Goal: Transaction & Acquisition: Purchase product/service

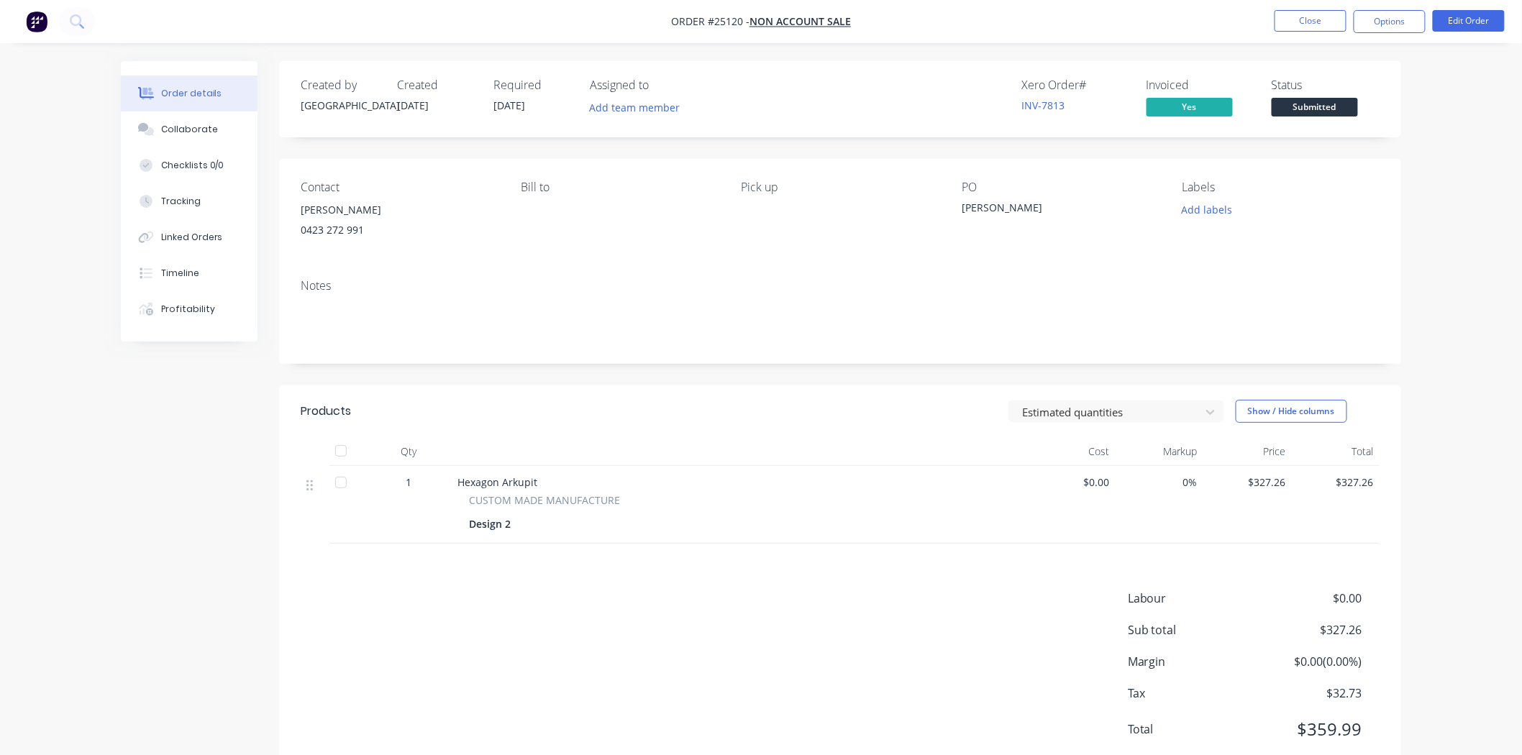
click at [1296, 102] on span "Submitted" at bounding box center [1315, 107] width 86 height 18
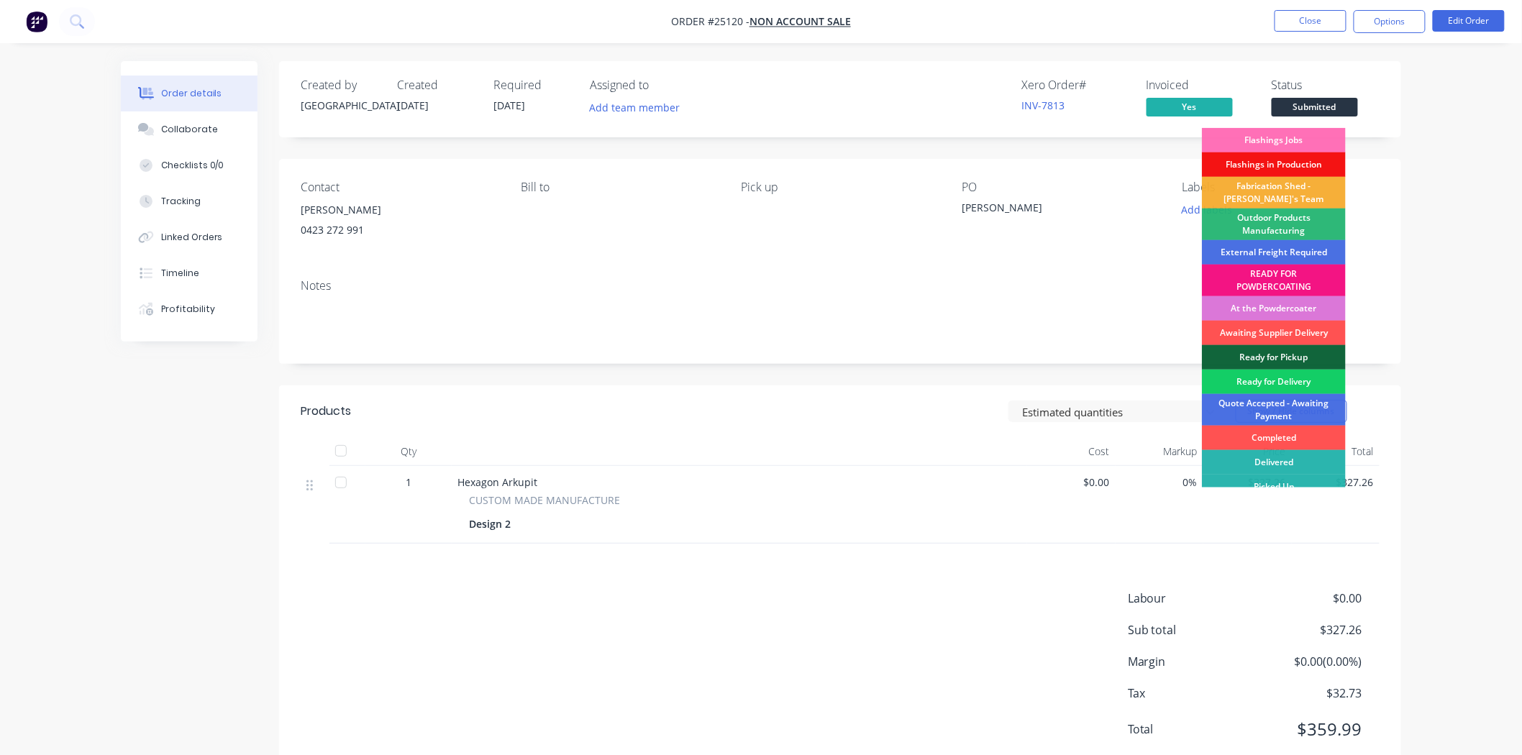
scroll to position [11, 0]
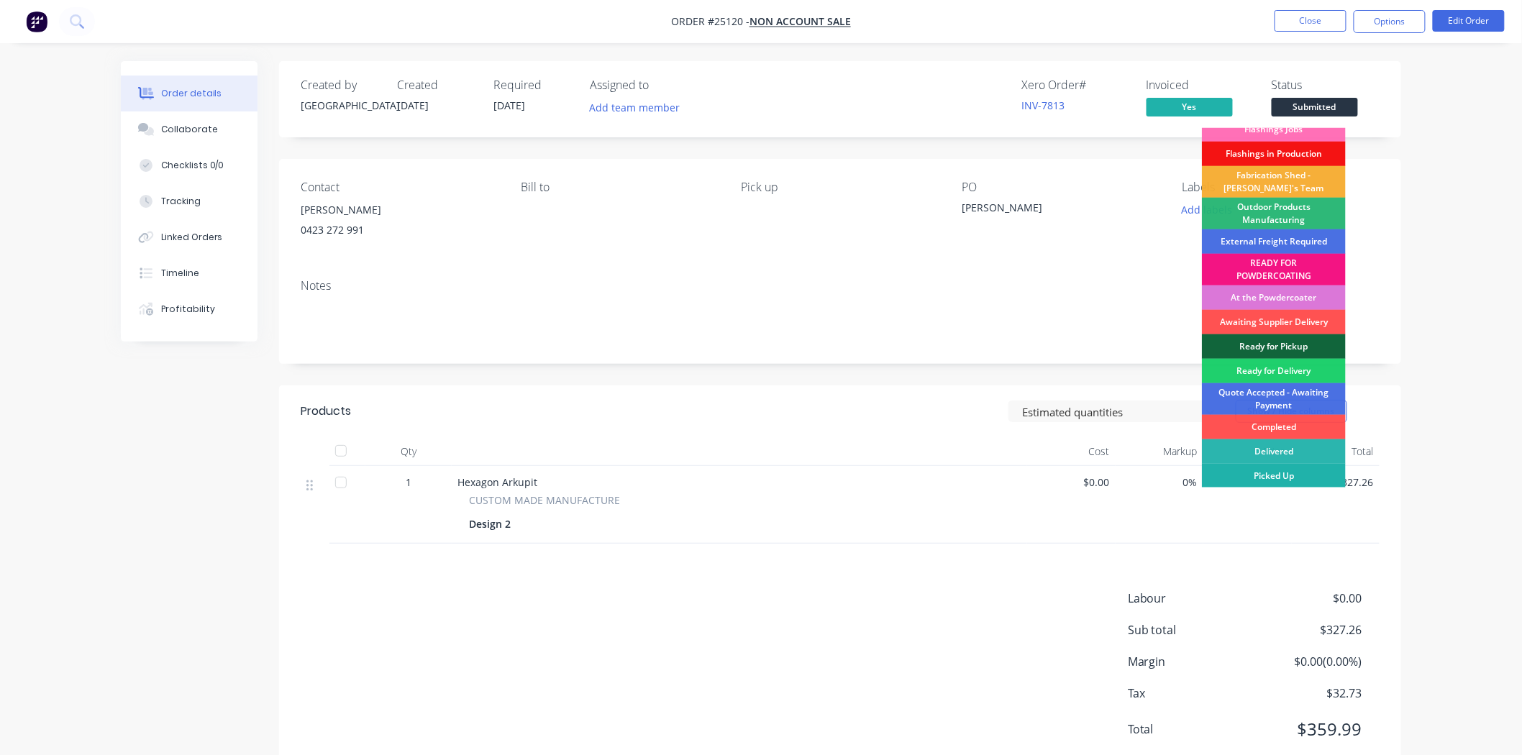
click at [1270, 471] on div "Picked Up" at bounding box center [1274, 476] width 144 height 24
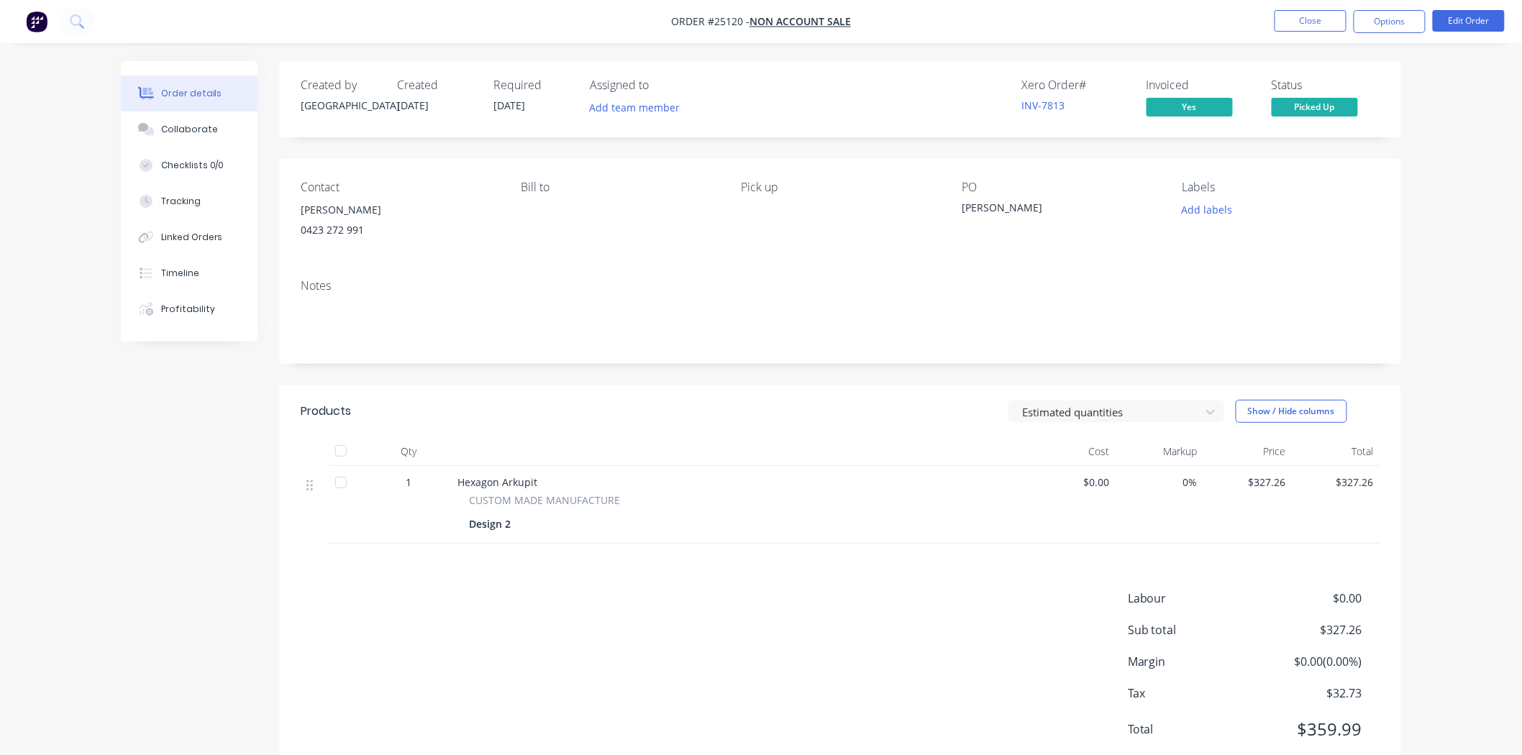
click at [1315, 7] on nav "Order #25120 - NON ACCOUNT SALE Close Options Edit Order" at bounding box center [761, 21] width 1522 height 43
click at [1312, 17] on button "Close" at bounding box center [1311, 21] width 72 height 22
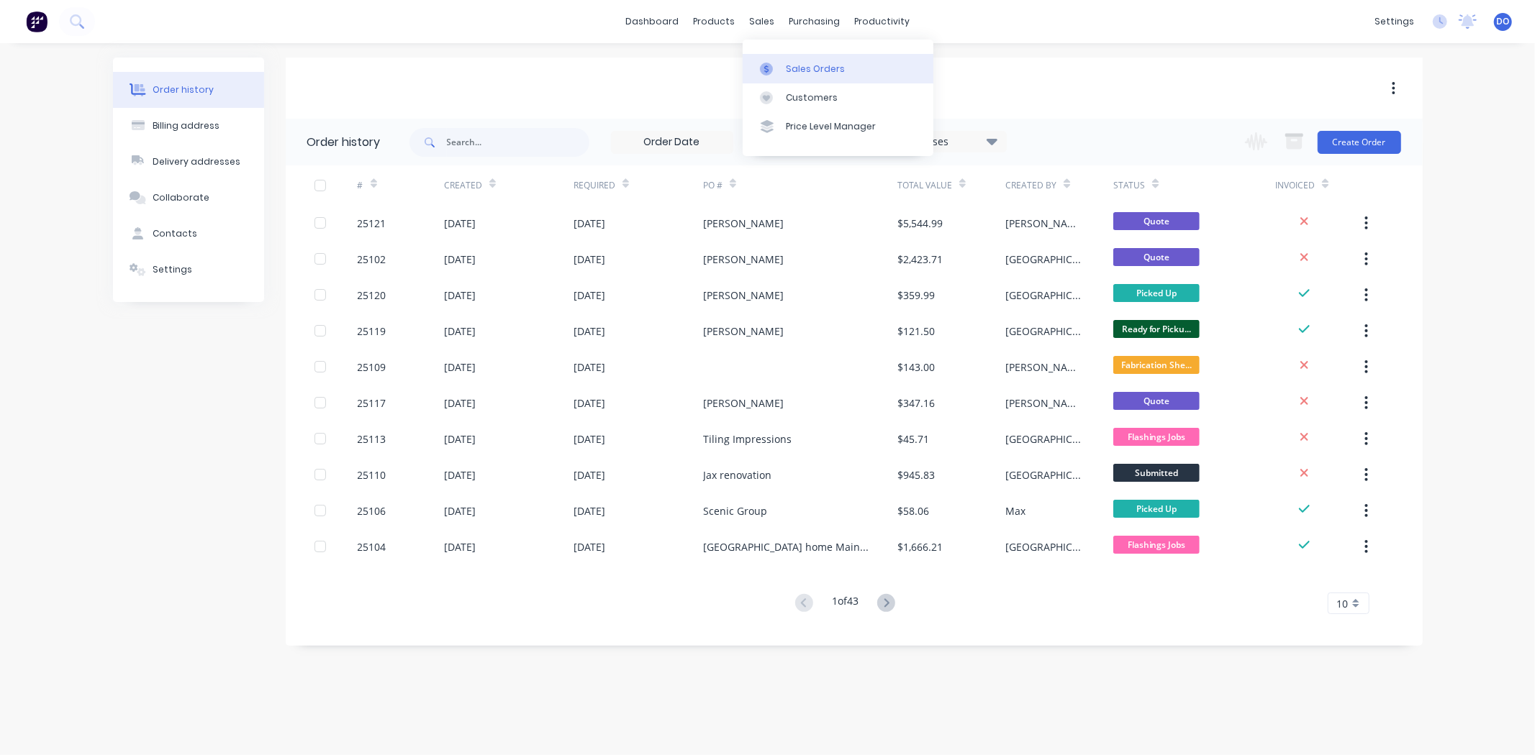
click at [764, 63] on icon at bounding box center [766, 69] width 13 height 13
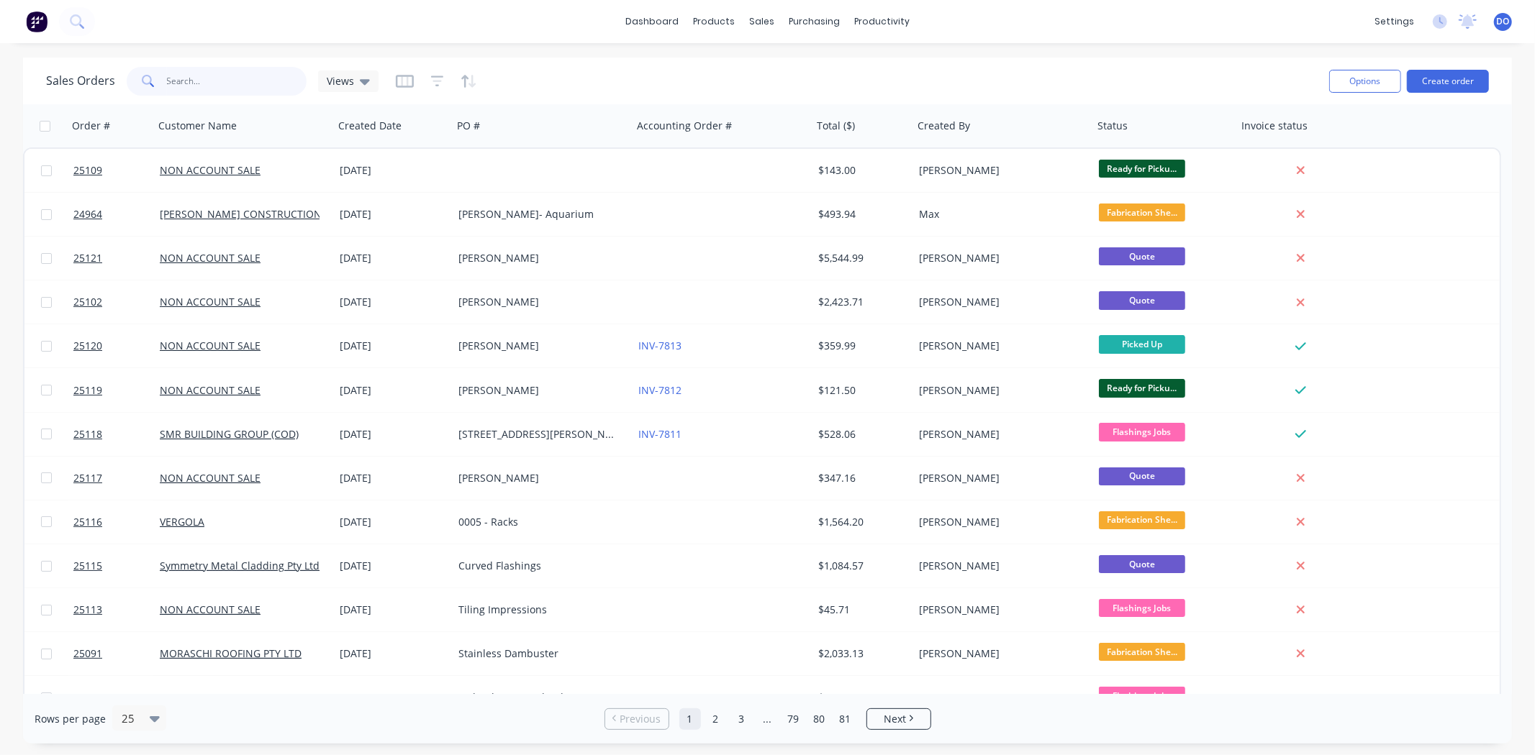
click at [255, 81] on input "text" at bounding box center [237, 81] width 140 height 29
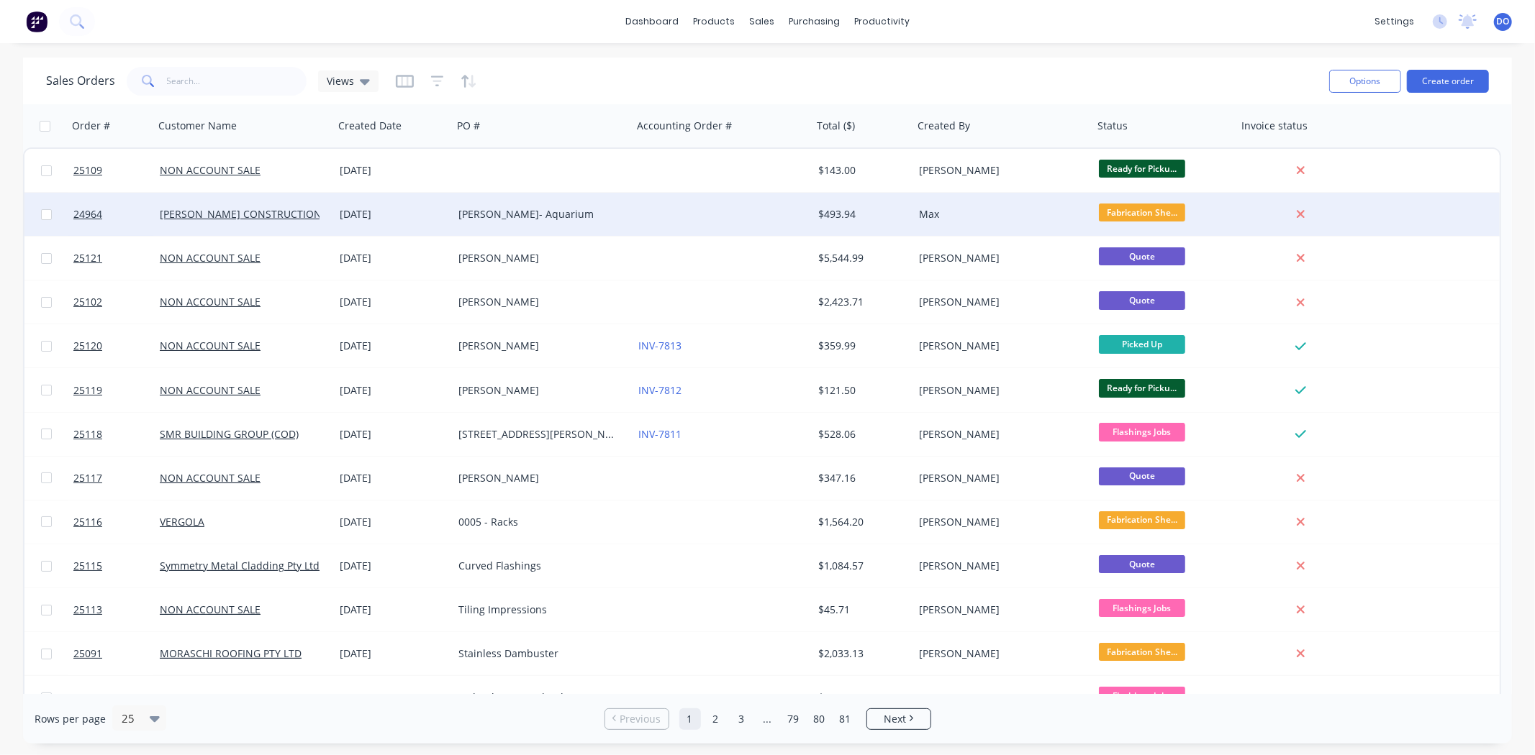
click at [600, 221] on div "[PERSON_NAME]- Aquarium" at bounding box center [543, 214] width 180 height 43
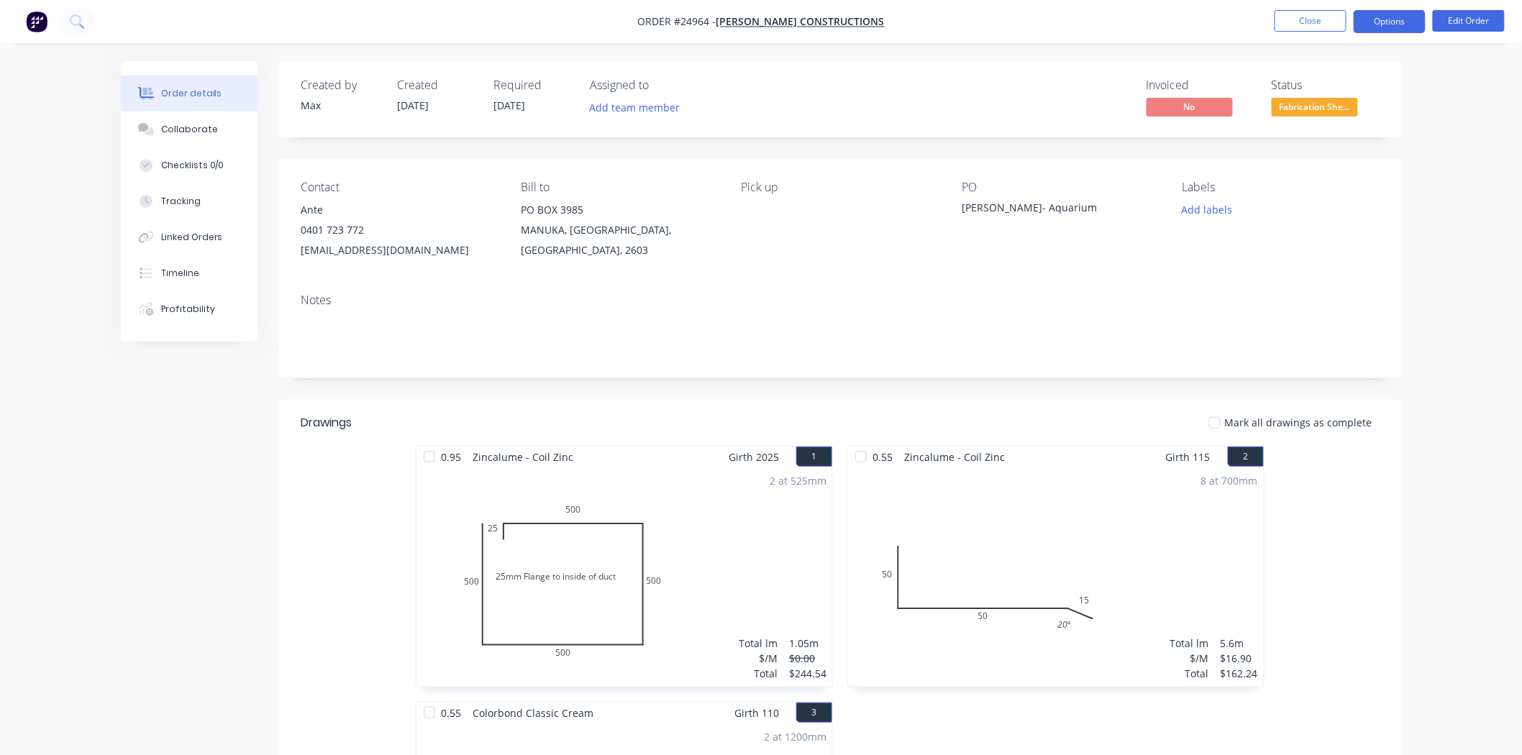
click at [1415, 10] on nav "Order #24964 - CHAPMAN CONSTRUCTIONS Close Options Edit Order" at bounding box center [761, 21] width 1522 height 43
click at [1414, 18] on button "Options" at bounding box center [1390, 21] width 72 height 23
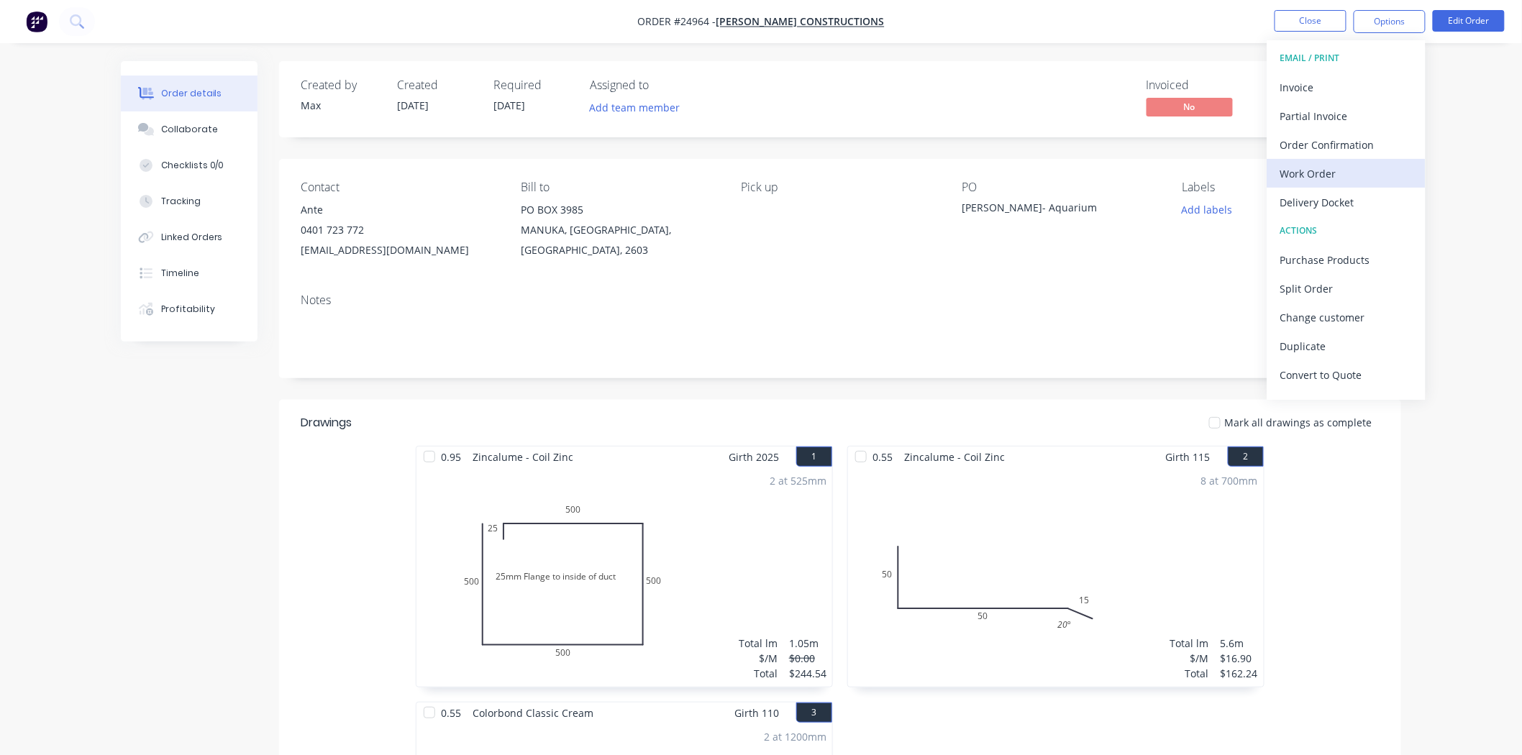
click at [1324, 168] on div "Work Order" at bounding box center [1347, 173] width 132 height 21
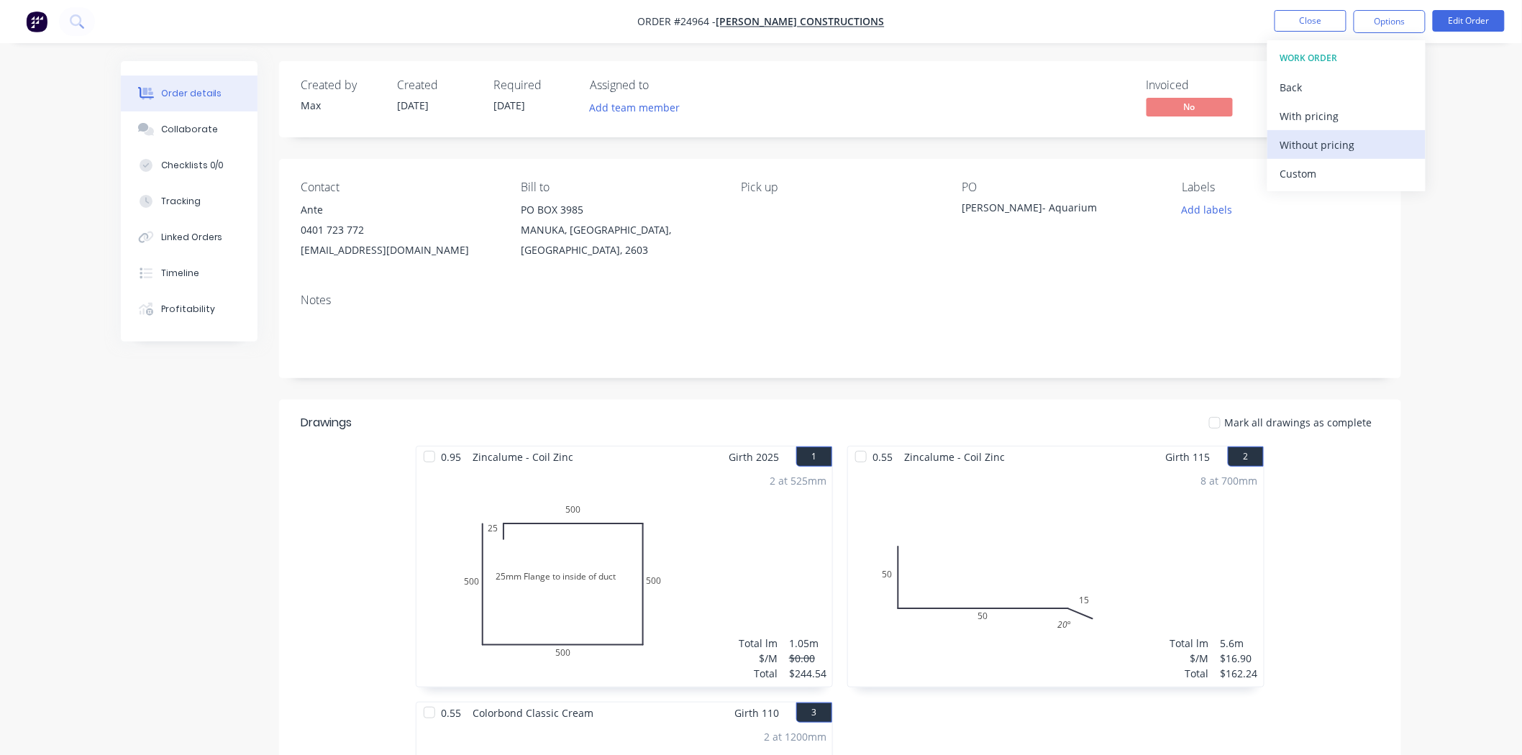
click at [1333, 145] on div "Without pricing" at bounding box center [1347, 145] width 132 height 21
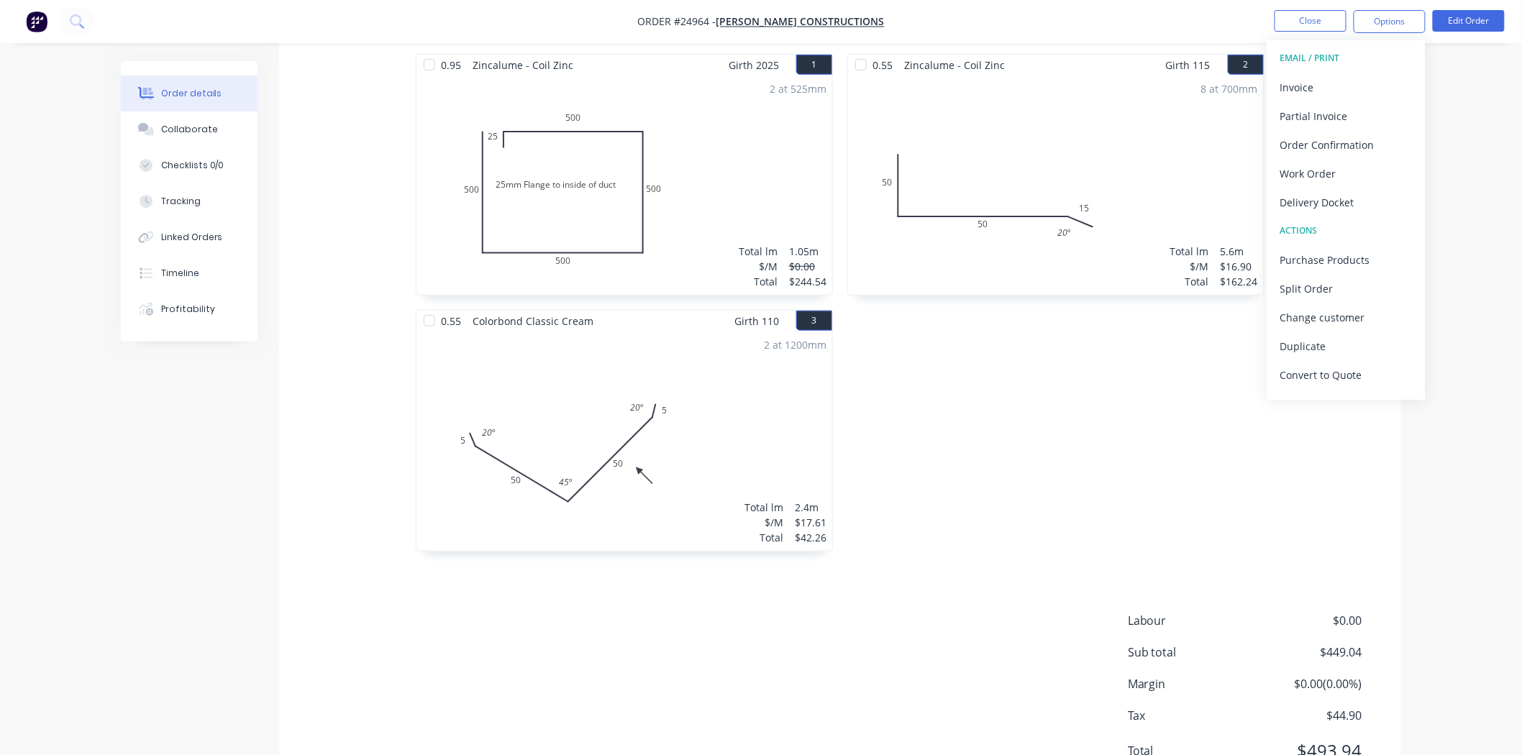
scroll to position [399, 0]
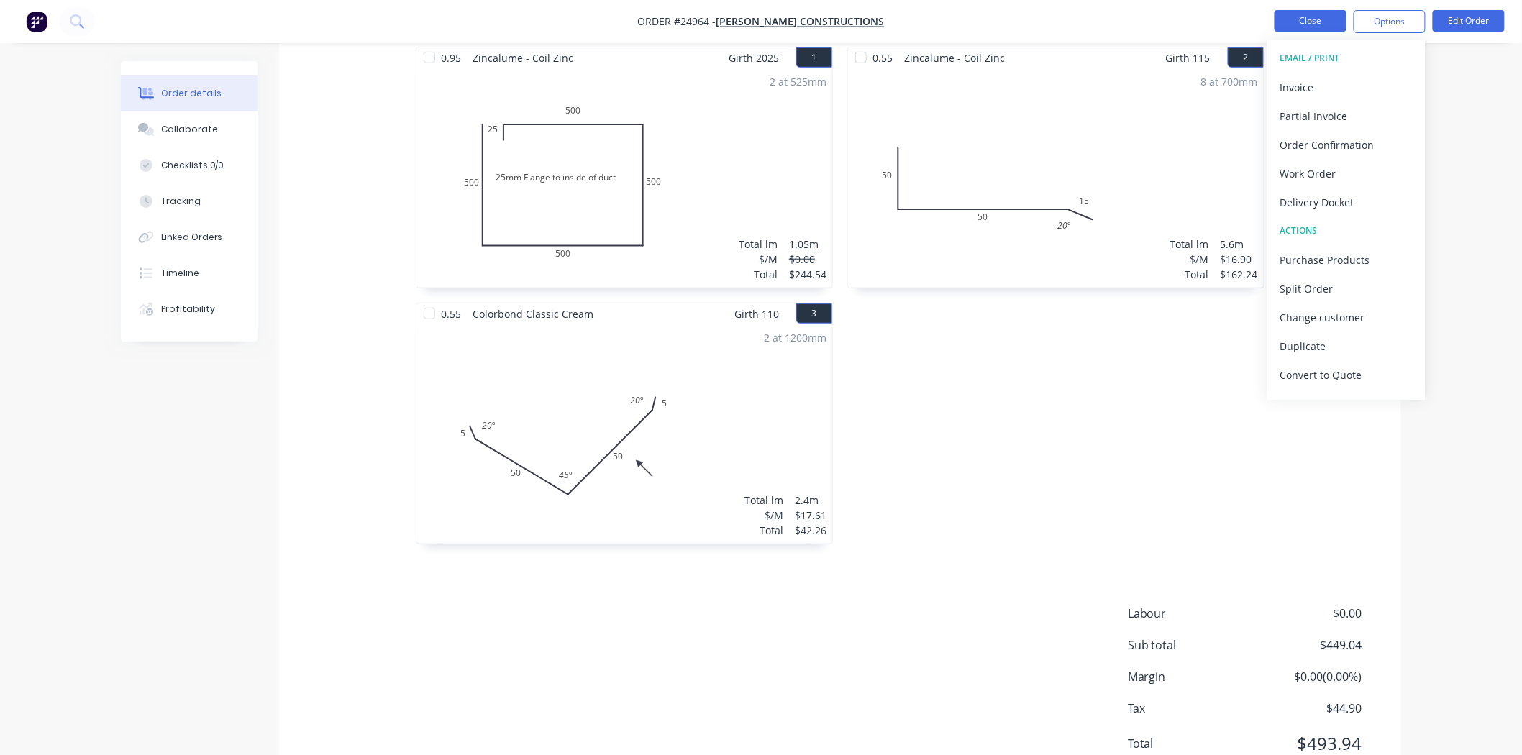
click at [1320, 24] on button "Close" at bounding box center [1311, 21] width 72 height 22
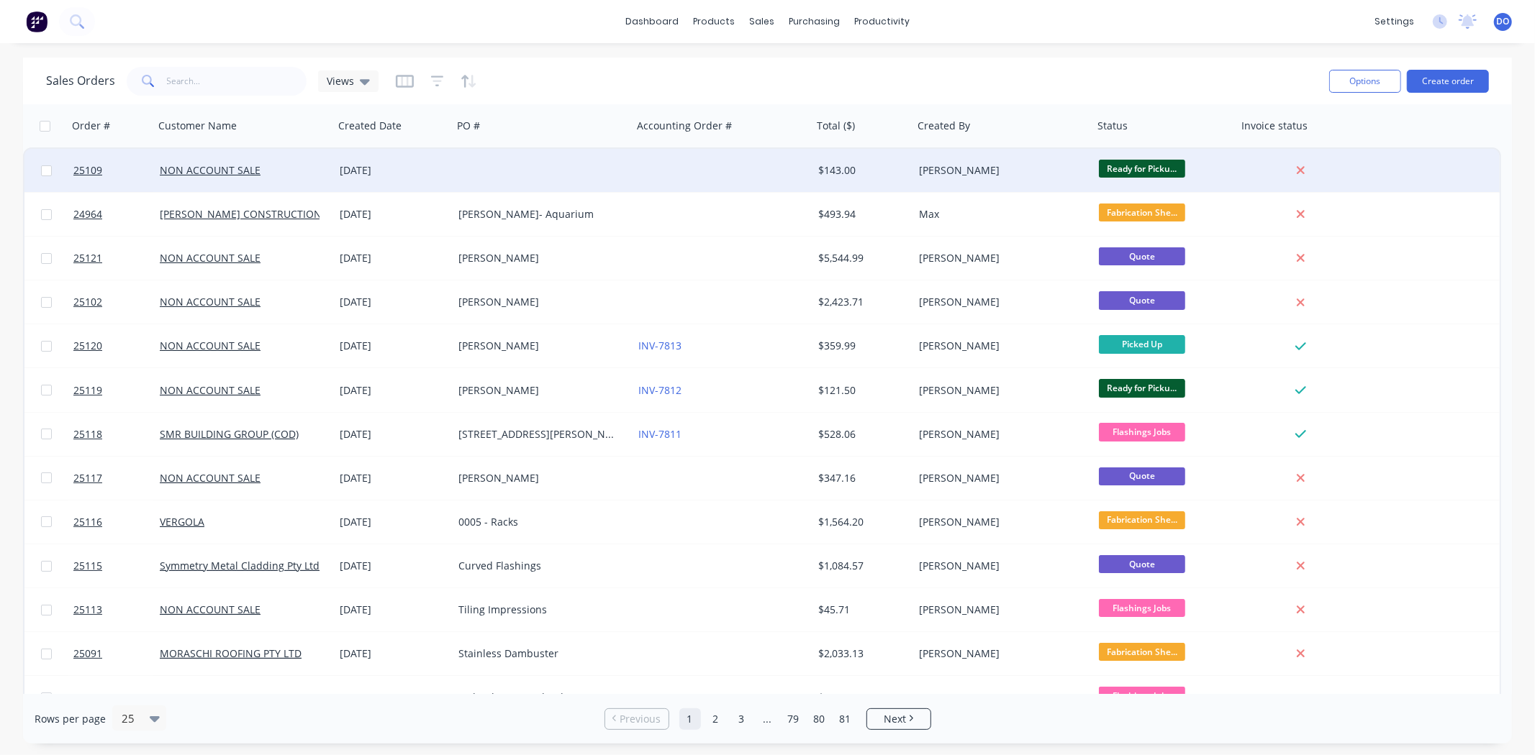
click at [723, 176] on div at bounding box center [722, 170] width 180 height 43
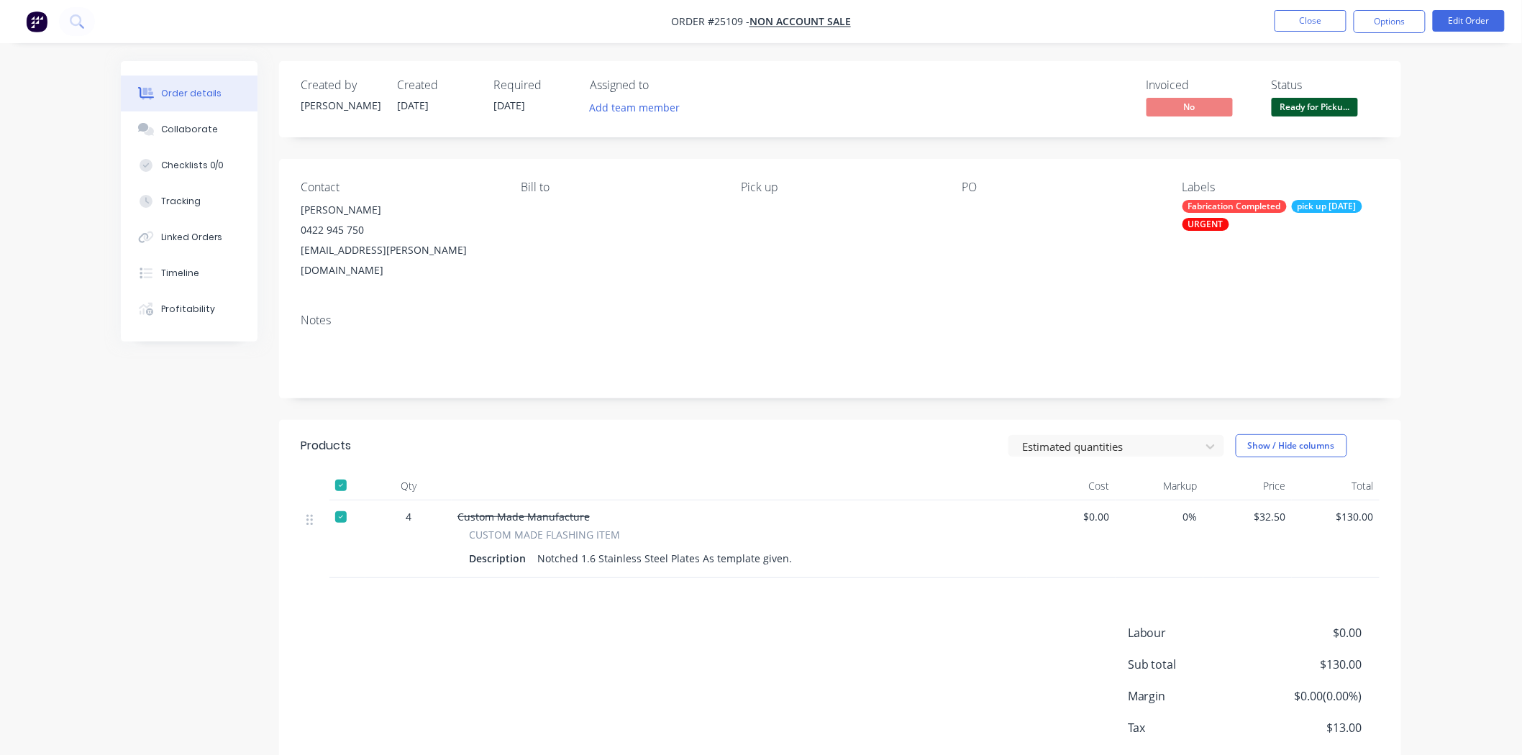
click at [723, 176] on div "Contact James Ahern 0422 945 750 jc.ahern@gmail.com Bill to Pick up PO Labels F…" at bounding box center [840, 230] width 1122 height 143
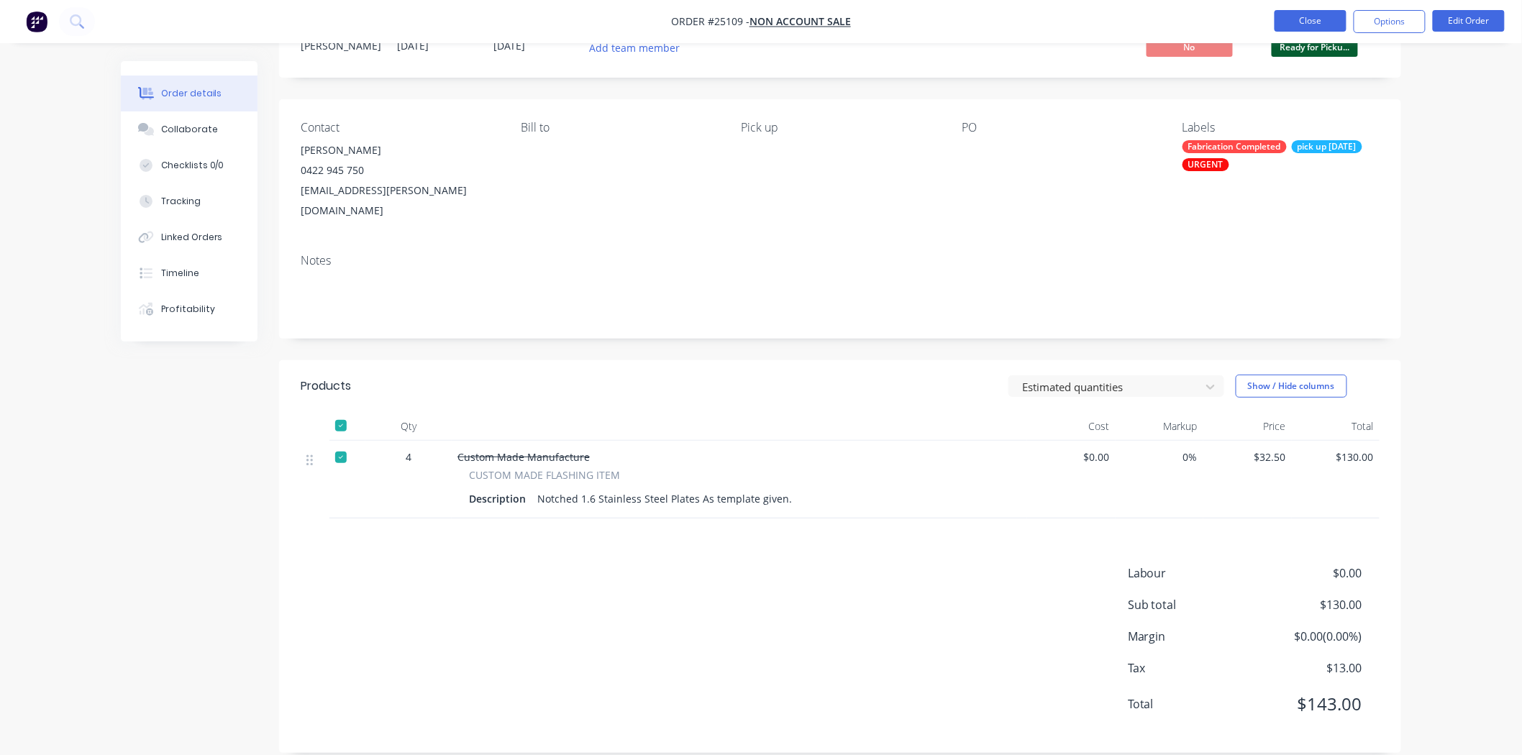
click at [1305, 26] on button "Close" at bounding box center [1311, 21] width 72 height 22
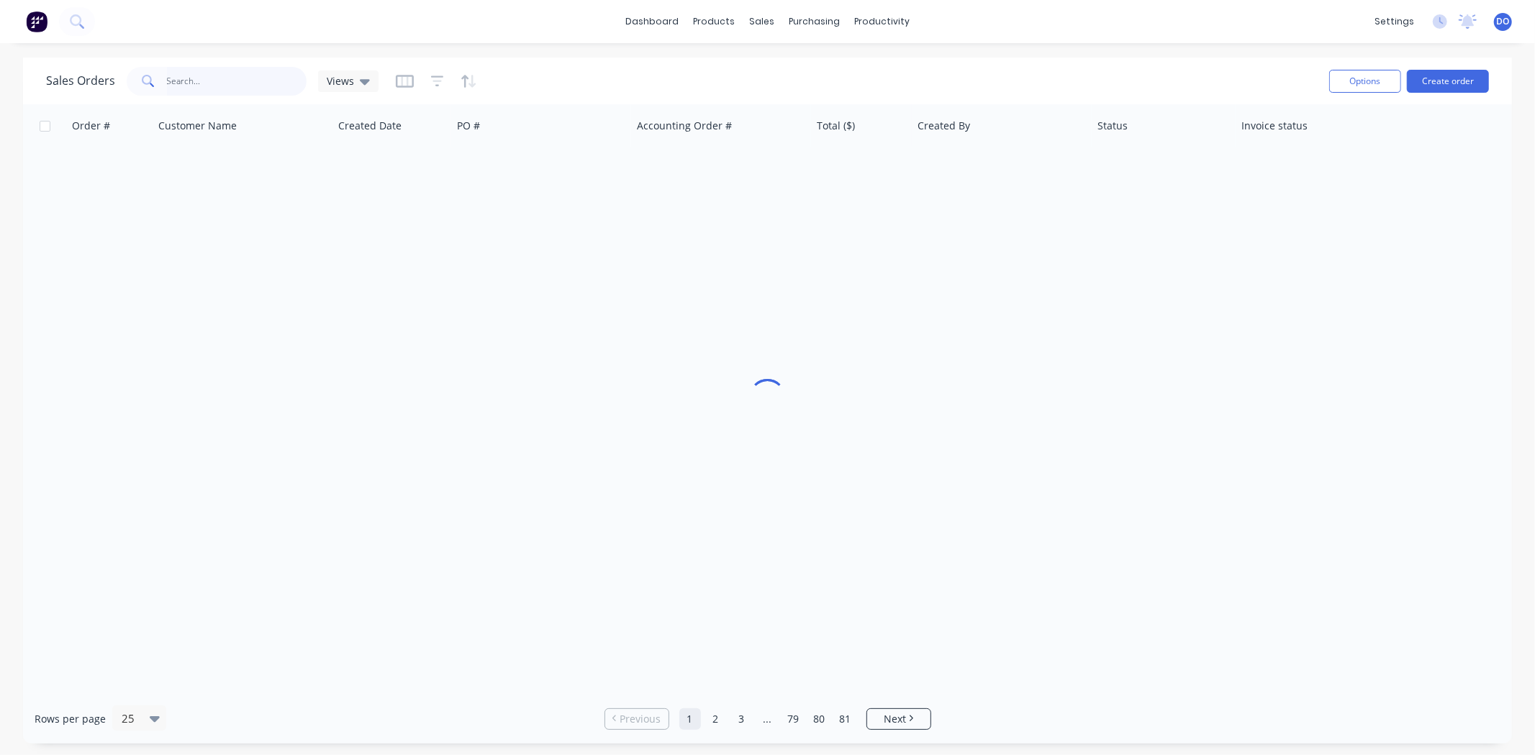
click at [267, 81] on input "text" at bounding box center [237, 81] width 140 height 29
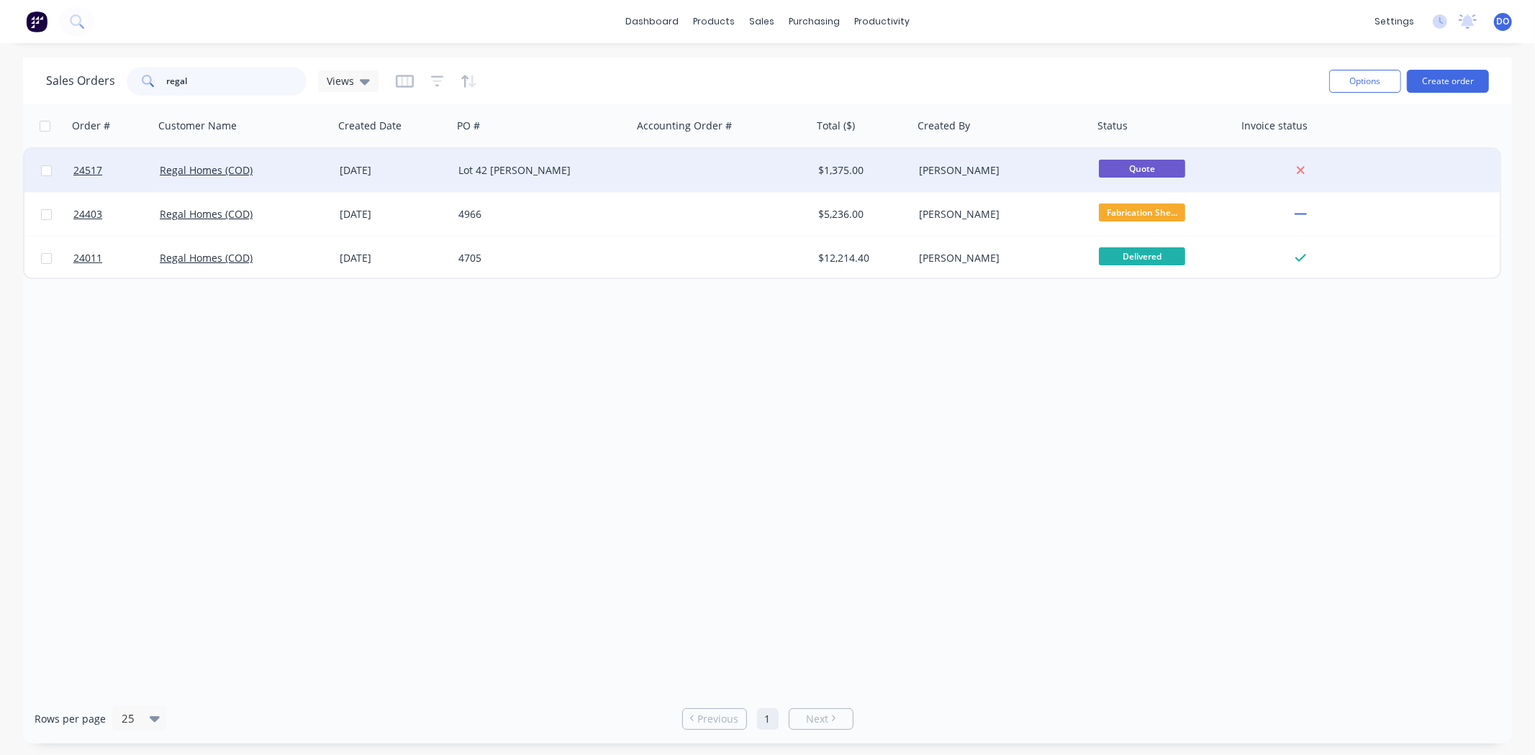
type input "regal"
click at [297, 168] on div "Regal Homes (COD)" at bounding box center [240, 170] width 160 height 14
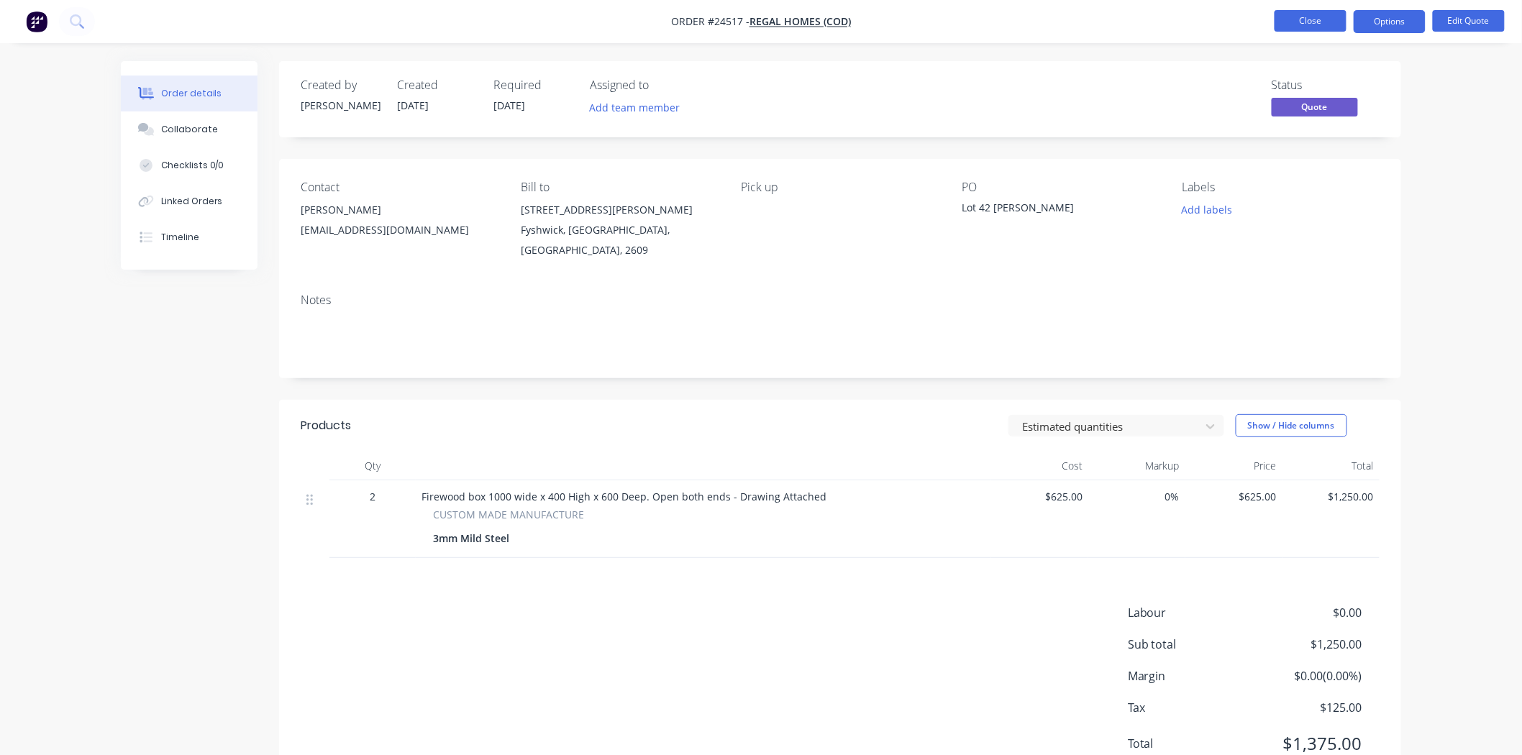
click at [1321, 19] on button "Close" at bounding box center [1311, 21] width 72 height 22
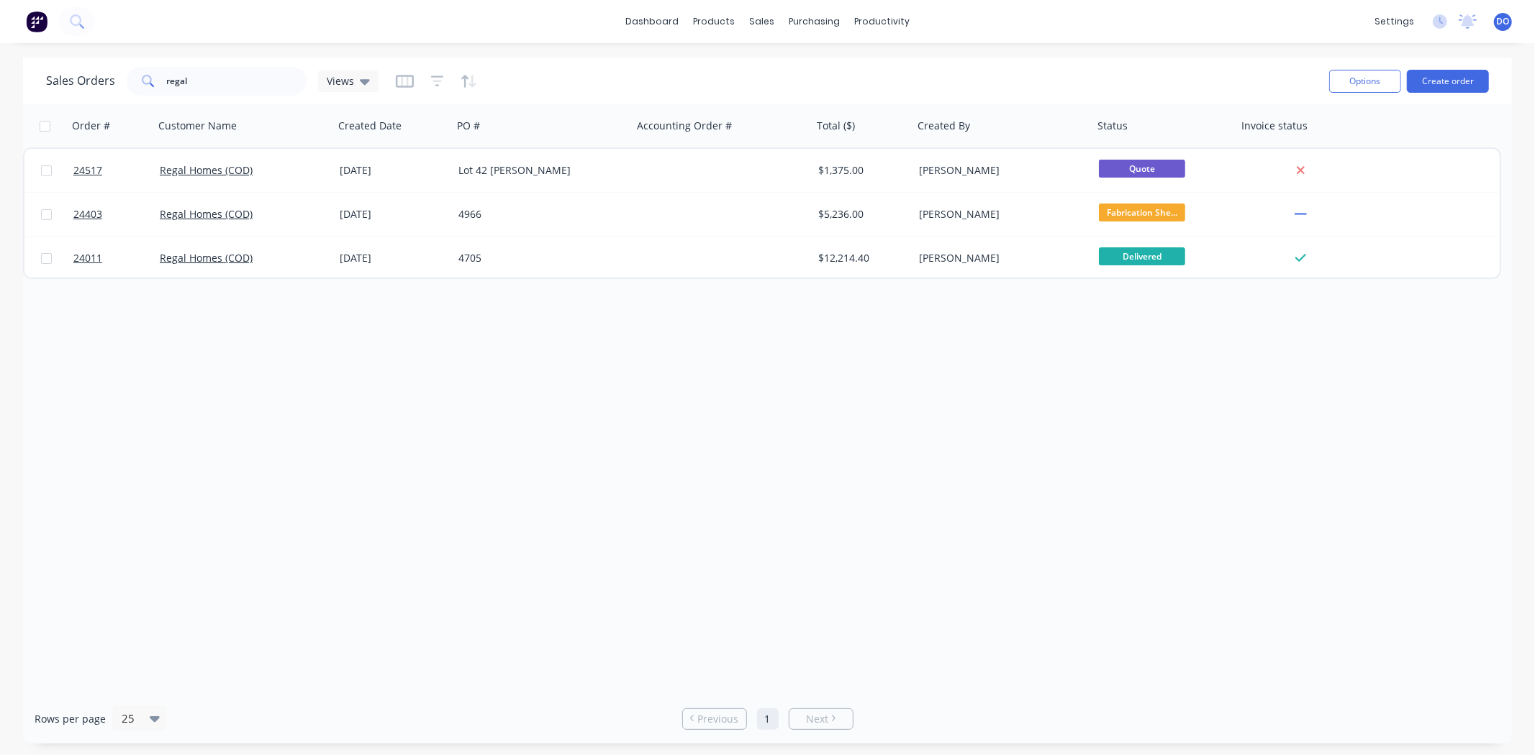
click at [559, 225] on div "4966" at bounding box center [543, 214] width 180 height 43
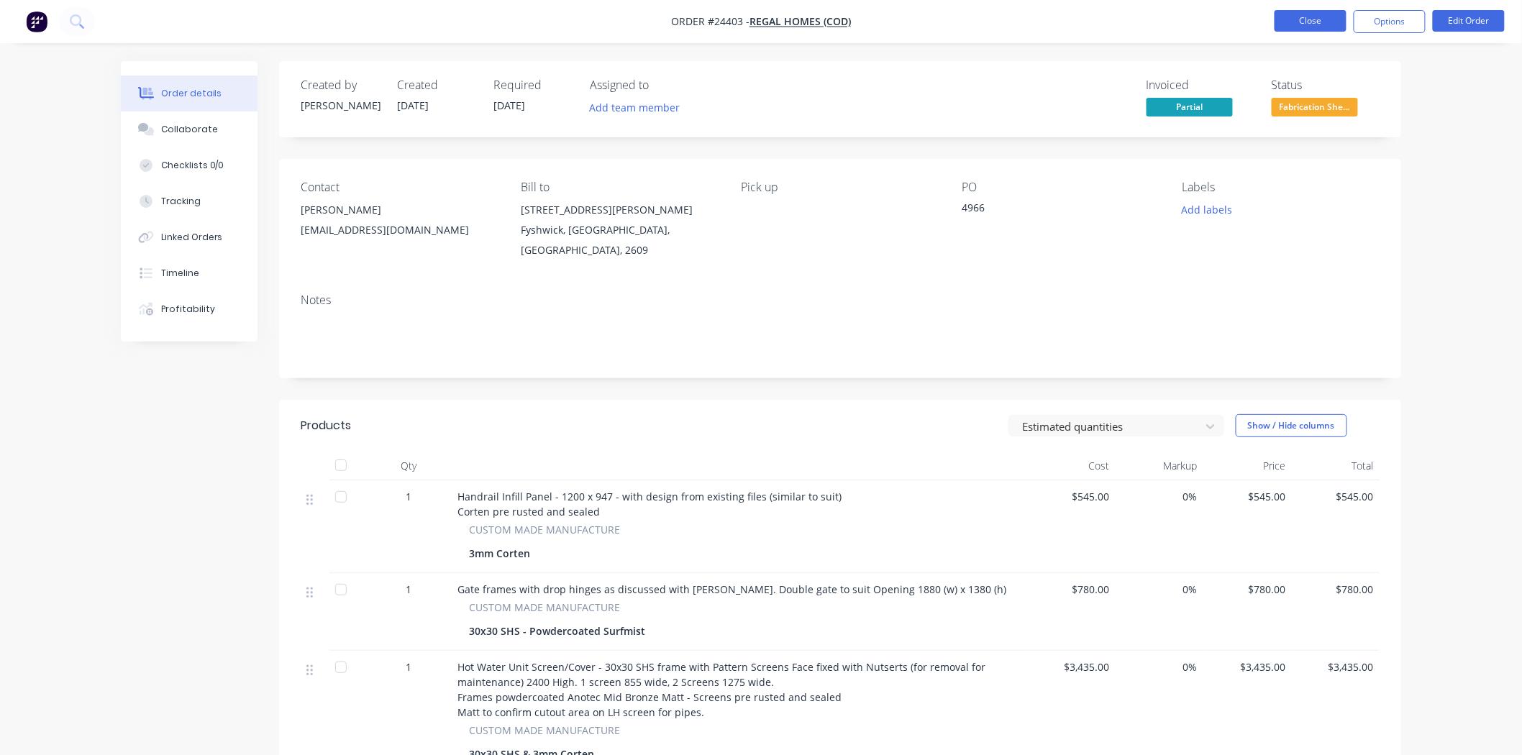
click at [1327, 23] on button "Close" at bounding box center [1311, 21] width 72 height 22
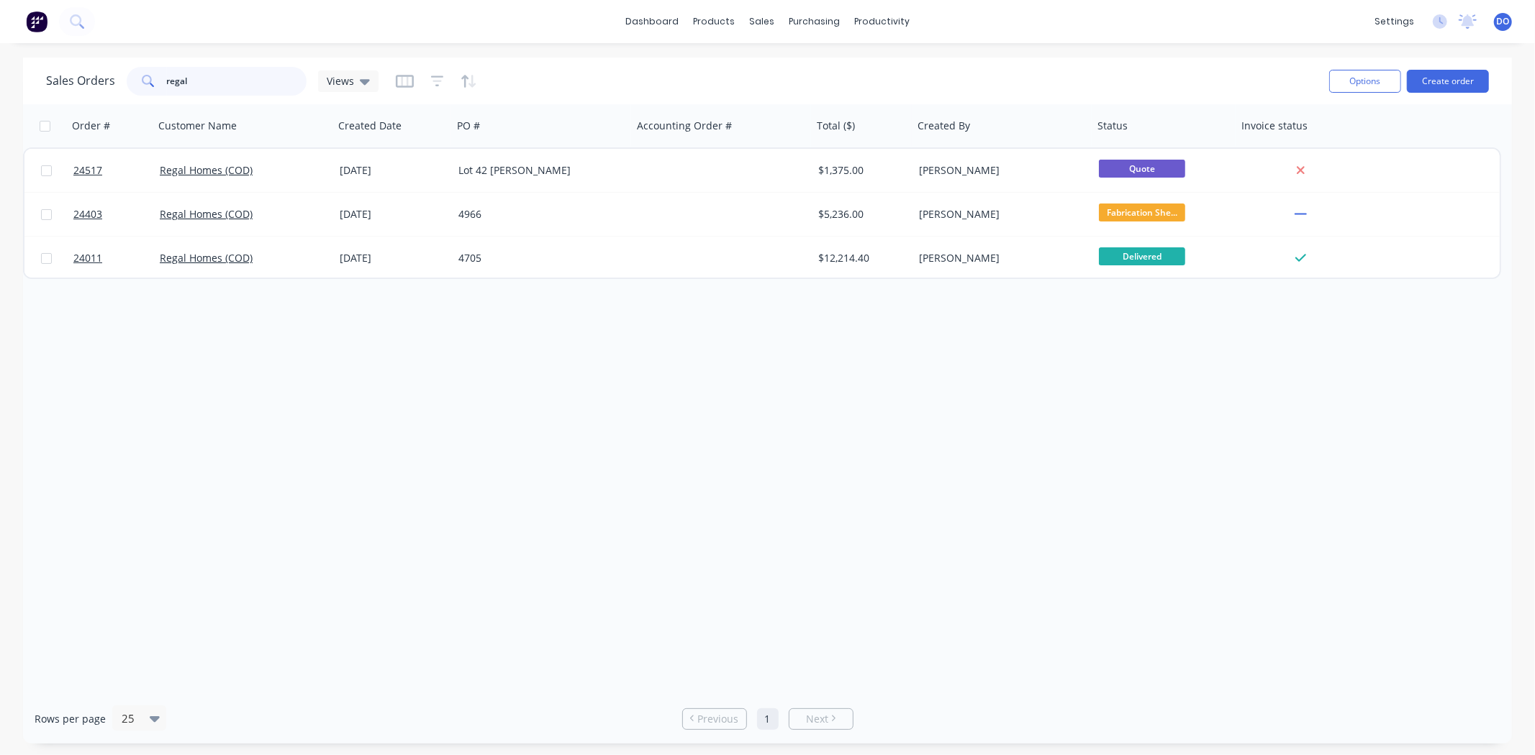
drag, startPoint x: 246, startPoint y: 85, endPoint x: 88, endPoint y: 71, distance: 158.9
click at [88, 71] on div "Sales Orders regal Views" at bounding box center [212, 81] width 332 height 29
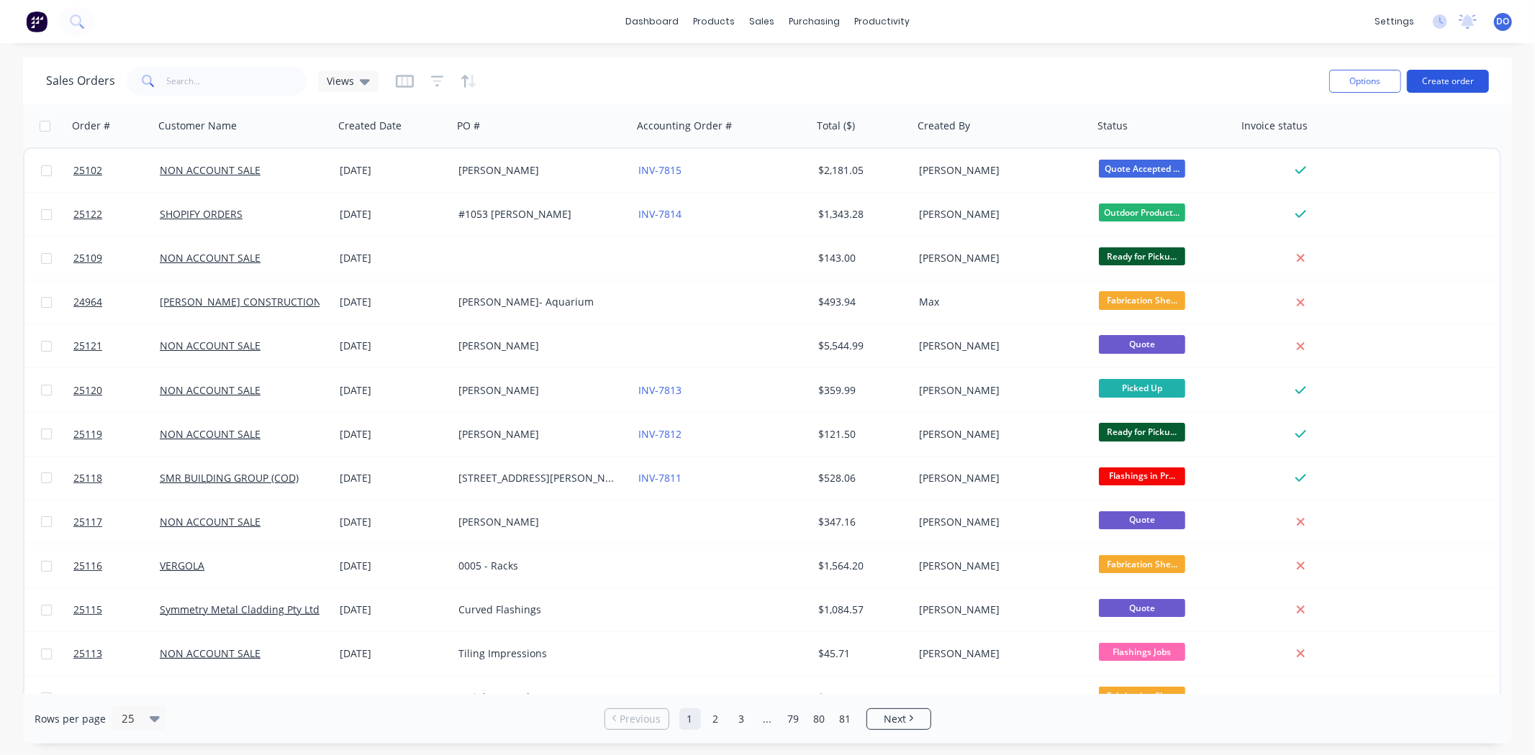
click at [1432, 83] on button "Create order" at bounding box center [1448, 81] width 82 height 23
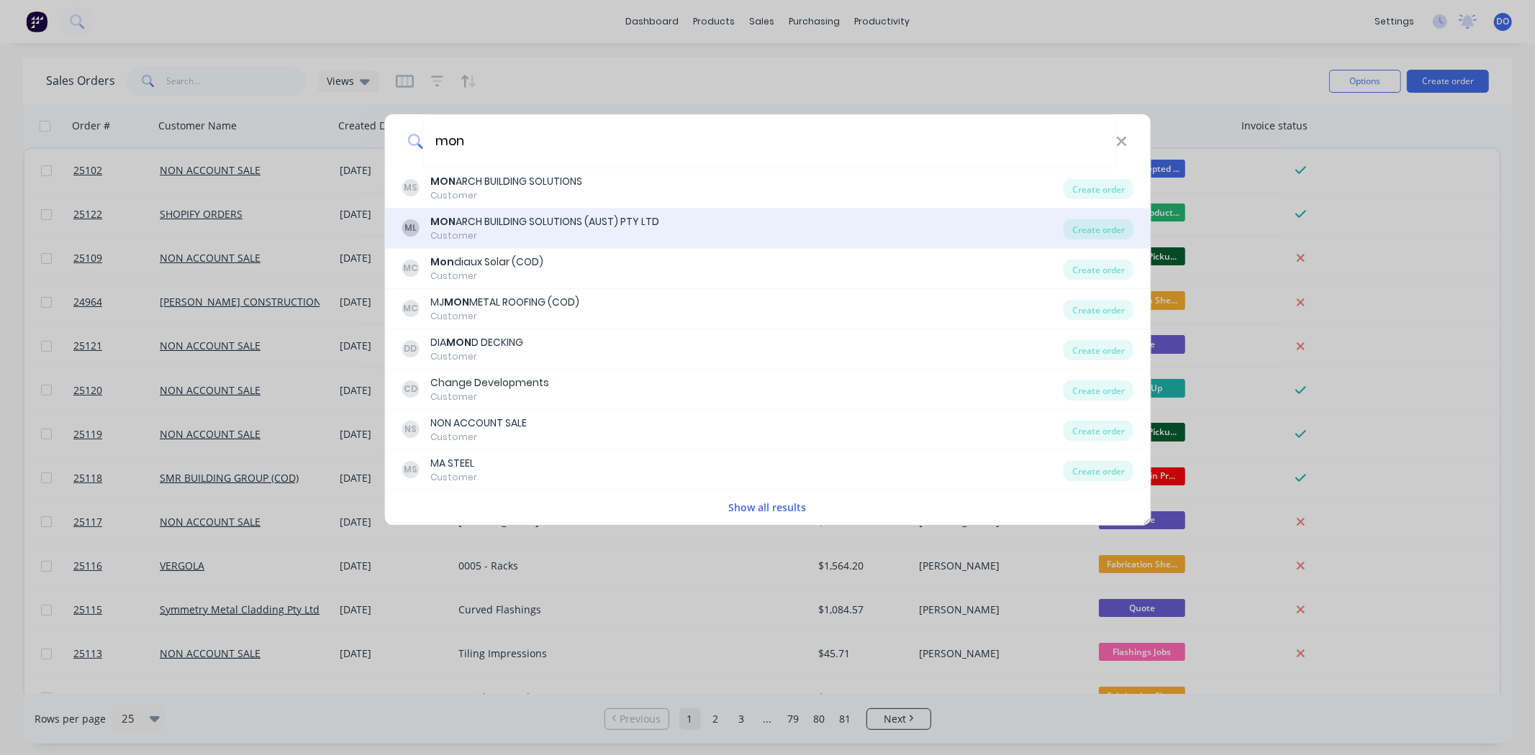
type input "mon"
click at [660, 224] on div "ML MON ARCH BUILDING SOLUTIONS (AUST) PTY LTD Customer" at bounding box center [732, 228] width 662 height 28
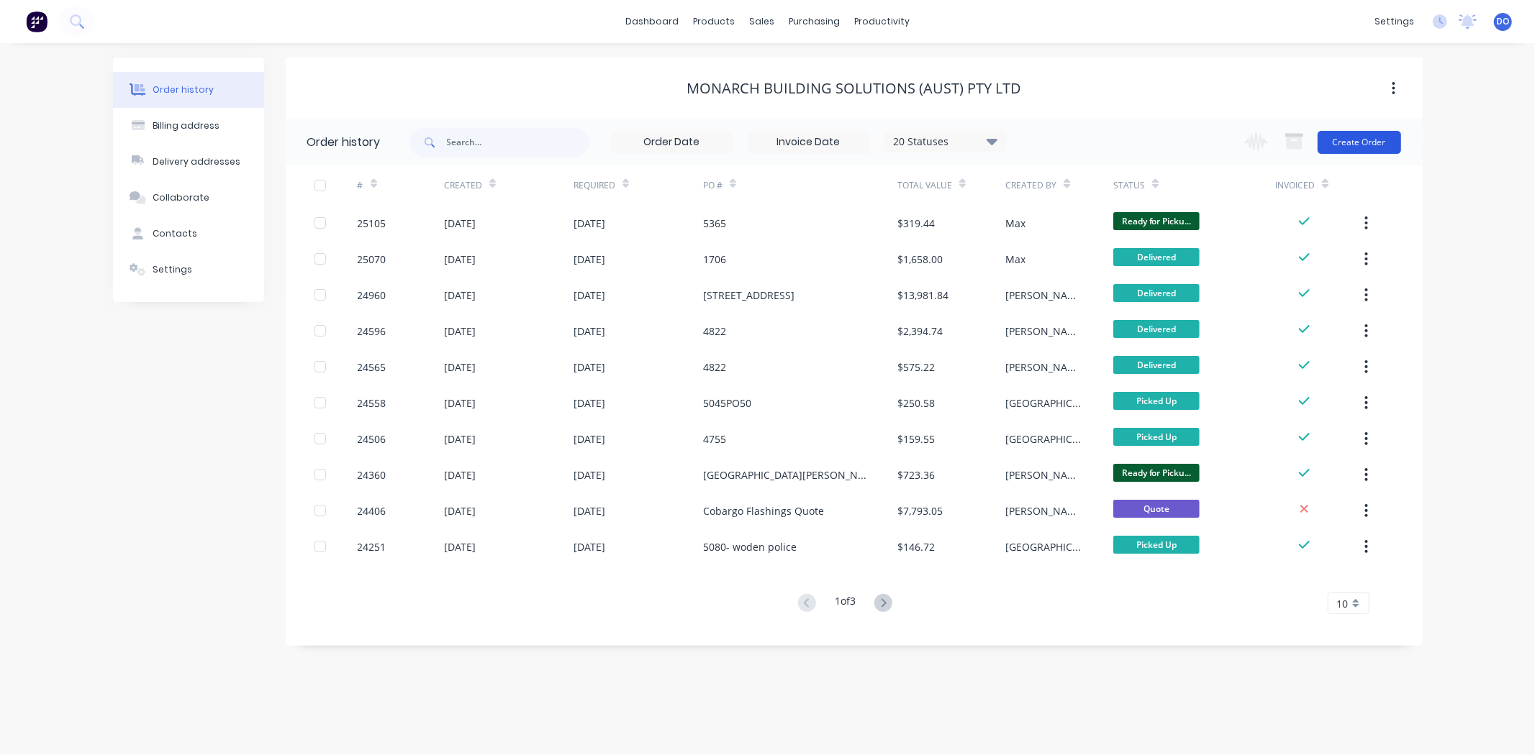
click at [1343, 147] on button "Create Order" at bounding box center [1358, 142] width 83 height 23
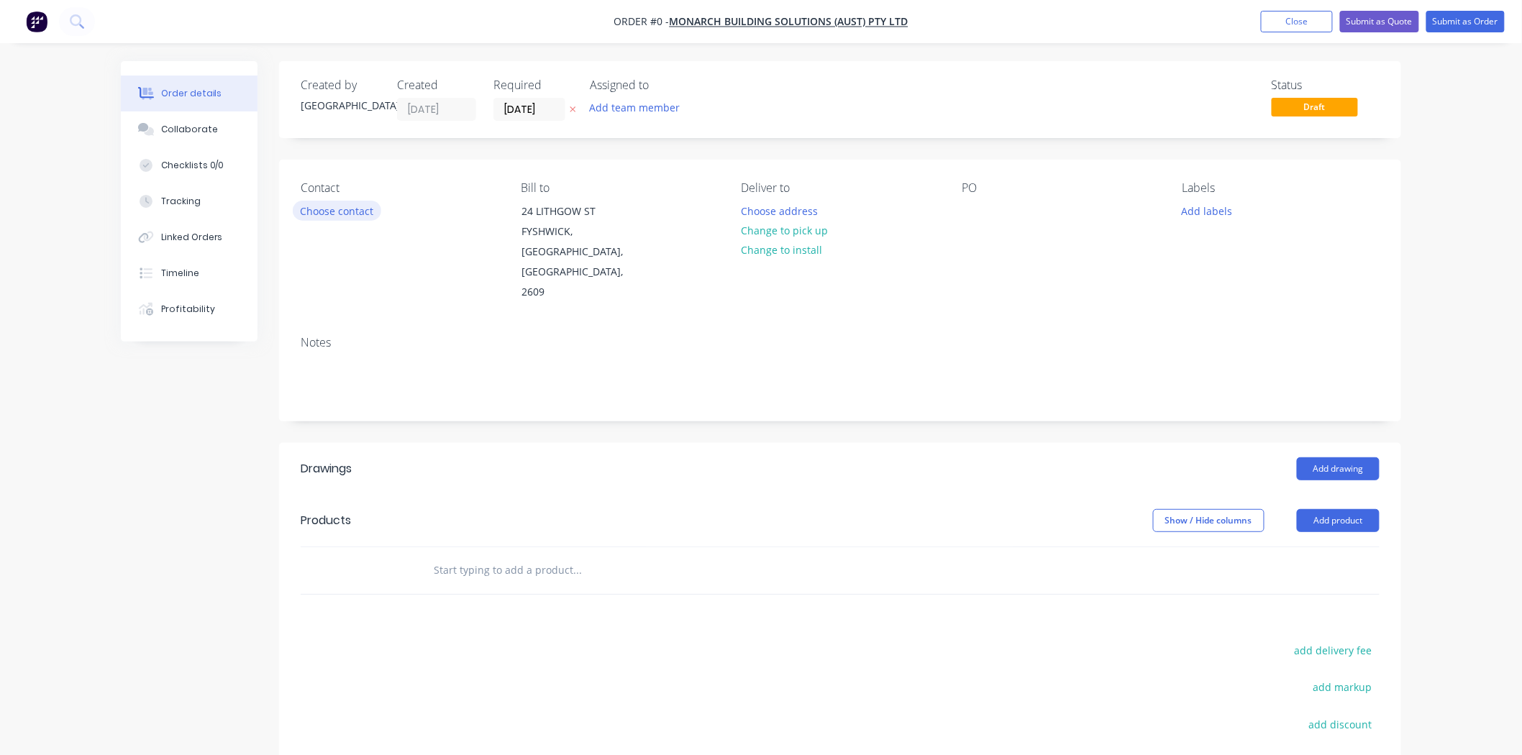
click at [360, 219] on button "Choose contact" at bounding box center [337, 210] width 88 height 19
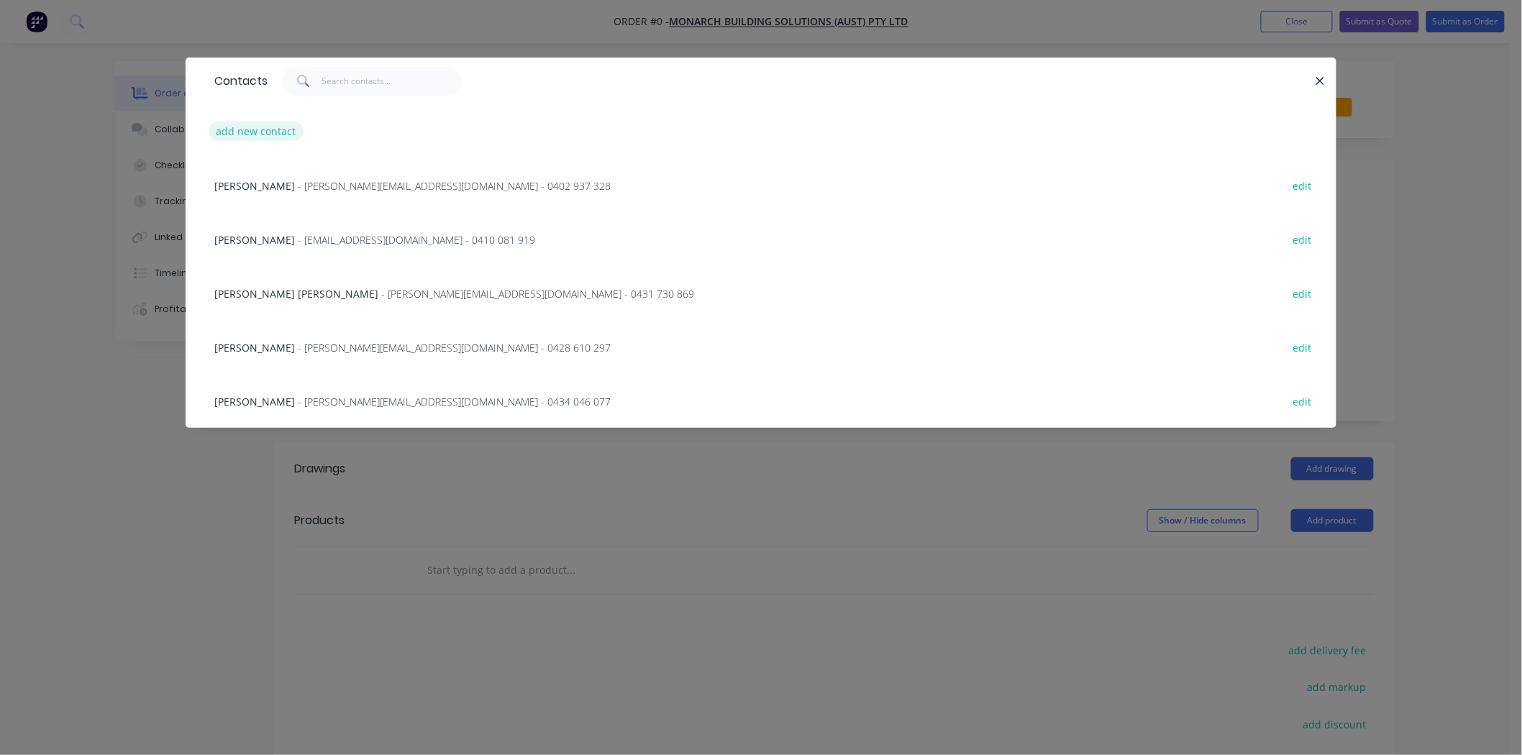
click at [281, 137] on button "add new contact" at bounding box center [256, 131] width 95 height 19
select select "AU"
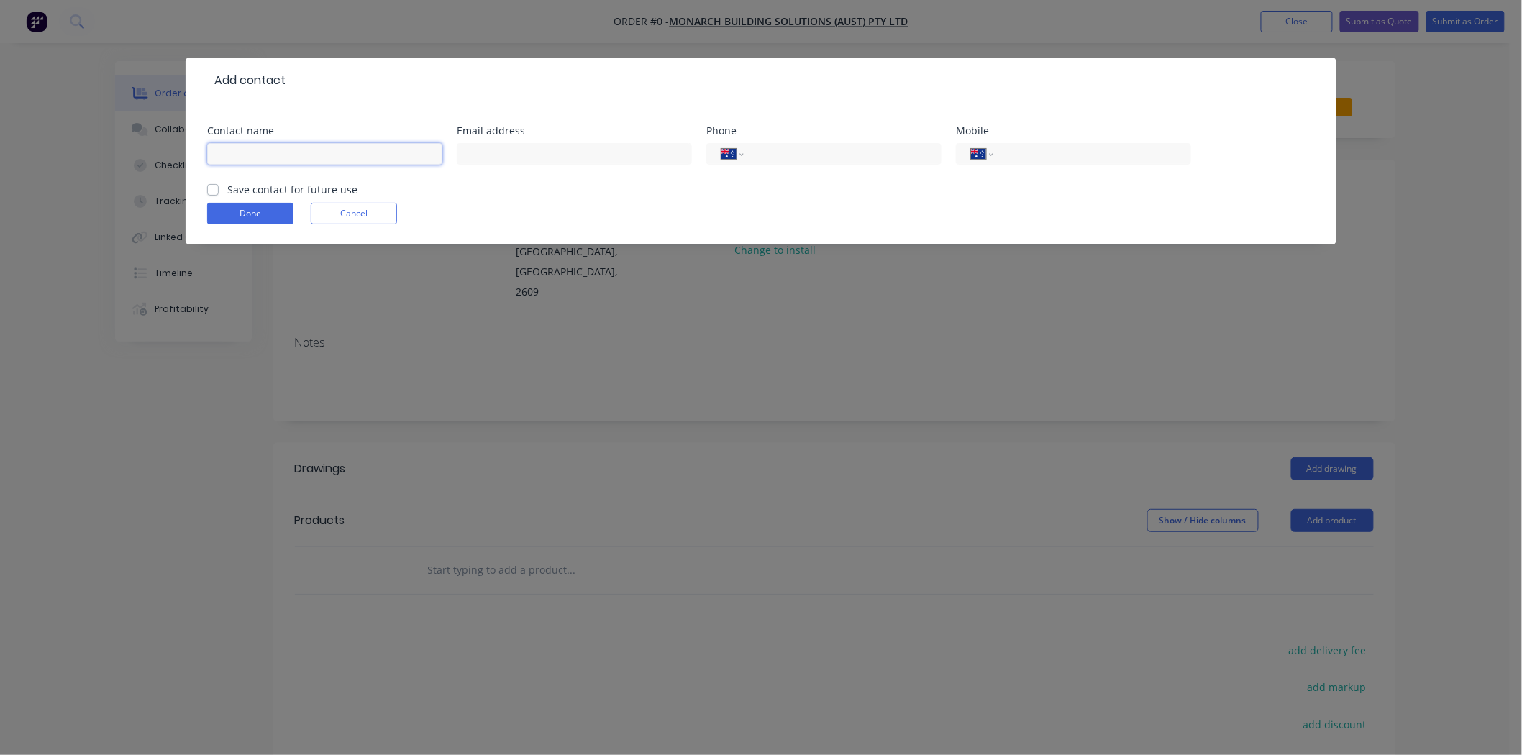
click at [278, 150] on input "text" at bounding box center [324, 154] width 235 height 22
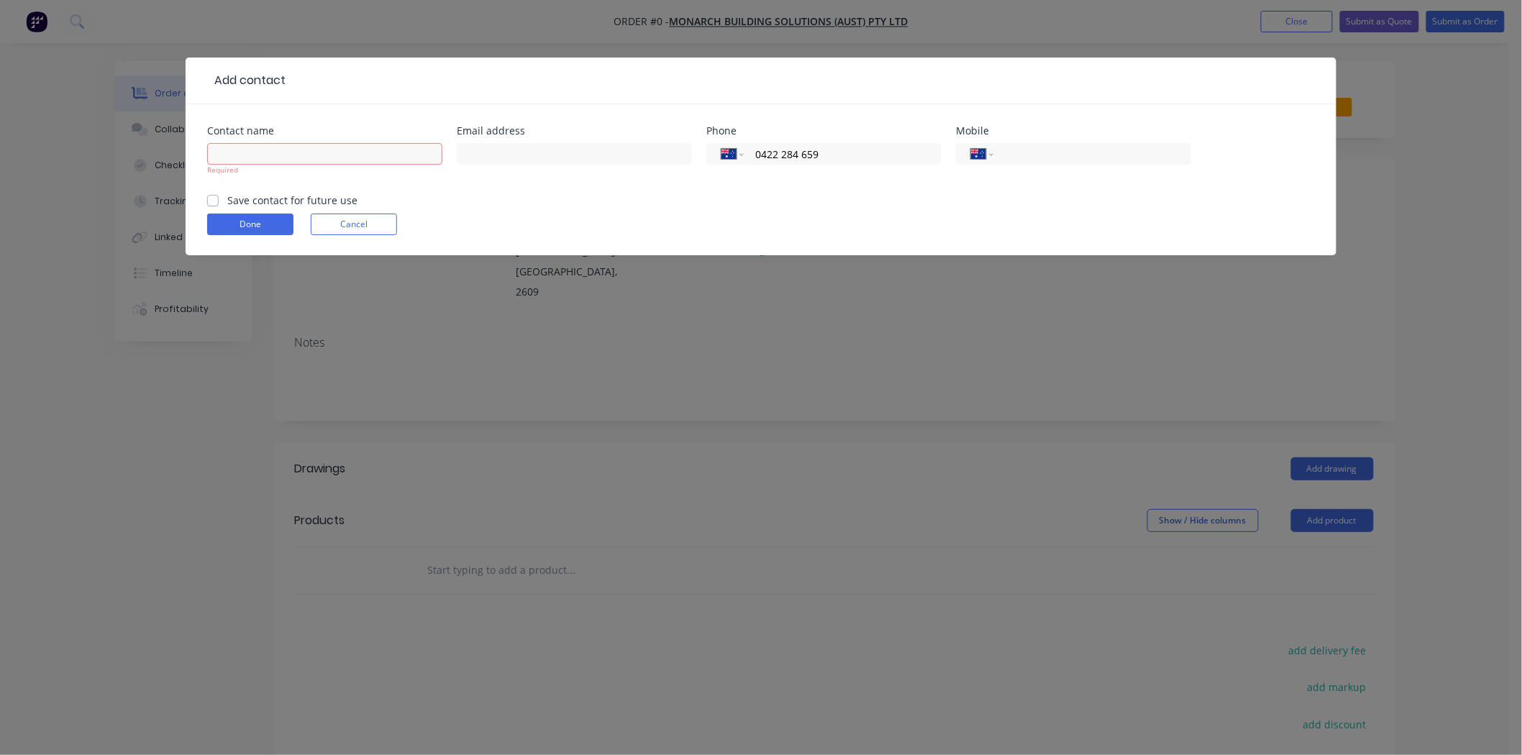
type input "0422 284 659"
type input "Josh Savage"
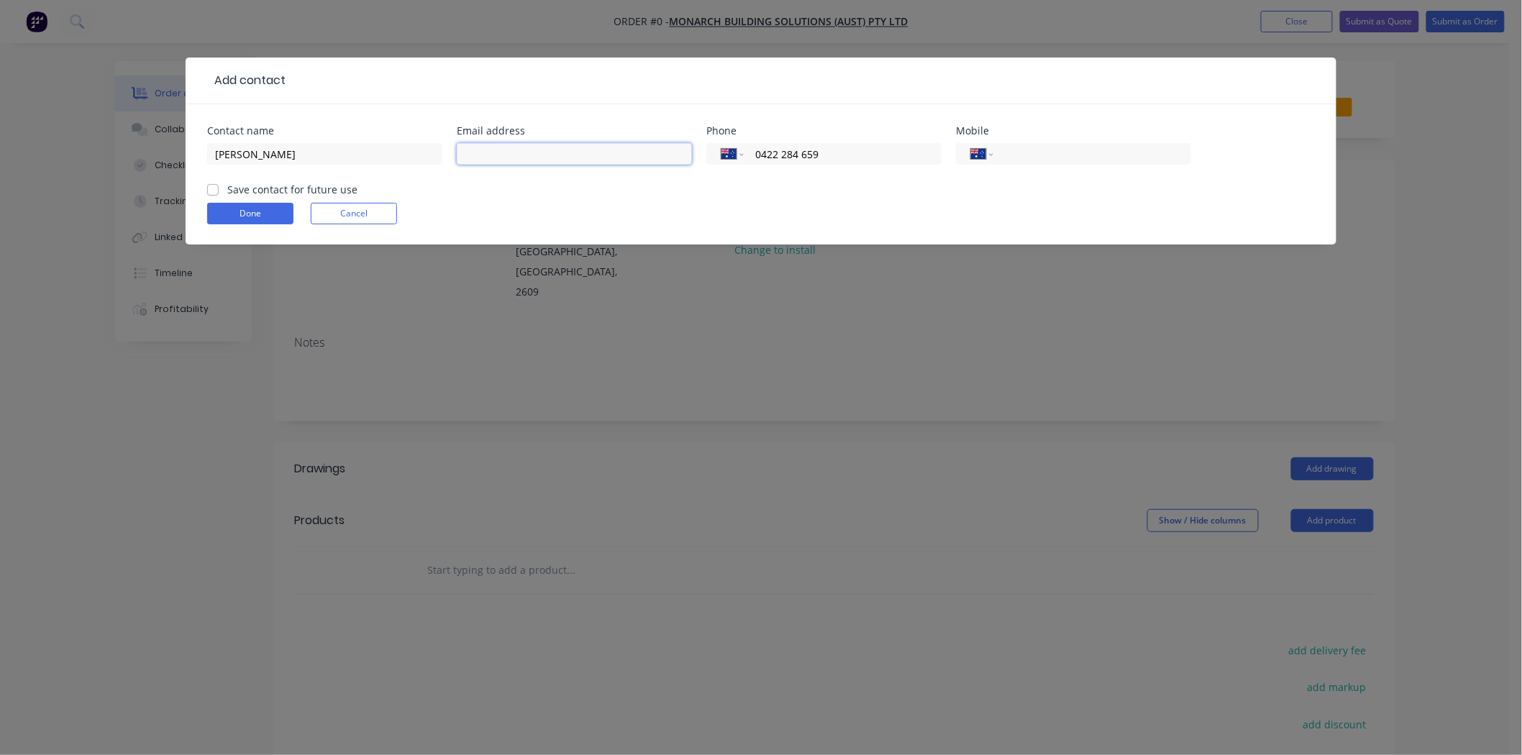
paste input "josh.savage190@gmail.com"
type input "josh.savage190@gmail.com"
click at [268, 217] on button "Done" at bounding box center [250, 214] width 86 height 22
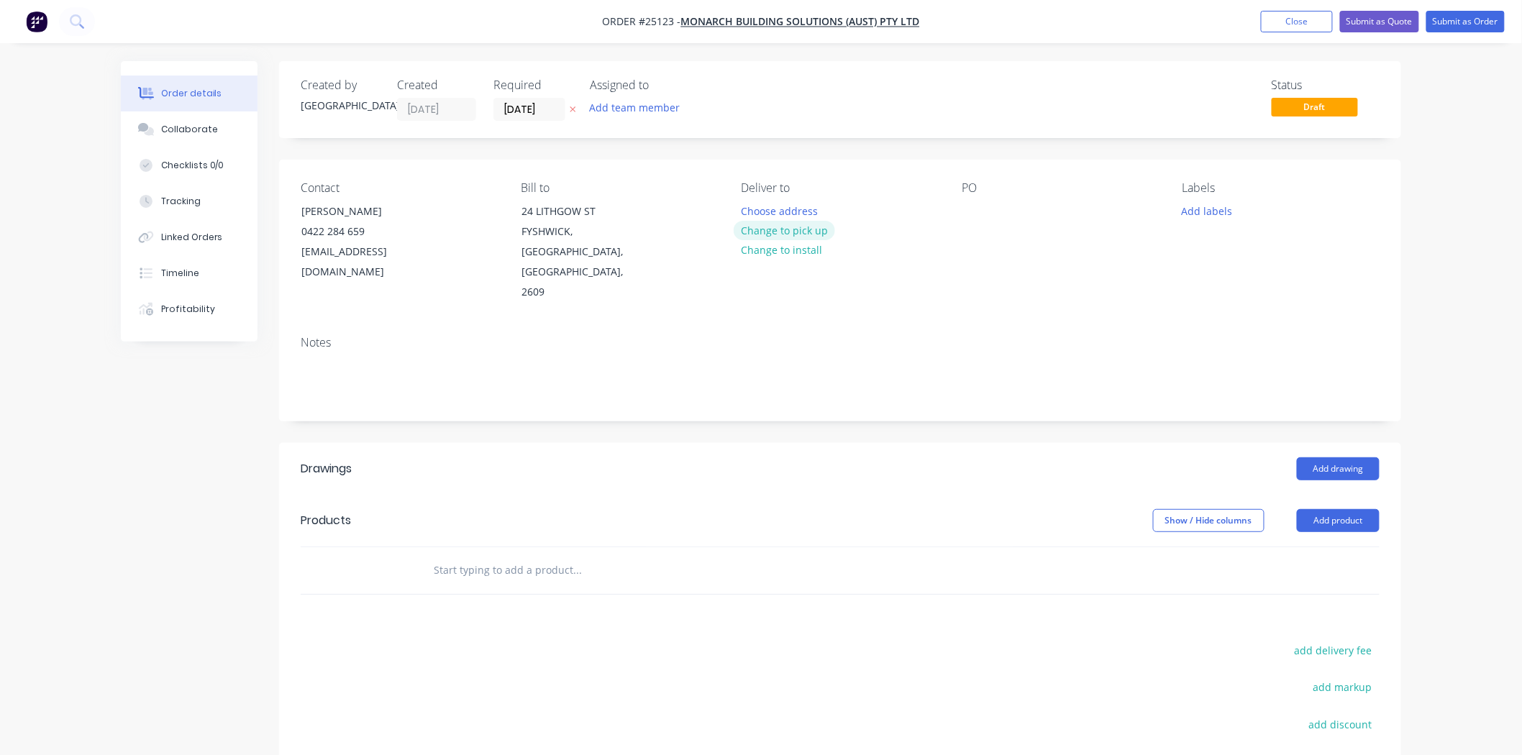
click at [754, 230] on button "Change to pick up" at bounding box center [785, 230] width 102 height 19
click at [966, 217] on div at bounding box center [973, 211] width 23 height 21
click at [809, 227] on button "Change to delivery" at bounding box center [786, 231] width 105 height 19
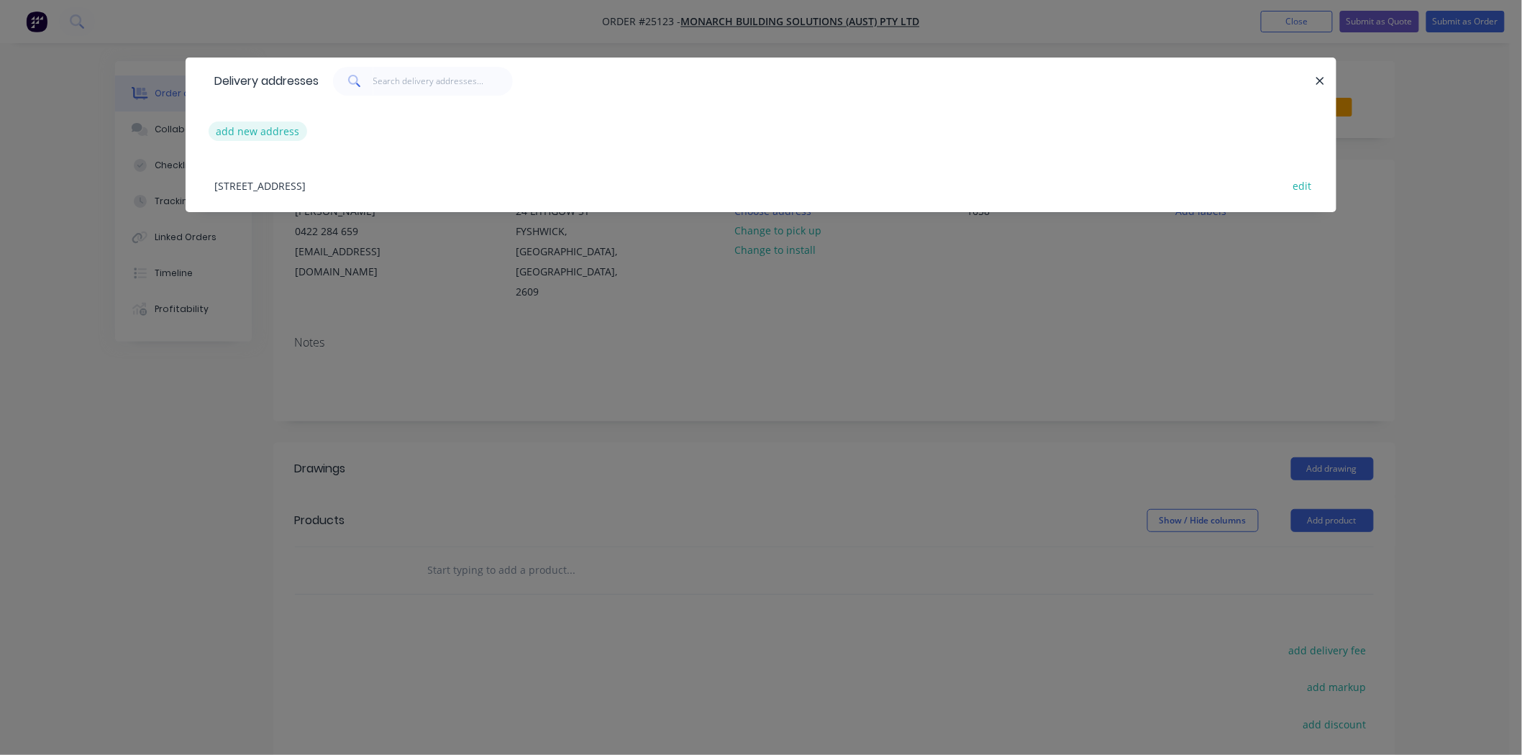
click at [229, 137] on button "add new address" at bounding box center [258, 131] width 99 height 19
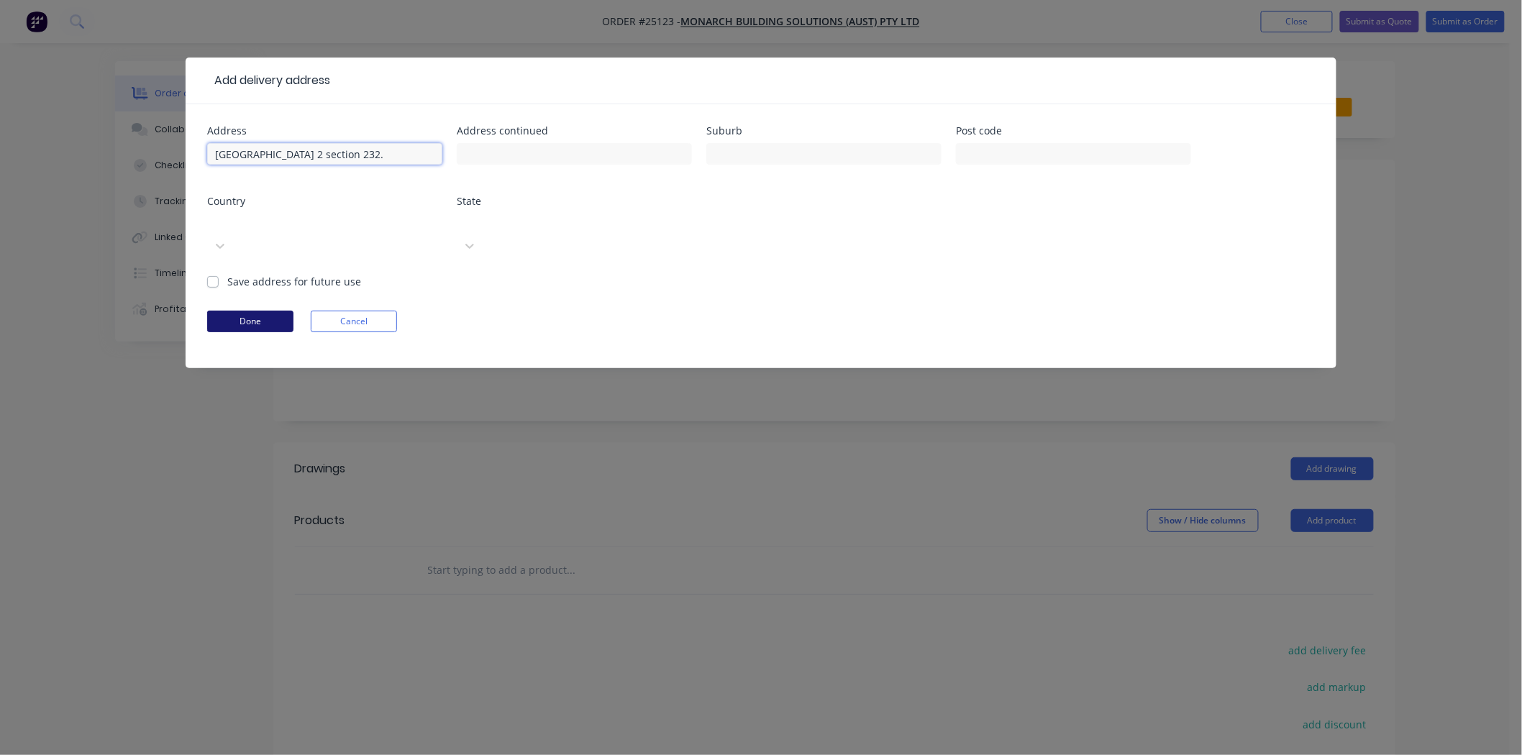
type input "Gungahlin place block 2 section 232."
click at [270, 311] on button "Done" at bounding box center [250, 322] width 86 height 22
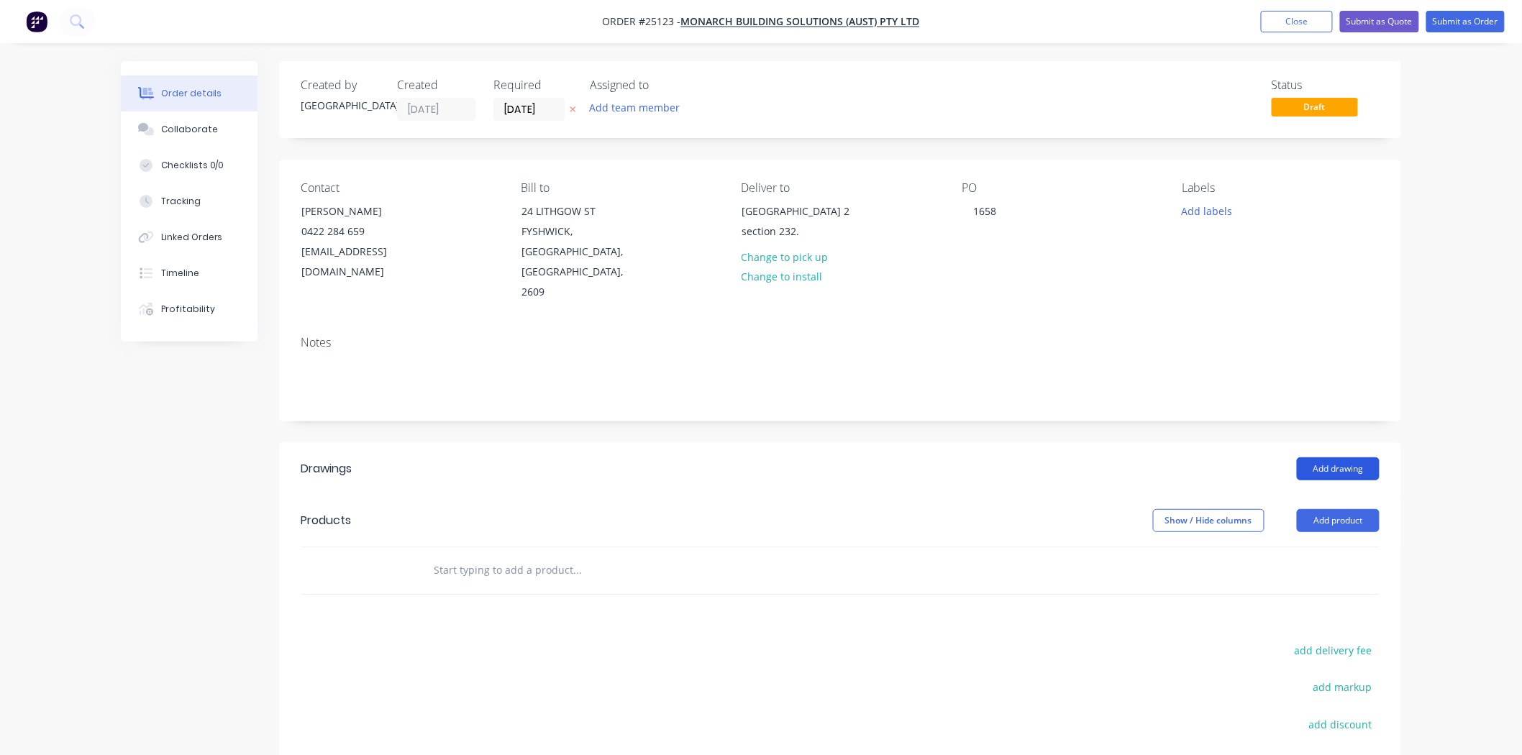
click at [1361, 458] on button "Add drawing" at bounding box center [1338, 469] width 83 height 23
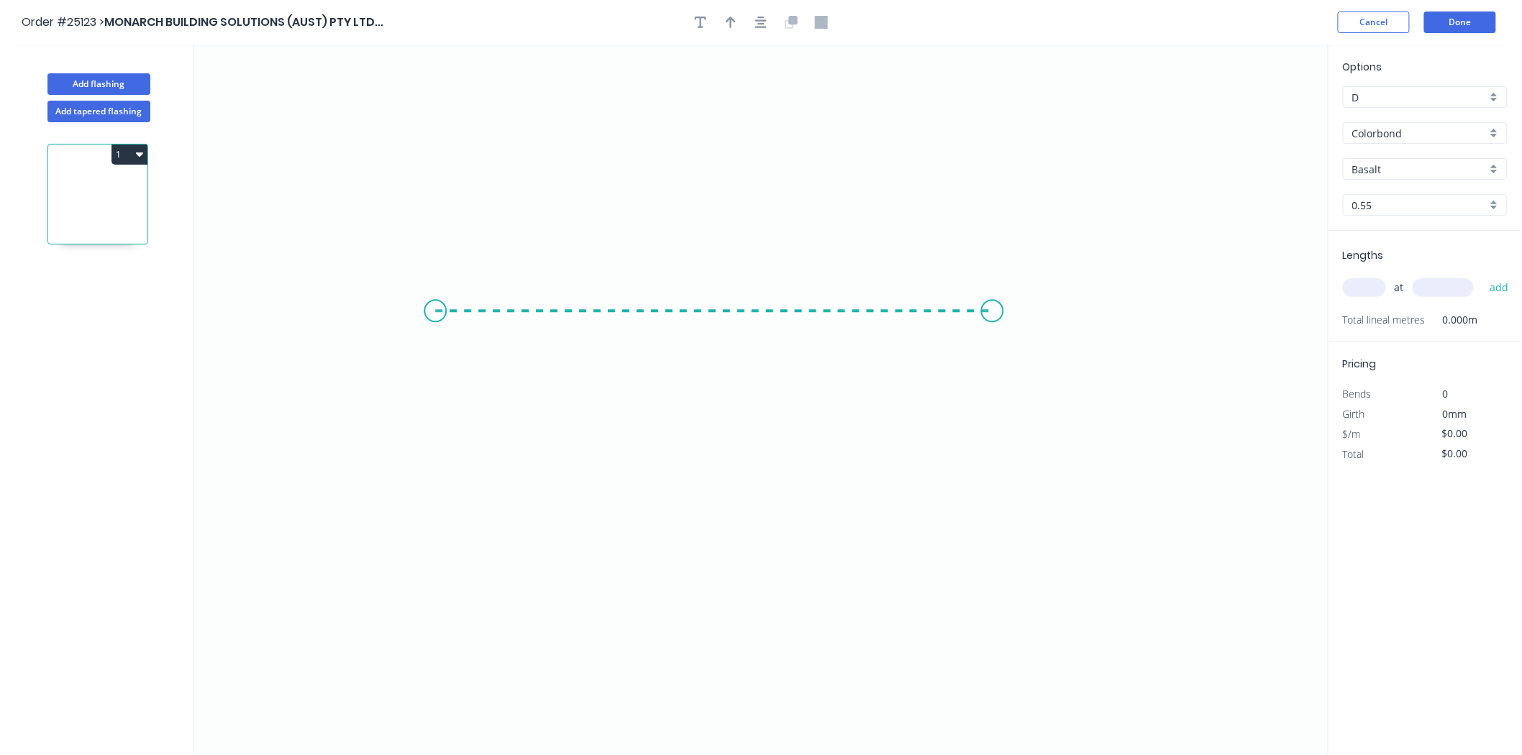
drag, startPoint x: 435, startPoint y: 312, endPoint x: 993, endPoint y: 309, distance: 557.6
click at [993, 309] on icon "0" at bounding box center [761, 400] width 1135 height 711
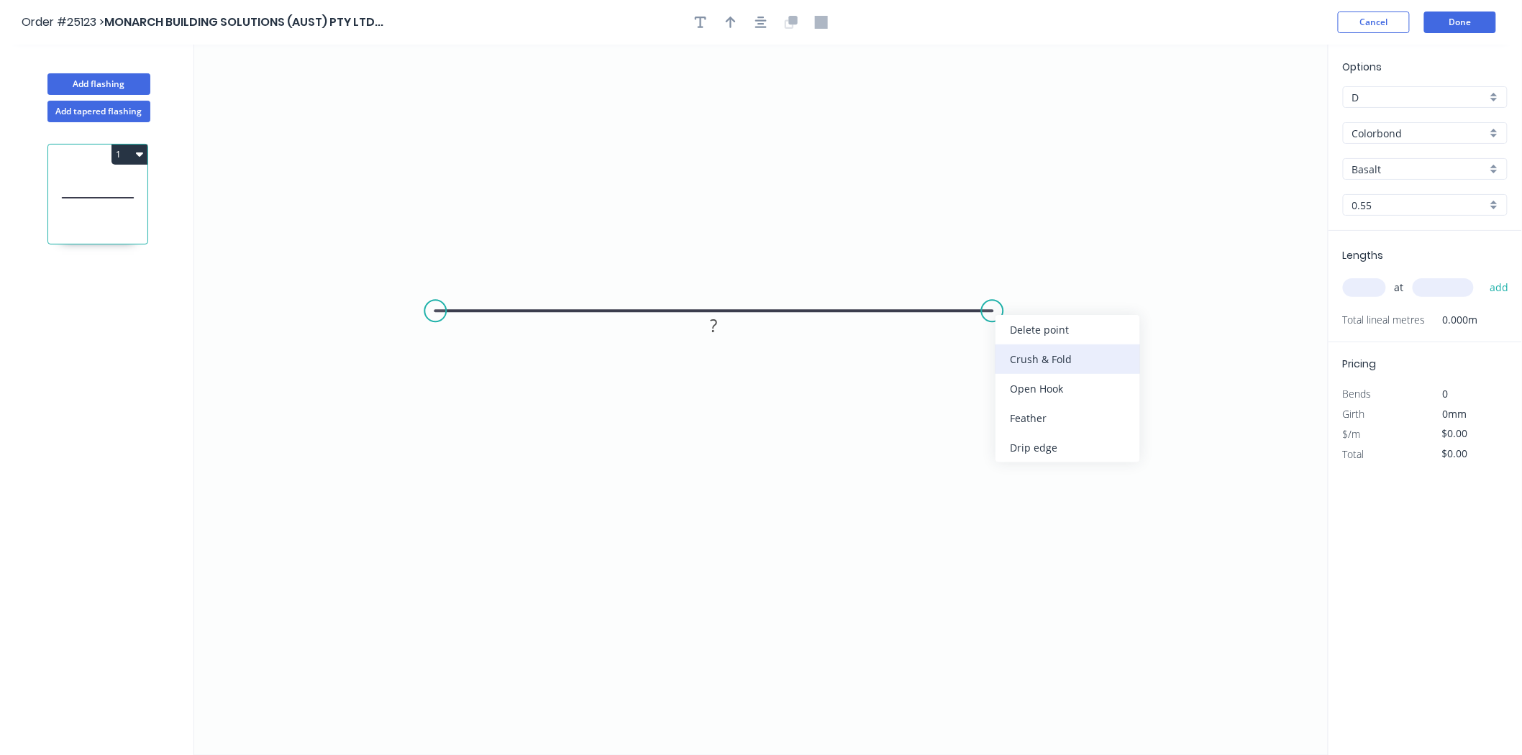
click at [1009, 351] on div "Crush & Fold" at bounding box center [1068, 359] width 145 height 29
click at [1045, 369] on div "Flip bend" at bounding box center [1063, 366] width 145 height 29
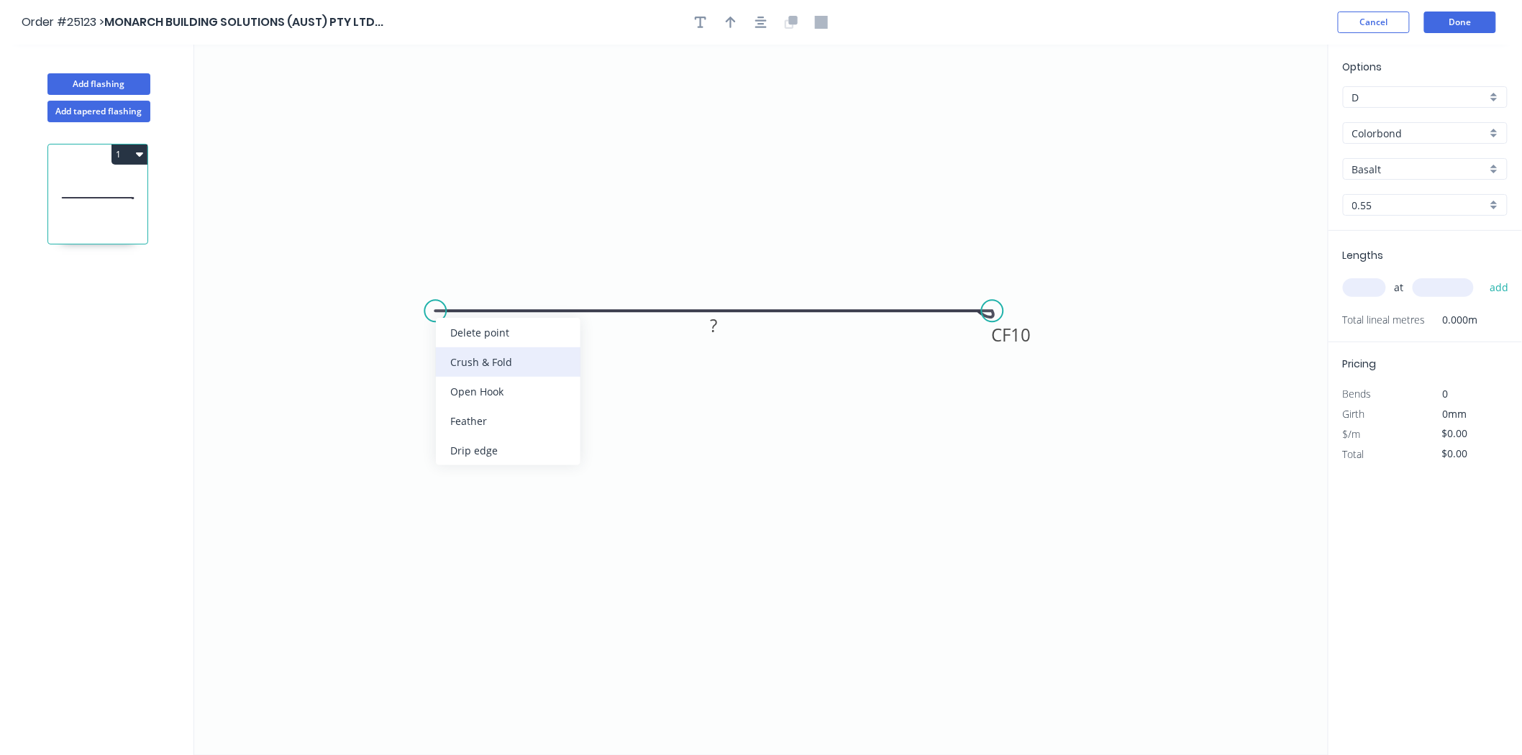
click at [477, 370] on div "Crush & Fold" at bounding box center [508, 362] width 145 height 29
click at [701, 322] on rect at bounding box center [714, 327] width 29 height 20
click at [732, 12] on button "button" at bounding box center [731, 23] width 22 height 22
type input "$15.79"
click at [1255, 115] on icon at bounding box center [1256, 100] width 13 height 46
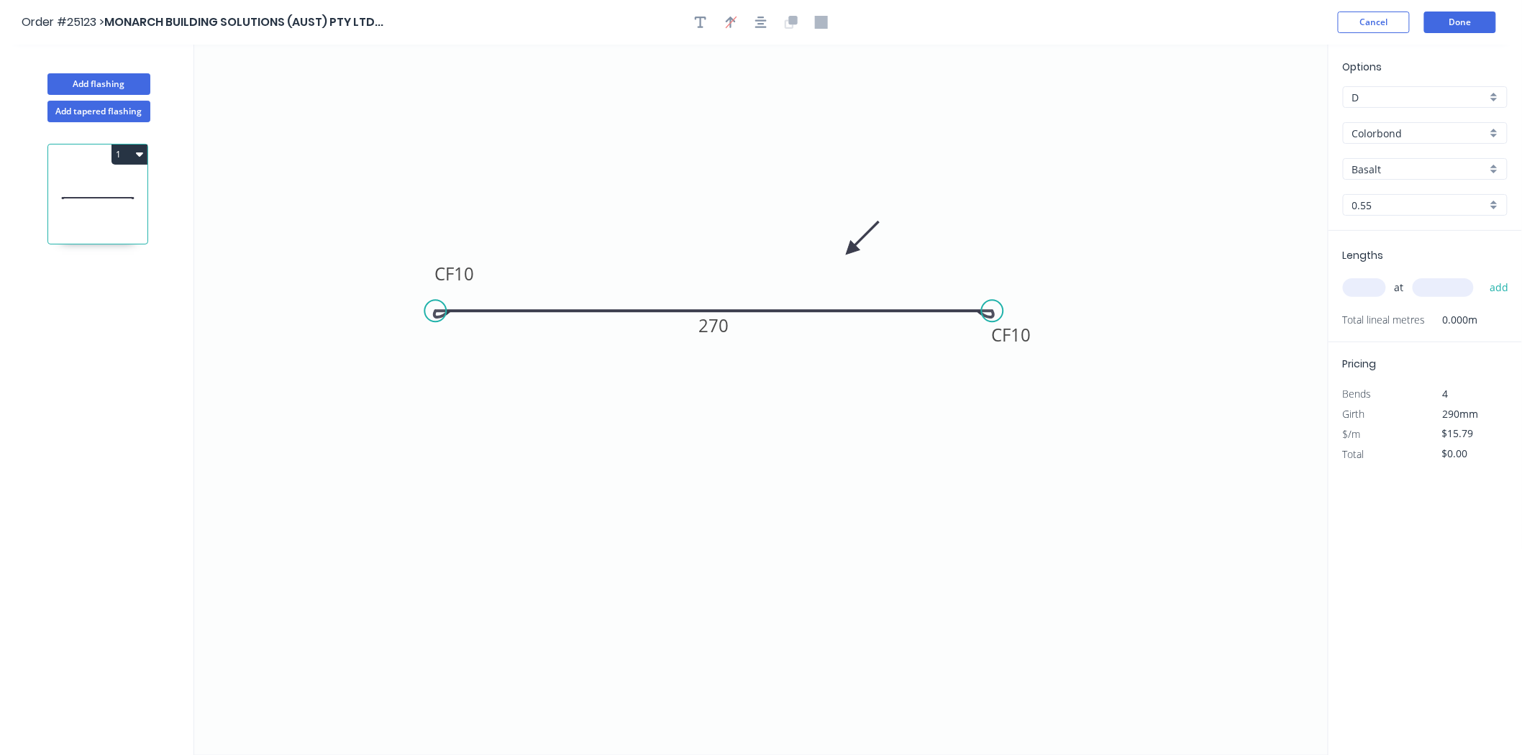
drag, startPoint x: 1255, startPoint y: 115, endPoint x: 851, endPoint y: 250, distance: 425.7
click at [851, 250] on icon at bounding box center [863, 238] width 42 height 42
click at [1414, 167] on input "Basalt" at bounding box center [1420, 169] width 135 height 15
click at [1408, 284] on div "Night Sky" at bounding box center [1425, 284] width 163 height 25
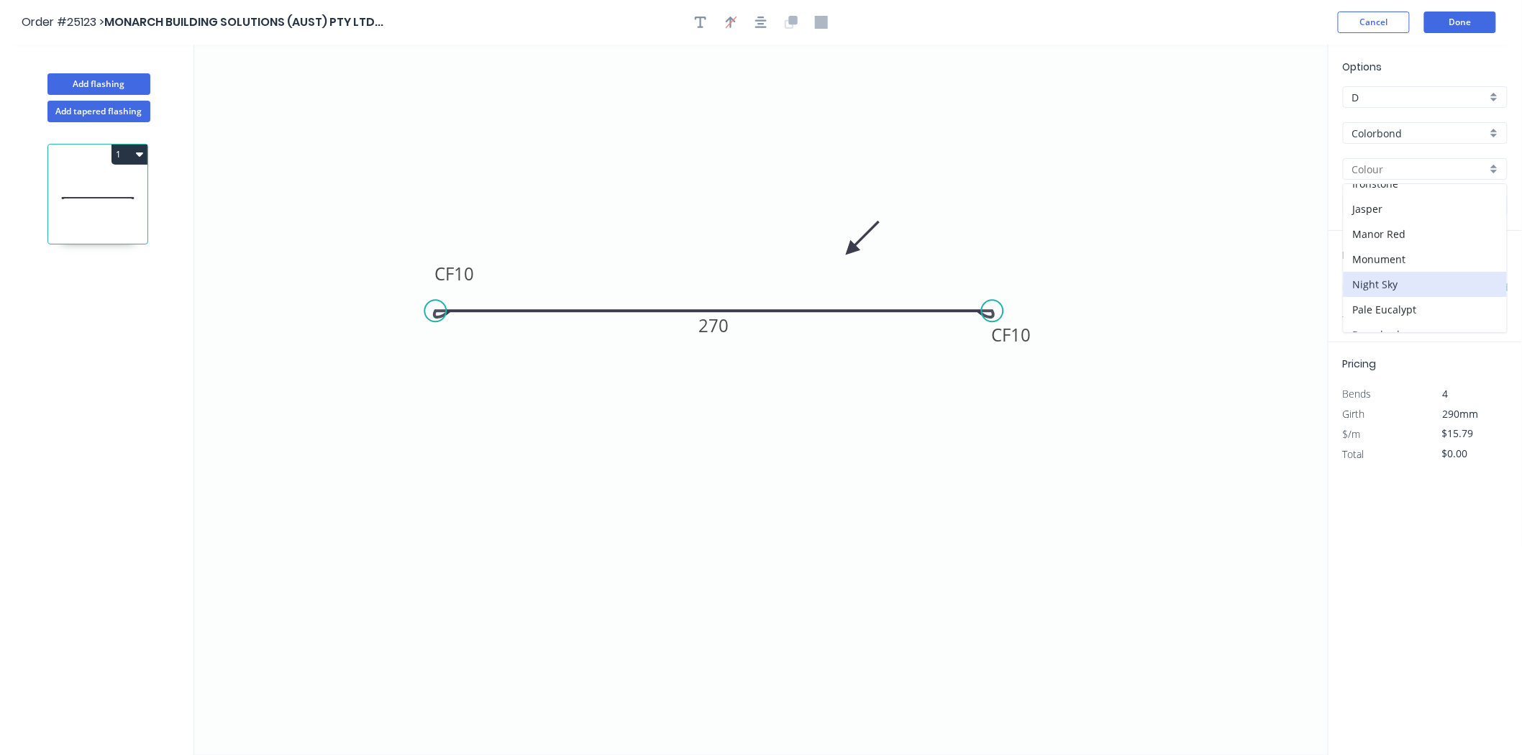
type input "Night Sky"
click at [1365, 291] on input "text" at bounding box center [1364, 287] width 43 height 19
type input "4"
type input "2500"
click at [1483, 276] on button "add" at bounding box center [1500, 288] width 34 height 24
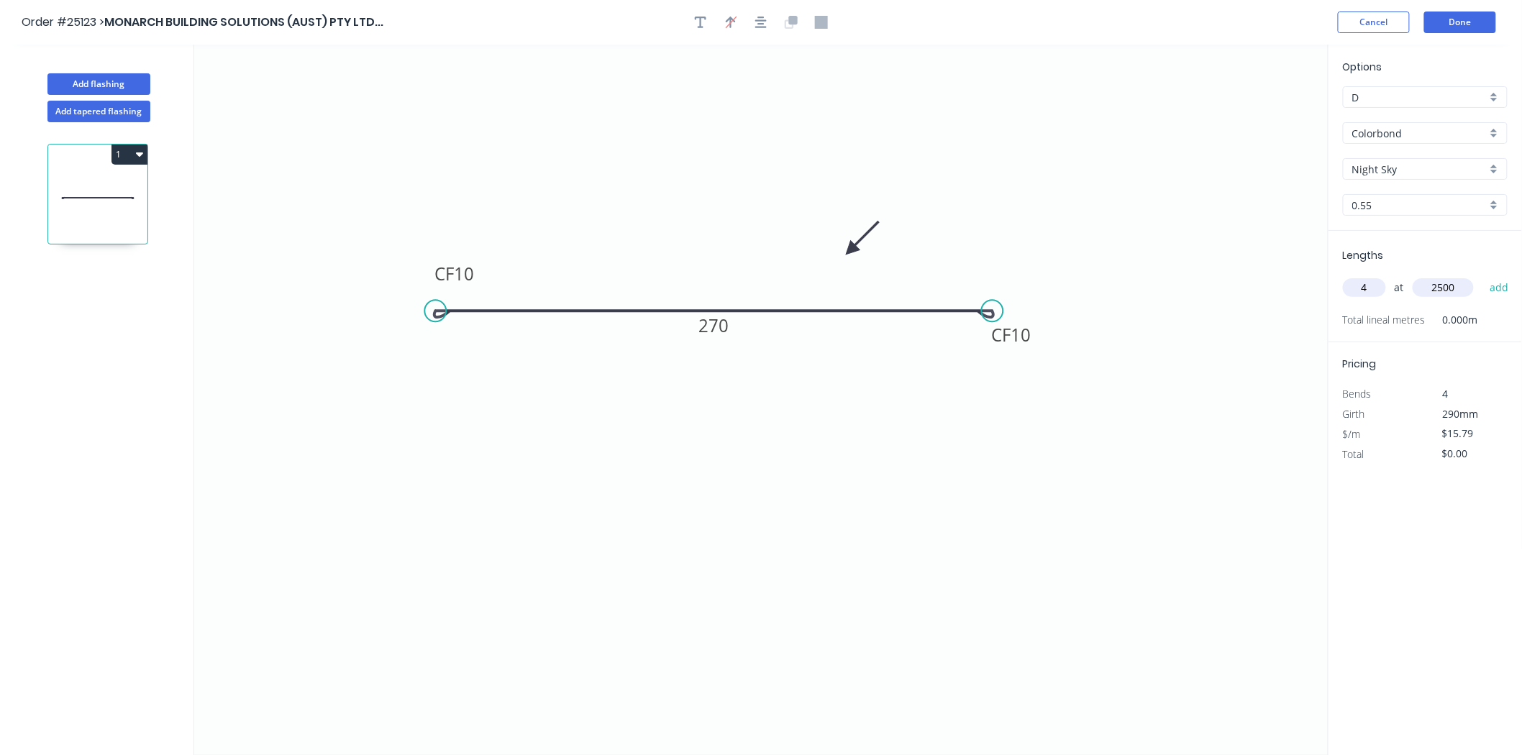
type input "$157.90"
click at [91, 76] on button "Add flashing" at bounding box center [98, 84] width 103 height 22
type input "$0.00"
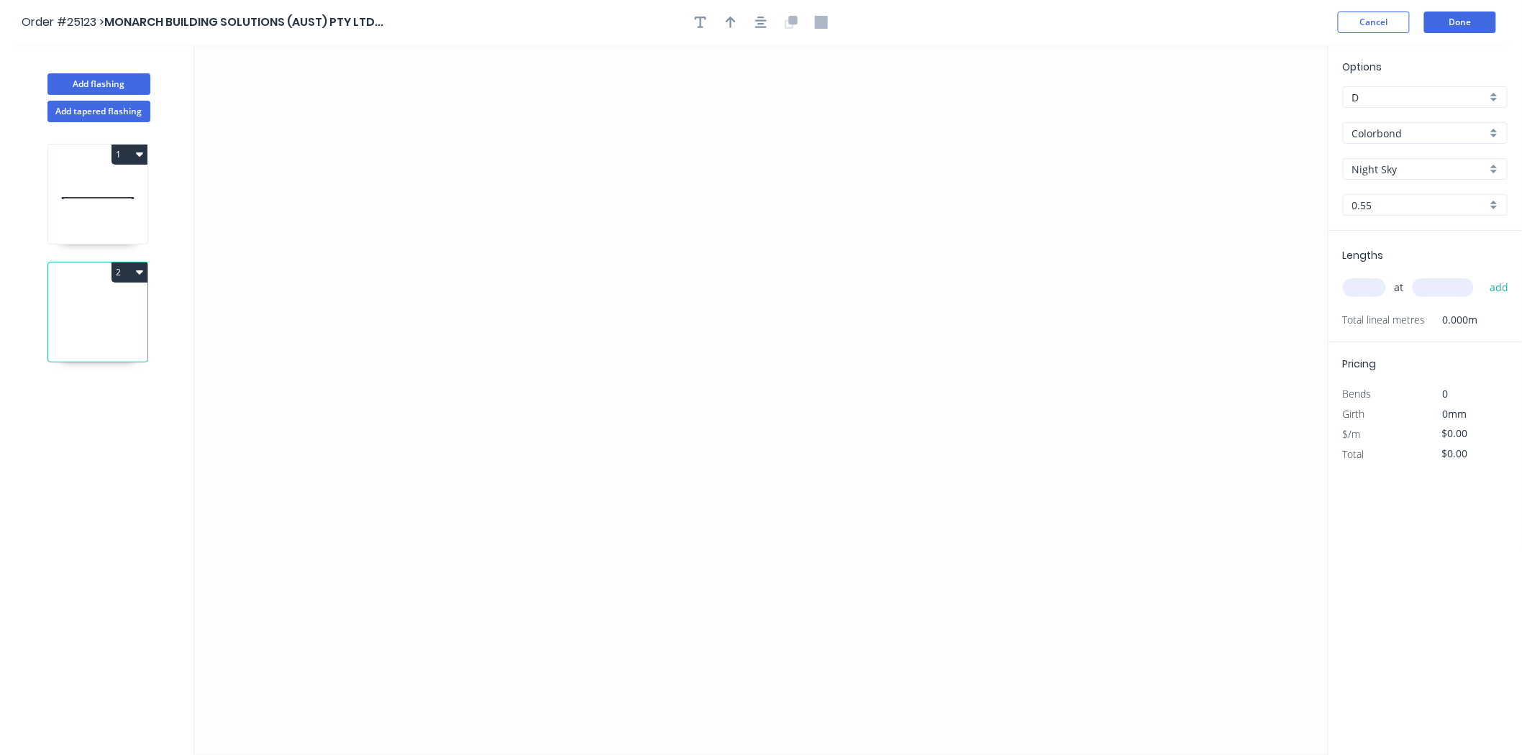
click at [89, 174] on icon at bounding box center [97, 198] width 99 height 92
type input "$15.79"
type input "$157.90"
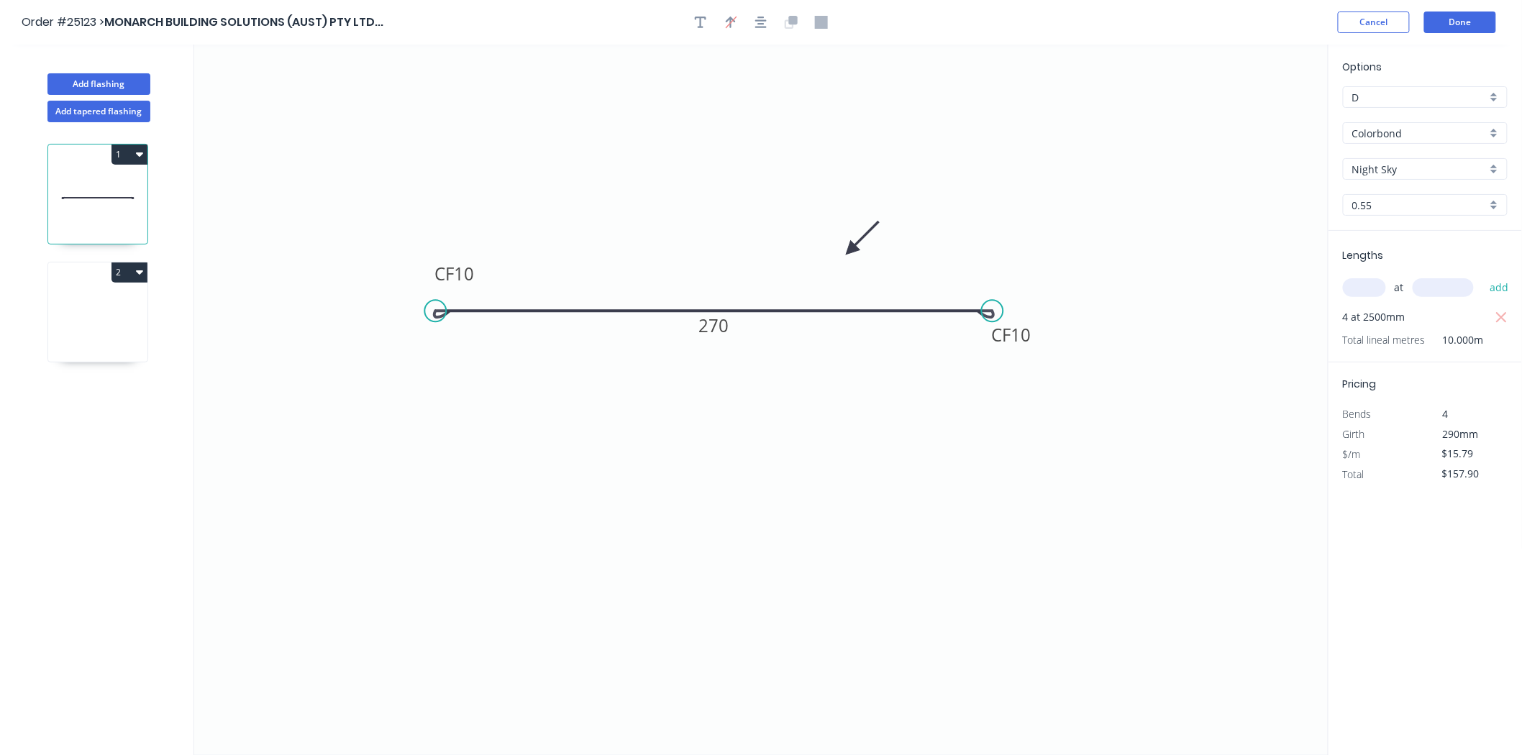
click at [91, 284] on icon at bounding box center [97, 316] width 99 height 92
type input "$0.00"
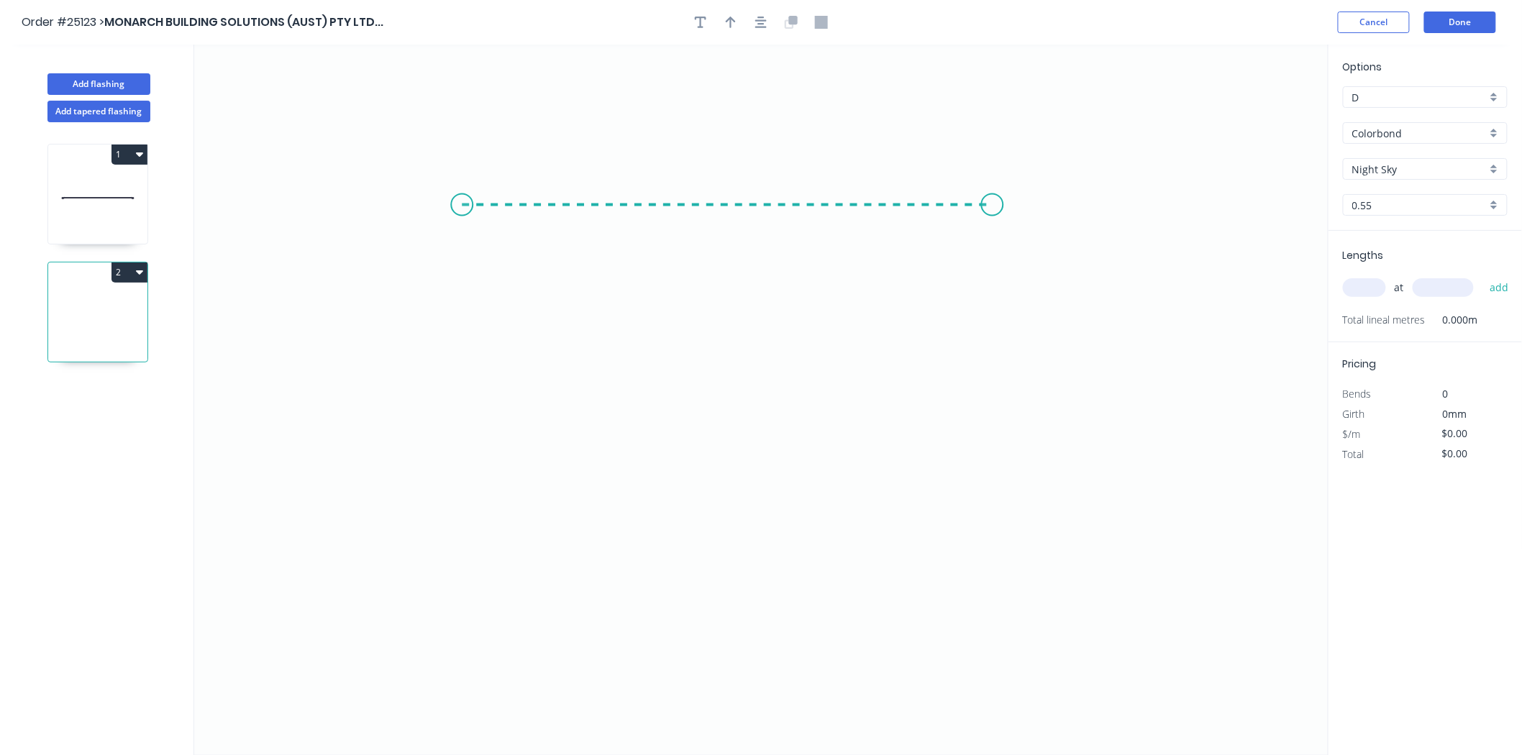
drag, startPoint x: 462, startPoint y: 205, endPoint x: 993, endPoint y: 194, distance: 531.1
click at [993, 194] on icon "0" at bounding box center [761, 400] width 1135 height 711
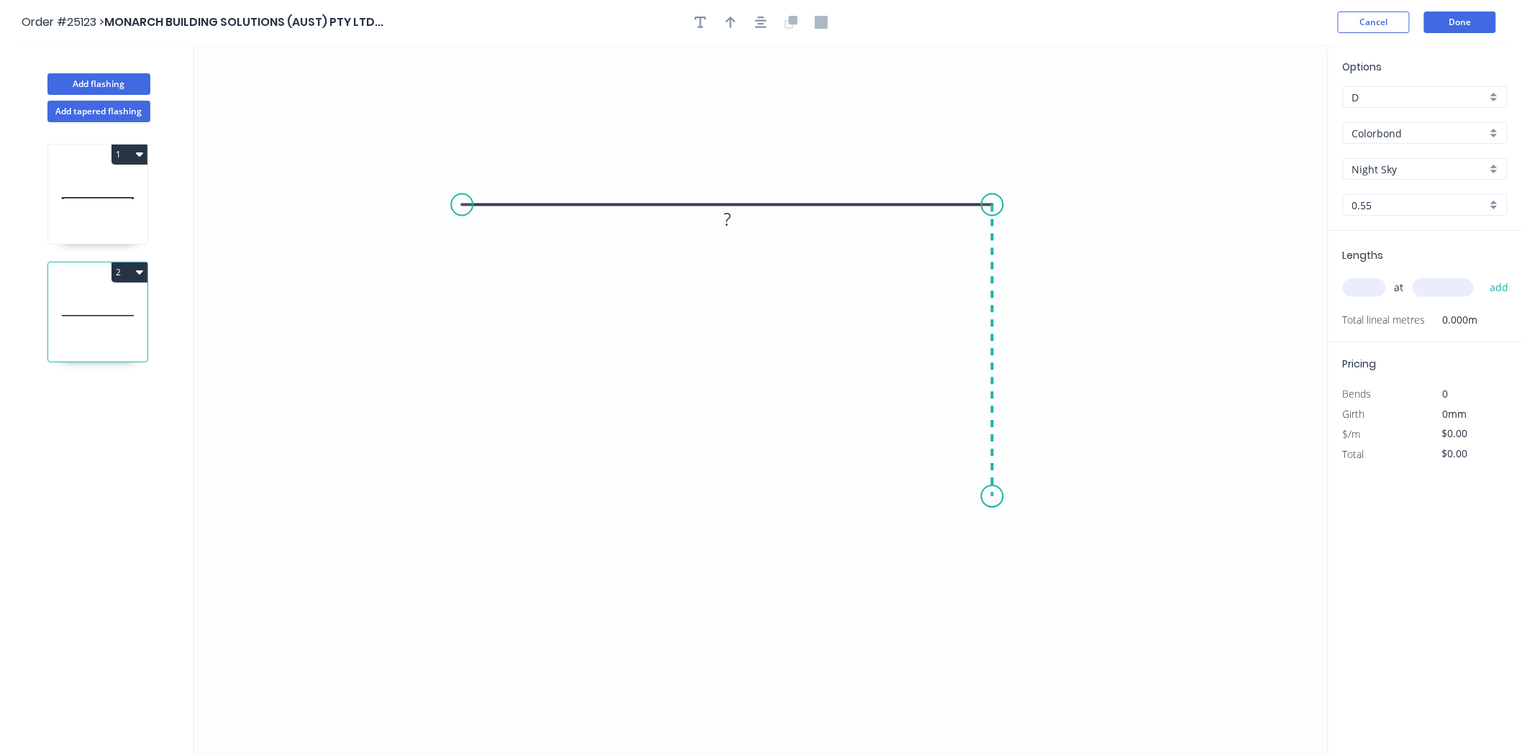
click at [991, 497] on icon "0 ?" at bounding box center [761, 400] width 1135 height 711
click at [919, 426] on icon "0 ? ?" at bounding box center [761, 400] width 1135 height 711
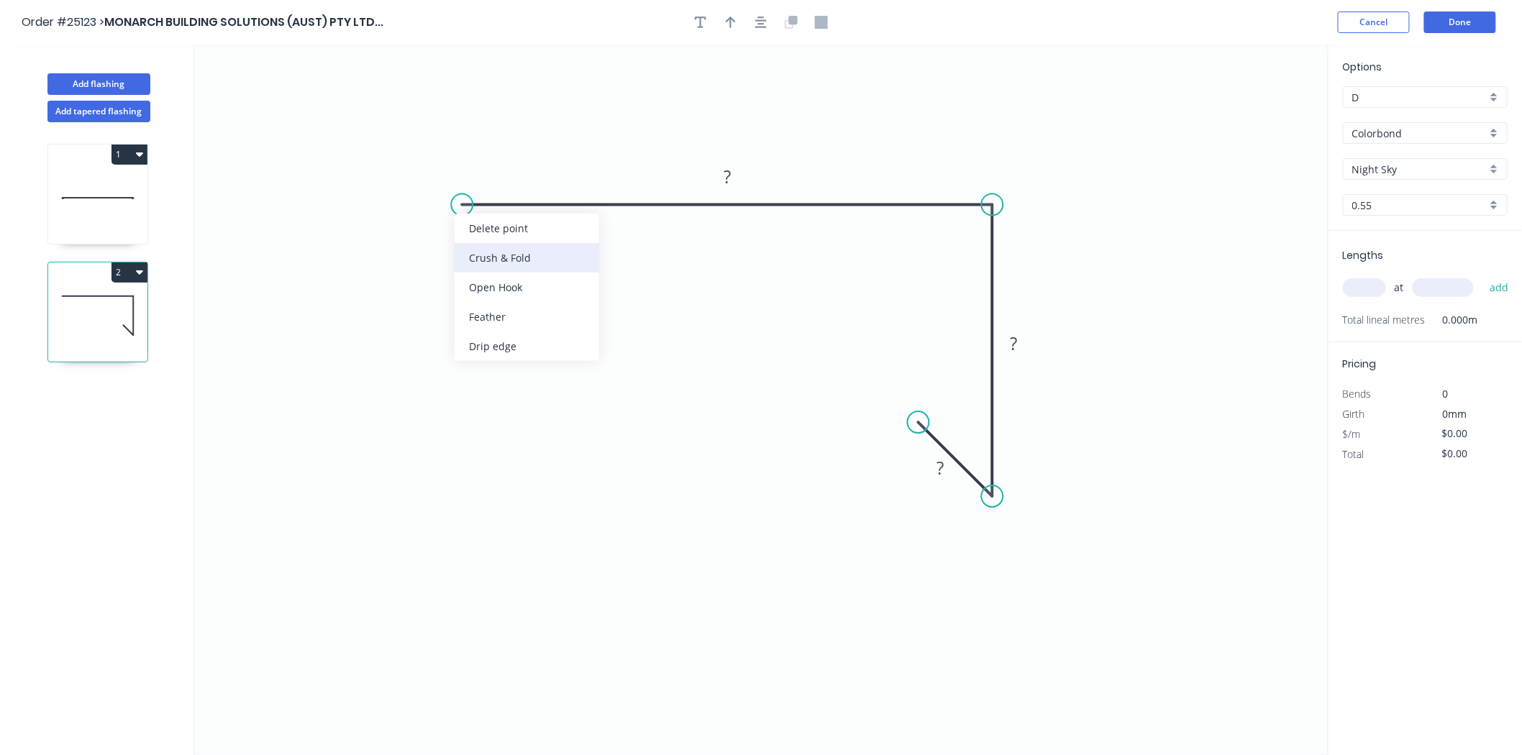
click at [477, 253] on div "Crush & Fold" at bounding box center [527, 257] width 145 height 29
click at [727, 174] on tspan "?" at bounding box center [727, 177] width 7 height 24
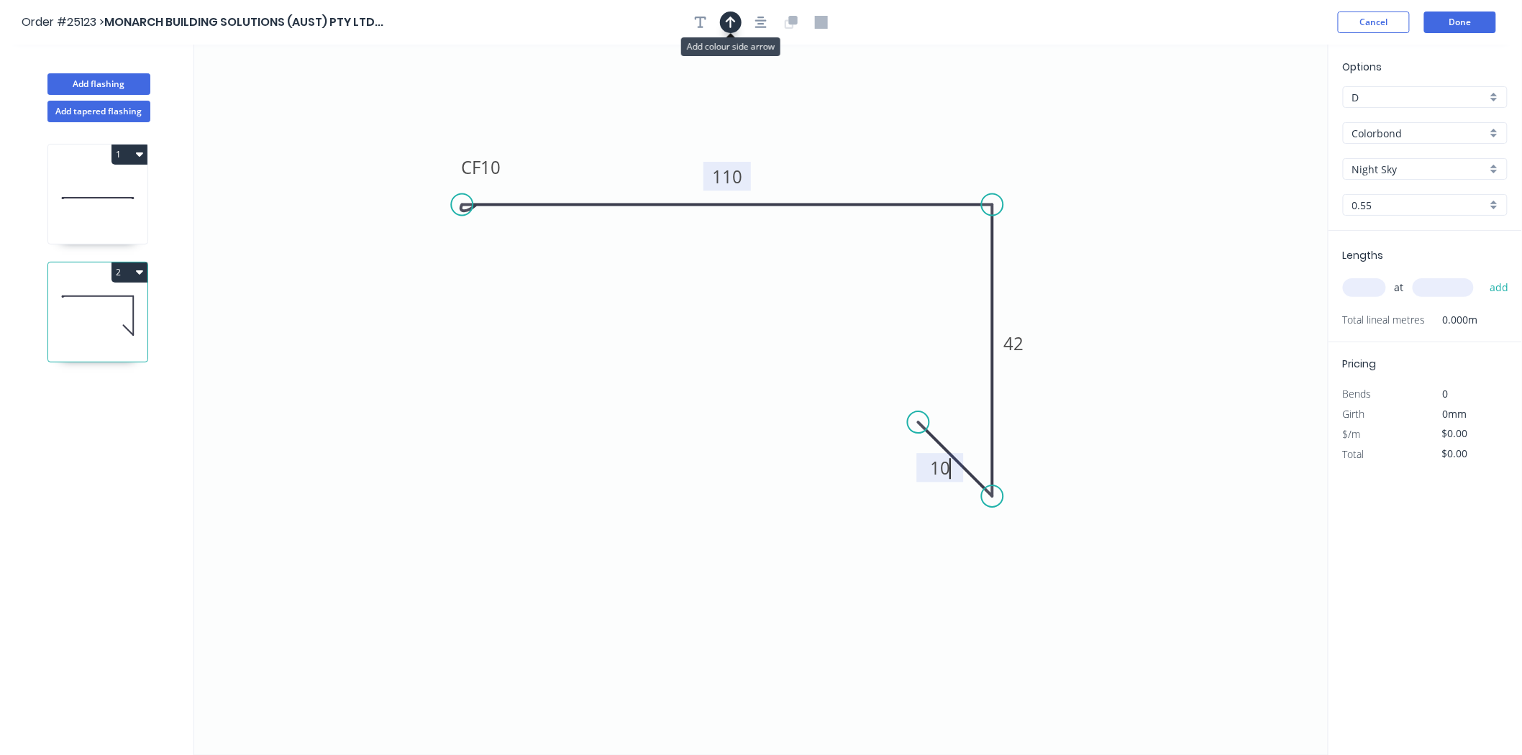
click at [740, 27] on button "button" at bounding box center [731, 23] width 22 height 22
type input "$12.68"
click at [1260, 116] on icon at bounding box center [1256, 100] width 13 height 46
drag, startPoint x: 1260, startPoint y: 115, endPoint x: 941, endPoint y: 155, distance: 321.2
click at [941, 155] on icon at bounding box center [953, 143] width 42 height 42
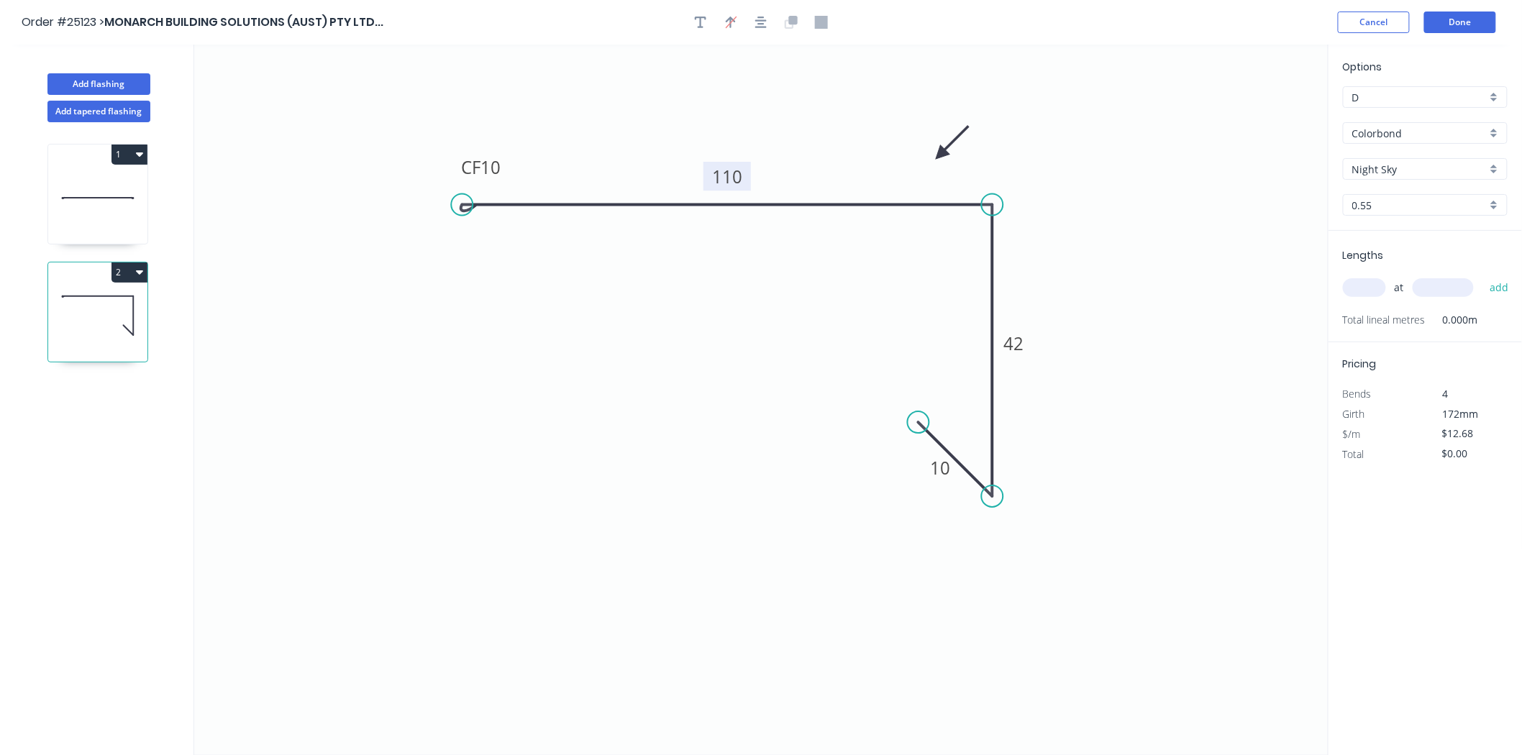
click at [1363, 282] on input "text" at bounding box center [1364, 287] width 43 height 19
type input "1"
type input "2500"
click at [1483, 276] on button "add" at bounding box center [1500, 288] width 34 height 24
type input "$31.70"
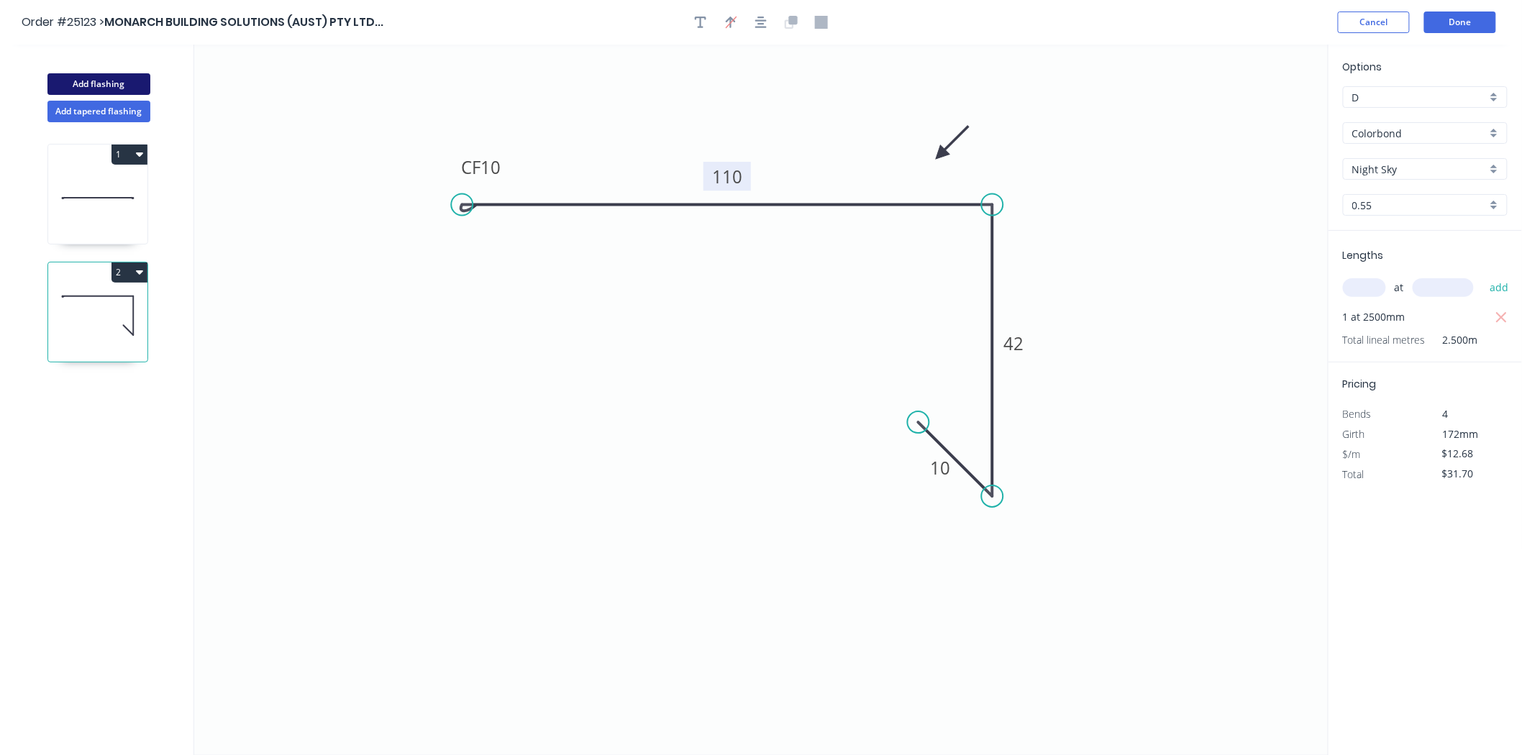
click at [92, 81] on button "Add flashing" at bounding box center [98, 84] width 103 height 22
type input "$0.00"
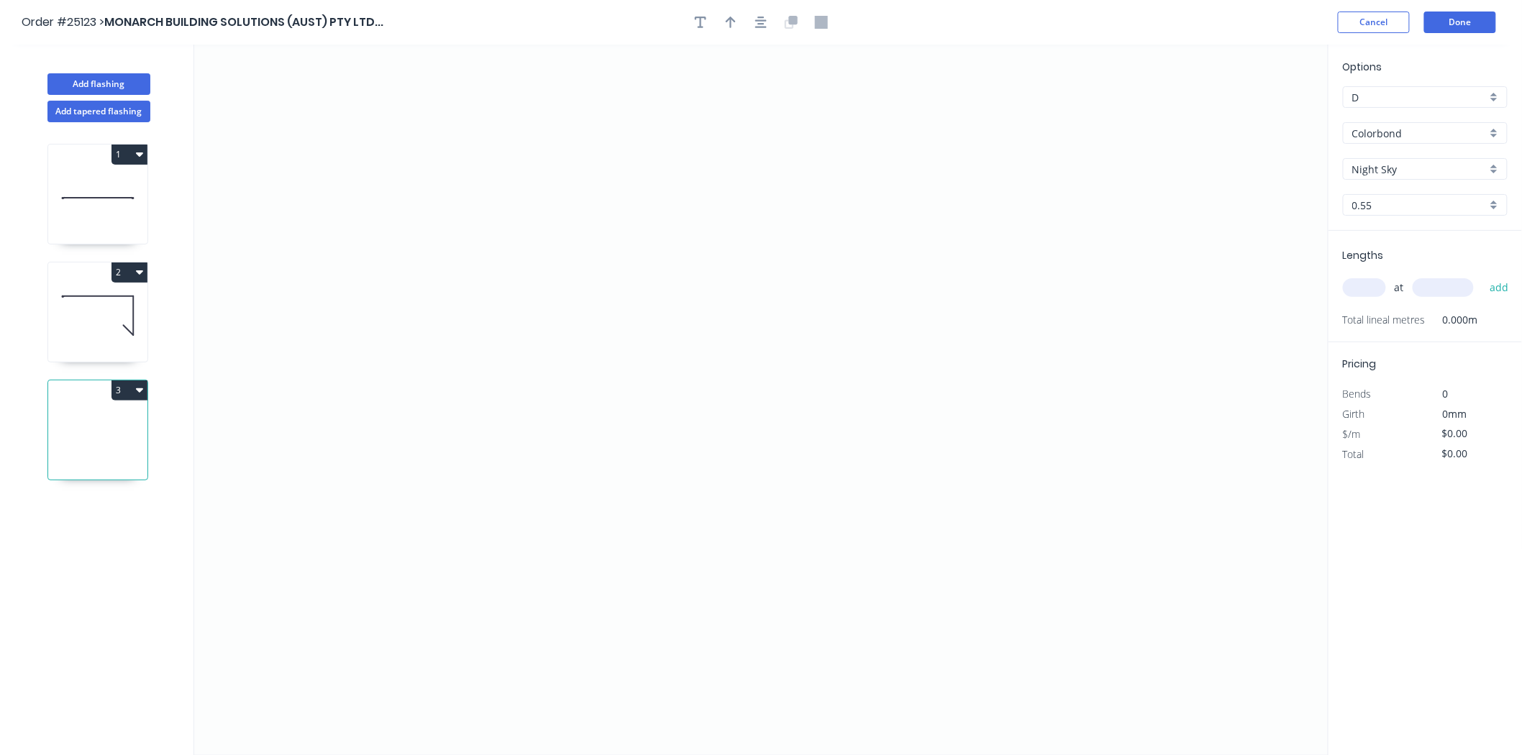
click at [84, 310] on icon at bounding box center [97, 316] width 99 height 92
type input "$12.68"
type input "$31.70"
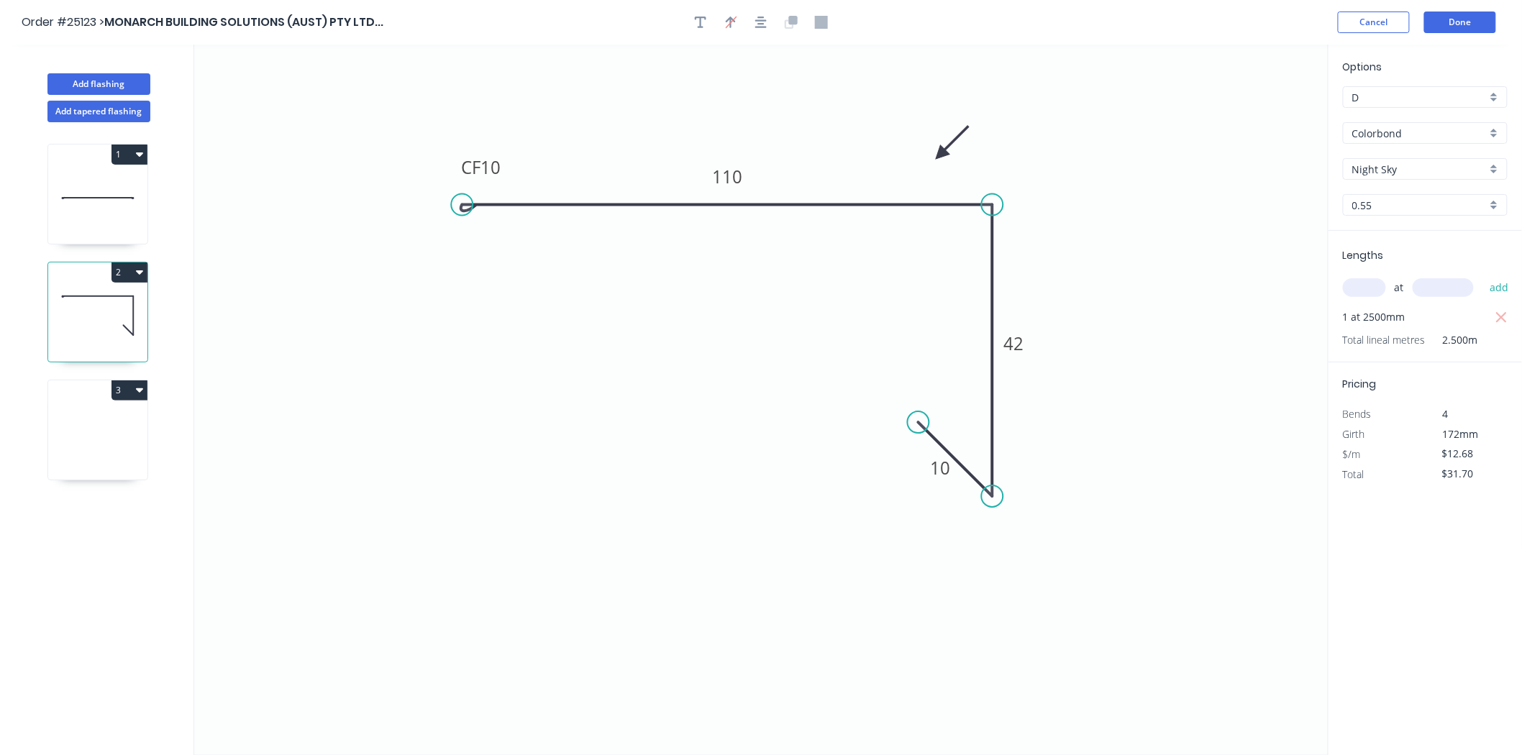
click at [104, 437] on icon at bounding box center [97, 434] width 99 height 92
type input "$0.00"
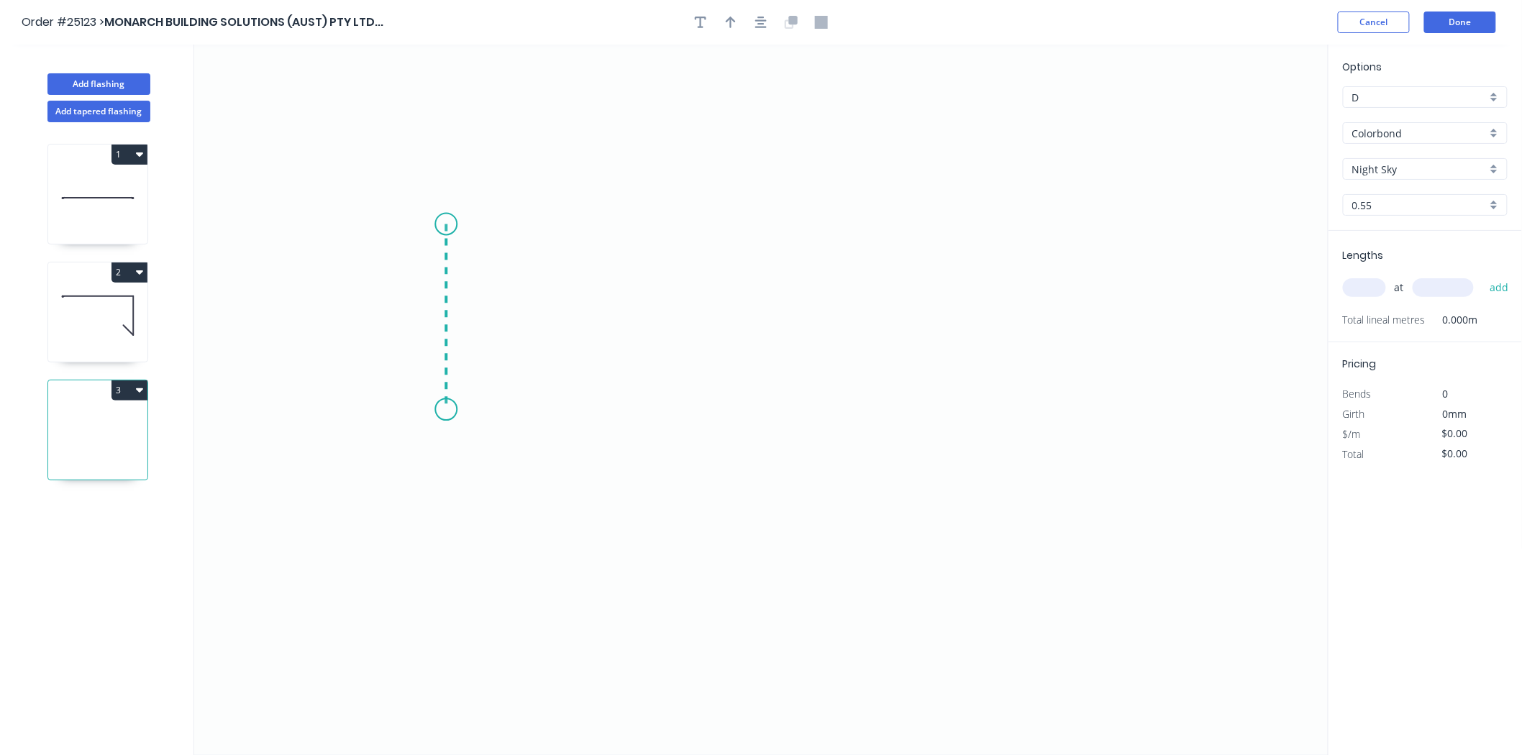
drag, startPoint x: 446, startPoint y: 224, endPoint x: 433, endPoint y: 427, distance: 202.6
click at [433, 427] on icon "0" at bounding box center [761, 400] width 1135 height 711
click at [896, 418] on icon "0 ?" at bounding box center [761, 400] width 1135 height 711
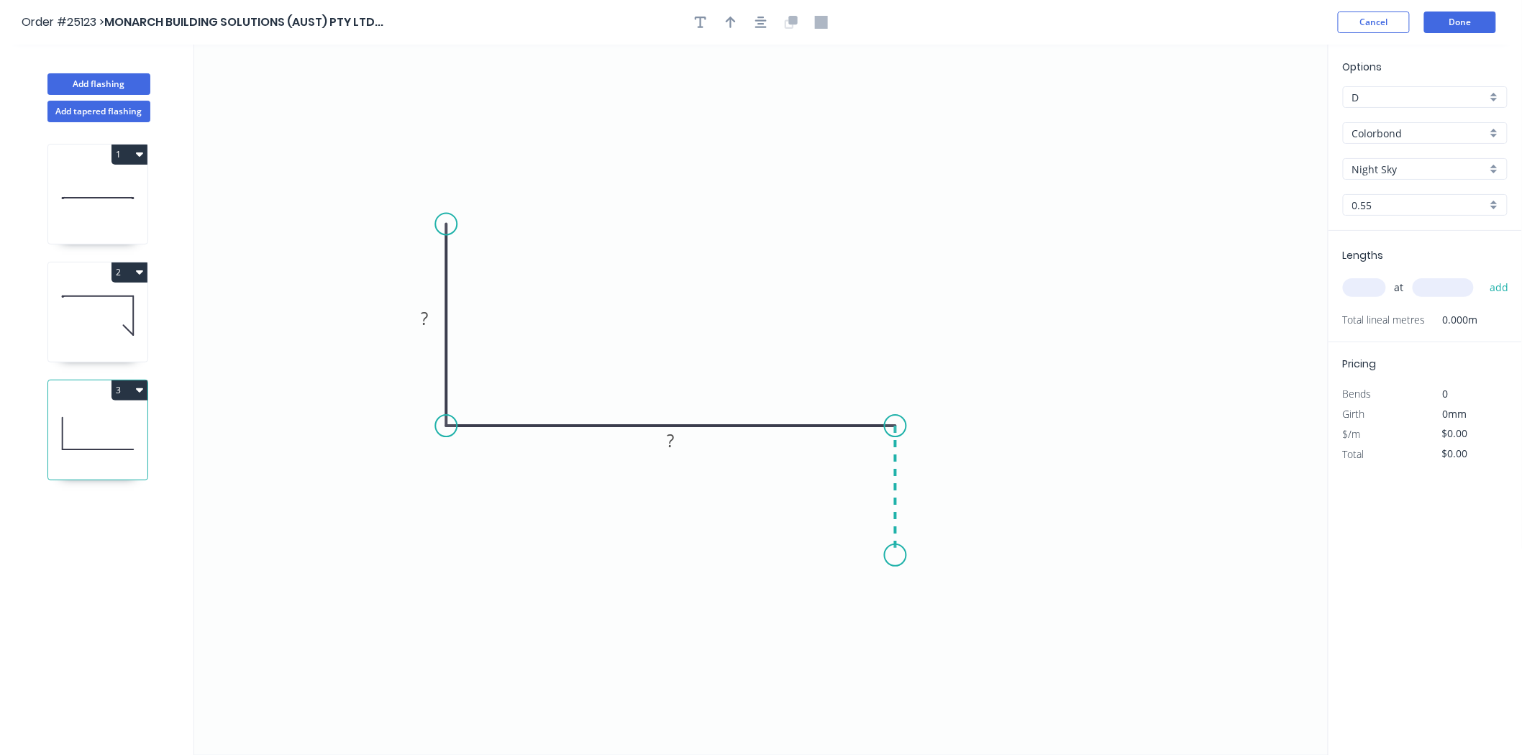
click at [888, 556] on icon "0 ? ?" at bounding box center [761, 400] width 1135 height 711
click at [421, 313] on tspan "?" at bounding box center [424, 319] width 7 height 24
click at [735, 18] on icon "button" at bounding box center [731, 22] width 10 height 13
type input "$10.51"
click at [1256, 112] on icon at bounding box center [1256, 100] width 13 height 46
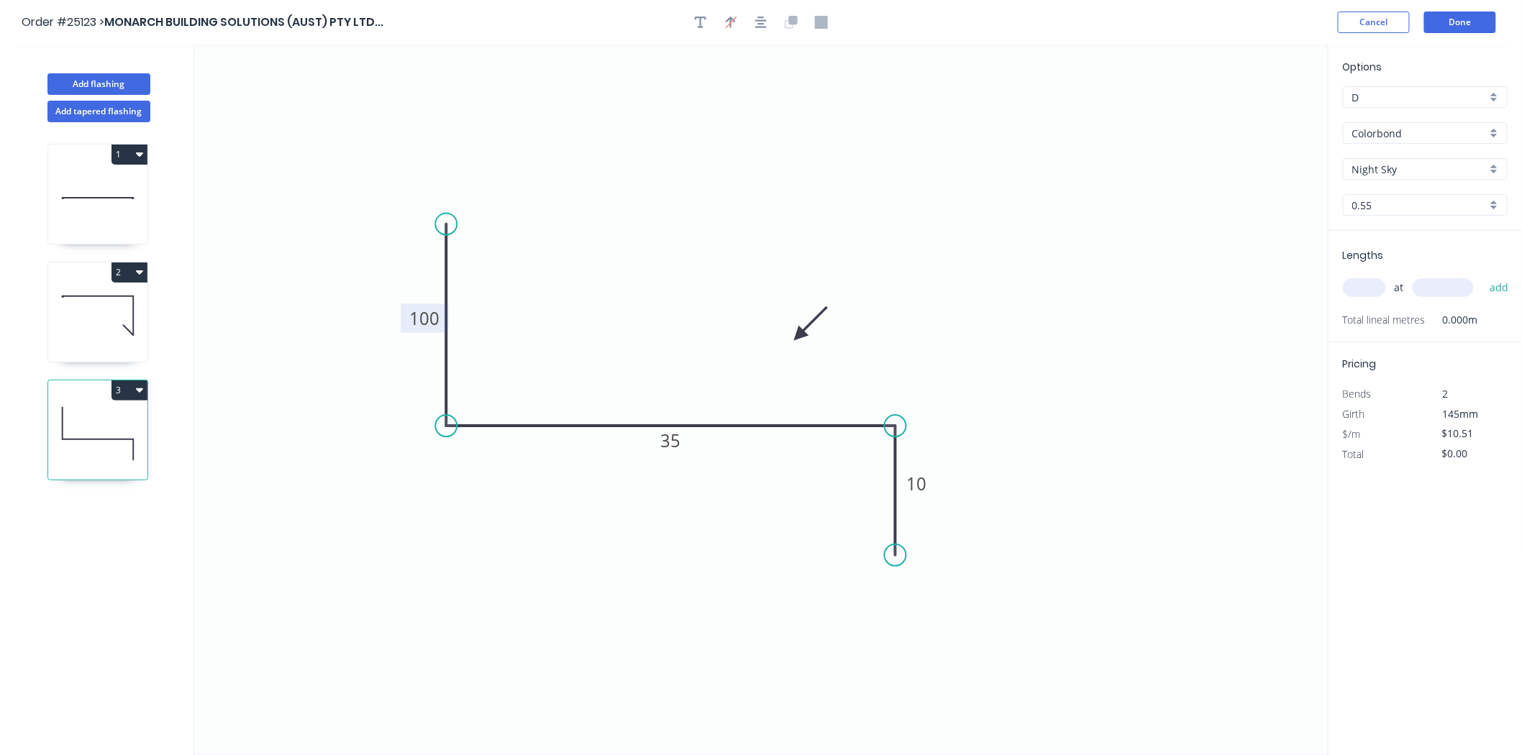
drag, startPoint x: 1256, startPoint y: 112, endPoint x: 799, endPoint y: 336, distance: 508.4
click at [799, 336] on icon at bounding box center [811, 324] width 42 height 42
click at [1357, 283] on input "text" at bounding box center [1364, 287] width 43 height 19
type input "1"
type input "2600"
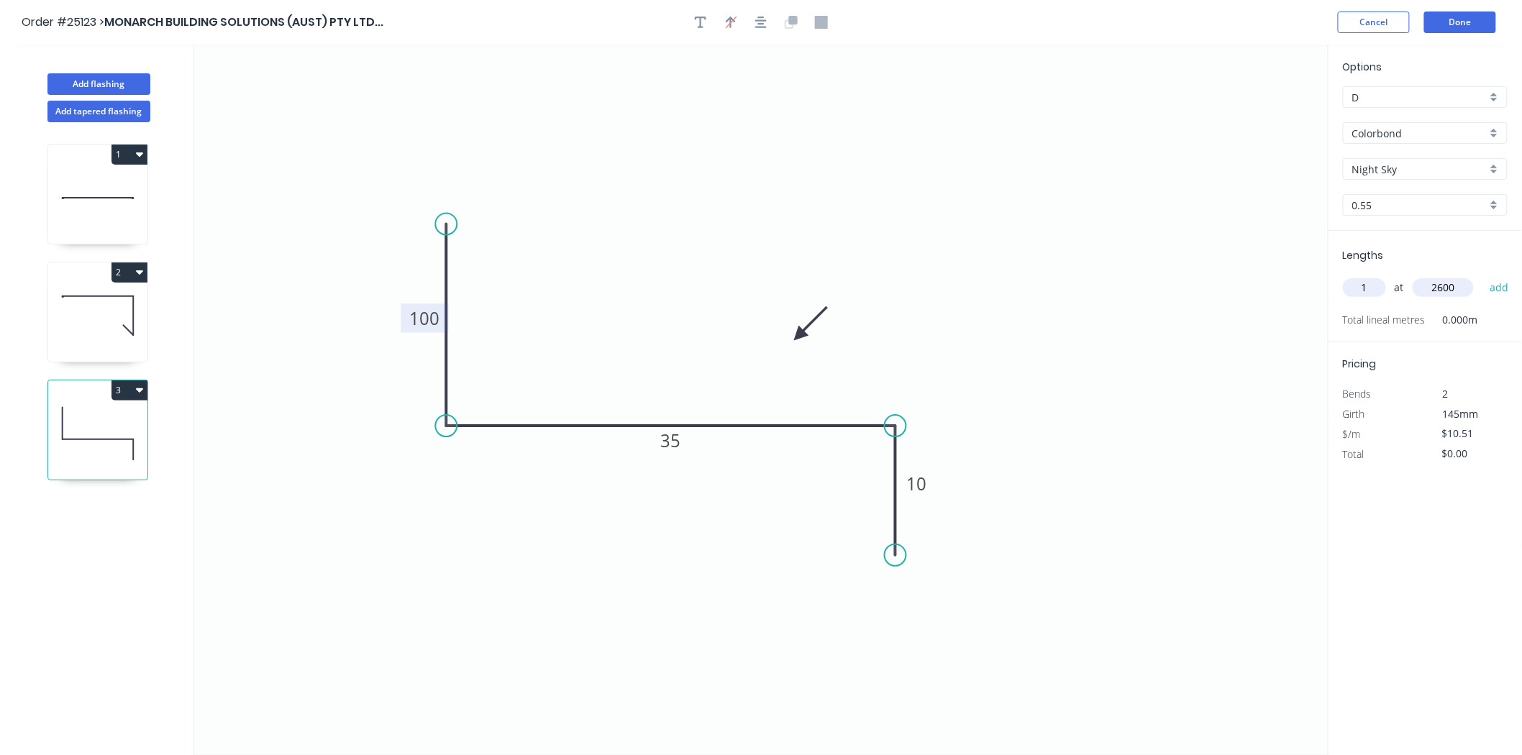
click at [1483, 276] on button "add" at bounding box center [1500, 288] width 34 height 24
type input "$27.33"
type input "3"
type input "5000"
click at [1483, 276] on button "add" at bounding box center [1500, 288] width 34 height 24
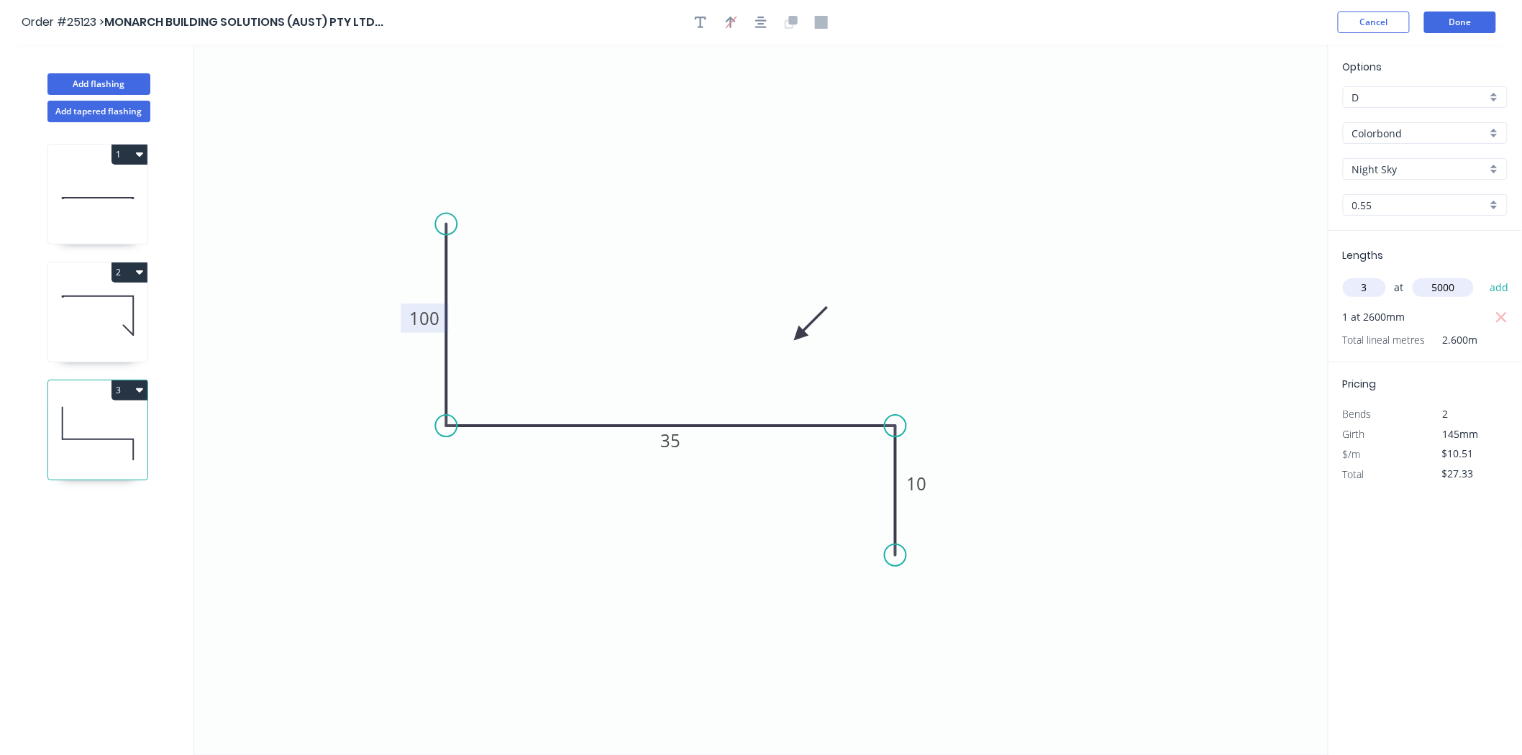
type input "$184.98"
click at [702, 29] on button "button" at bounding box center [701, 23] width 22 height 22
click at [269, 105] on textarea at bounding box center [287, 101] width 117 height 53
type textarea "top window"
click at [133, 314] on icon at bounding box center [133, 315] width 0 height 39
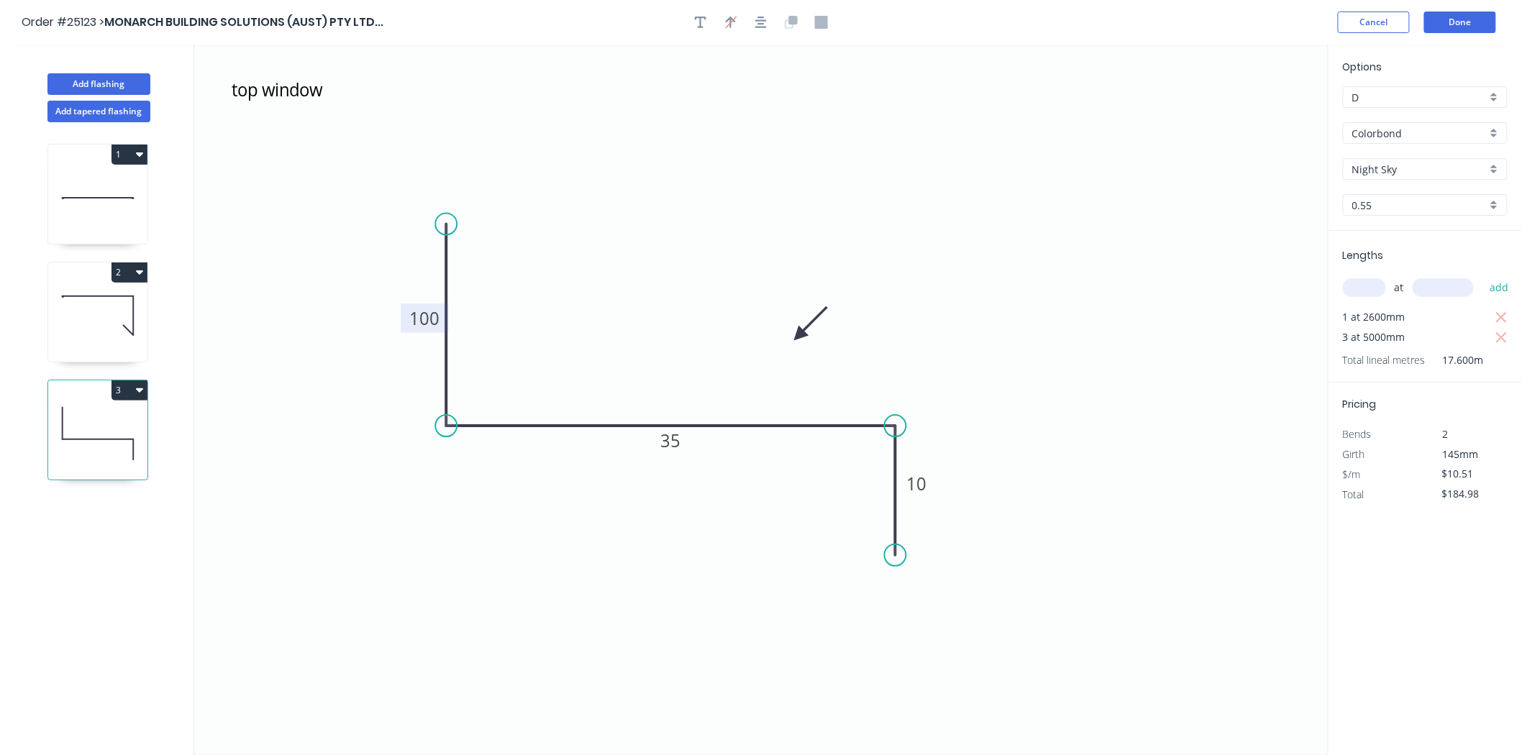
click at [119, 319] on icon at bounding box center [97, 316] width 99 height 92
type input "$12.68"
type input "$31.70"
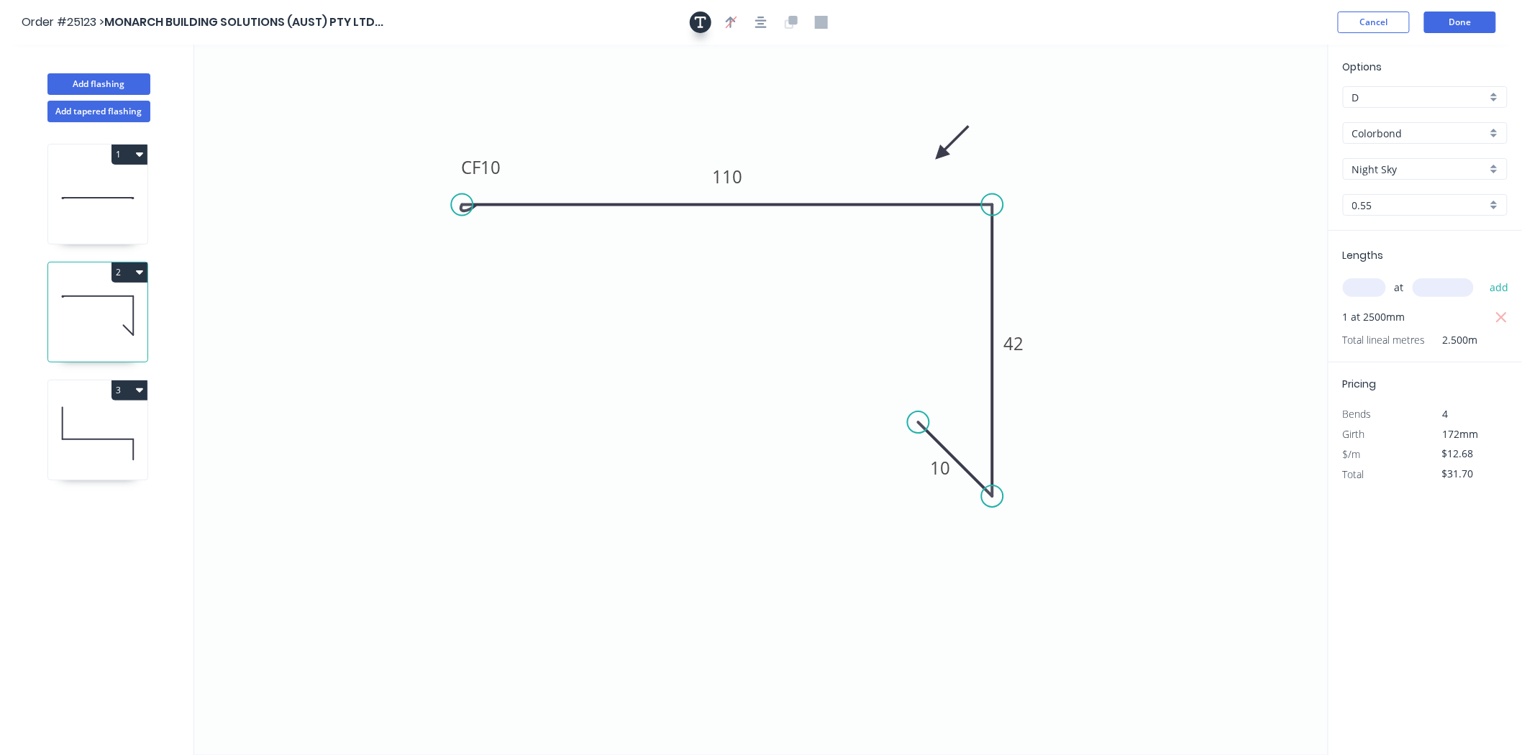
click at [707, 22] on button "button" at bounding box center [701, 23] width 22 height 22
click at [259, 98] on textarea at bounding box center [287, 101] width 117 height 53
type textarea "front rake wo4"
click at [39, 228] on div "1 2 3" at bounding box center [98, 452] width 189 height 660
click at [105, 197] on icon at bounding box center [97, 198] width 99 height 92
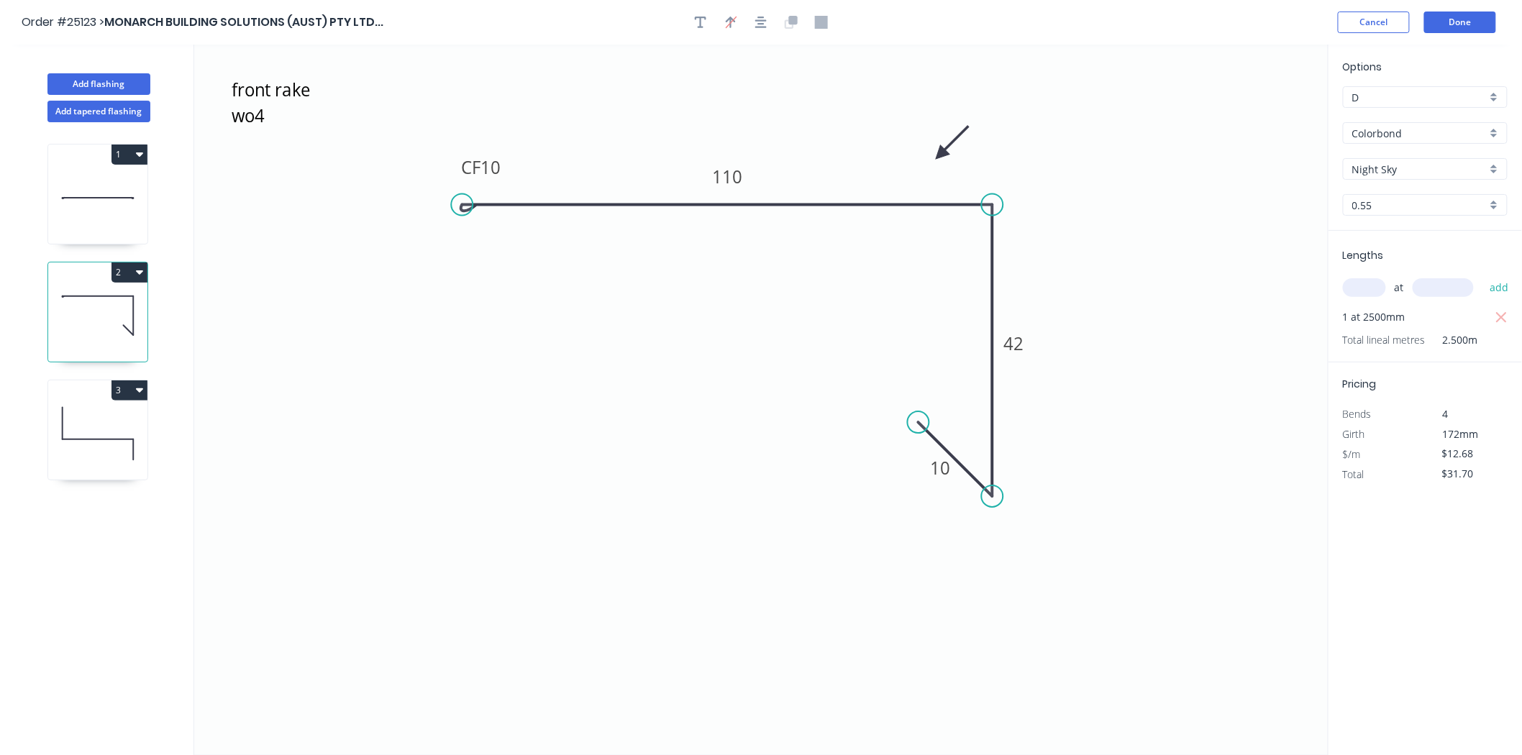
type input "$15.79"
type input "$157.90"
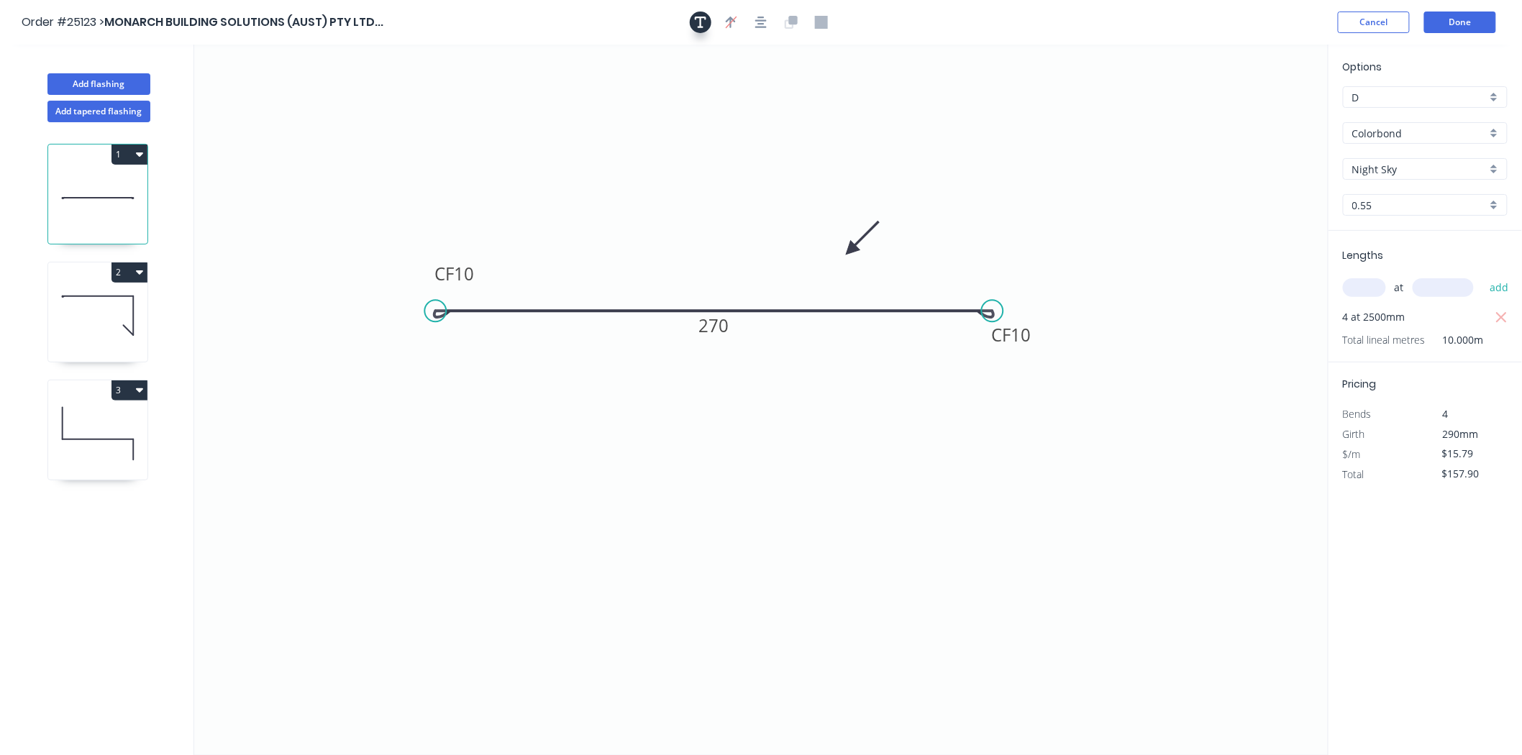
click at [709, 25] on button "button" at bounding box center [701, 23] width 22 height 22
click at [350, 96] on rect at bounding box center [287, 102] width 131 height 68
click at [271, 95] on textarea at bounding box center [287, 101] width 117 height 53
click at [271, 95] on textarea at bounding box center [286, 101] width 117 height 53
type textarea "eave"
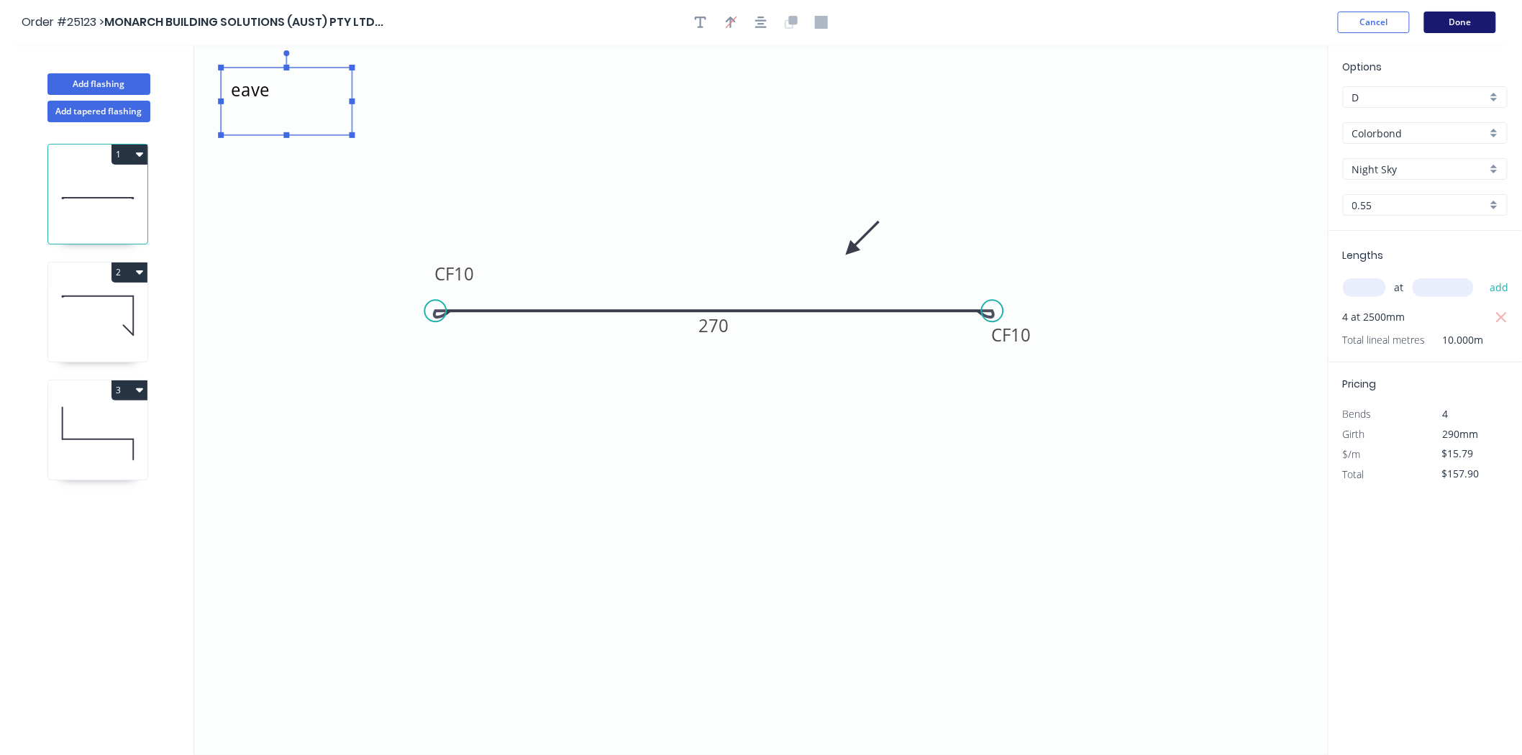
click at [1469, 18] on button "Done" at bounding box center [1461, 23] width 72 height 22
click at [1472, 4] on header "Order #25123 > MONARCH BUILDING SOLUTIONS (AUST) PTY LTD... Cancel Done" at bounding box center [761, 22] width 1522 height 45
click at [1465, 22] on button "Done" at bounding box center [1461, 23] width 72 height 22
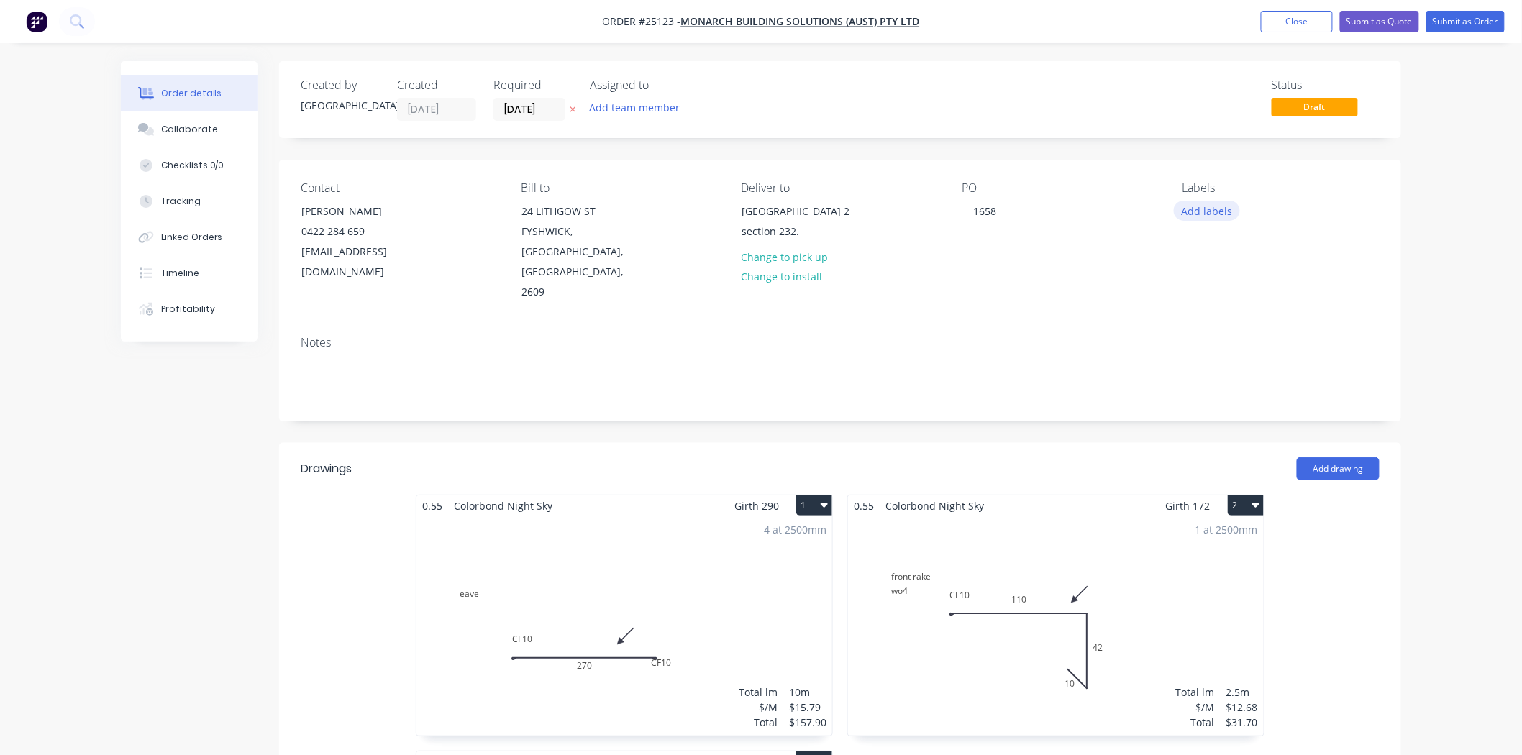
click at [1194, 213] on button "Add labels" at bounding box center [1207, 210] width 66 height 19
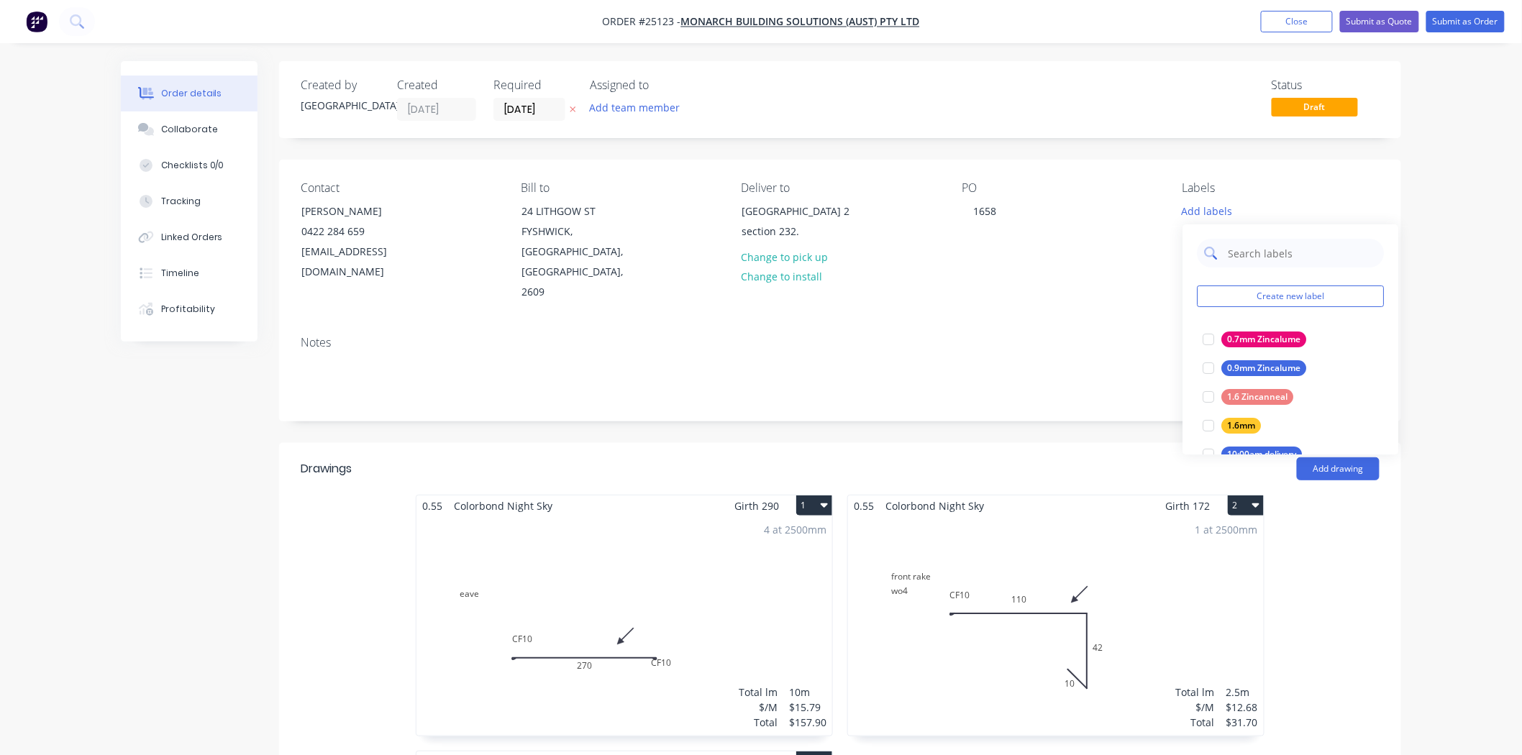
click at [1241, 245] on input "text" at bounding box center [1302, 253] width 150 height 29
type input "night"
click at [1232, 358] on button "Night sky" at bounding box center [1237, 368] width 81 height 20
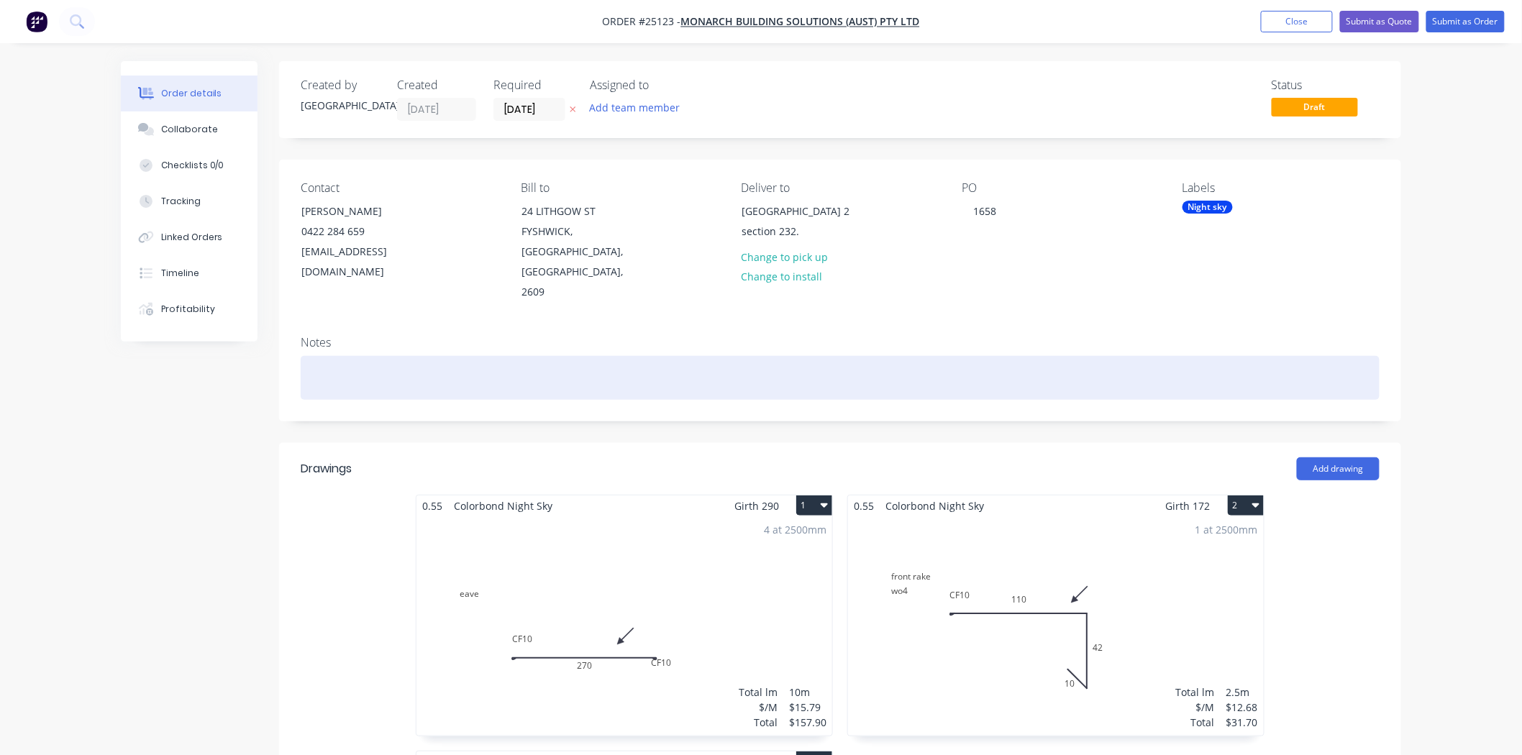
click at [1069, 356] on div at bounding box center [840, 378] width 1079 height 44
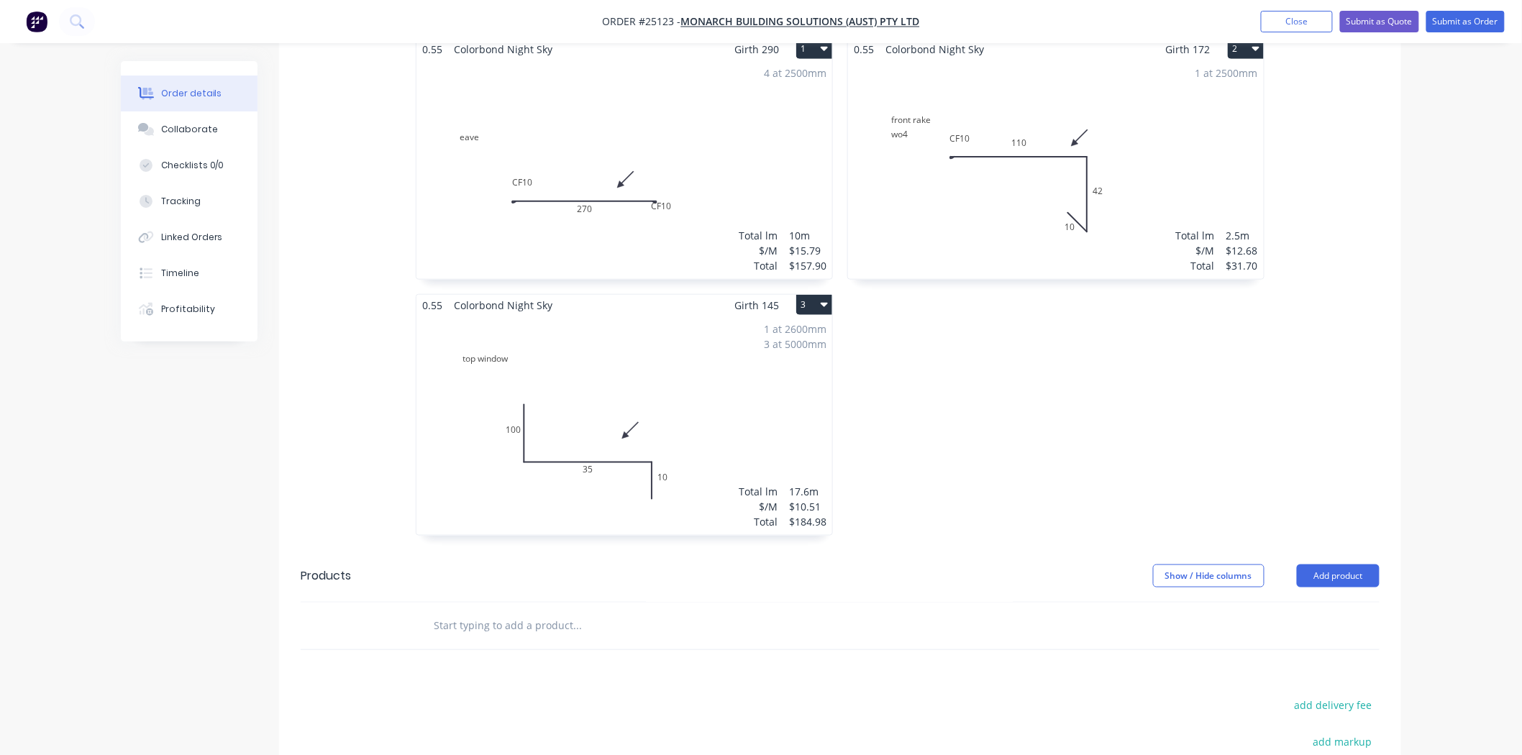
scroll to position [479, 0]
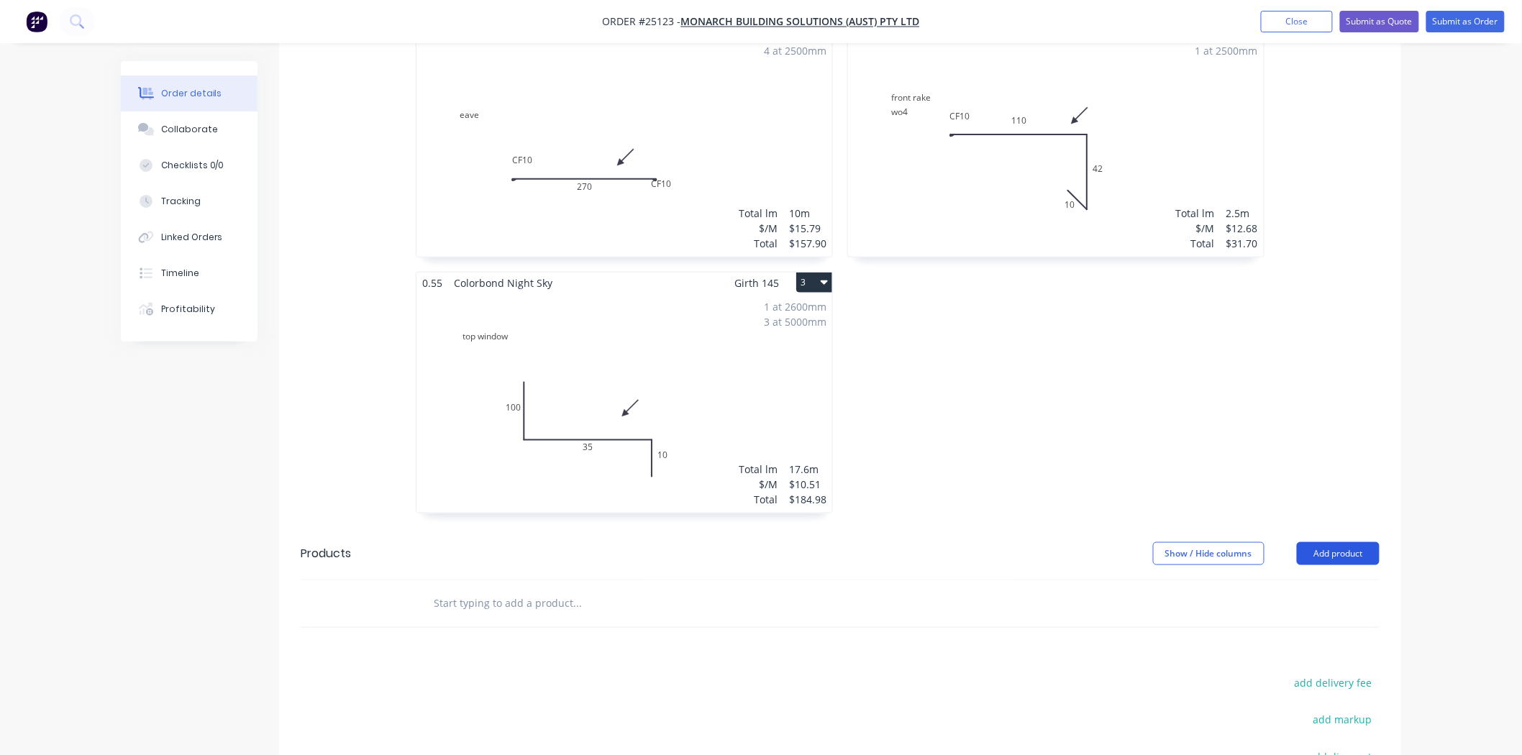
click at [1350, 542] on button "Add product" at bounding box center [1338, 553] width 83 height 23
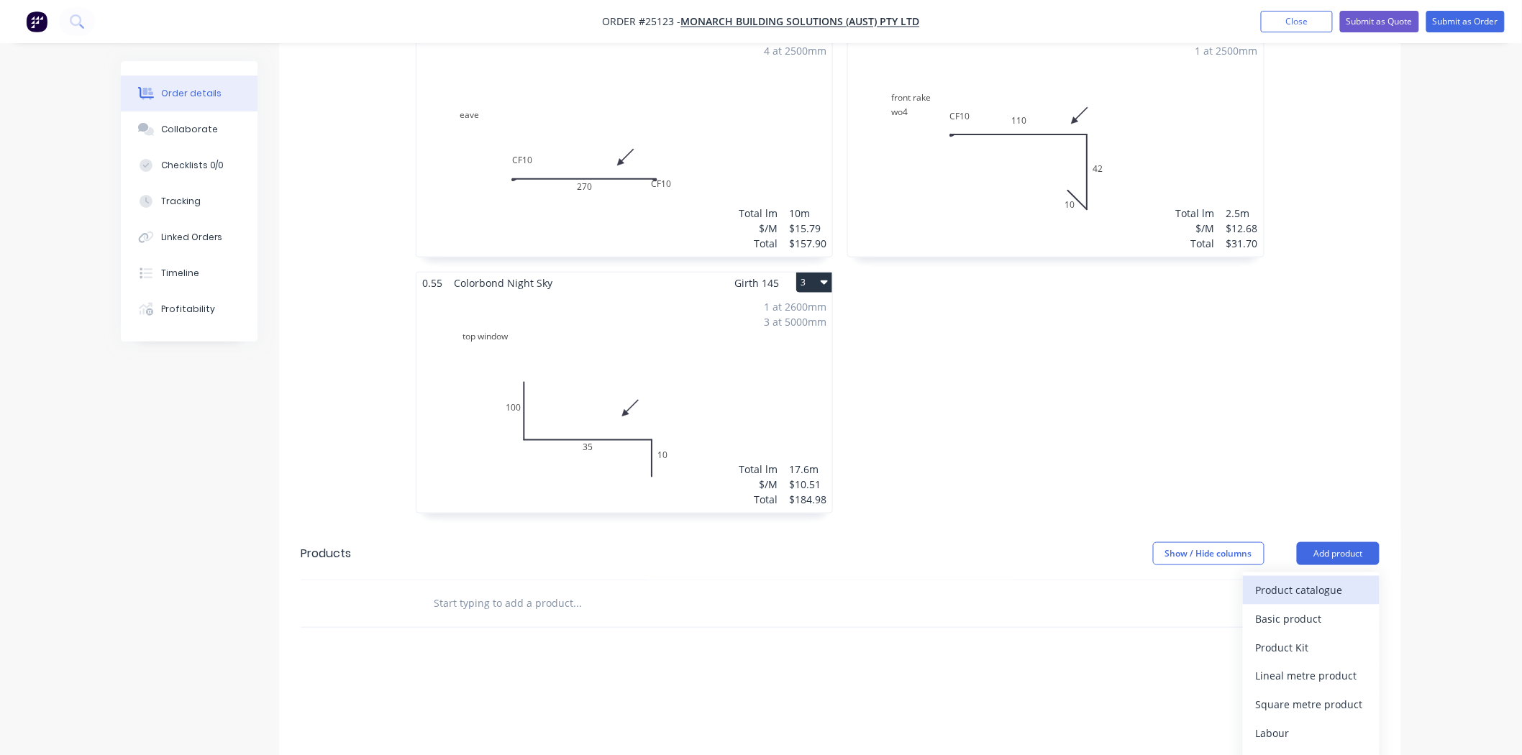
click at [1326, 580] on div "Product catalogue" at bounding box center [1311, 590] width 111 height 21
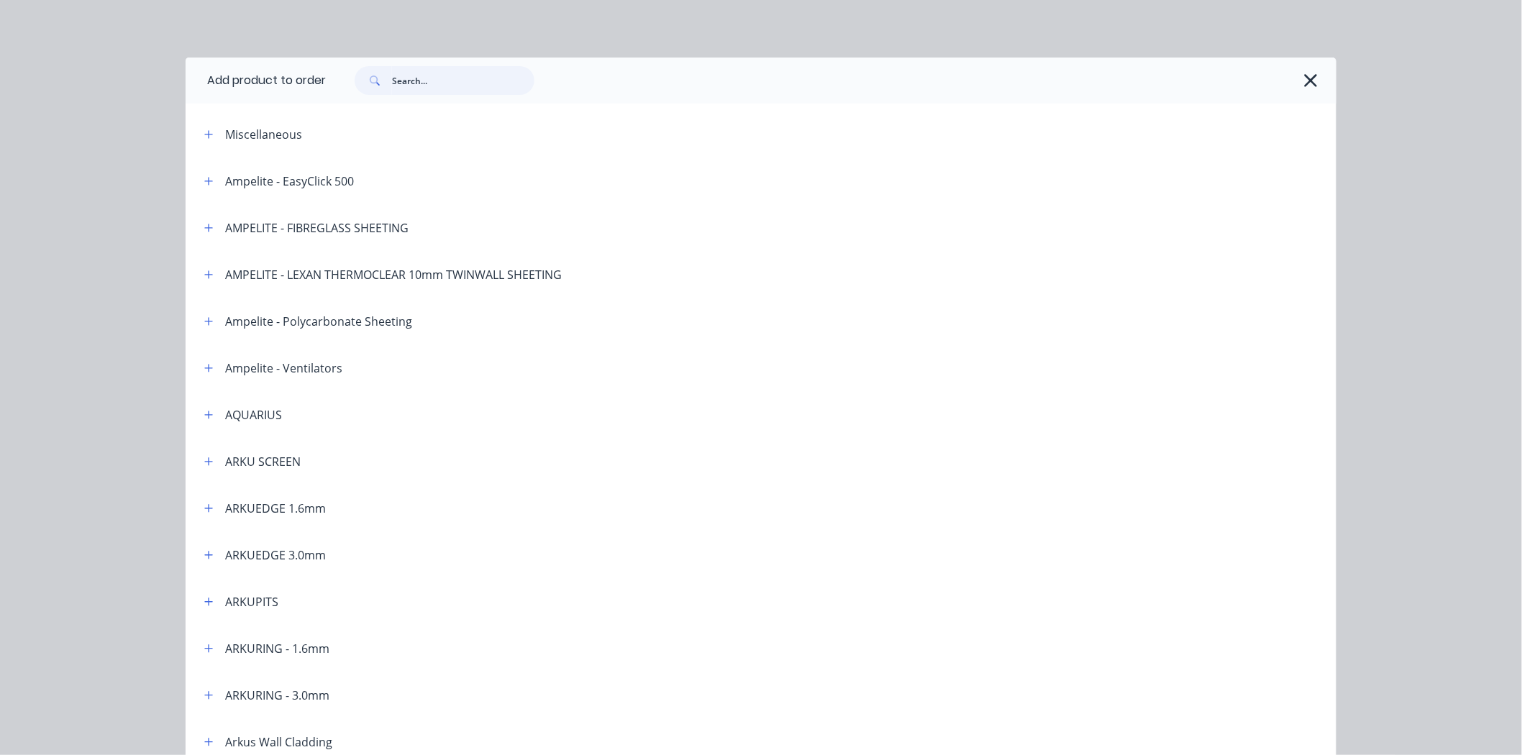
click at [426, 81] on input "text" at bounding box center [463, 80] width 142 height 29
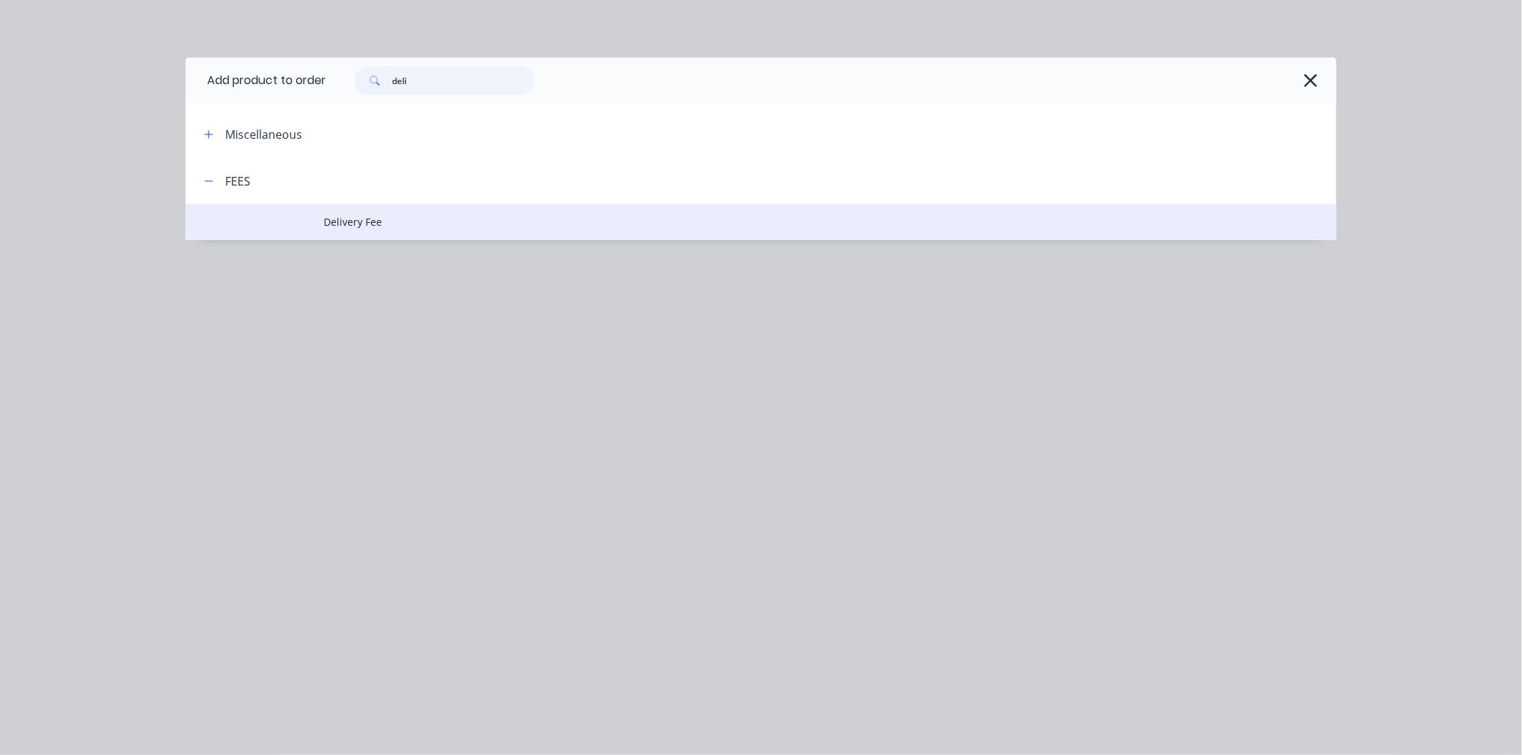
type input "deli"
click at [396, 224] on span "Delivery Fee" at bounding box center [729, 221] width 810 height 15
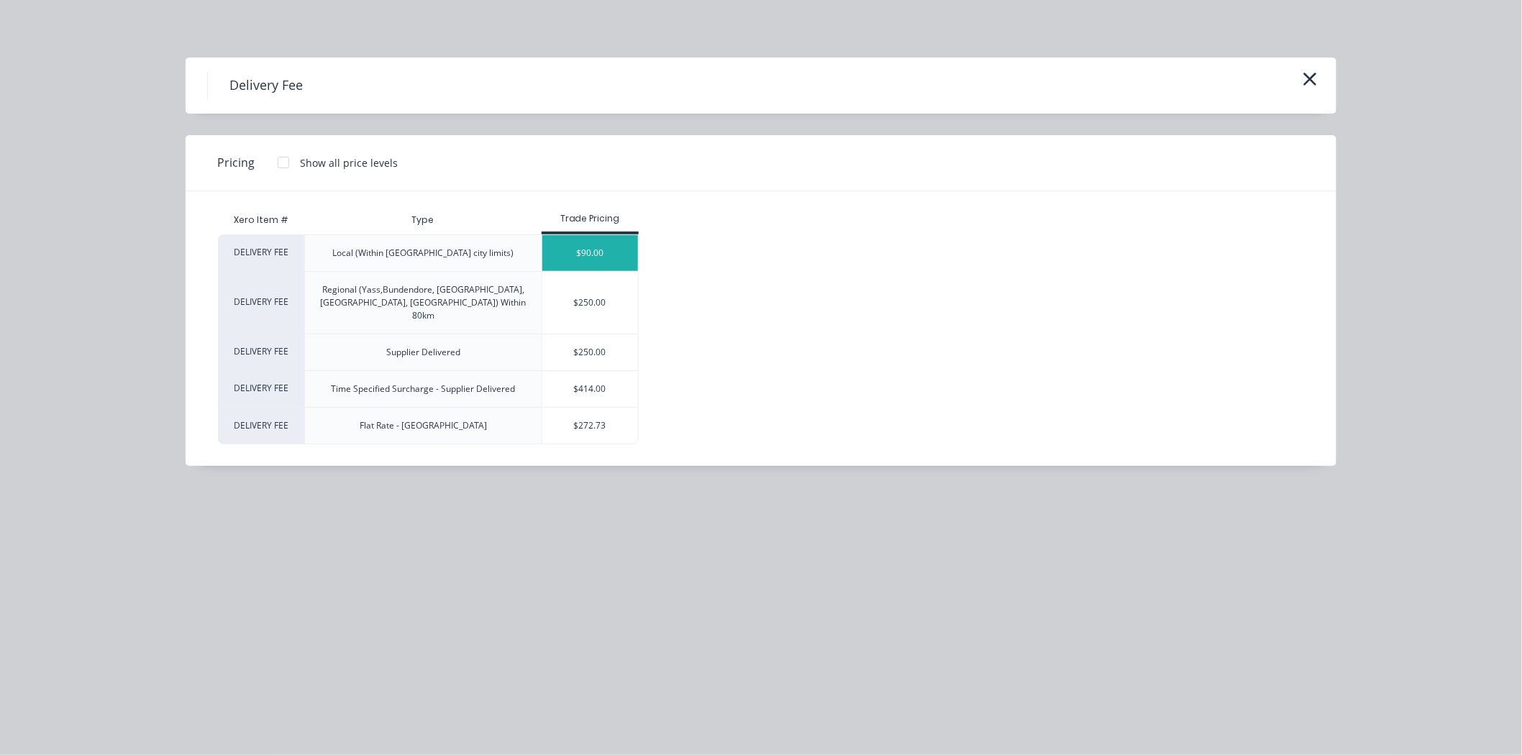
click at [571, 248] on div "$90.00" at bounding box center [590, 253] width 96 height 36
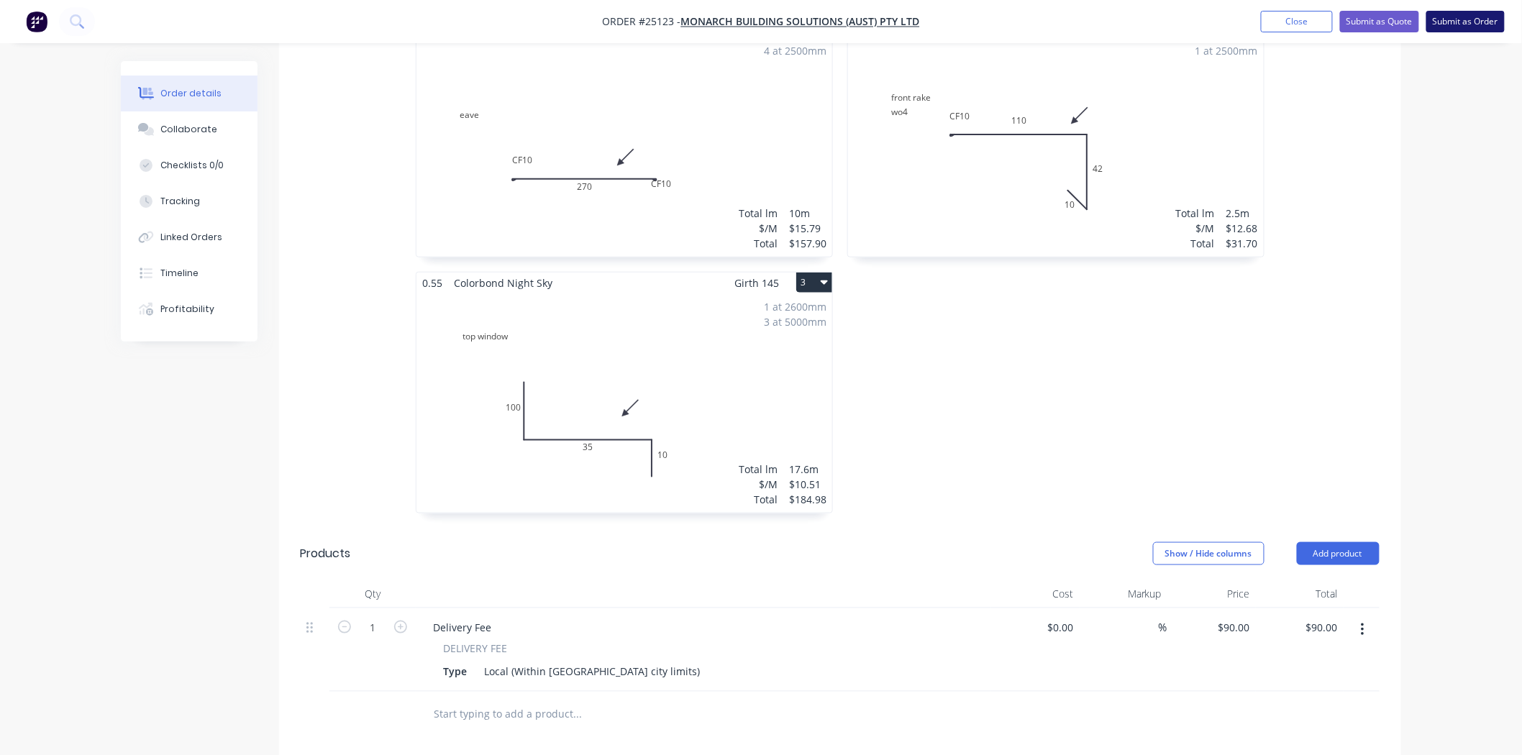
click at [1436, 19] on button "Submit as Order" at bounding box center [1466, 22] width 78 height 22
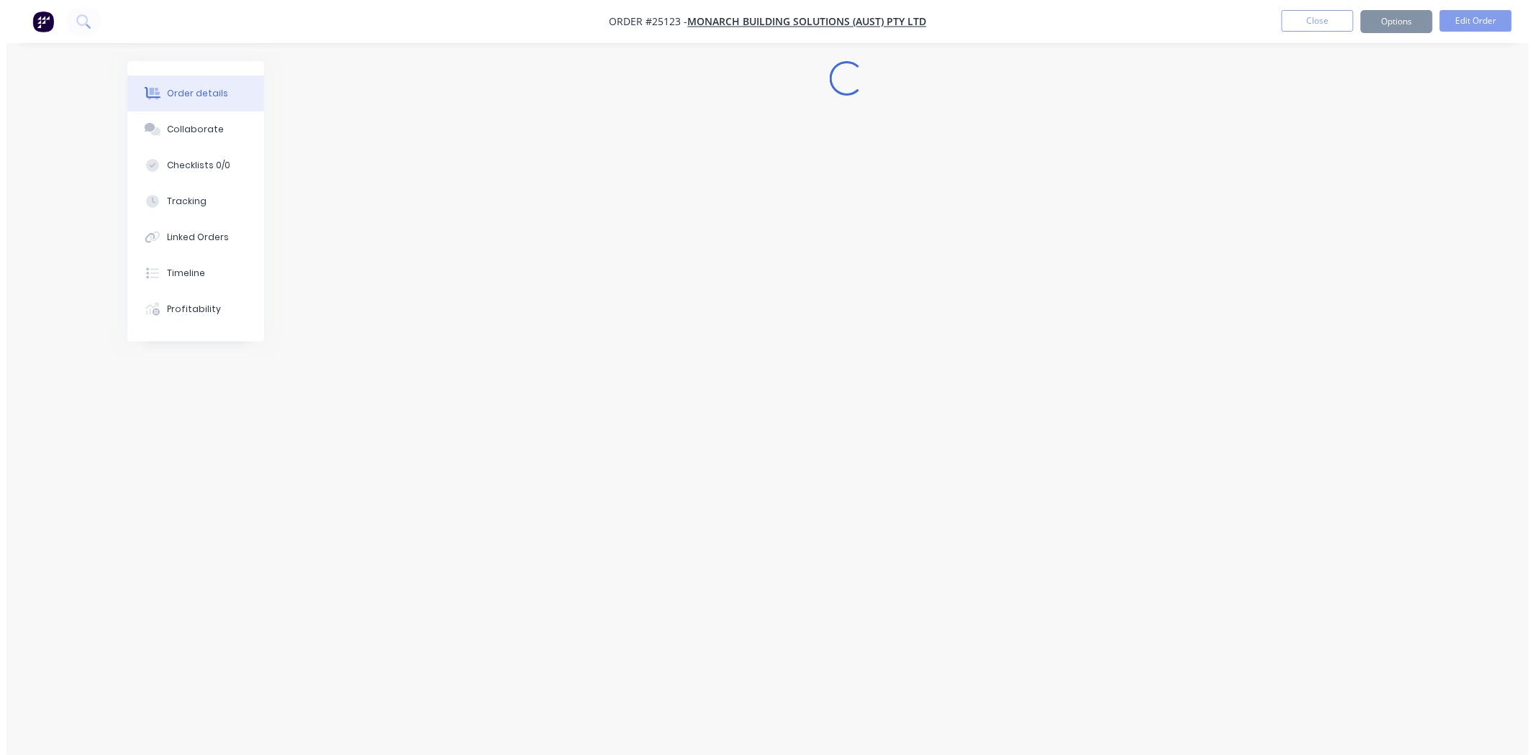
scroll to position [0, 0]
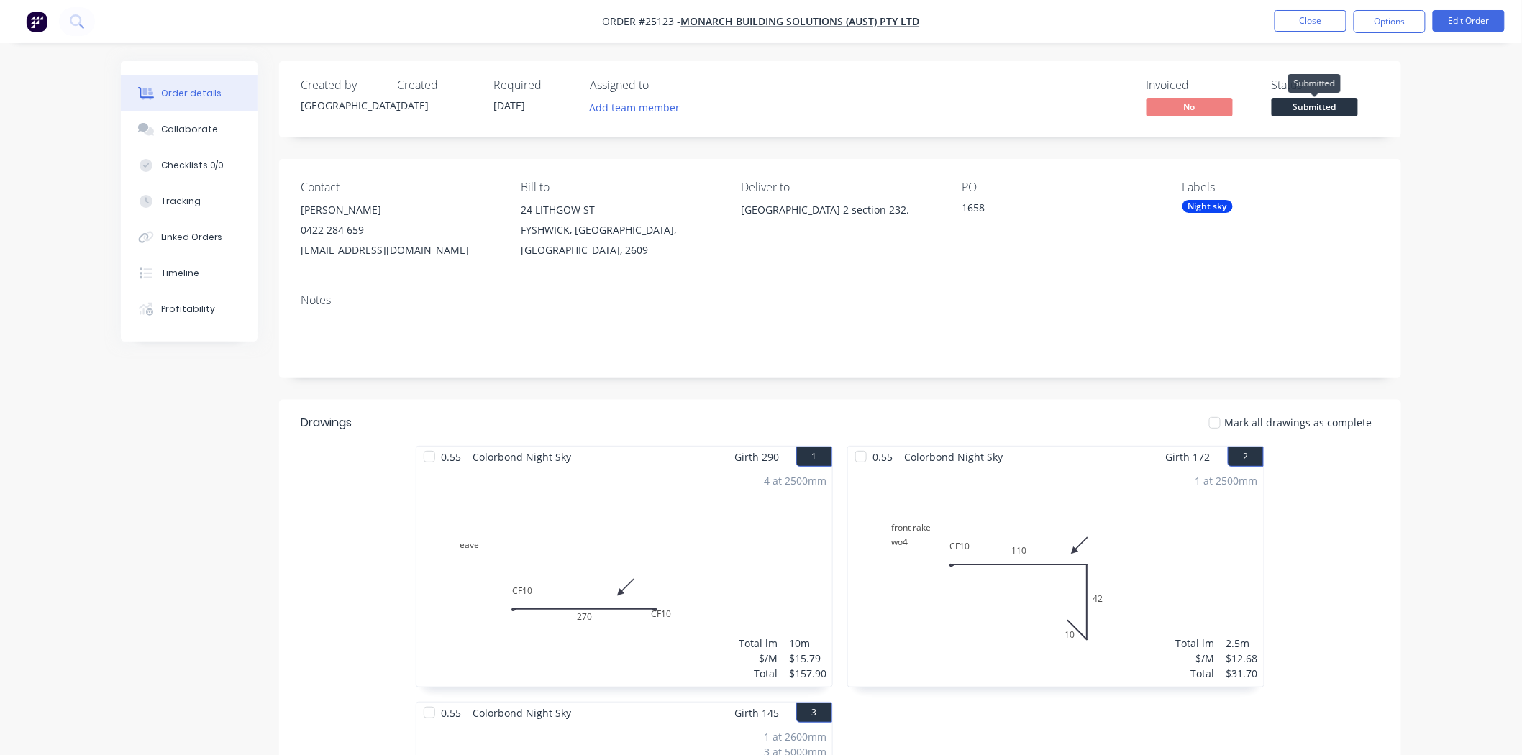
click at [1306, 104] on span "Submitted" at bounding box center [1315, 107] width 86 height 18
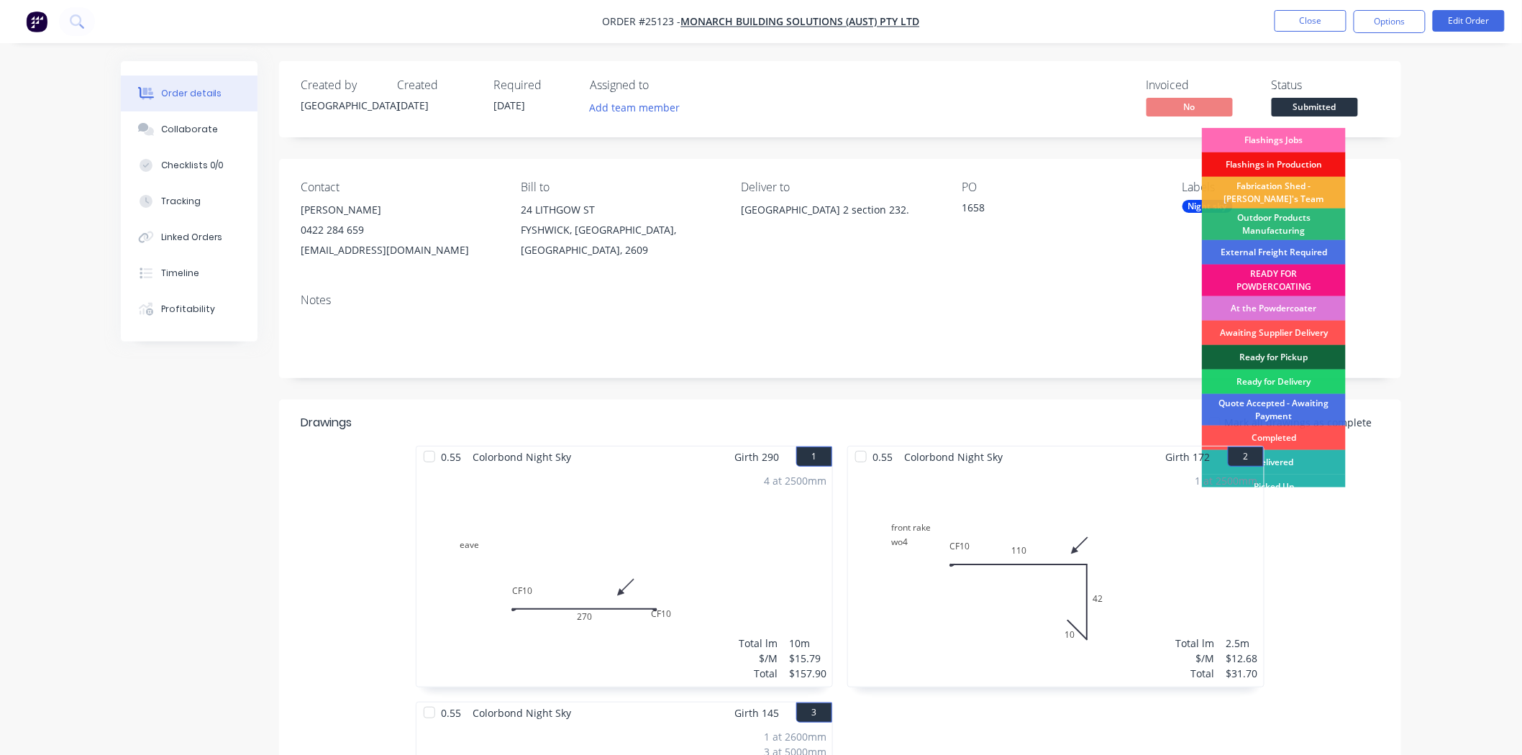
click at [1298, 142] on div "Flashings Jobs" at bounding box center [1274, 140] width 144 height 24
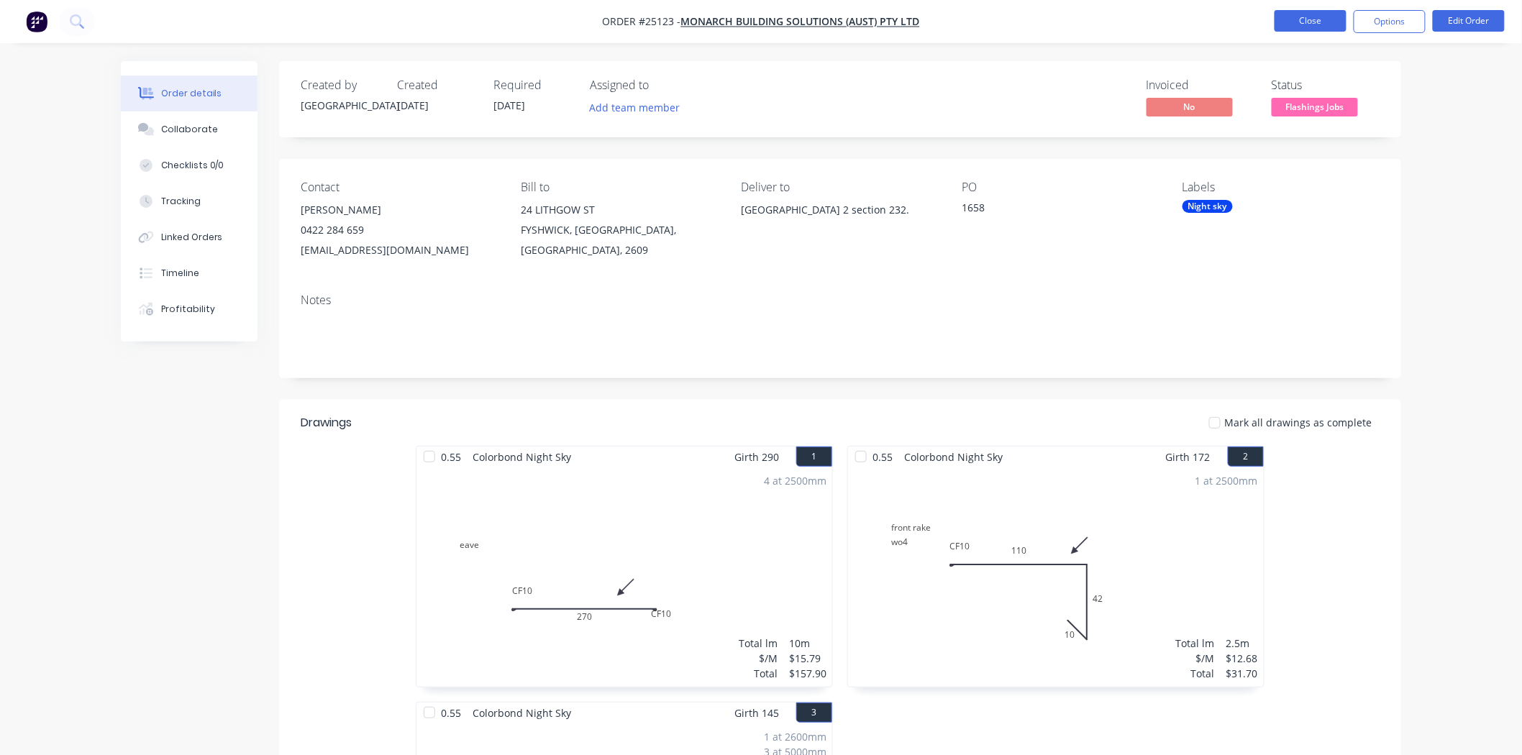
click at [1289, 17] on button "Close" at bounding box center [1311, 21] width 72 height 22
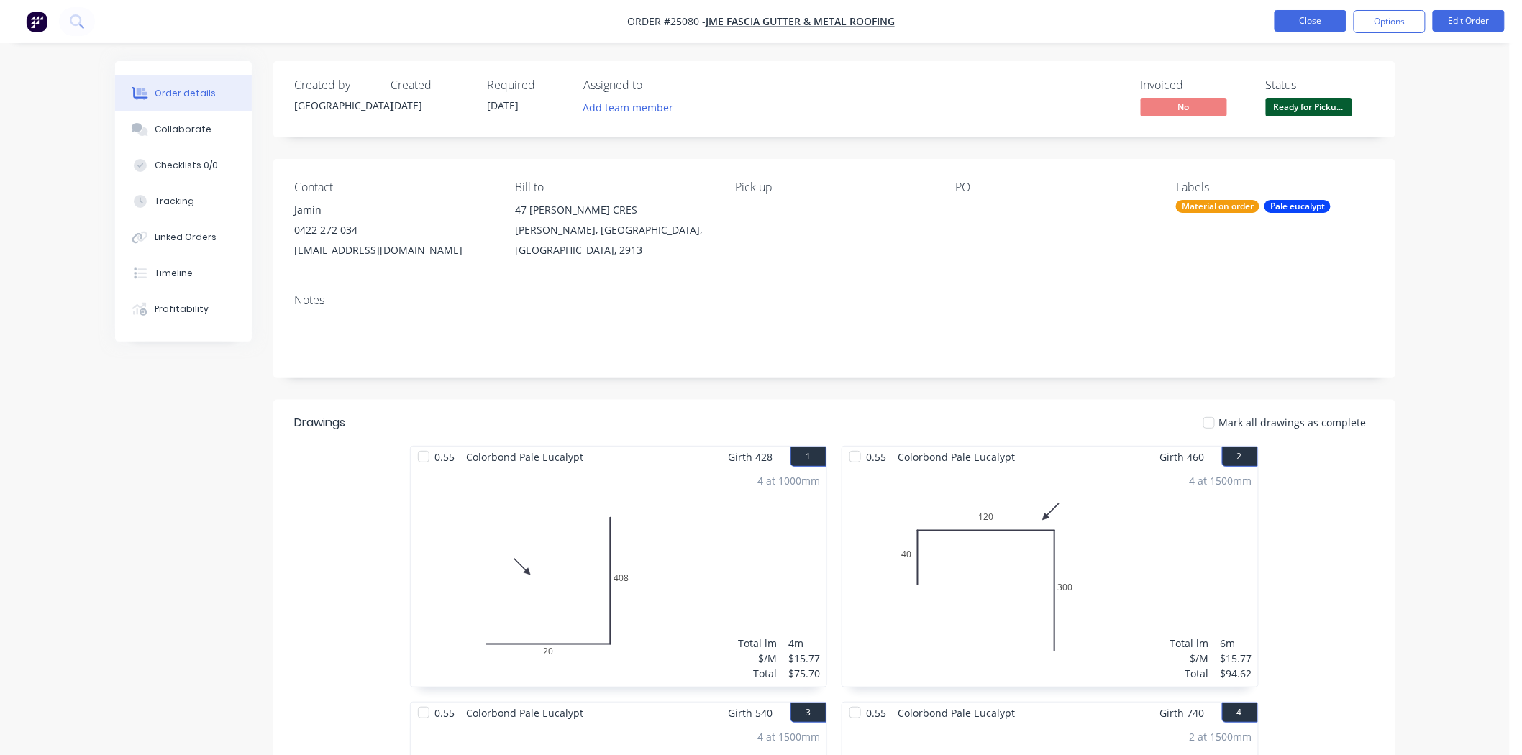
click at [1305, 16] on button "Close" at bounding box center [1311, 21] width 72 height 22
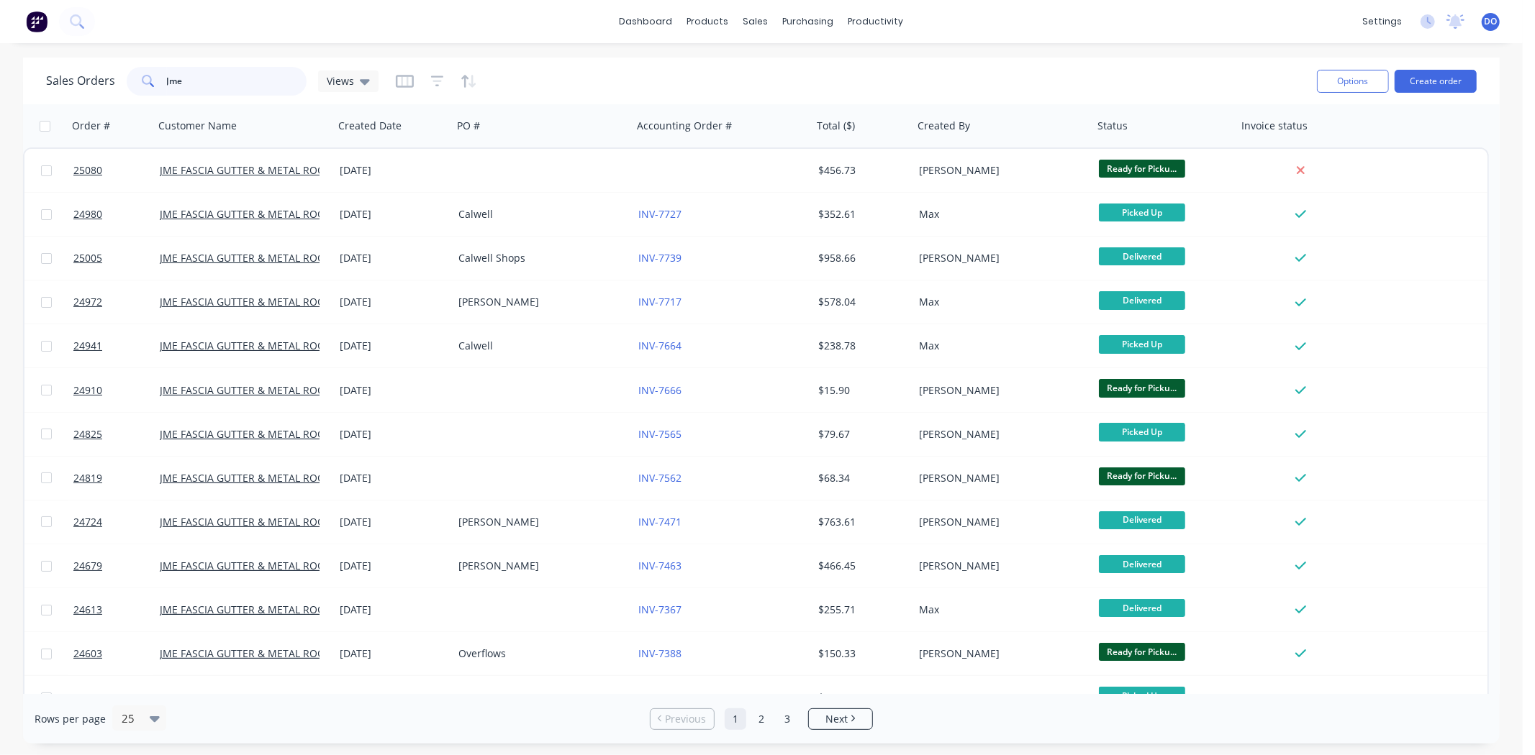
drag, startPoint x: 189, startPoint y: 72, endPoint x: 91, endPoint y: 72, distance: 97.1
click at [91, 72] on div "Sales Orders Jme Views" at bounding box center [212, 81] width 332 height 29
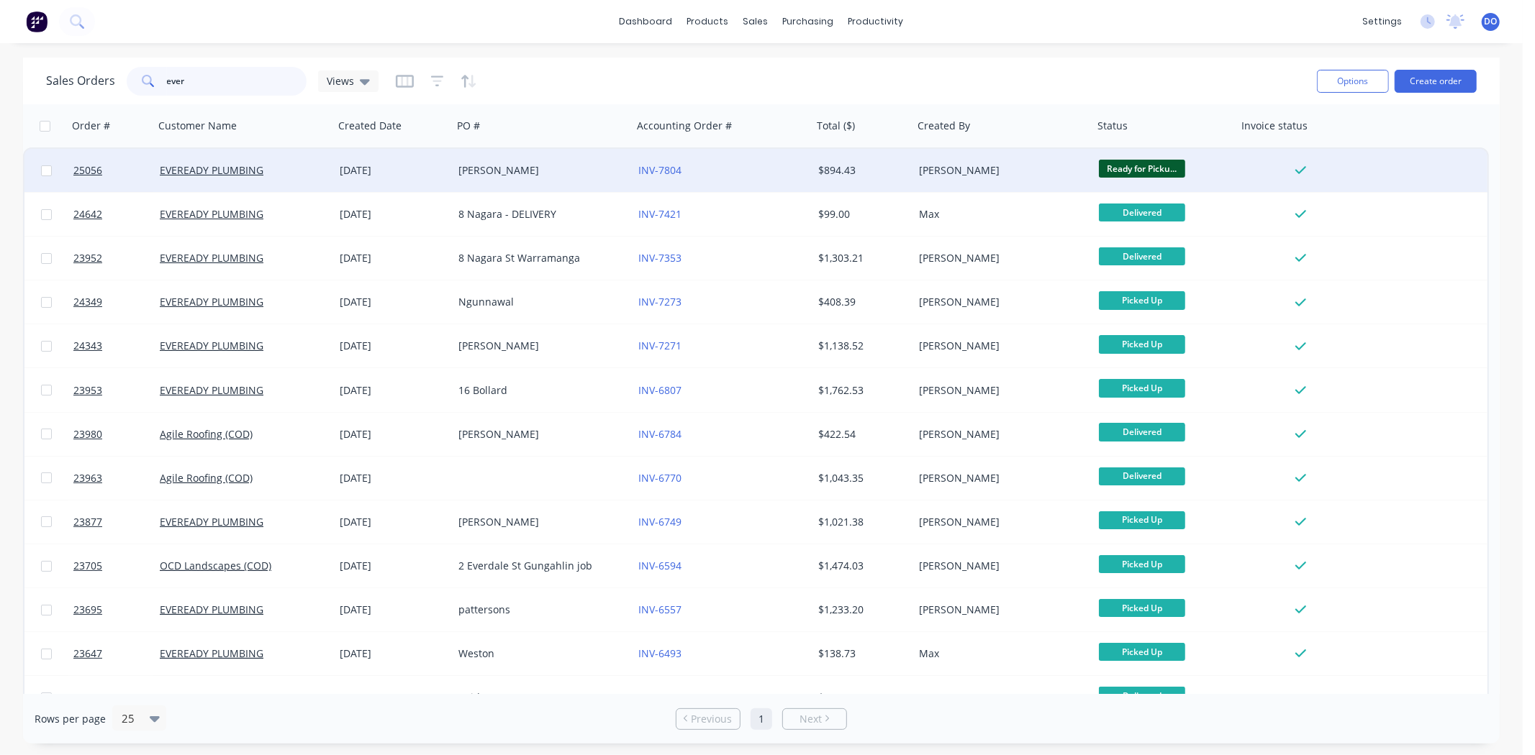
type input "ever"
click at [682, 173] on div "INV-7804" at bounding box center [718, 170] width 160 height 14
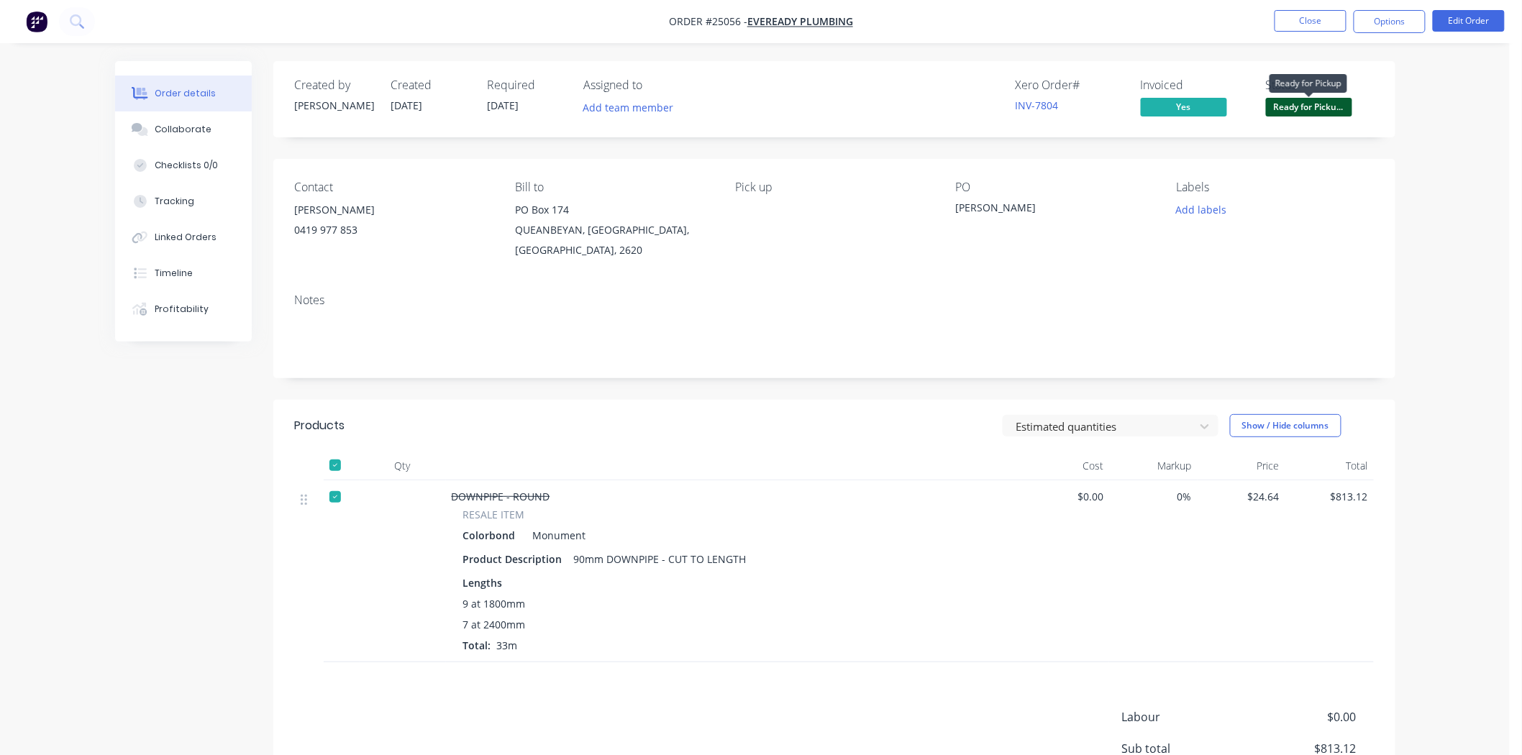
click at [1347, 109] on span "Ready for Picku..." at bounding box center [1309, 107] width 86 height 18
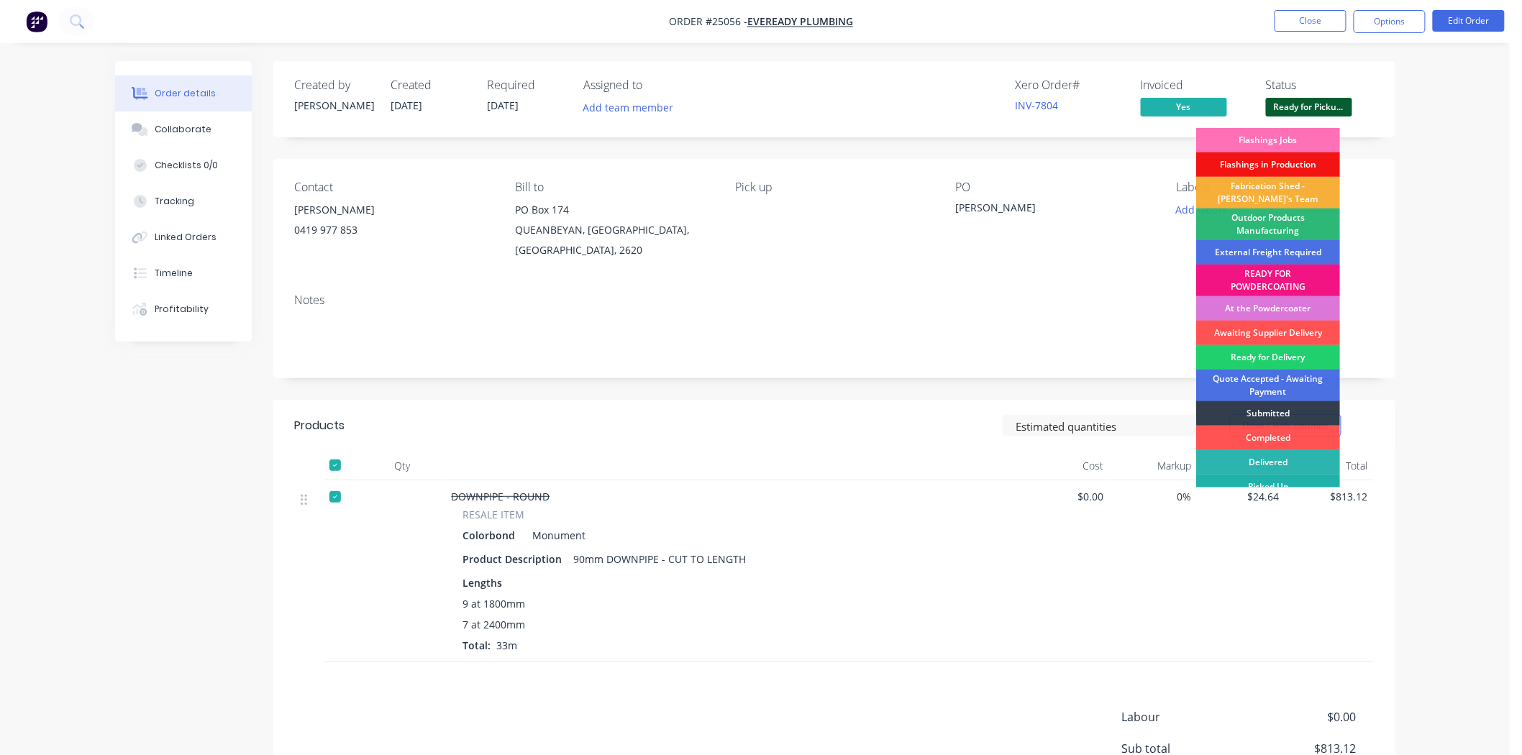
click at [1234, 481] on div "Picked Up" at bounding box center [1269, 487] width 144 height 24
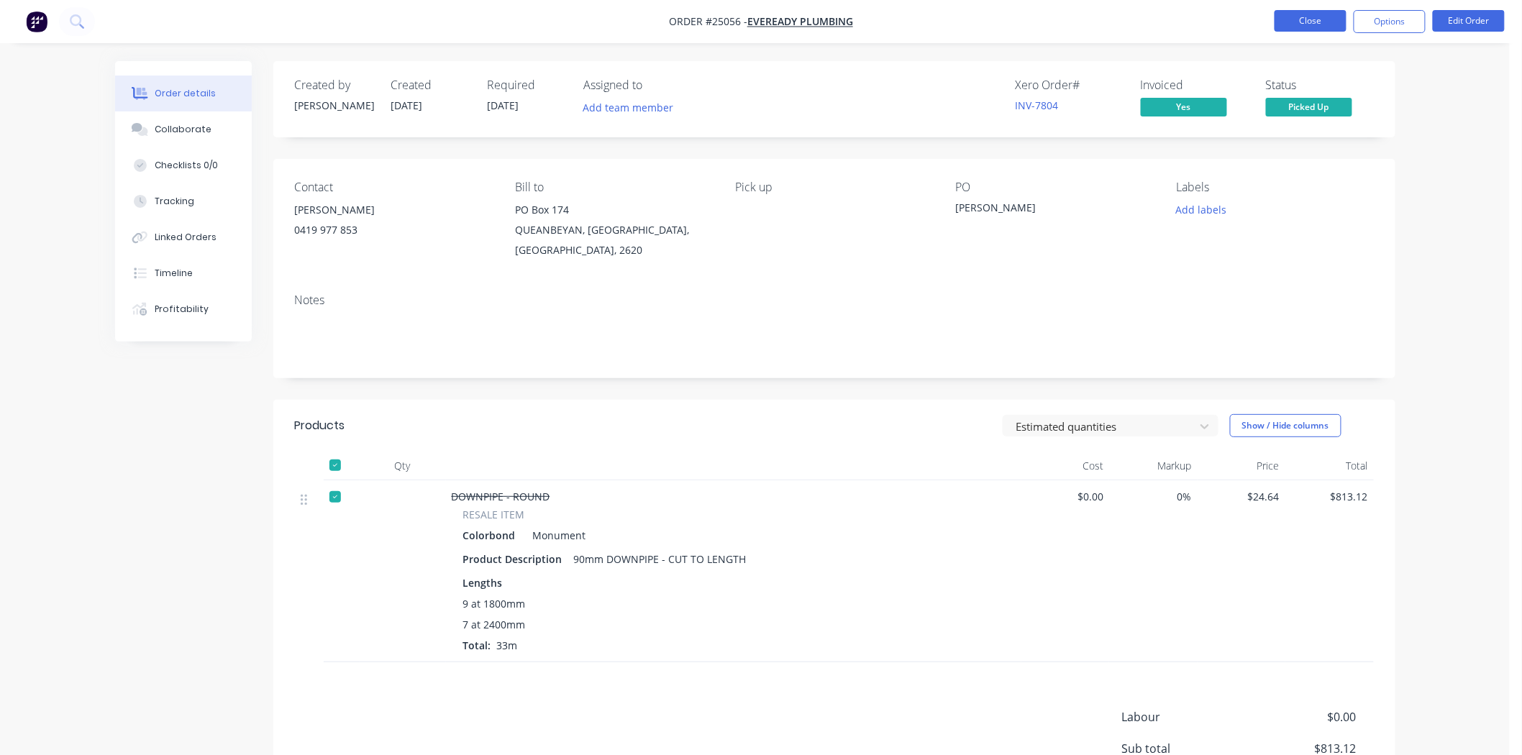
click at [1289, 30] on button "Close" at bounding box center [1311, 21] width 72 height 22
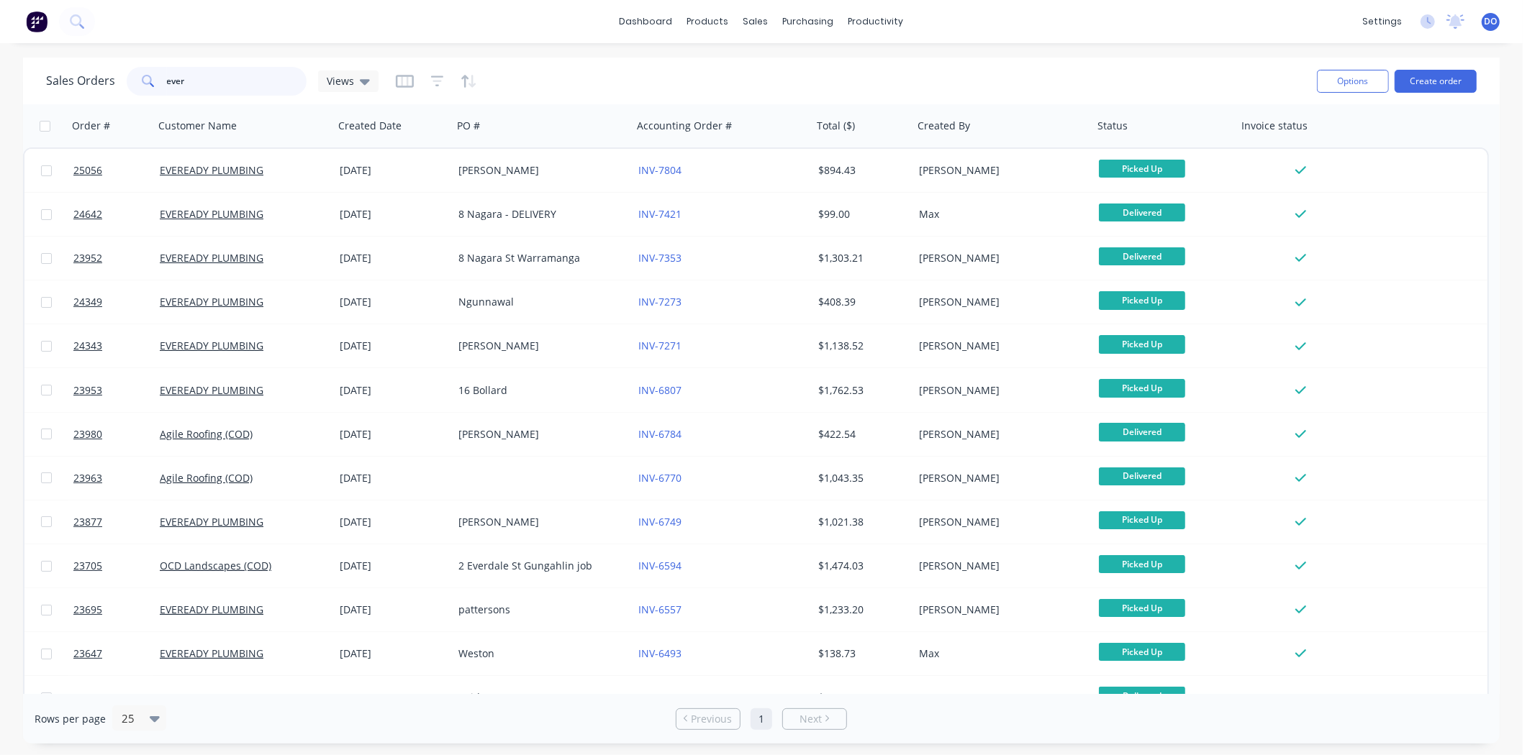
drag, startPoint x: 193, startPoint y: 86, endPoint x: 160, endPoint y: 89, distance: 32.5
click at [160, 89] on div "ever" at bounding box center [217, 81] width 180 height 29
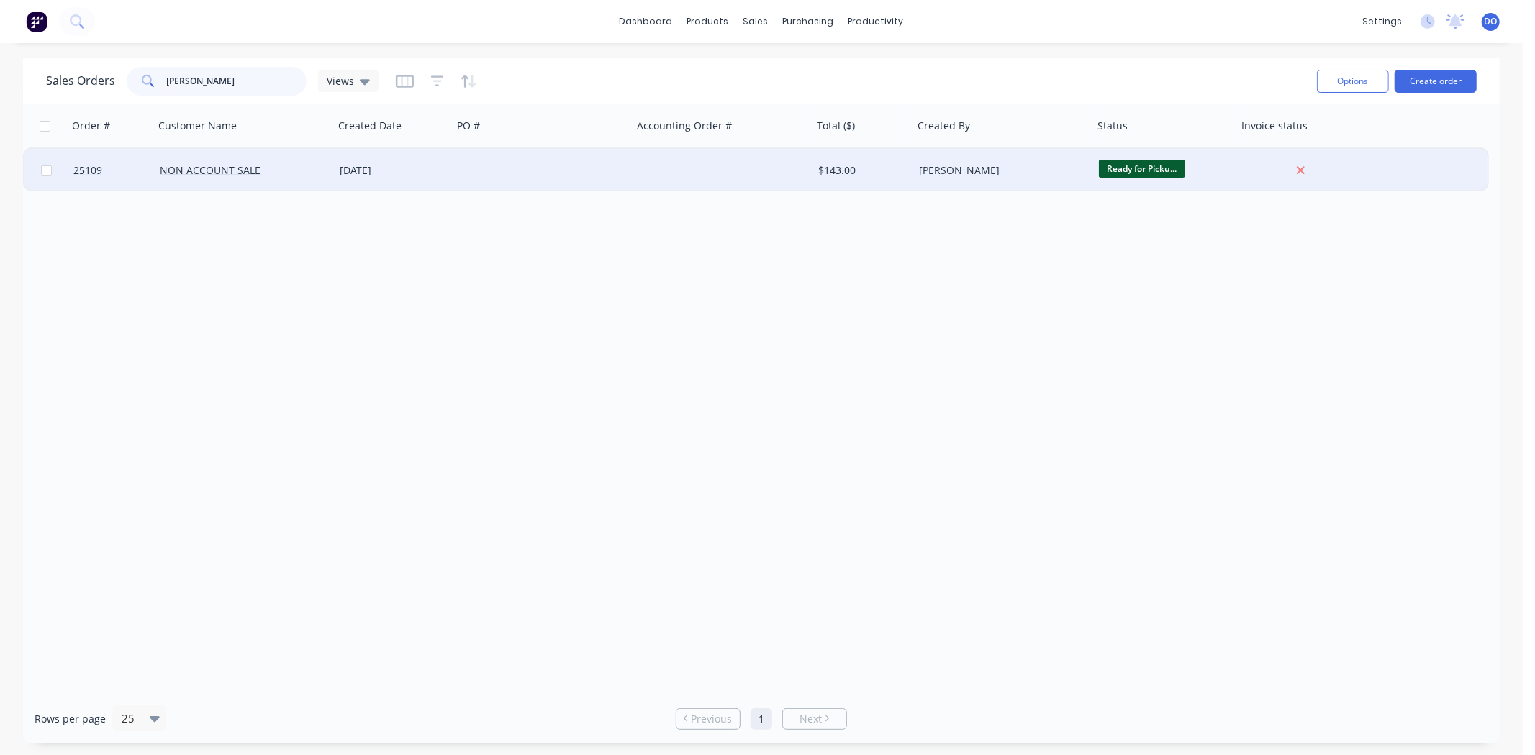
type input "[PERSON_NAME]"
click at [565, 176] on div at bounding box center [543, 170] width 180 height 43
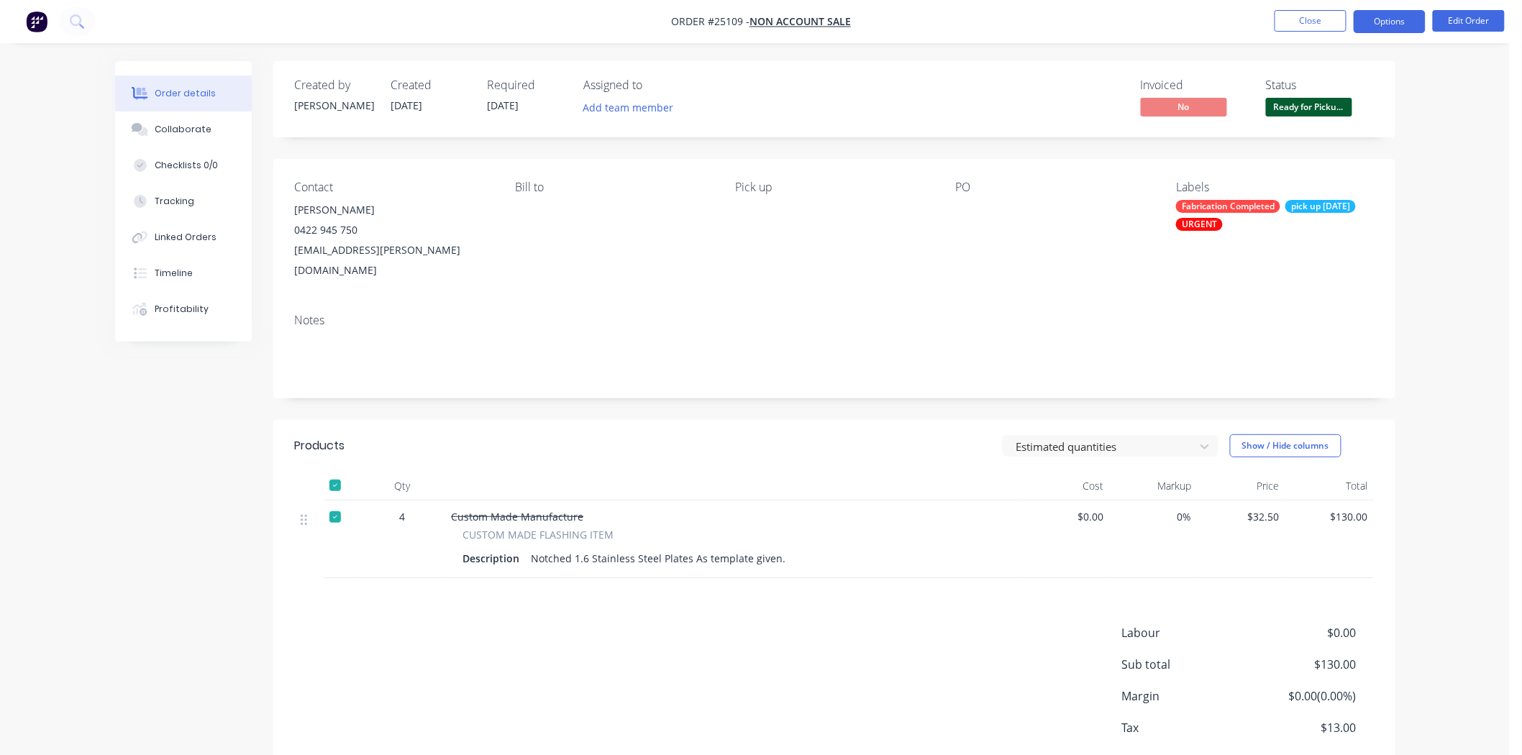
click at [1369, 29] on button "Options" at bounding box center [1390, 21] width 72 height 23
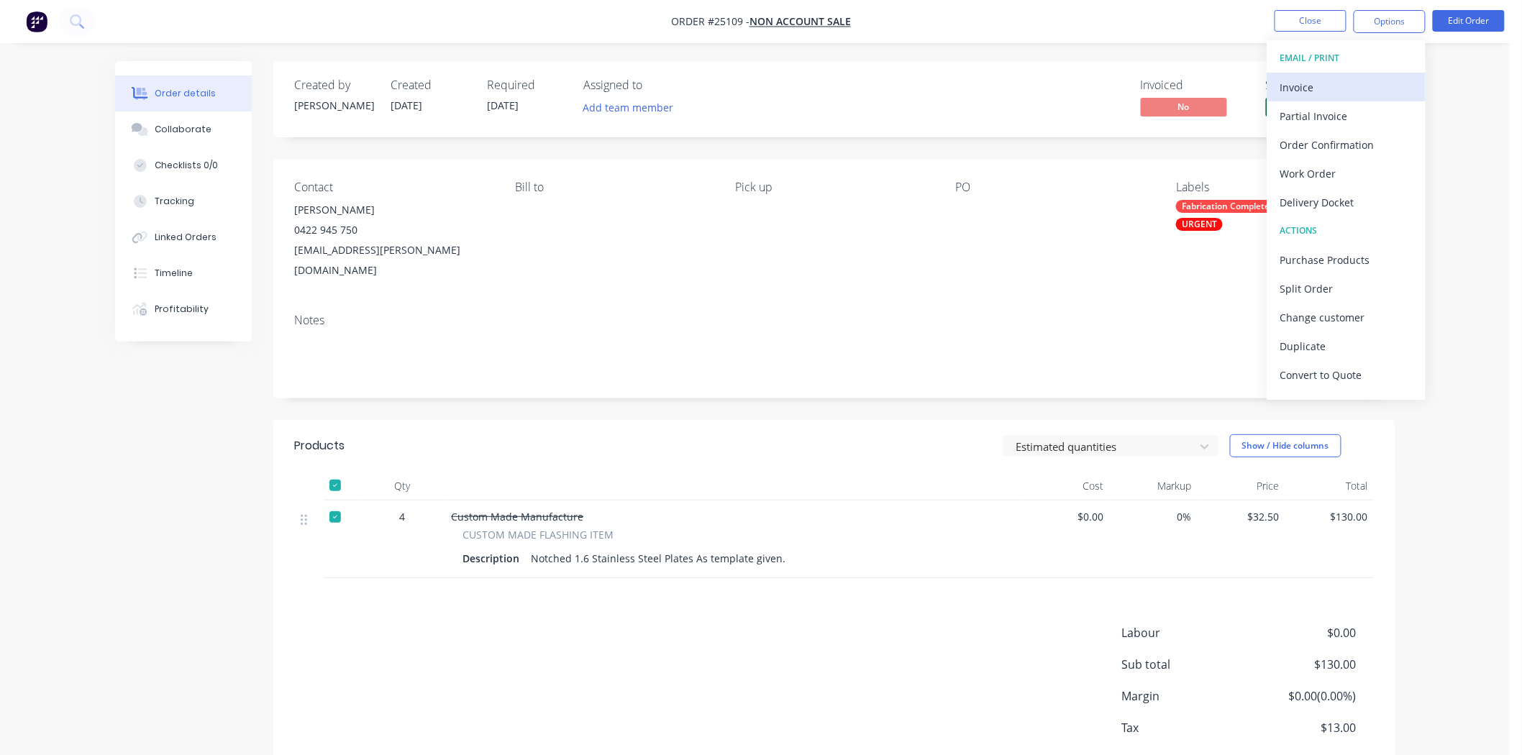
click at [1346, 79] on div "Invoice" at bounding box center [1347, 87] width 132 height 21
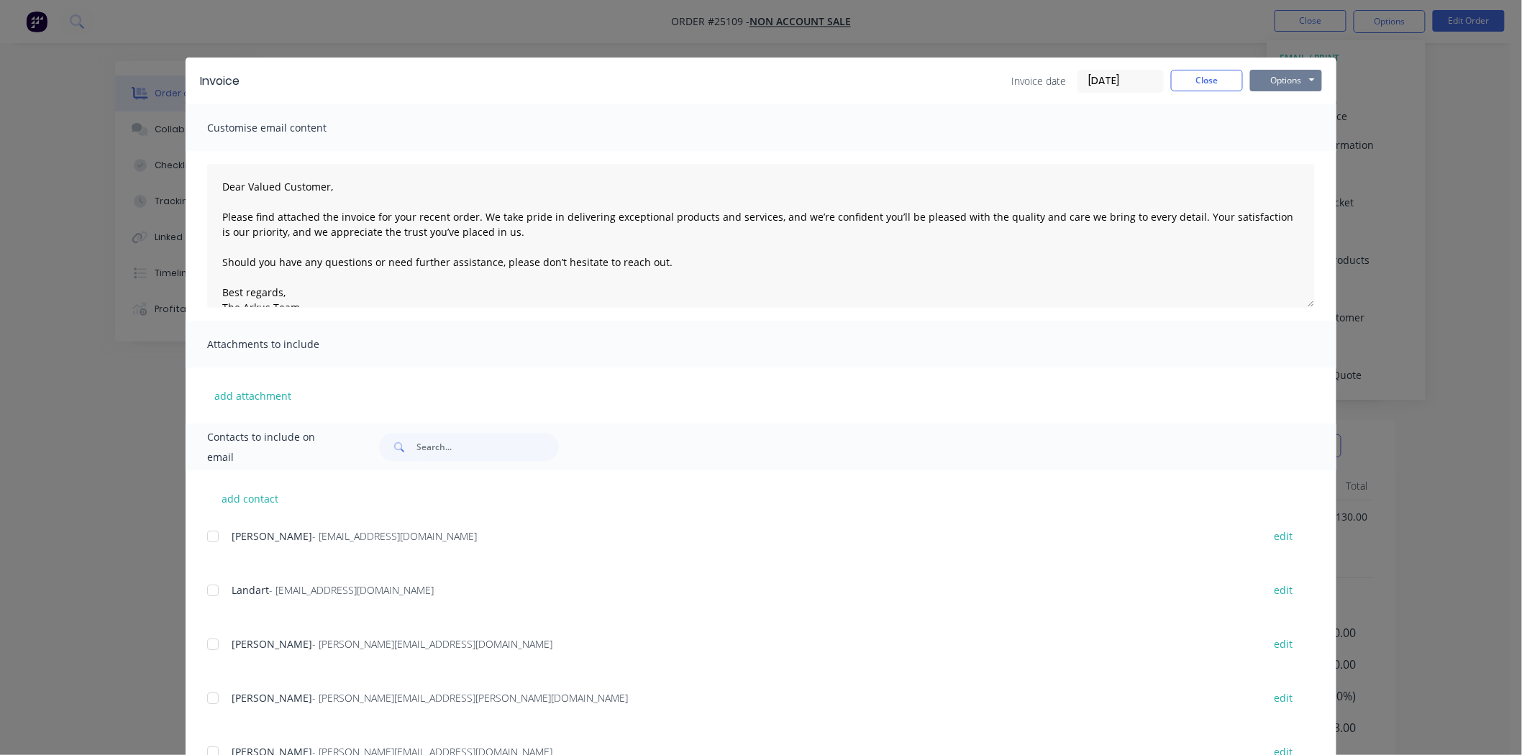
click at [1284, 78] on button "Options" at bounding box center [1286, 81] width 72 height 22
click at [1279, 122] on button "Print" at bounding box center [1296, 130] width 92 height 24
click at [1220, 83] on button "Close" at bounding box center [1207, 81] width 72 height 22
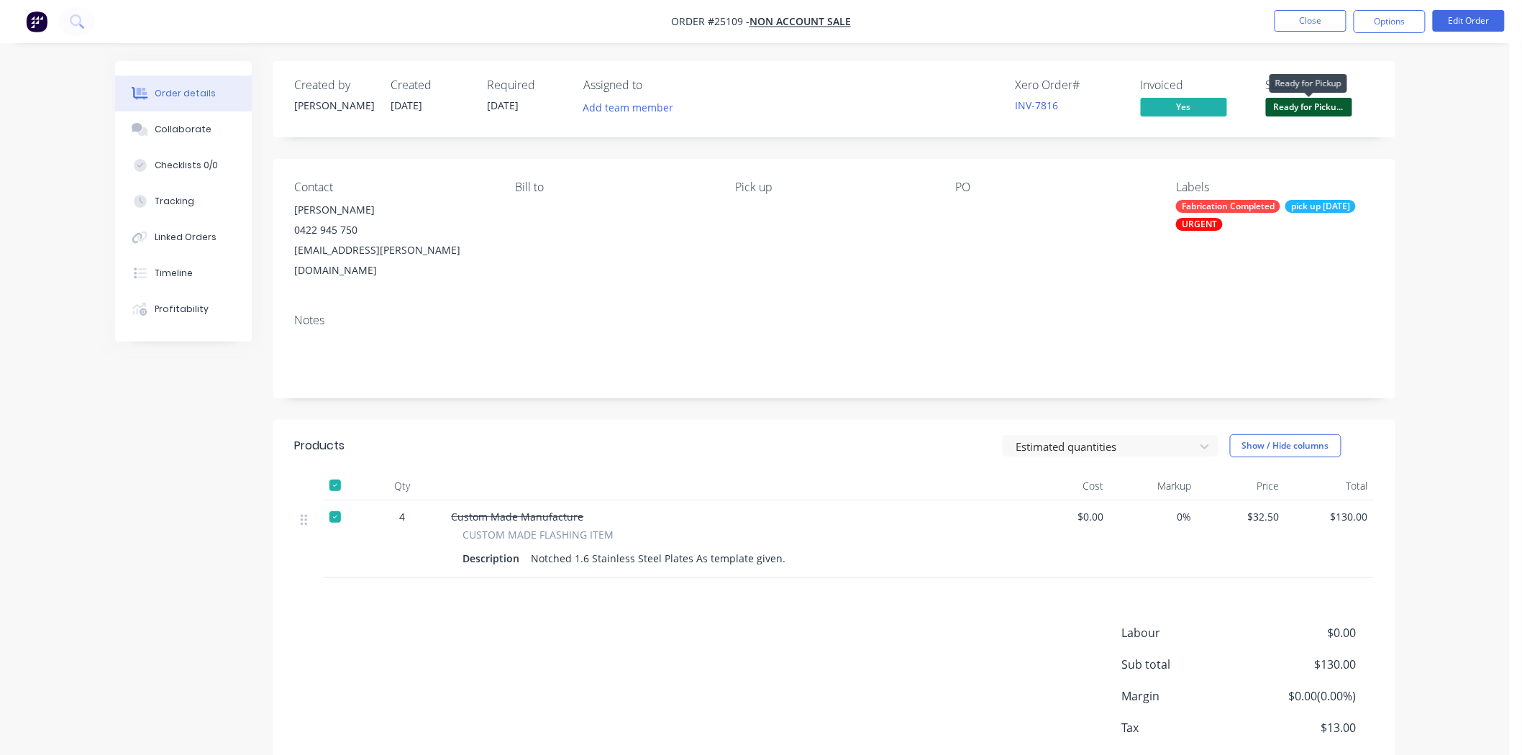
click at [1281, 110] on span "Ready for Picku..." at bounding box center [1309, 107] width 86 height 18
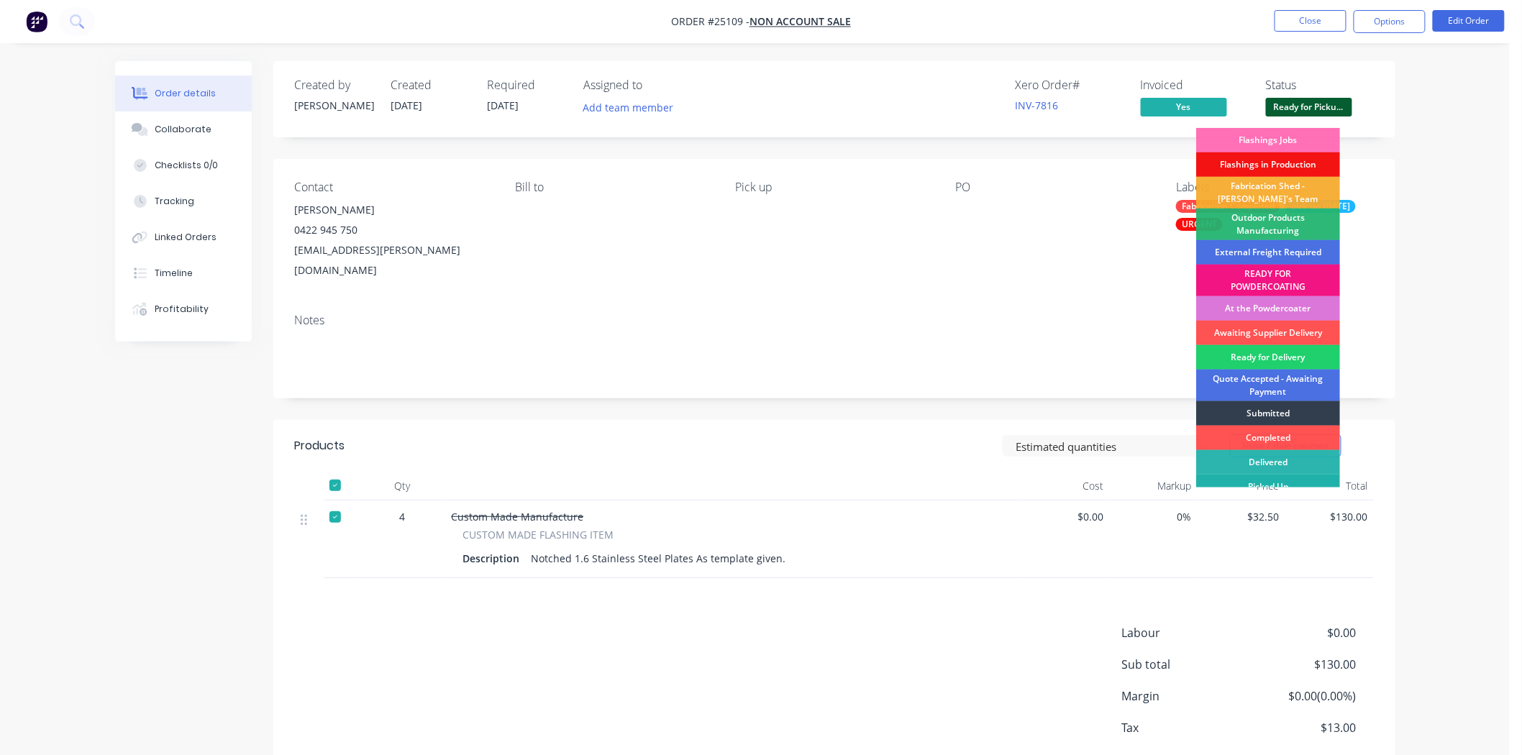
click at [1284, 478] on div "Picked Up" at bounding box center [1269, 487] width 144 height 24
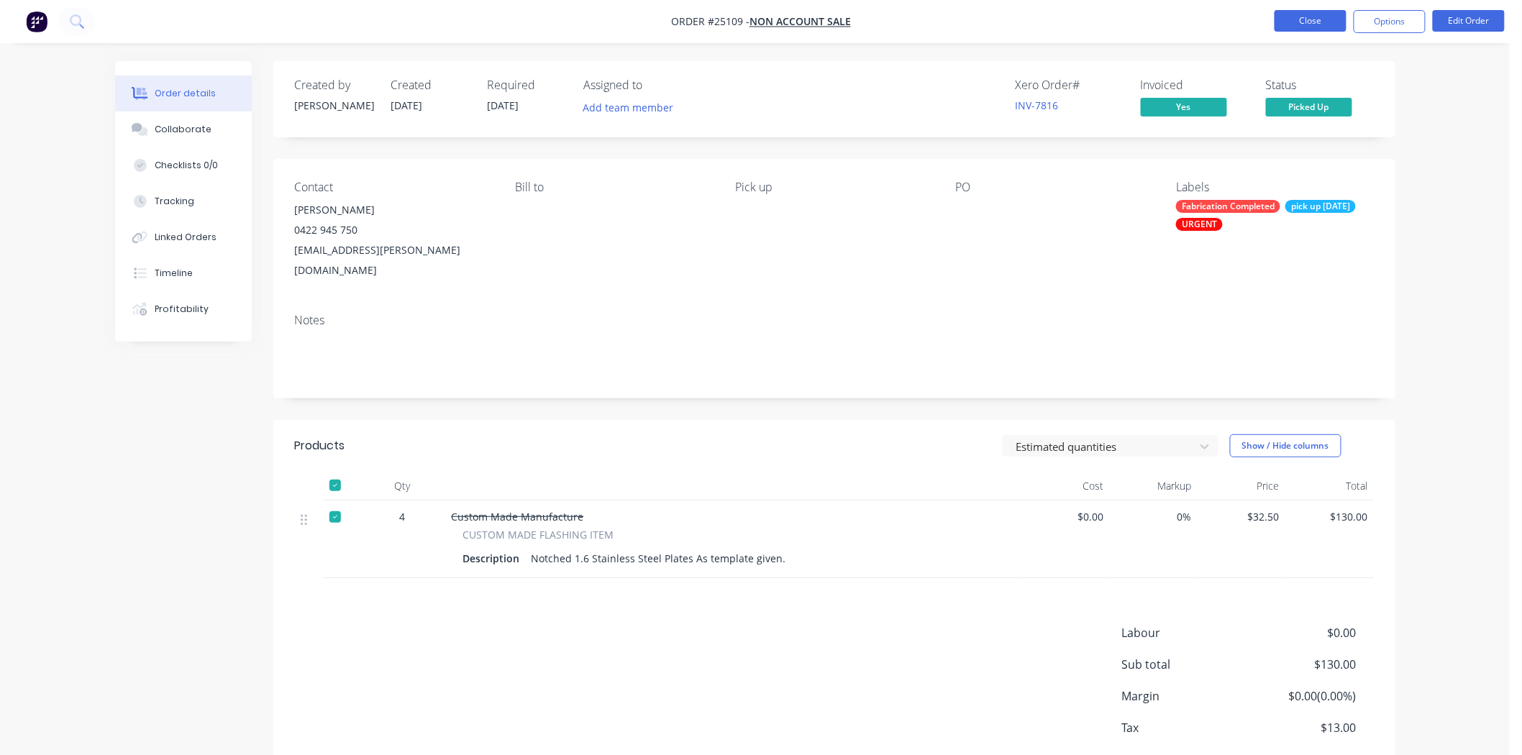
click at [1311, 15] on button "Close" at bounding box center [1311, 21] width 72 height 22
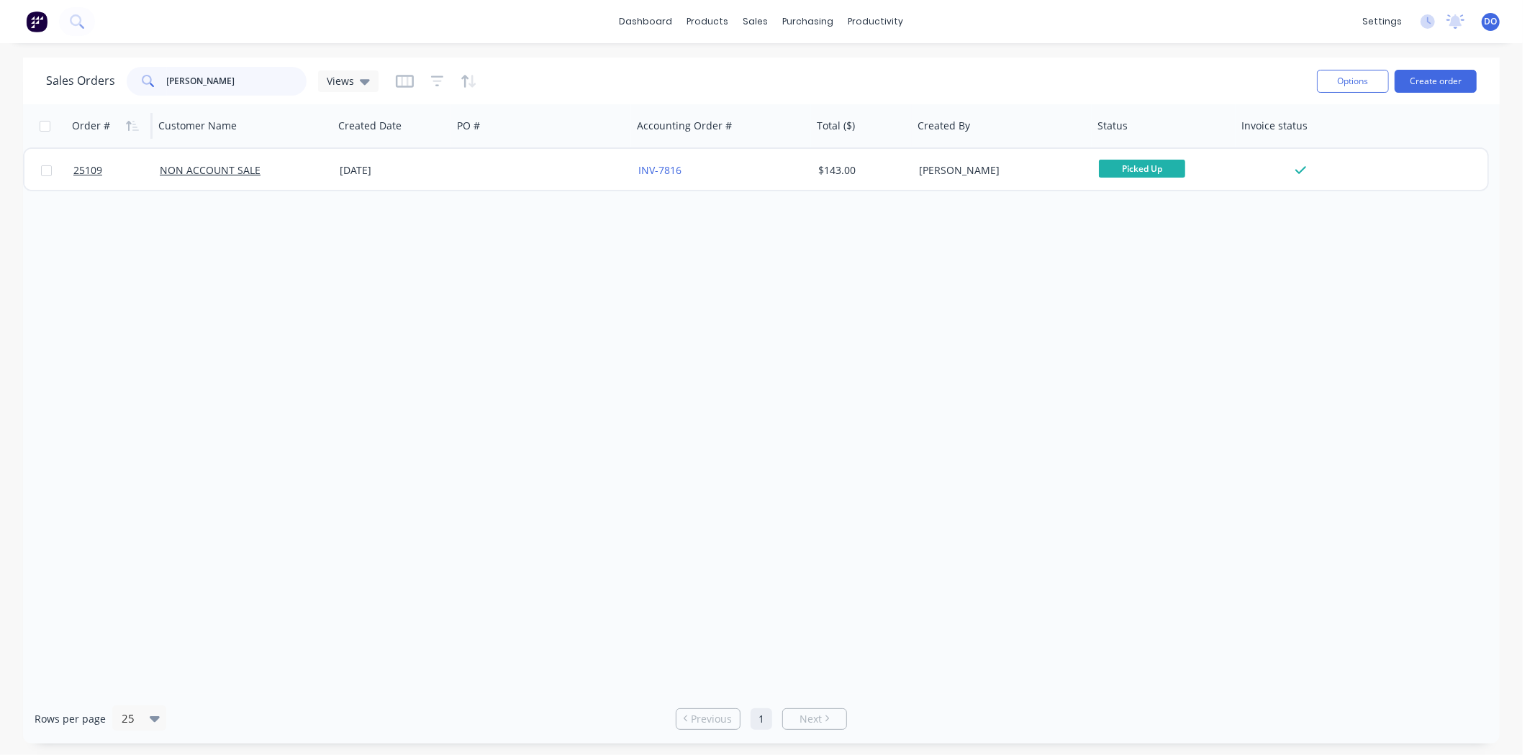
drag, startPoint x: 219, startPoint y: 88, endPoint x: 135, endPoint y: 112, distance: 87.7
click at [135, 112] on div "Sales Orders [PERSON_NAME] Views Options Create order Order # Customer Name Cre…" at bounding box center [761, 401] width 1476 height 686
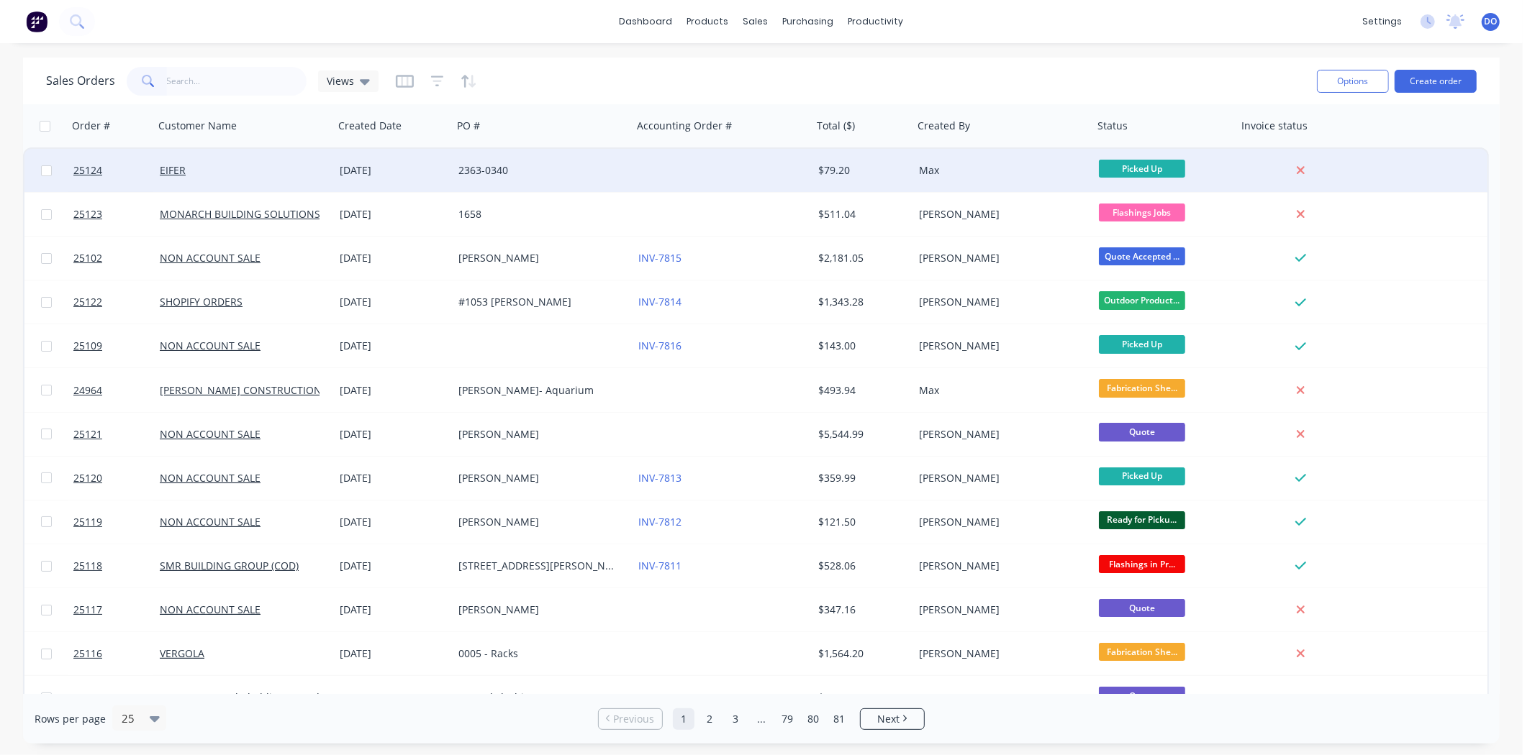
click at [1155, 190] on div "Picked Up" at bounding box center [1165, 170] width 144 height 43
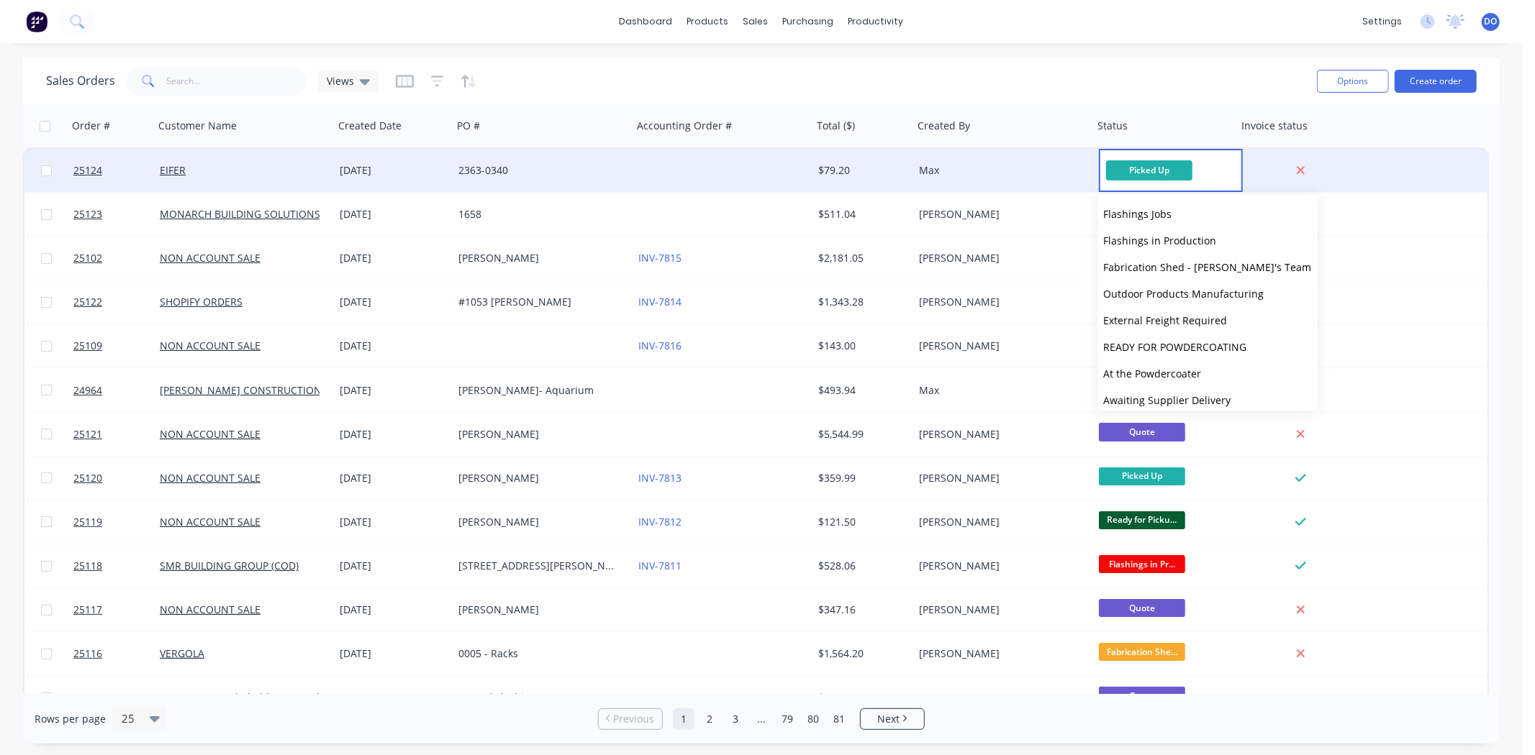
click button "Flashings Jobs" at bounding box center [1207, 214] width 219 height 27
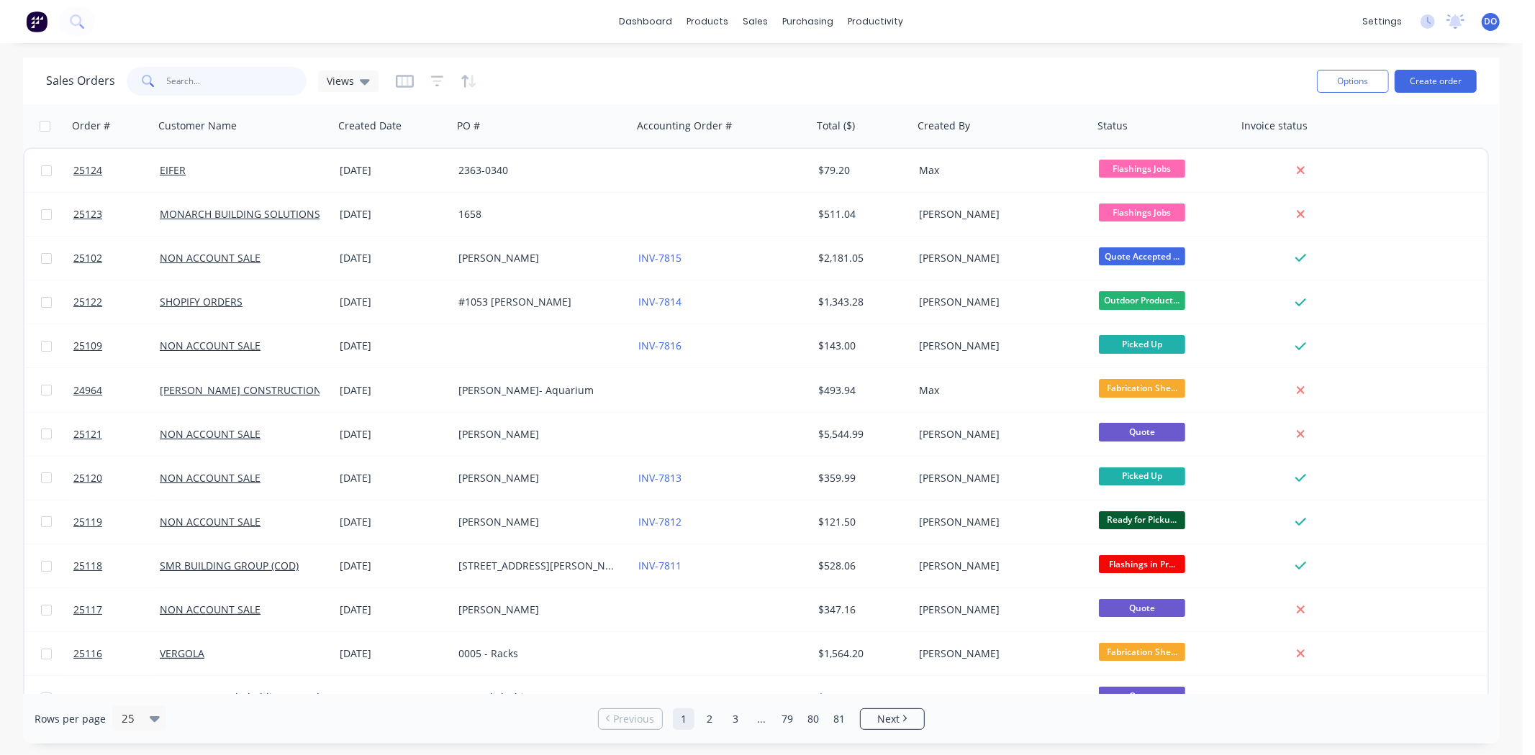
click at [237, 83] on input "text" at bounding box center [237, 81] width 140 height 29
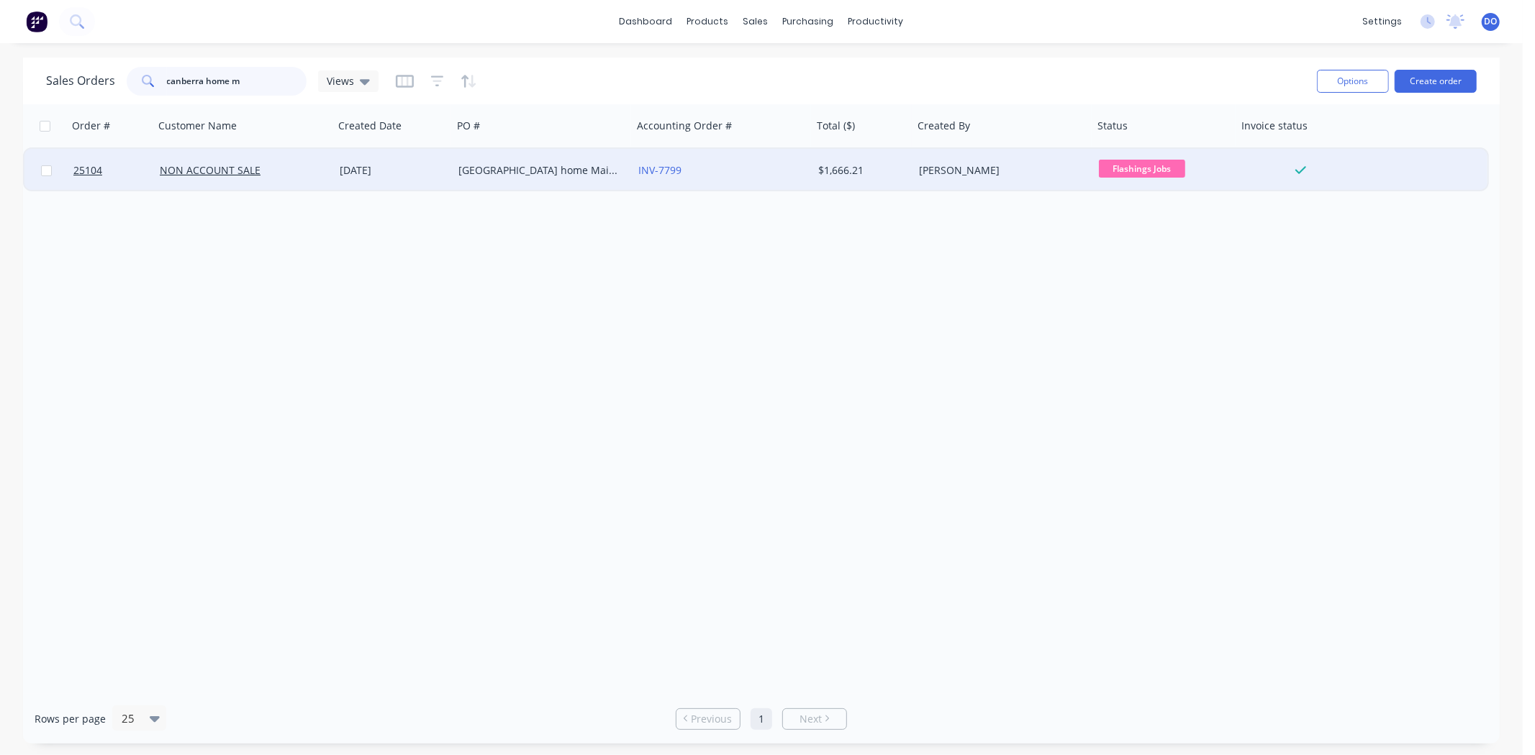
type input "canberra home m"
click at [257, 164] on div "NON ACCOUNT SALE" at bounding box center [240, 170] width 160 height 14
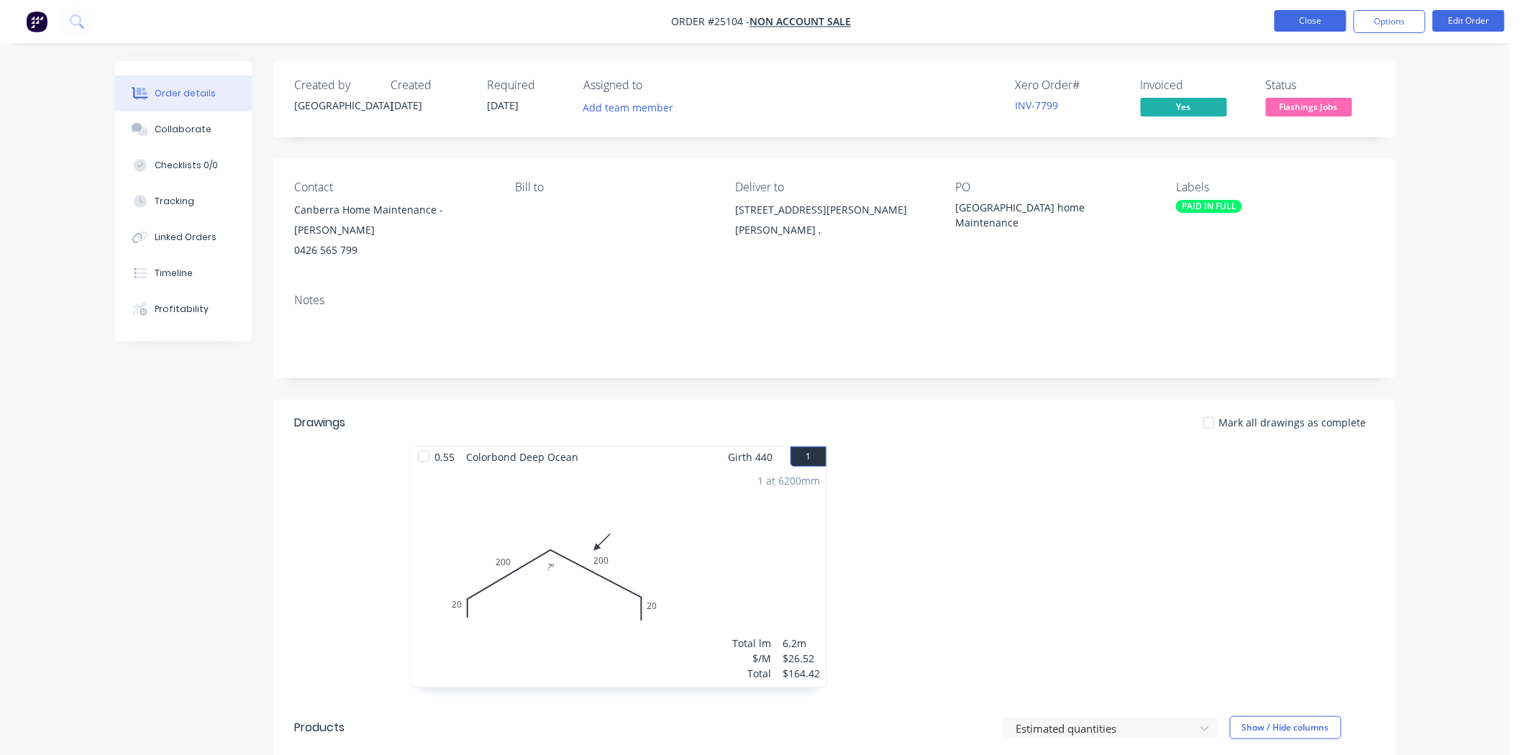
click at [1317, 26] on button "Close" at bounding box center [1311, 21] width 72 height 22
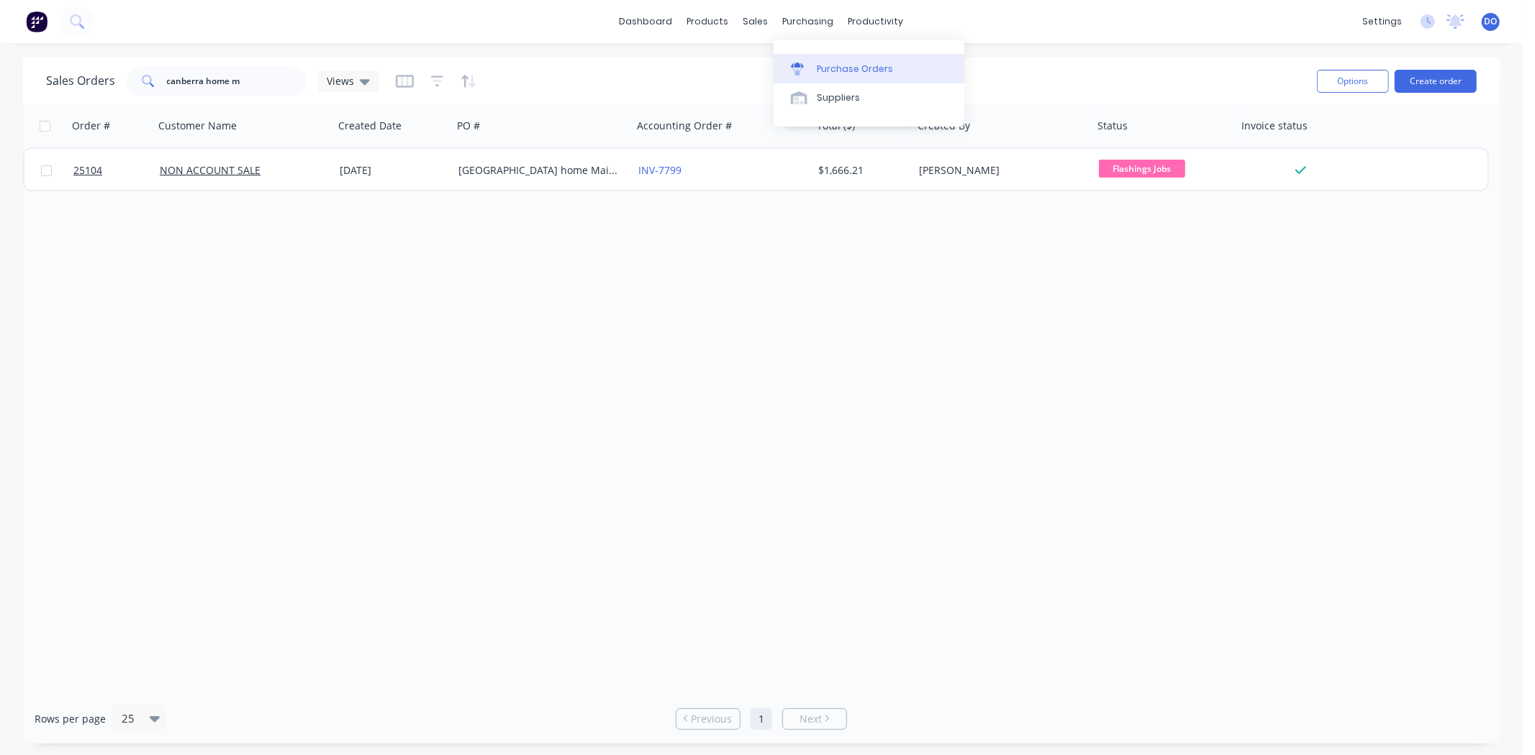
click at [809, 67] on div at bounding box center [802, 69] width 22 height 13
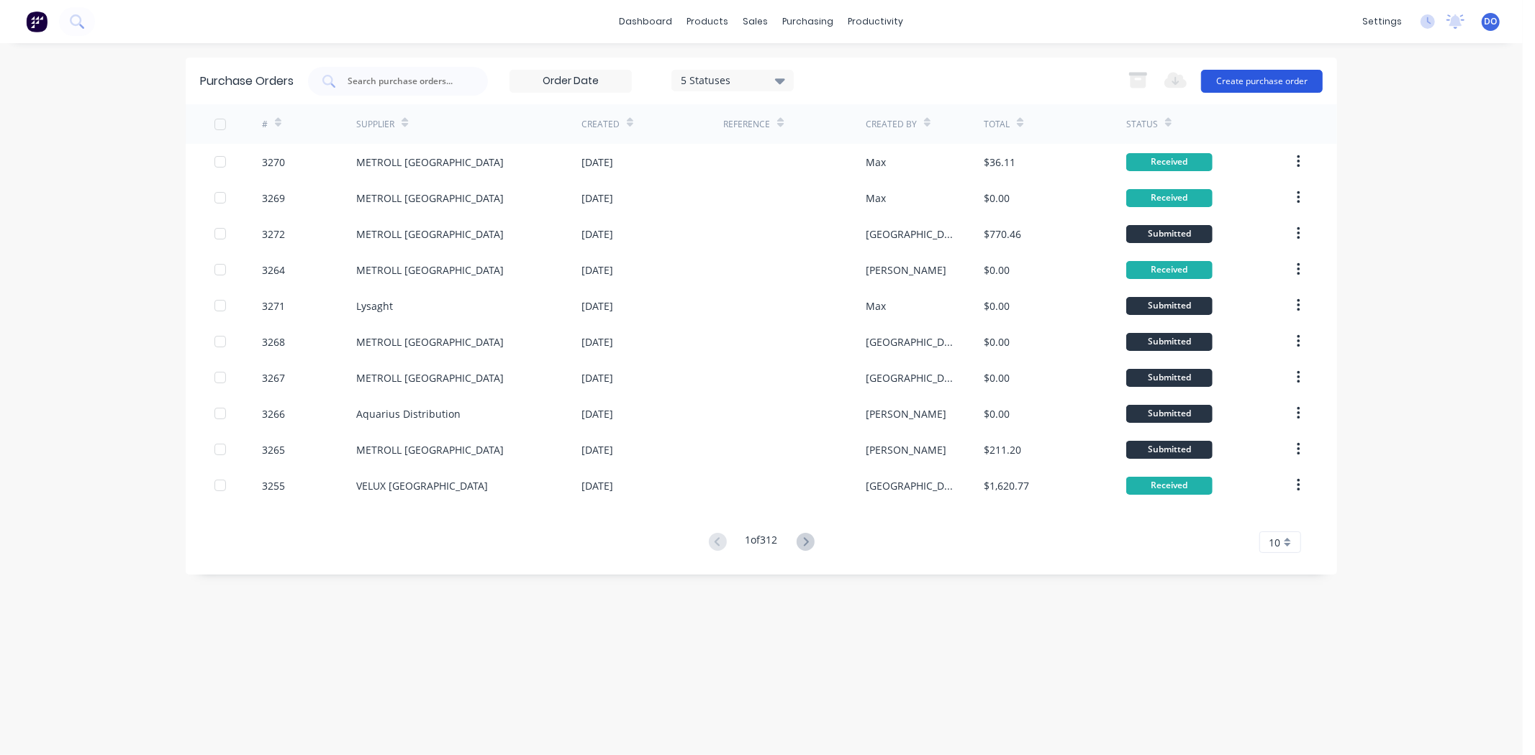
click at [1248, 87] on button "Create purchase order" at bounding box center [1262, 81] width 122 height 23
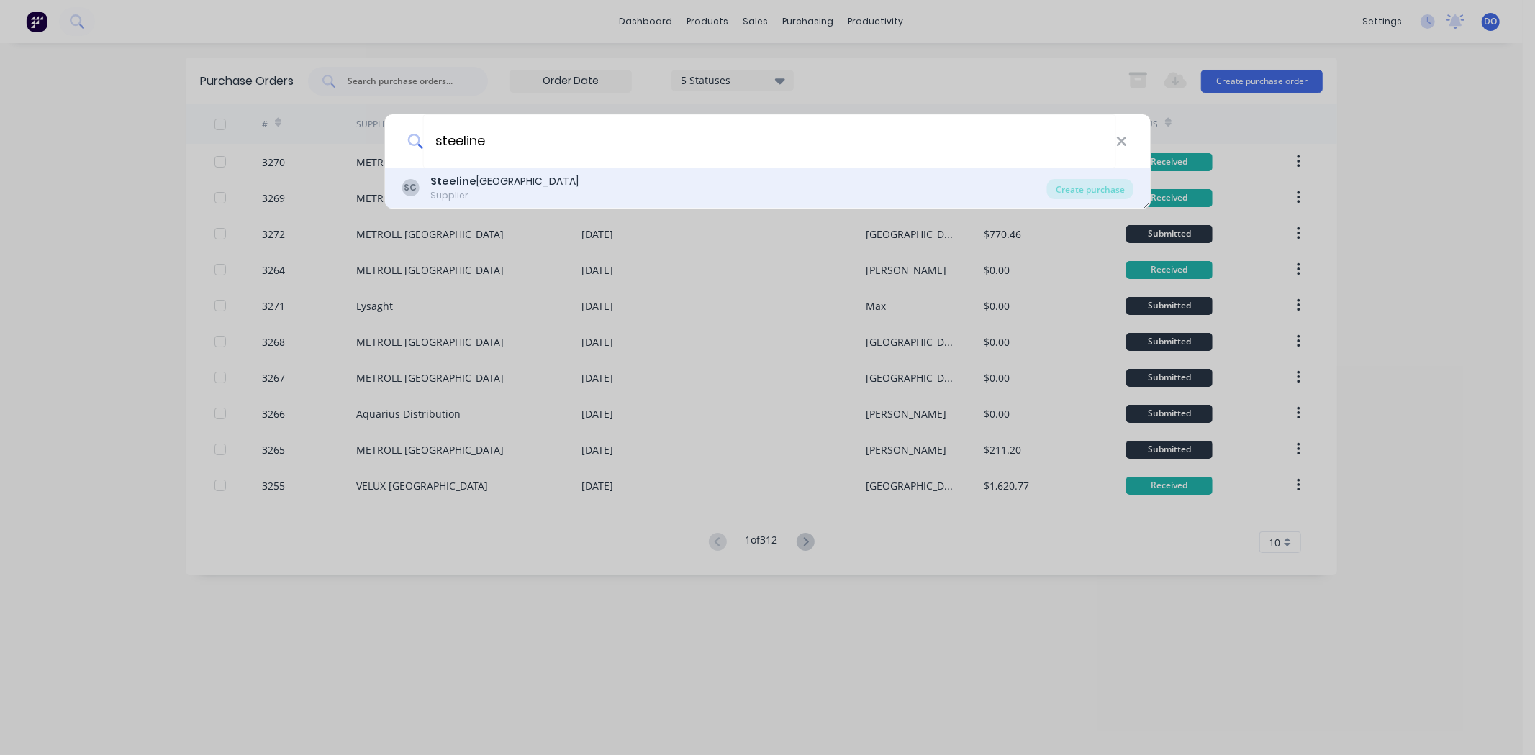
type input "steeline"
click at [528, 181] on div "SC Steeline Canberra Supplier" at bounding box center [723, 188] width 645 height 28
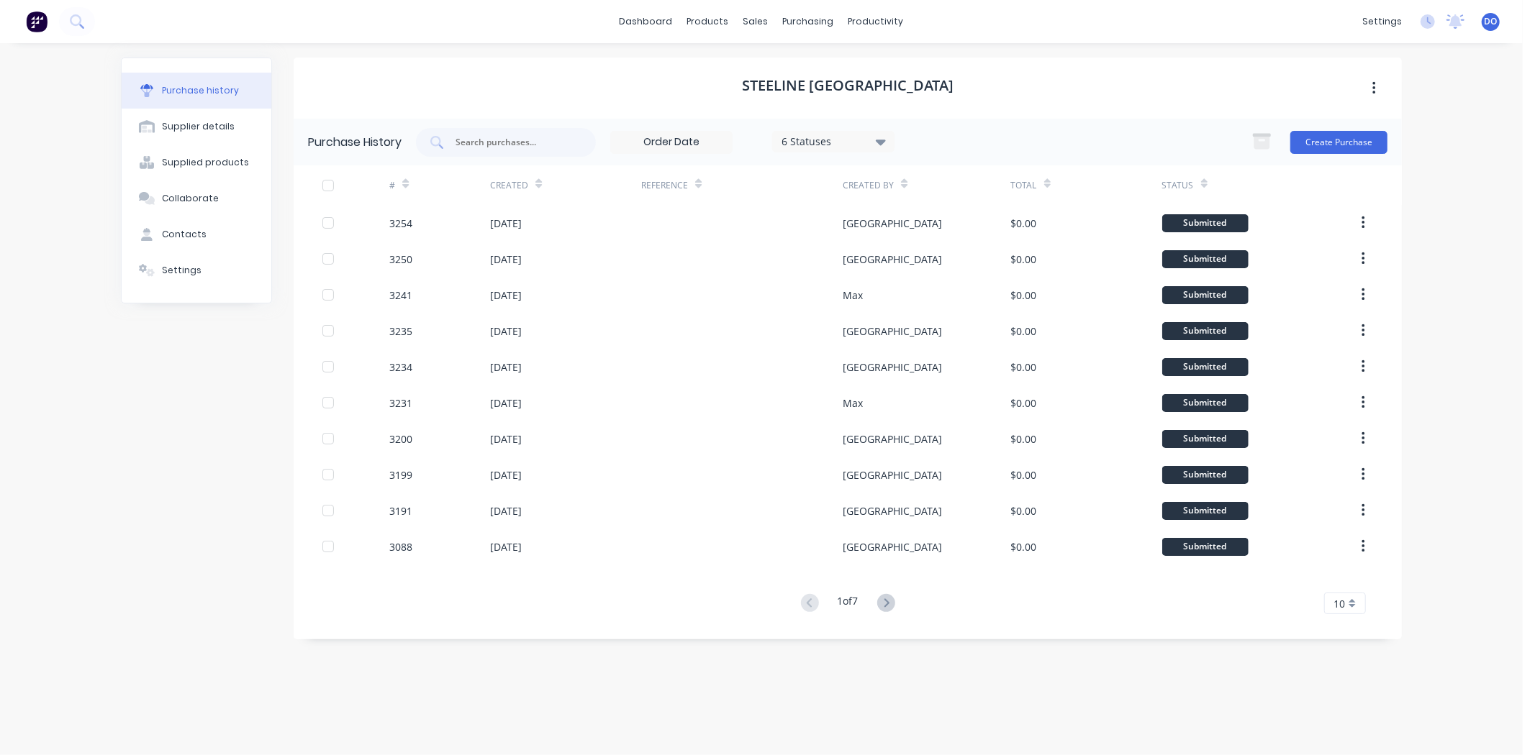
click at [1290, 147] on div "Create Purchase" at bounding box center [1315, 142] width 143 height 29
click at [1311, 152] on button "Create Purchase" at bounding box center [1338, 142] width 97 height 23
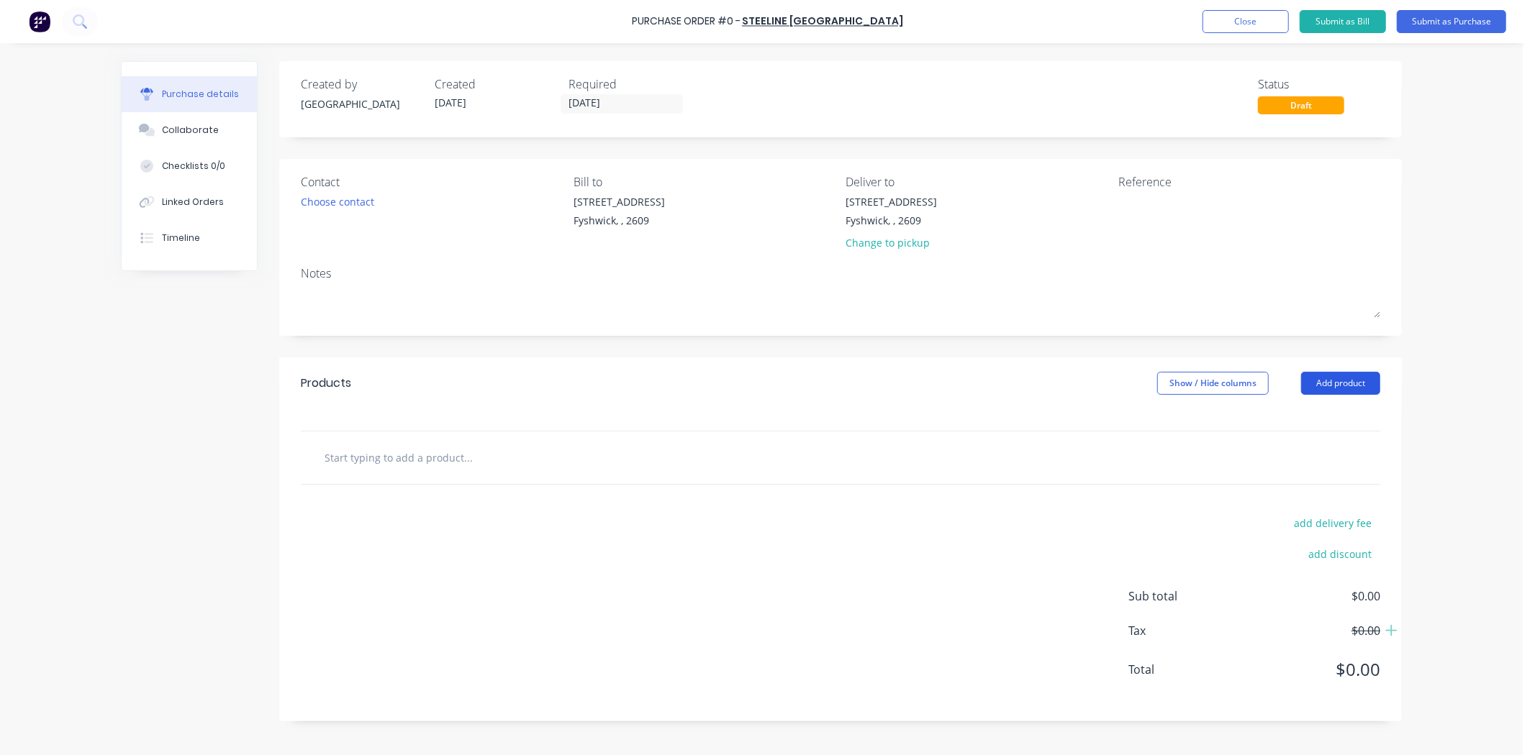
click at [1362, 381] on button "Add product" at bounding box center [1340, 383] width 79 height 23
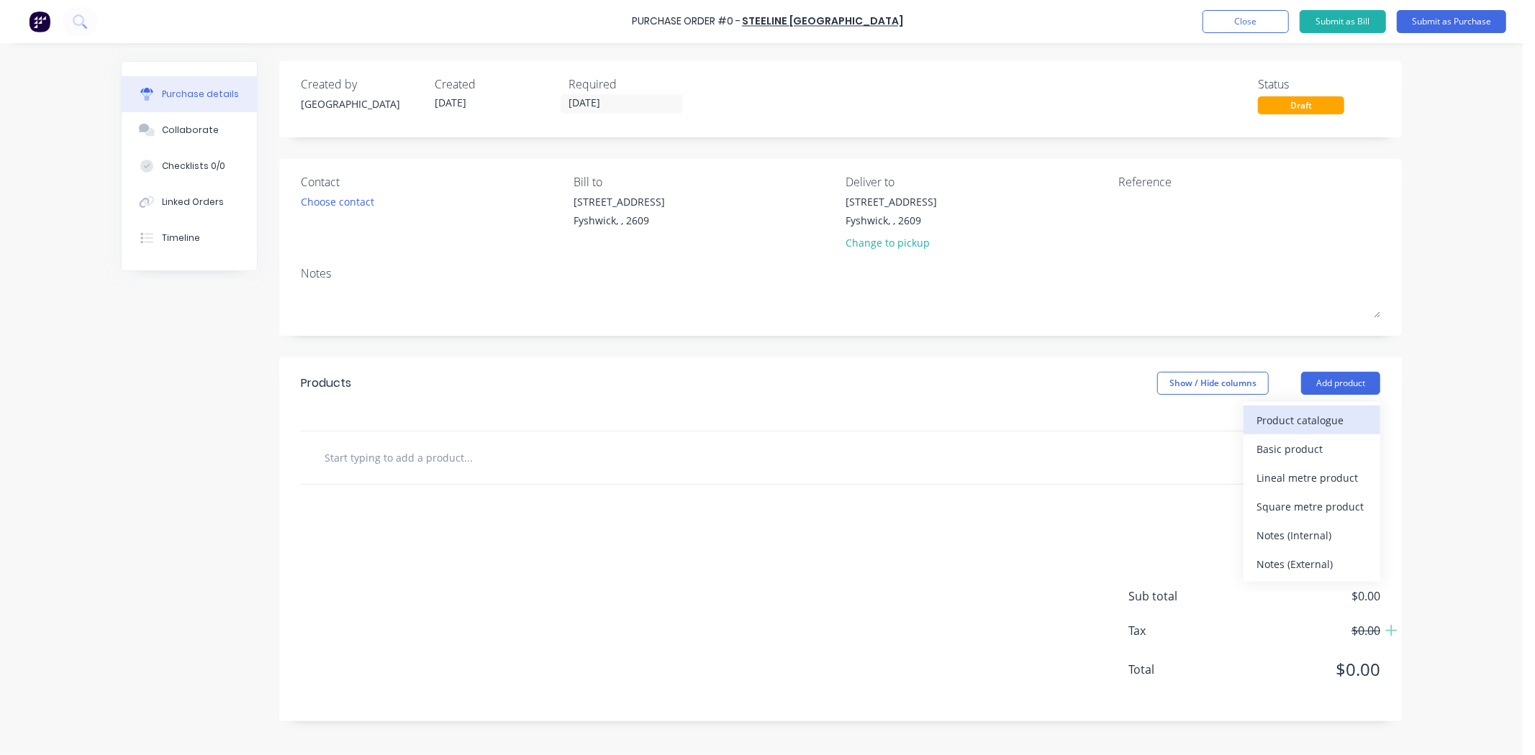
click at [1332, 417] on div "Product catalogue" at bounding box center [1311, 420] width 111 height 21
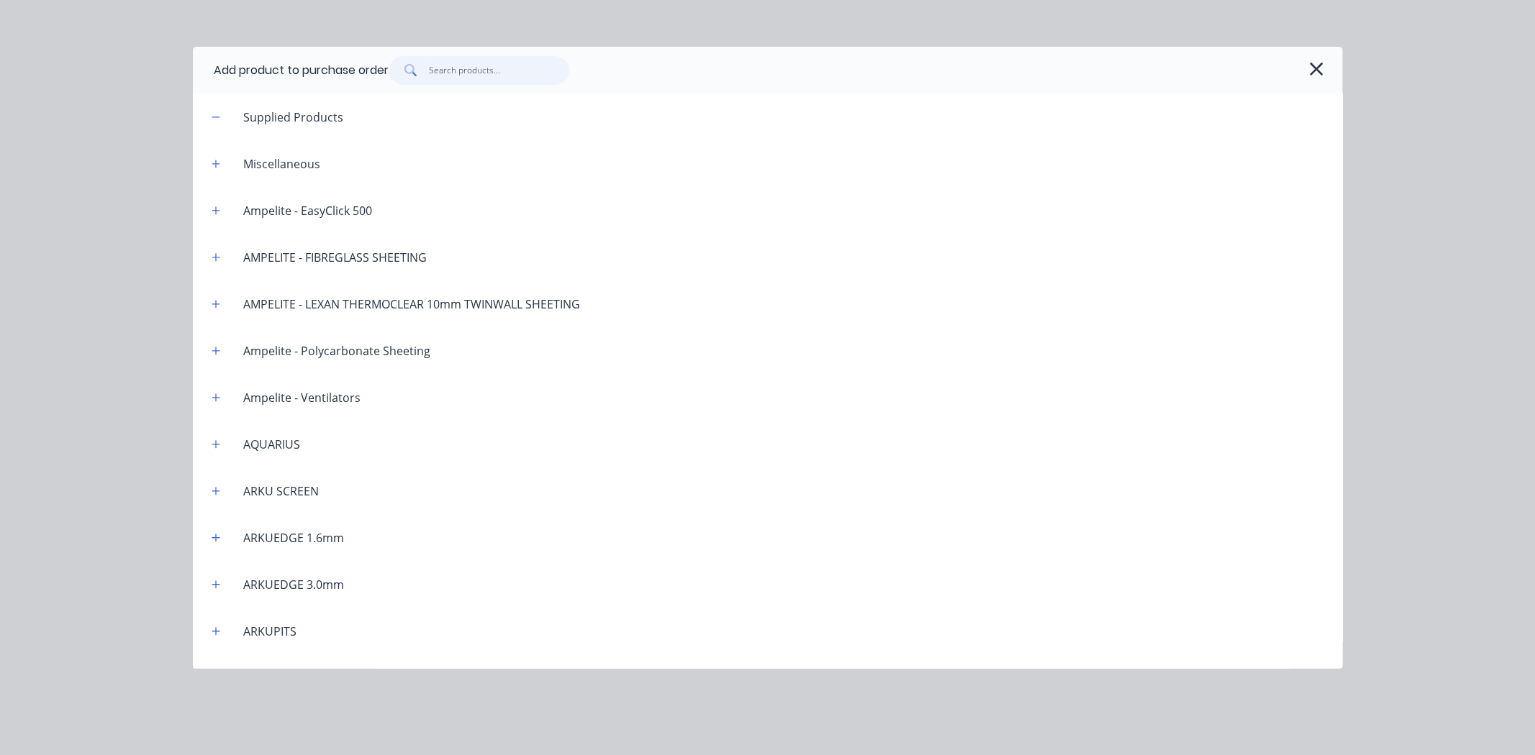
click at [459, 75] on input "text" at bounding box center [499, 70] width 140 height 29
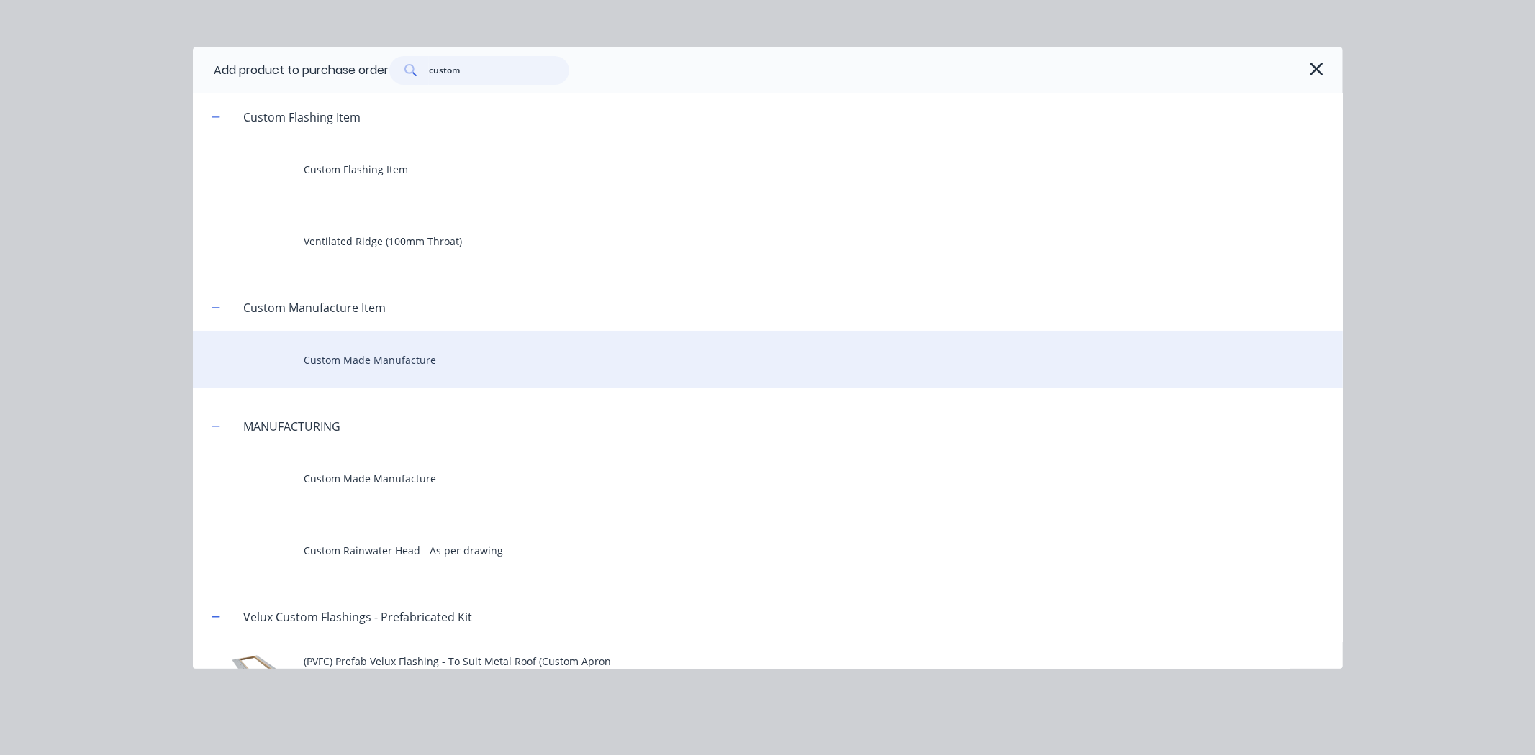
type input "custom"
click at [310, 358] on div "Custom Made Manufacture" at bounding box center [768, 360] width 1150 height 58
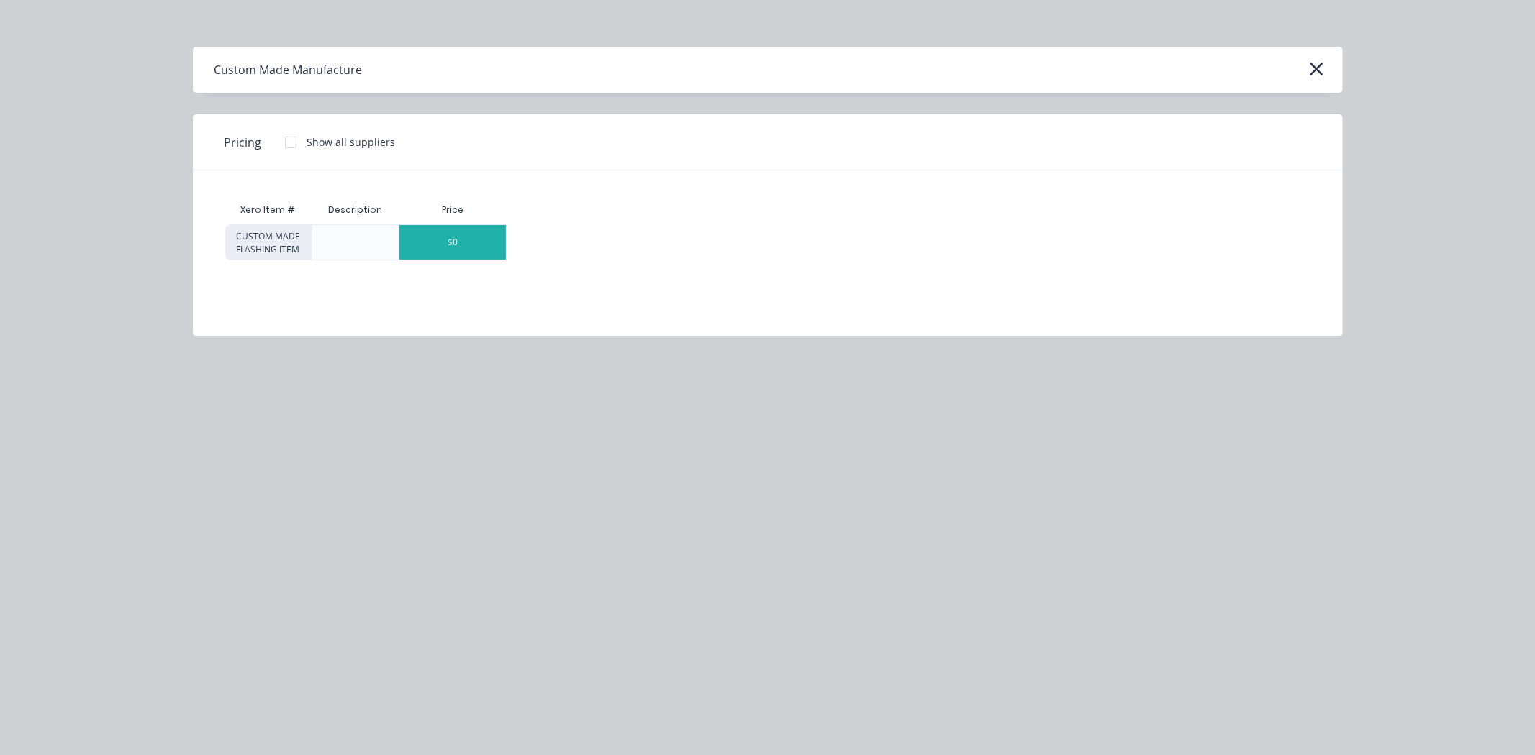
click at [456, 242] on div "$0" at bounding box center [452, 242] width 106 height 35
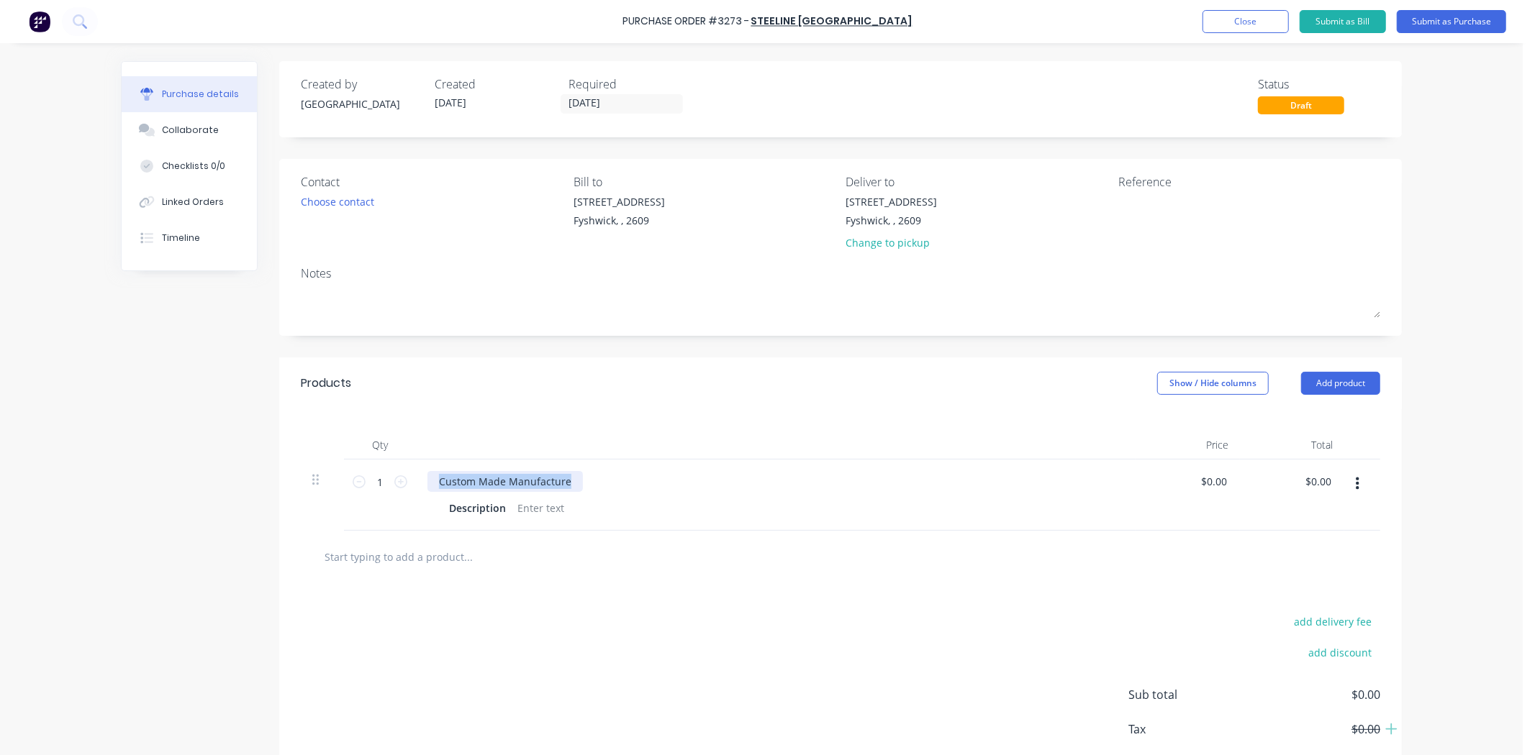
drag, startPoint x: 562, startPoint y: 488, endPoint x: 408, endPoint y: 468, distance: 155.3
click at [408, 468] on div "1 1 Custom Made Manufacture Description $0.00 $0.00 $0.00 $0.00" at bounding box center [840, 495] width 1079 height 71
click at [471, 478] on div "1200 x" at bounding box center [454, 481] width 54 height 21
click at [494, 514] on div "Description" at bounding box center [477, 508] width 68 height 21
drag, startPoint x: 498, startPoint y: 511, endPoint x: 376, endPoint y: 501, distance: 122.7
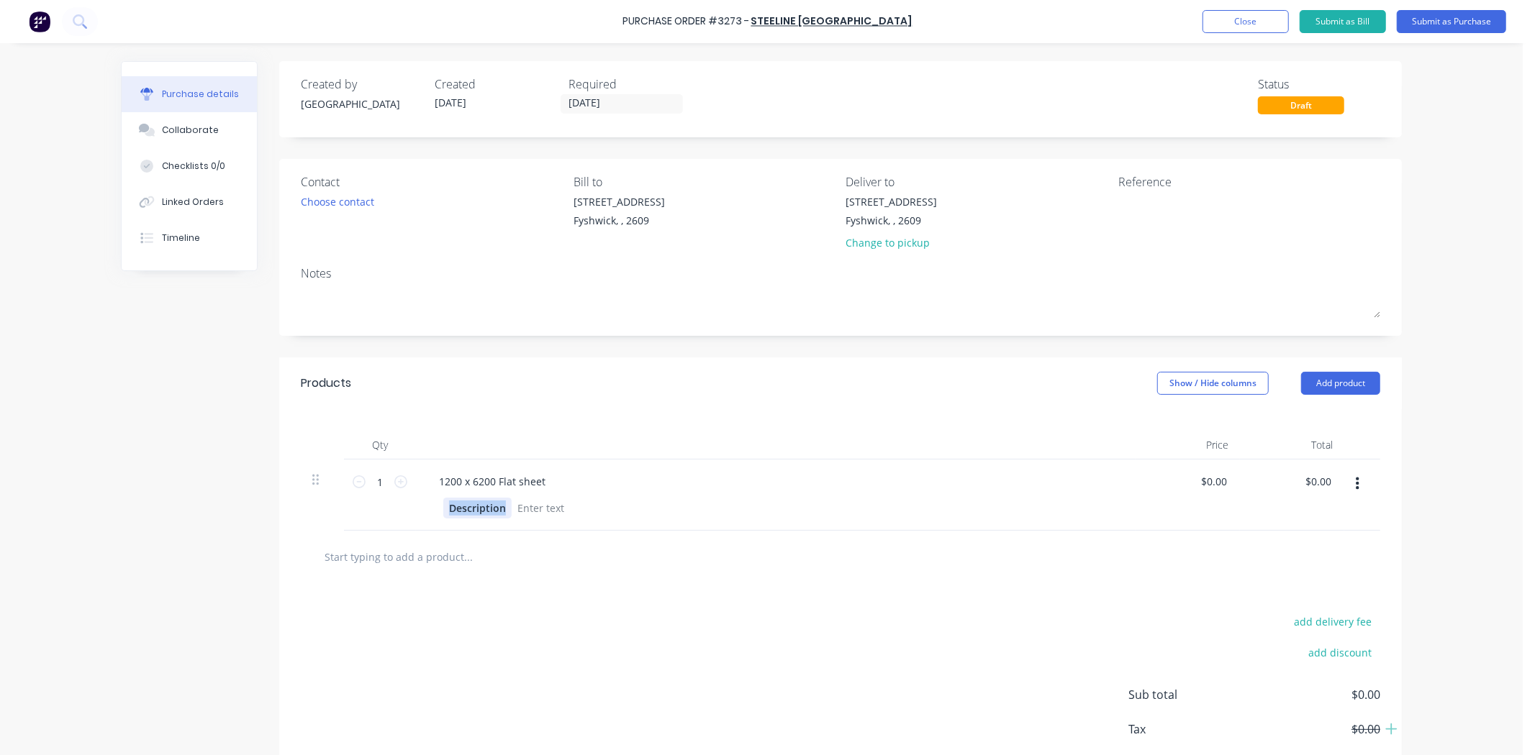
click at [376, 501] on div "1 1 1200 x 6200 Flat sheet Description $0.00 $0.00 $0.00 $0.00" at bounding box center [840, 495] width 1079 height 71
click at [339, 197] on div "Choose contact" at bounding box center [337, 201] width 73 height 15
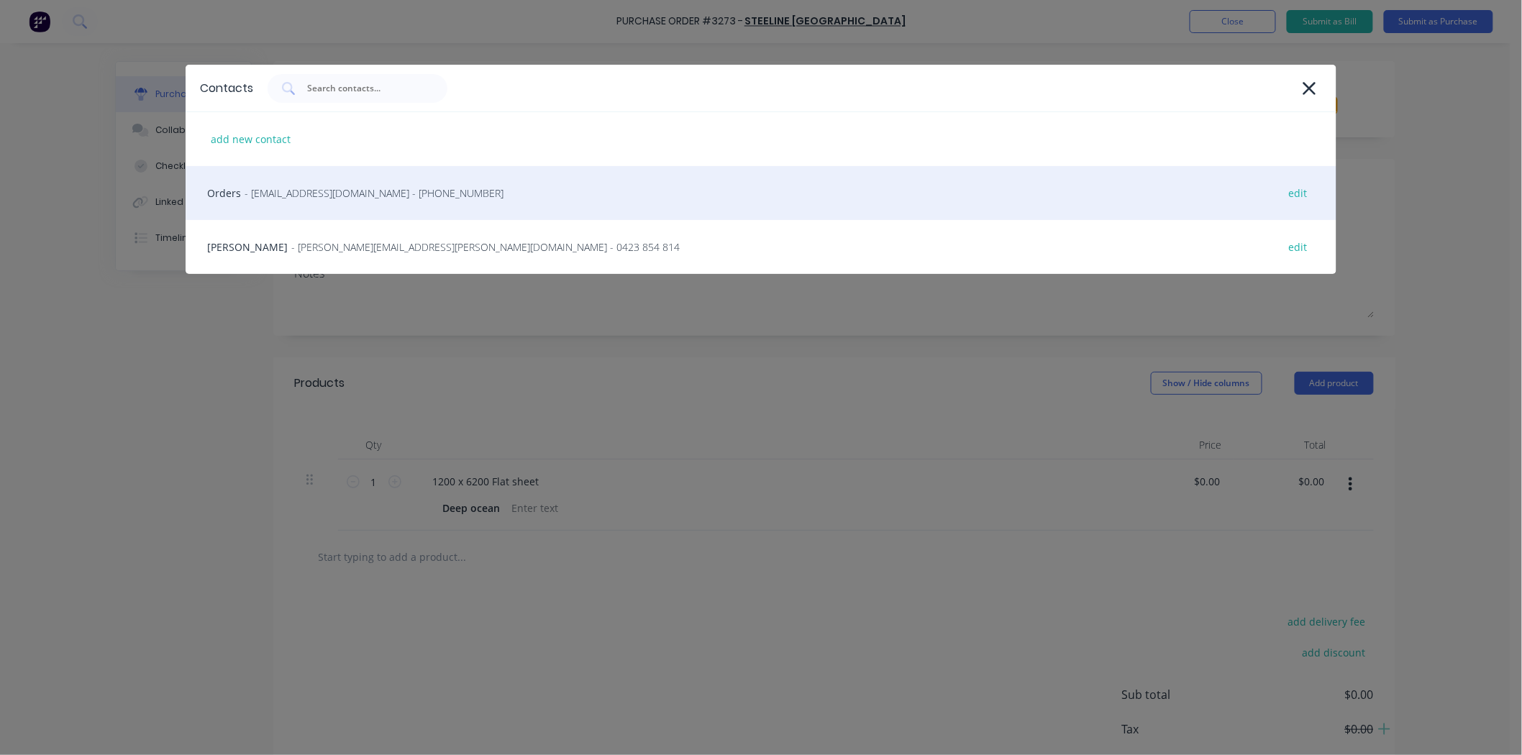
click at [342, 204] on div "Orders - [EMAIL_ADDRESS][DOMAIN_NAME] - [PHONE_NUMBER] edit" at bounding box center [761, 193] width 1151 height 54
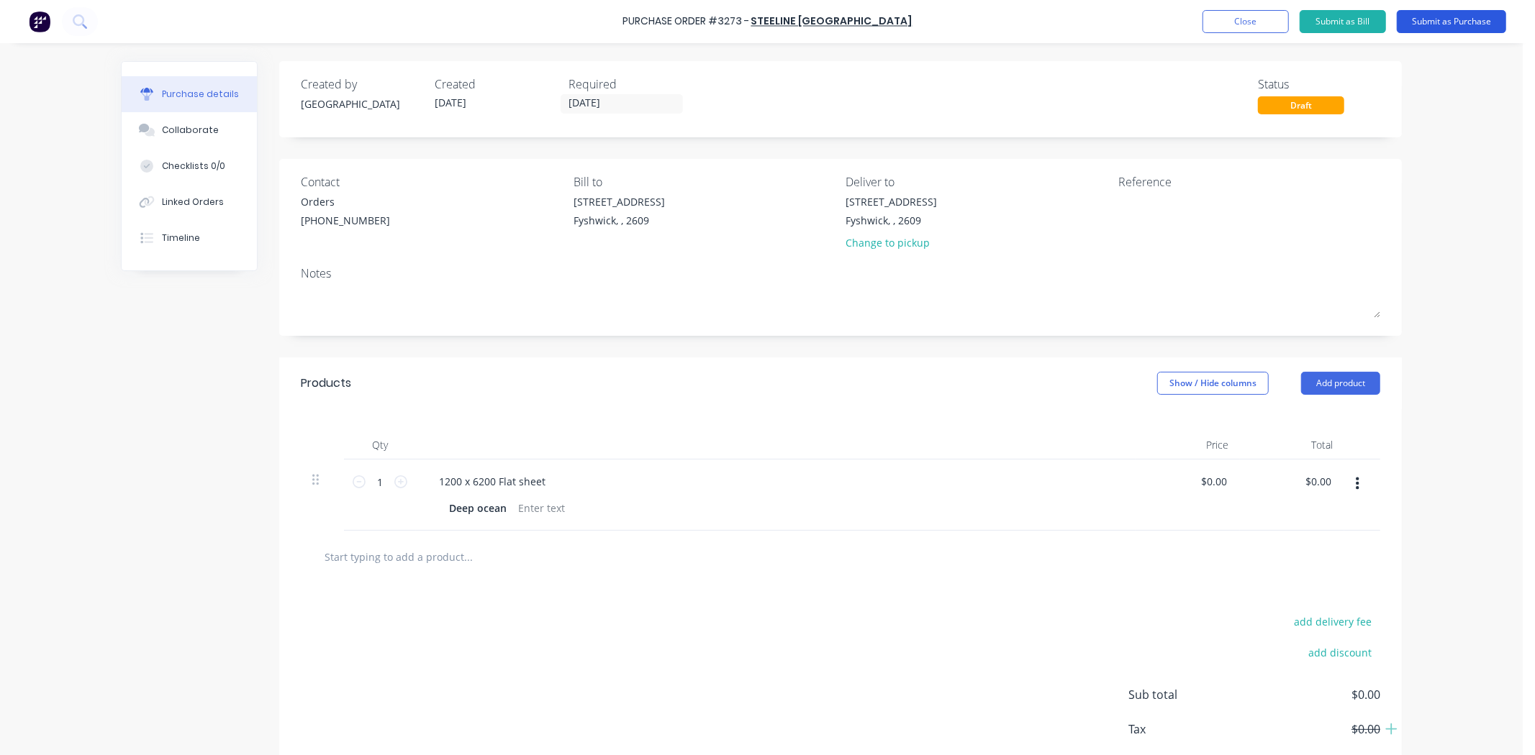
click at [1485, 26] on button "Submit as Purchase" at bounding box center [1451, 21] width 109 height 23
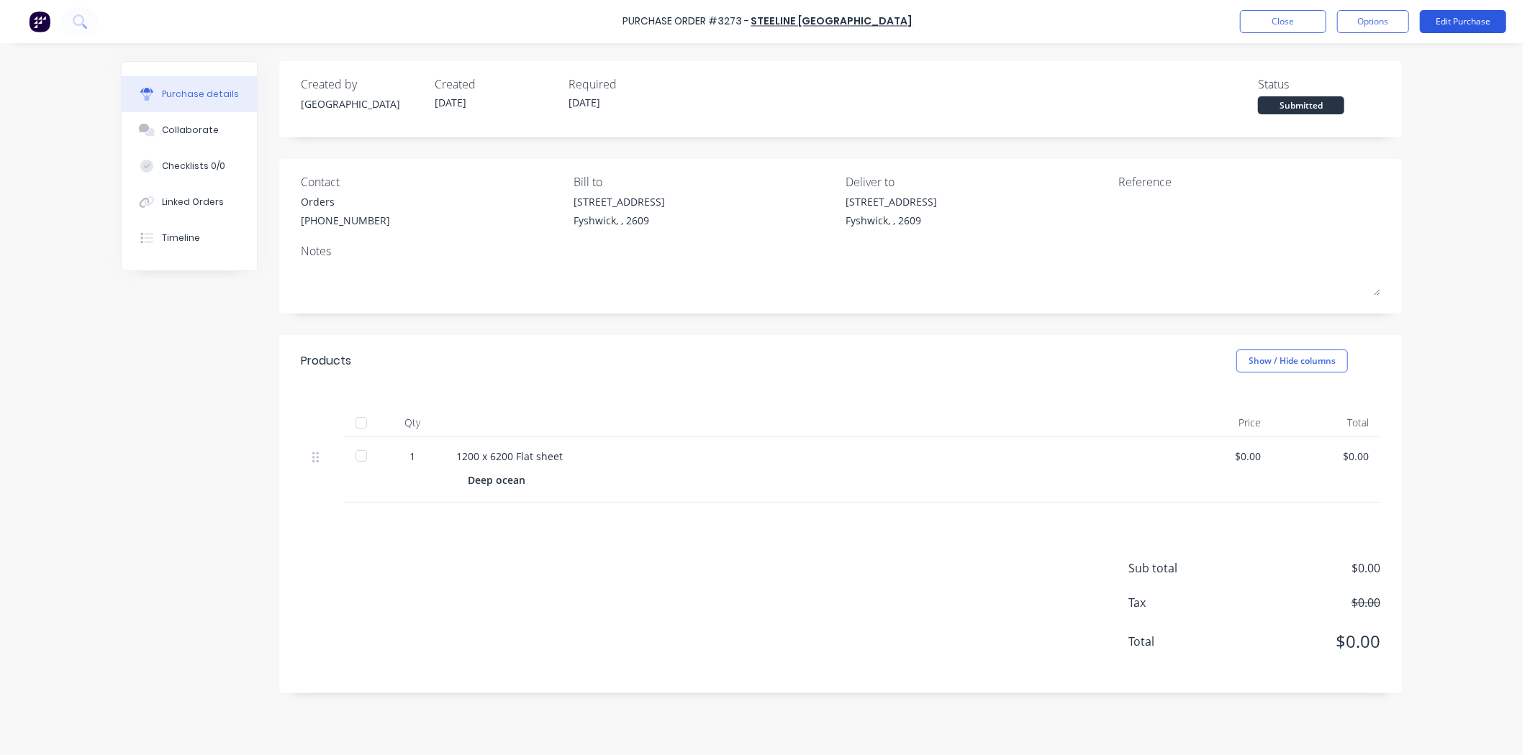
click at [1441, 26] on button "Edit Purchase" at bounding box center [1463, 21] width 86 height 23
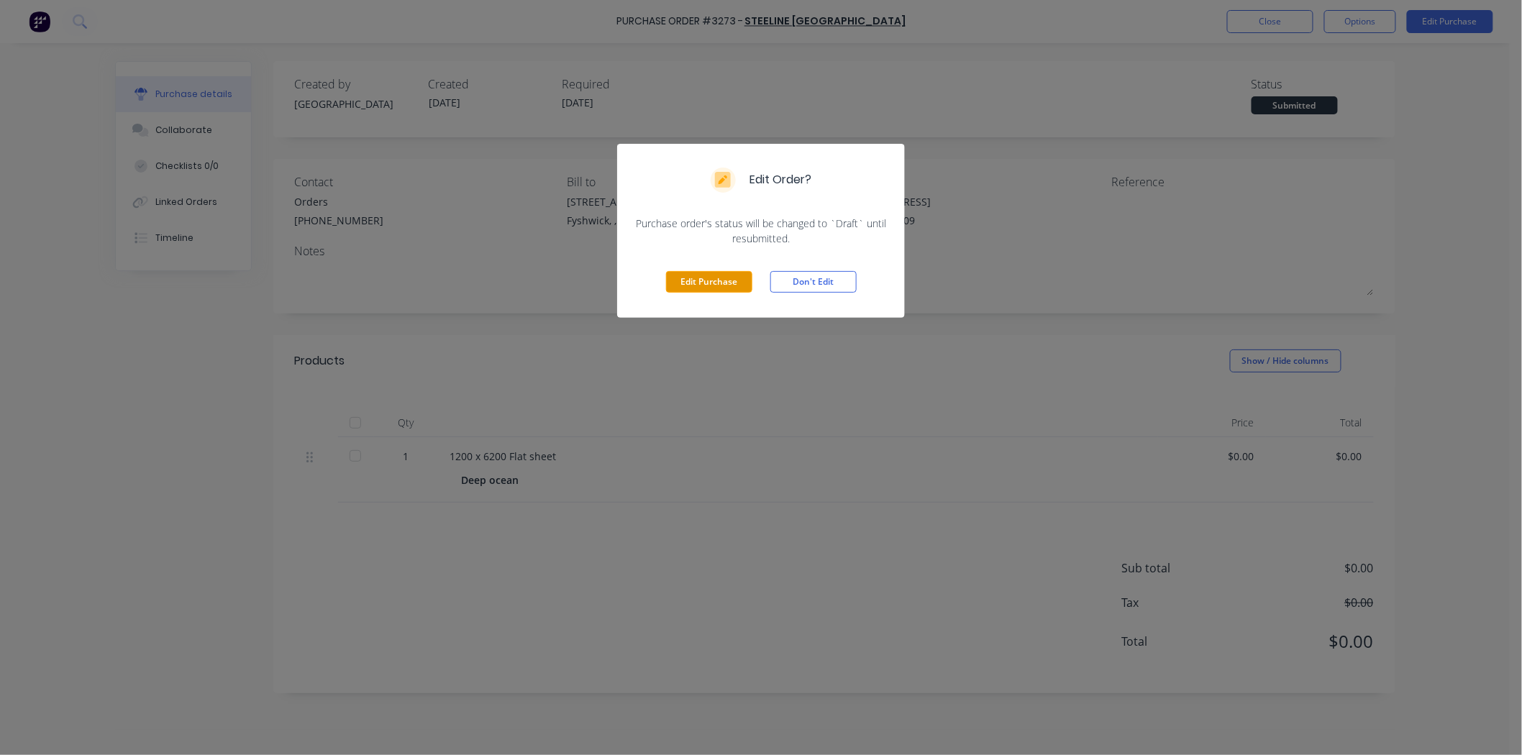
click at [703, 289] on button "Edit Purchase" at bounding box center [709, 282] width 86 height 22
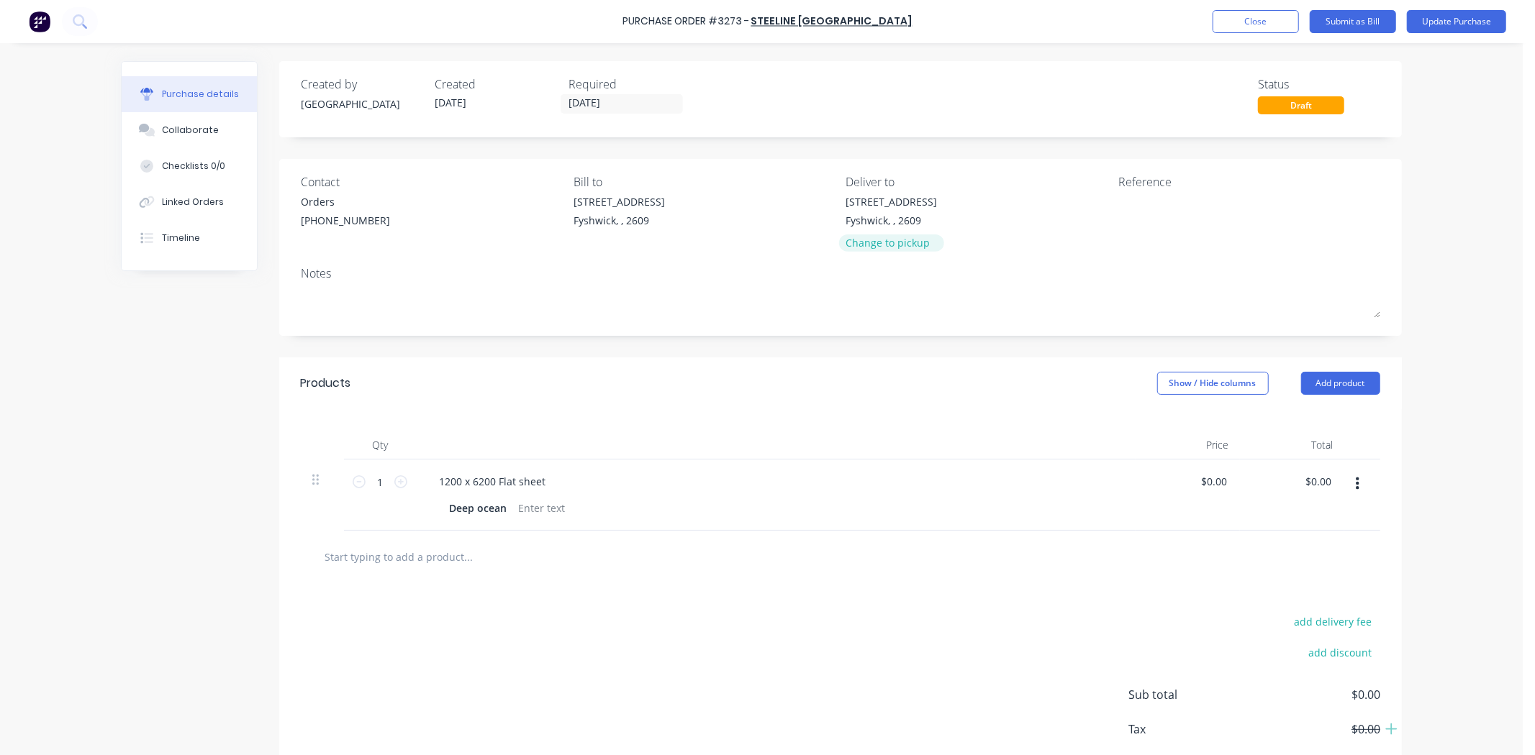
click at [865, 235] on div "Change to pickup" at bounding box center [891, 242] width 91 height 15
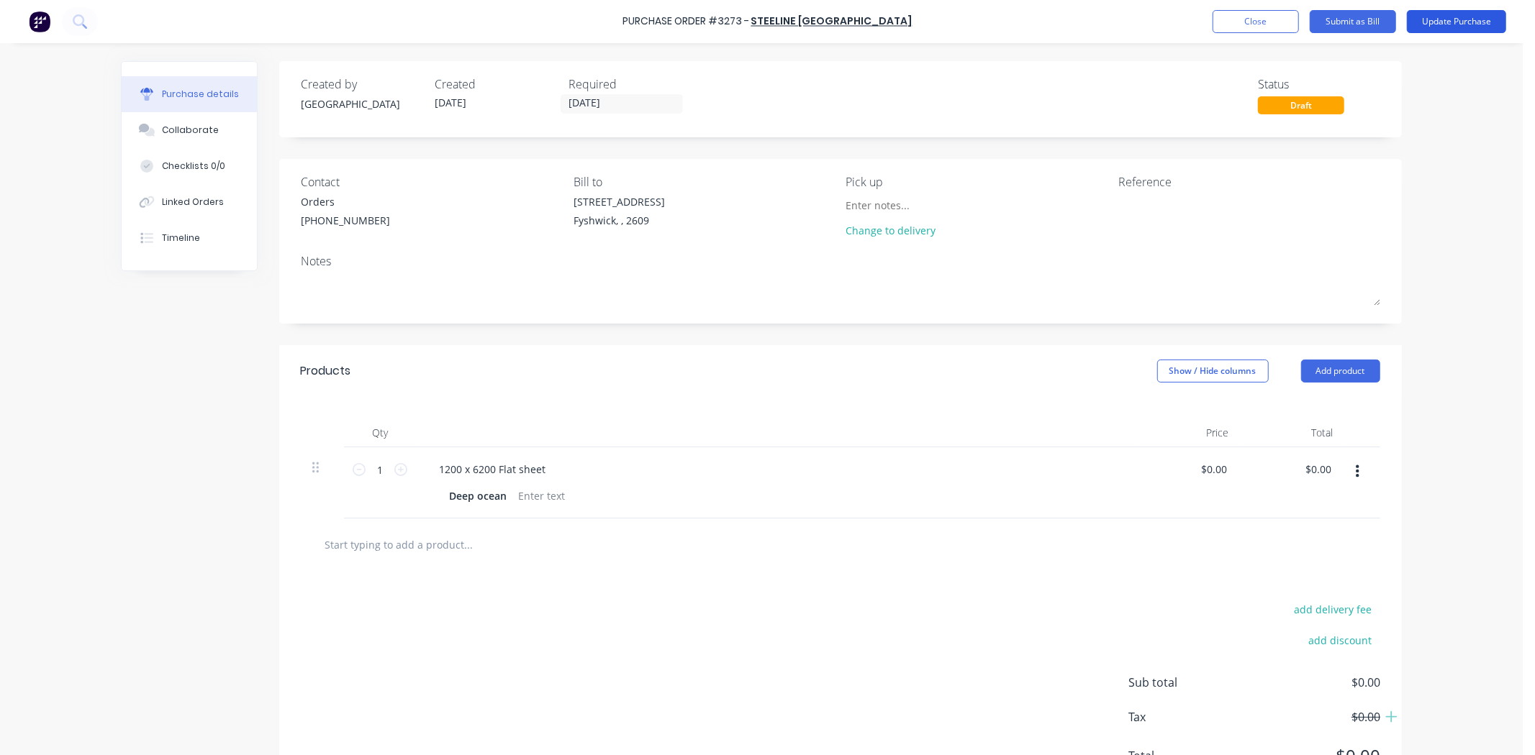
click at [1465, 22] on button "Update Purchase" at bounding box center [1456, 21] width 99 height 23
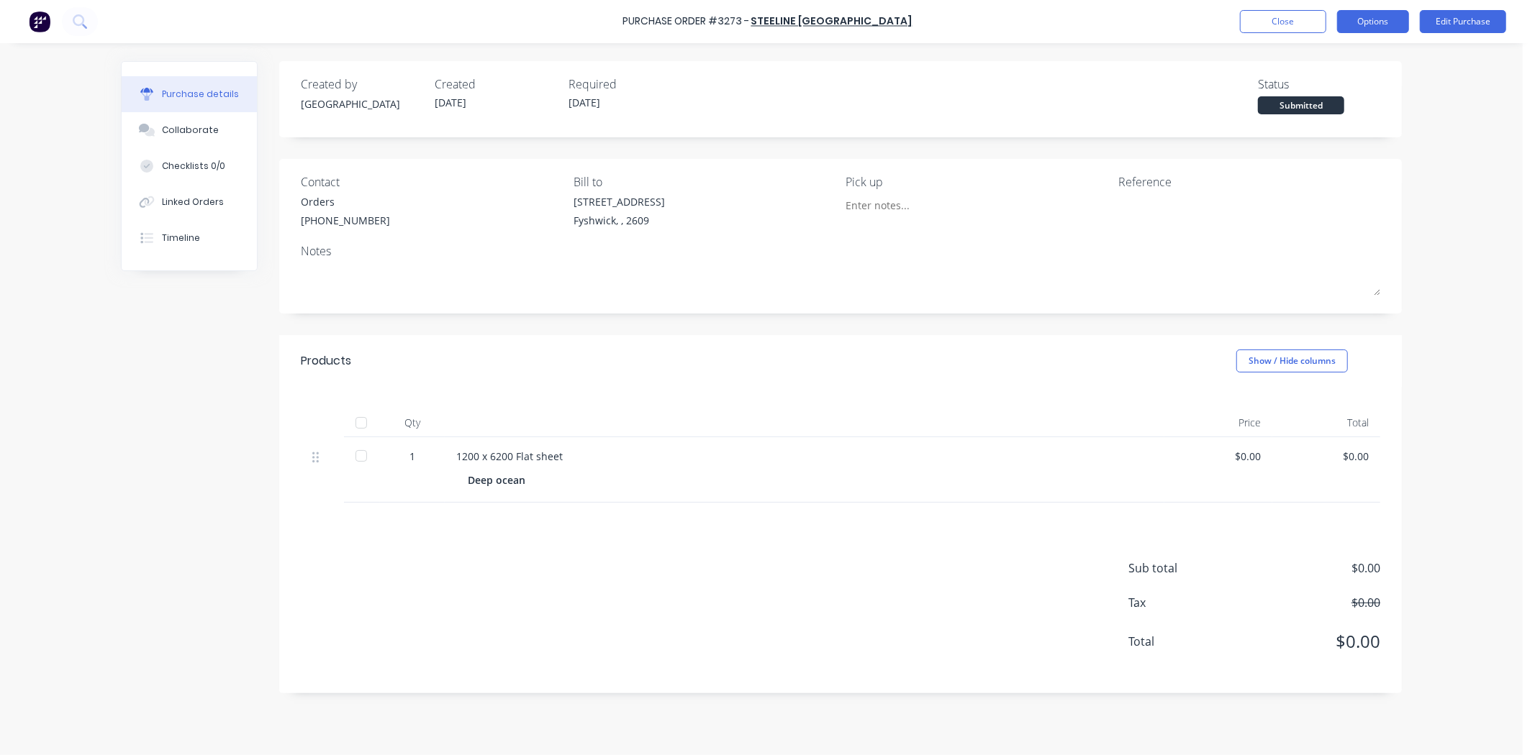
click at [1383, 10] on button "Options" at bounding box center [1373, 21] width 72 height 23
click at [1349, 65] on div "Print / Email" at bounding box center [1340, 58] width 111 height 21
click at [1342, 117] on div "Without pricing" at bounding box center [1340, 116] width 111 height 21
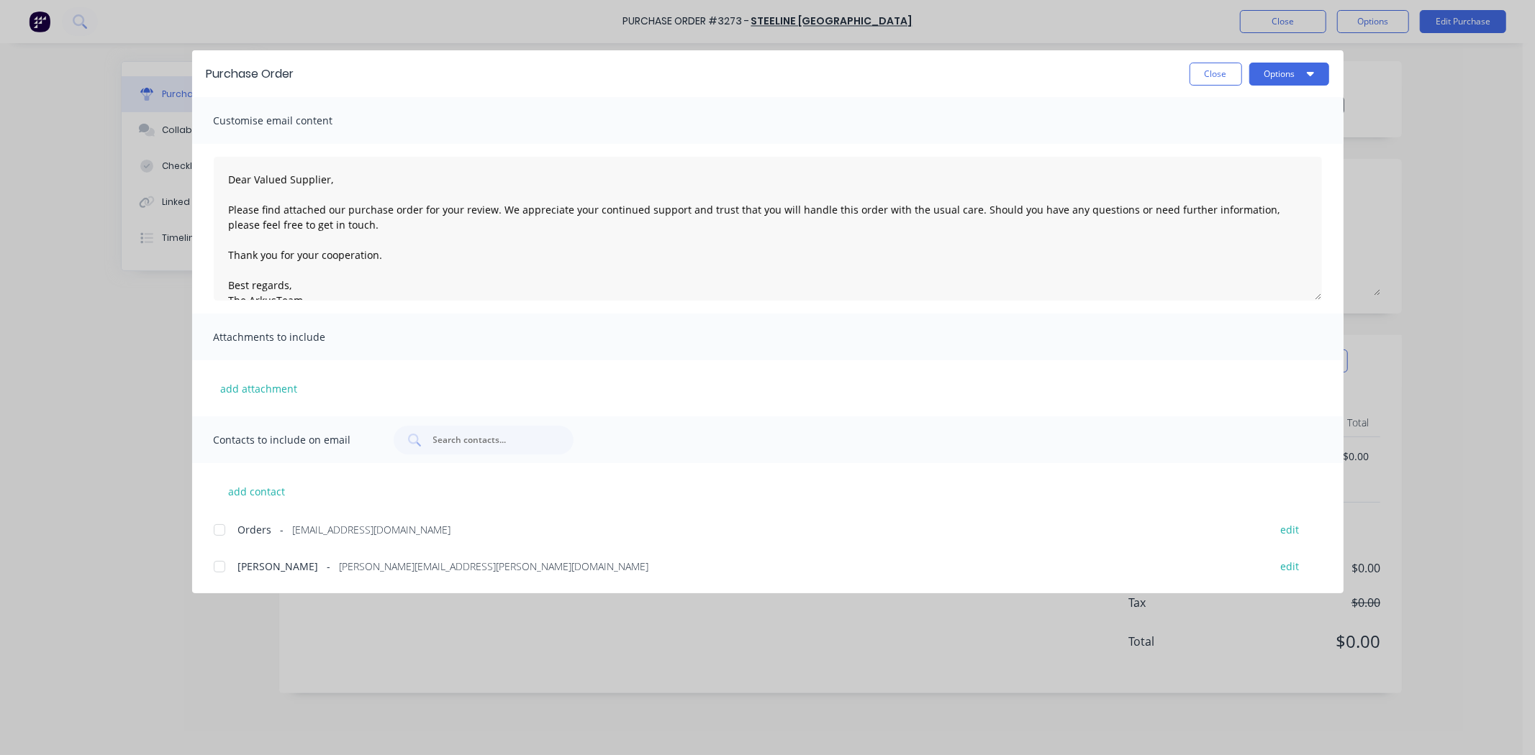
click at [218, 516] on div at bounding box center [219, 530] width 29 height 29
click at [1332, 69] on div "Purchase Order Close Options" at bounding box center [767, 73] width 1151 height 47
click at [1321, 77] on button "Options" at bounding box center [1289, 74] width 80 height 23
click at [1252, 171] on div "Email" at bounding box center [1260, 168] width 111 height 21
click at [1488, 278] on div "Purchase Order Close Options Customise email content Dear Valued Supplier, Plea…" at bounding box center [767, 377] width 1535 height 755
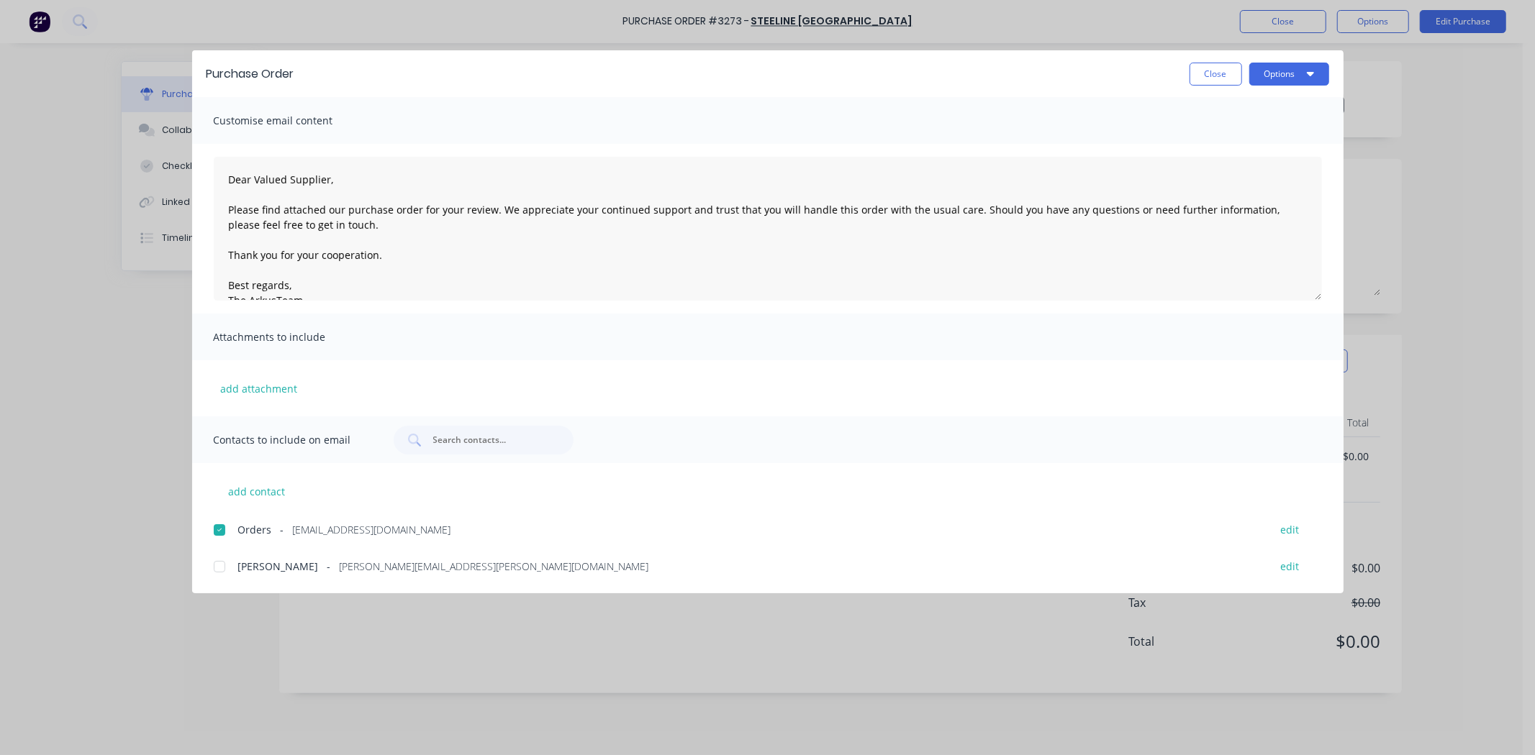
click at [1209, 60] on div "Purchase Order Close Options" at bounding box center [767, 73] width 1151 height 47
click at [1209, 65] on button "Close" at bounding box center [1215, 74] width 53 height 23
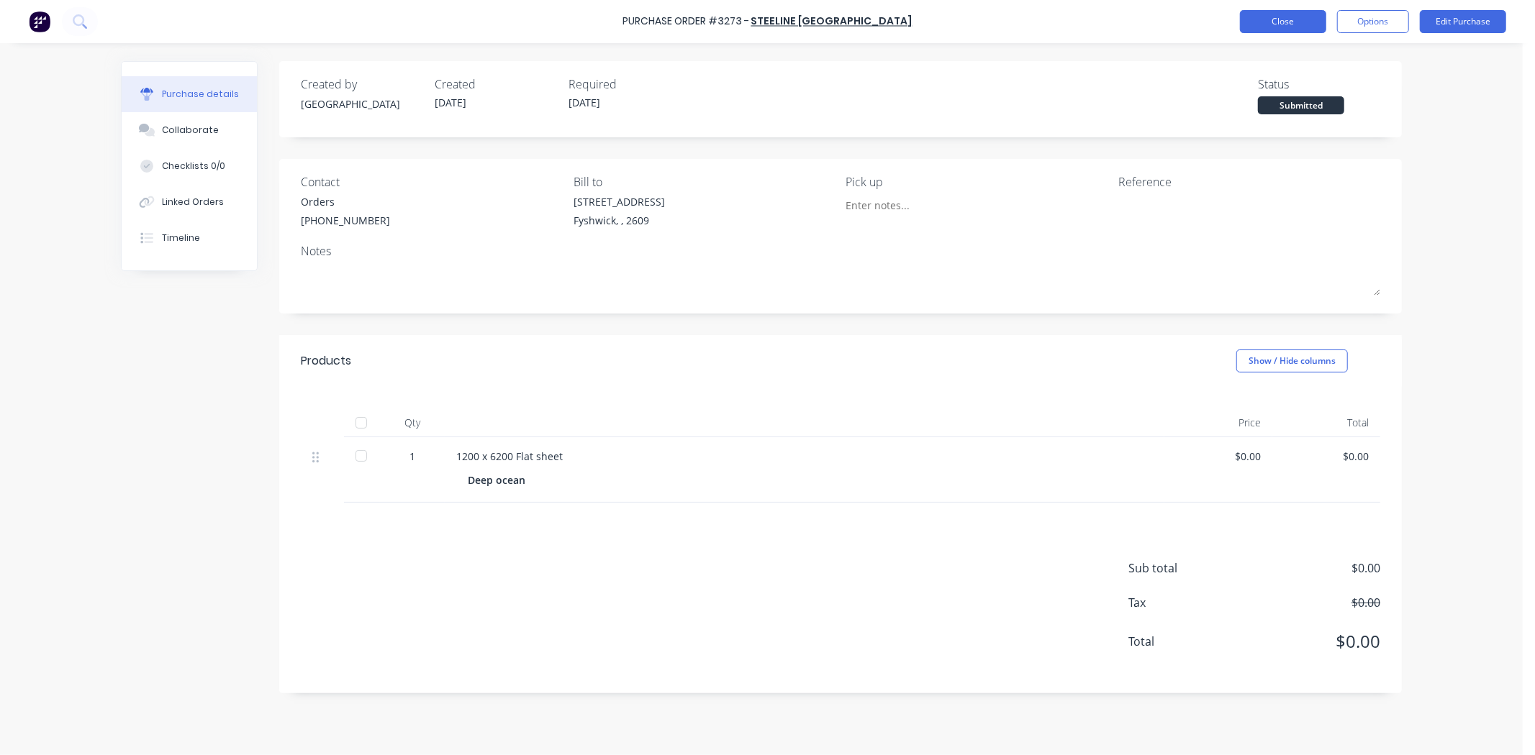
click at [1262, 17] on button "Close" at bounding box center [1283, 21] width 86 height 23
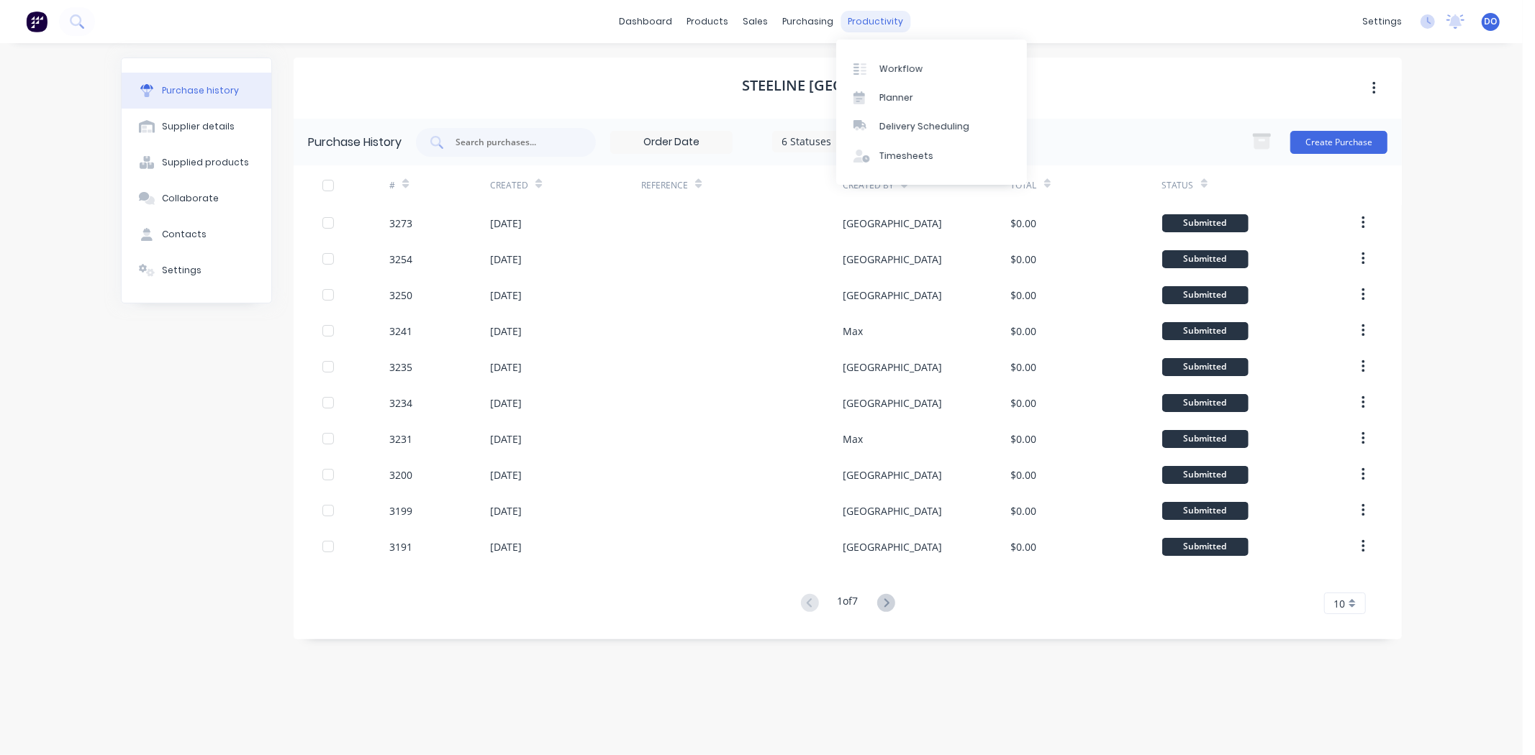
click at [871, 14] on div "productivity" at bounding box center [876, 22] width 70 height 22
click at [887, 71] on div "Workflow" at bounding box center [900, 69] width 43 height 13
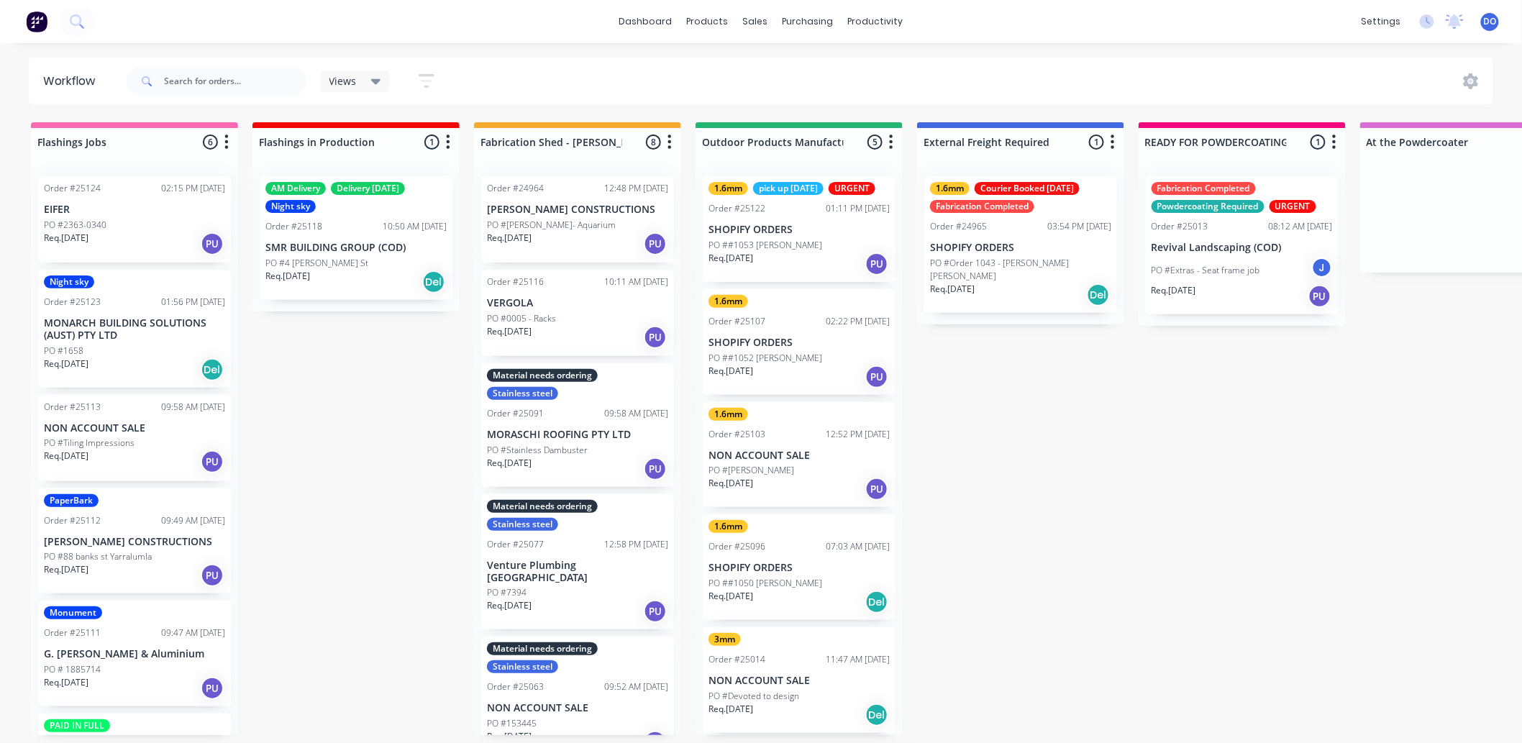
click at [356, 232] on div "Order #25118 10:50 AM [DATE]" at bounding box center [355, 226] width 181 height 13
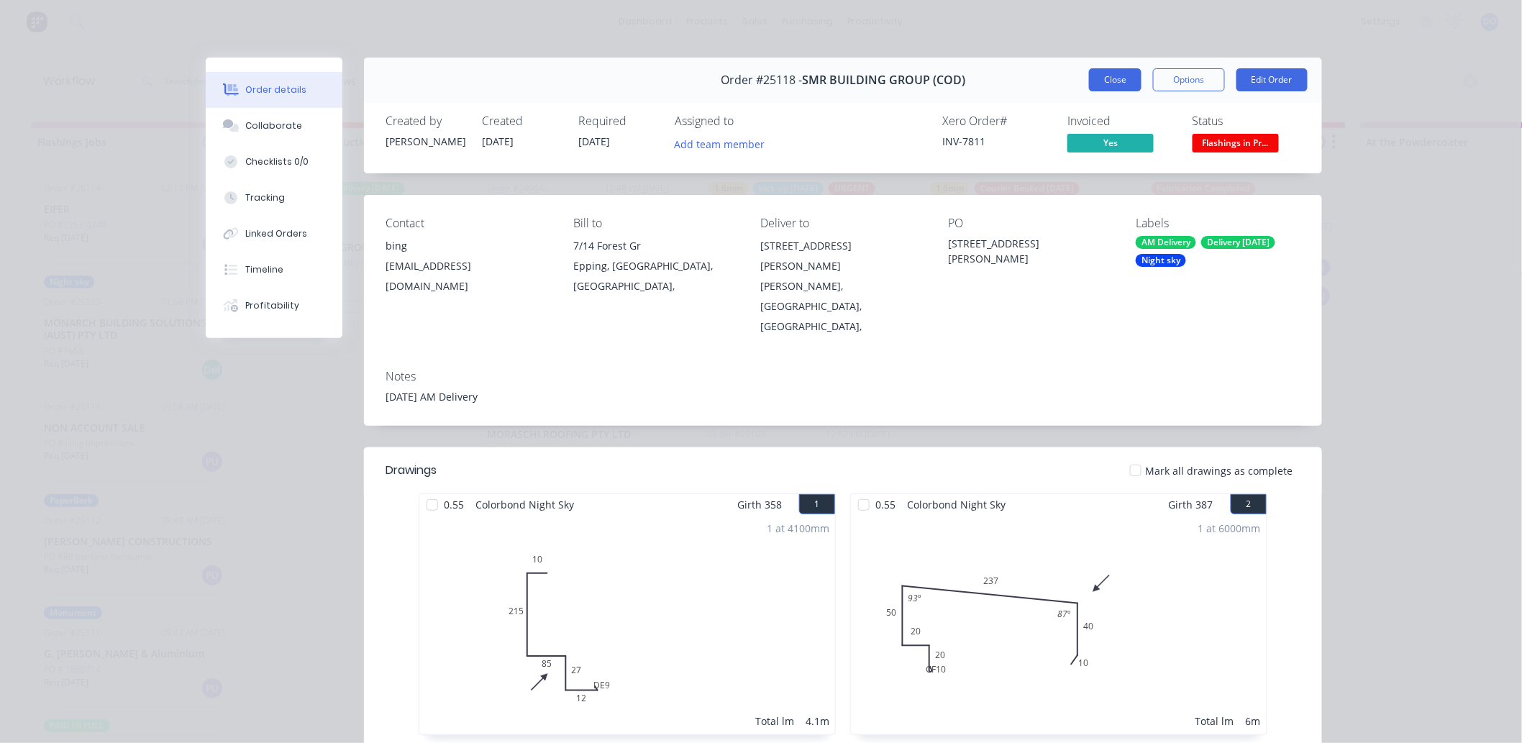
click at [1106, 87] on button "Close" at bounding box center [1115, 79] width 53 height 23
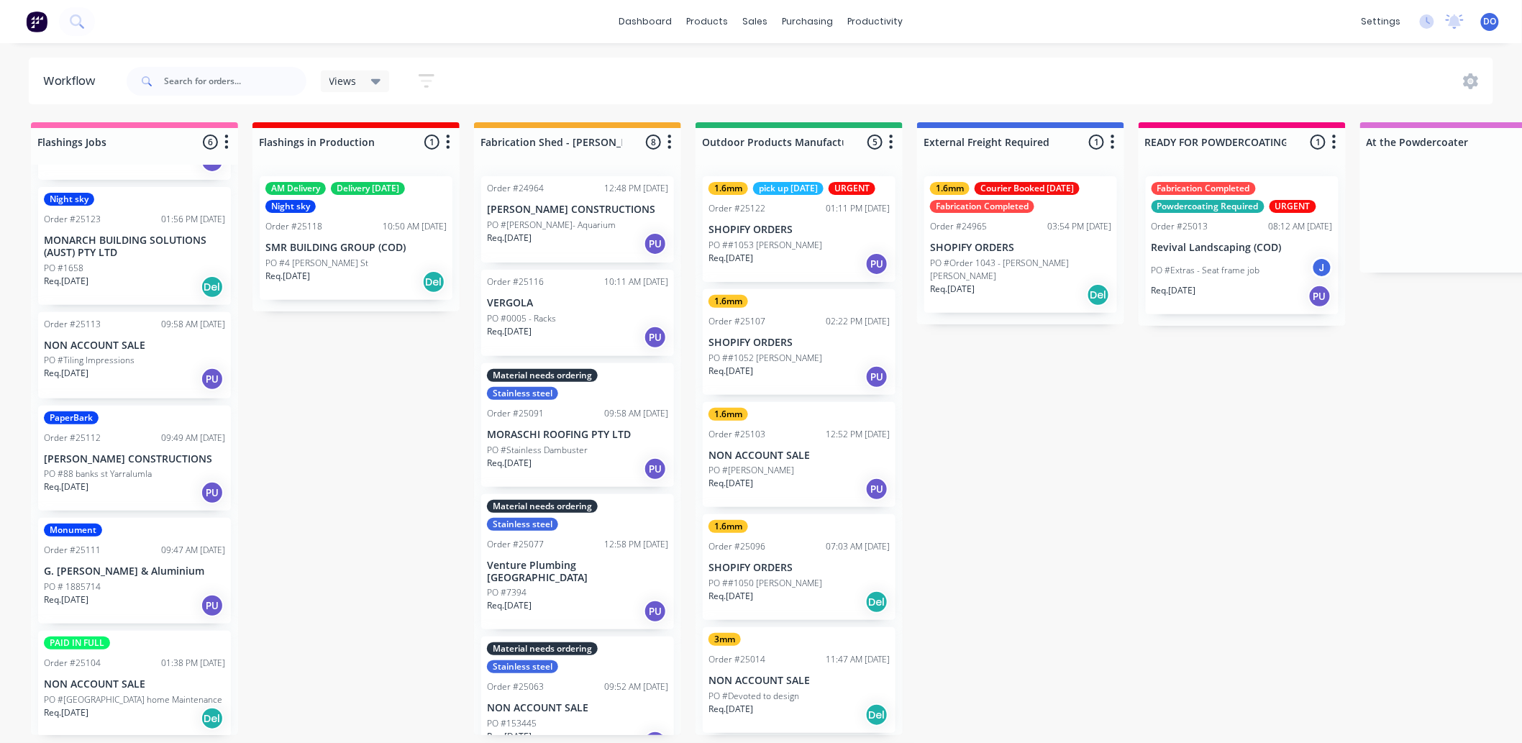
scroll to position [4, 0]
click at [353, 224] on div "Order #25118 10:50 AM [DATE]" at bounding box center [355, 226] width 181 height 13
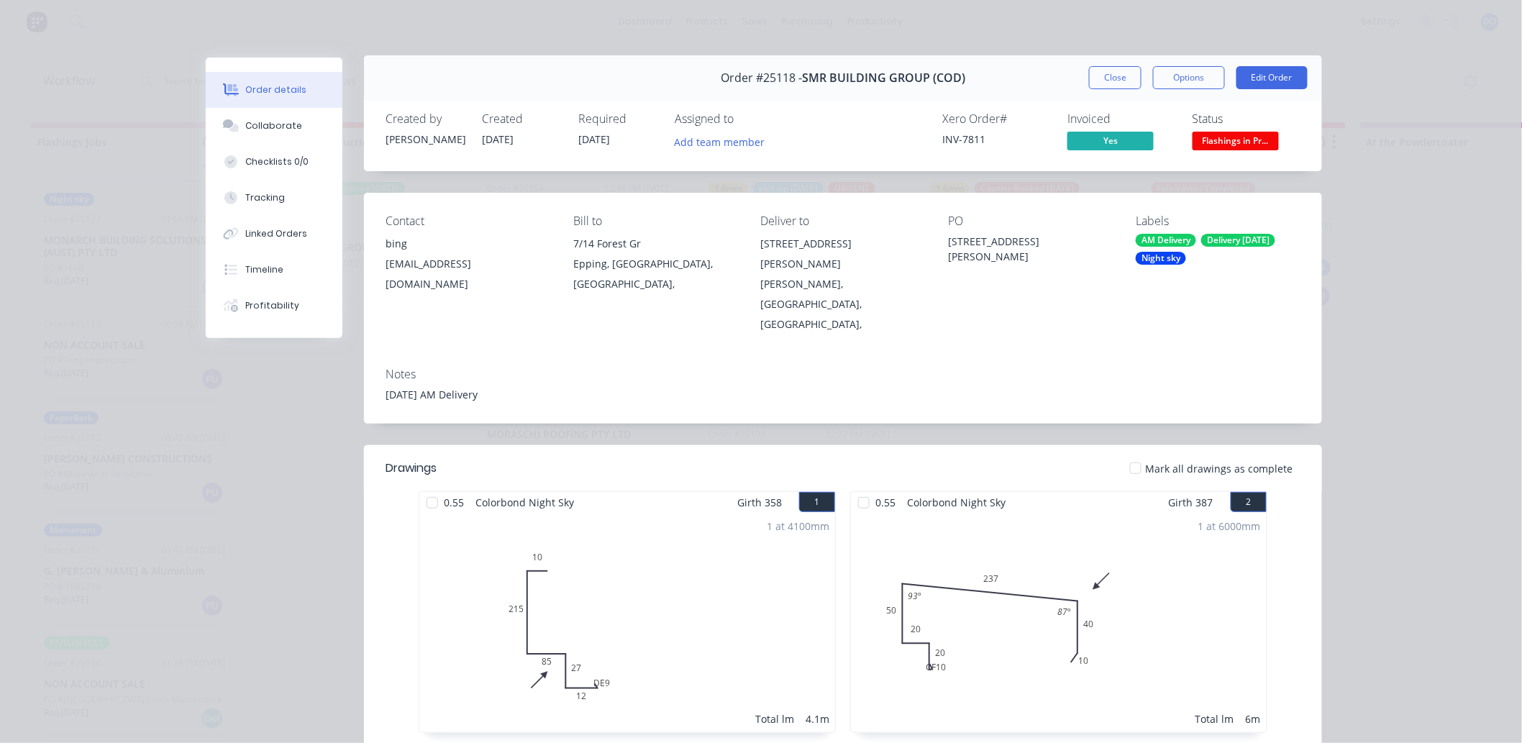
scroll to position [0, 0]
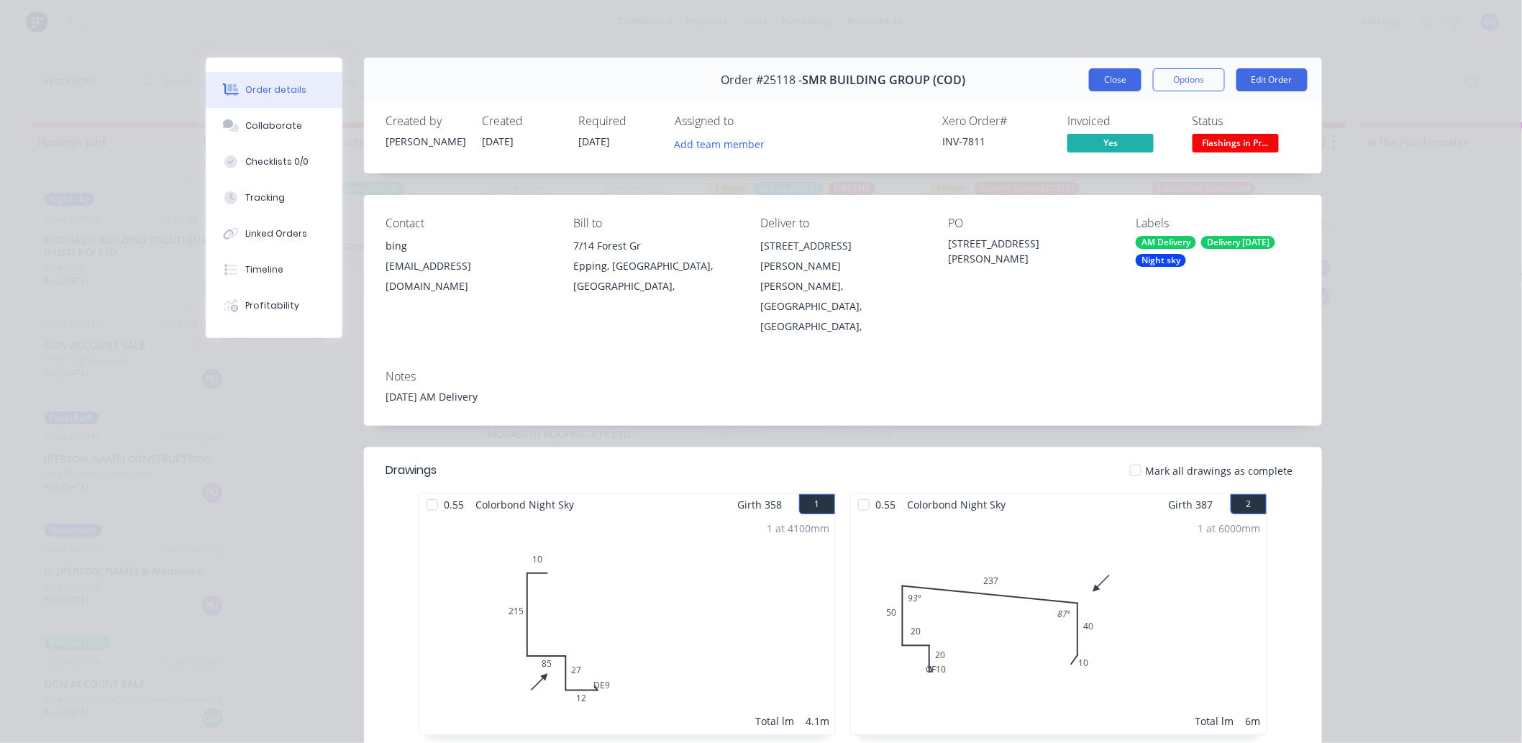
click at [1114, 88] on button "Close" at bounding box center [1115, 79] width 53 height 23
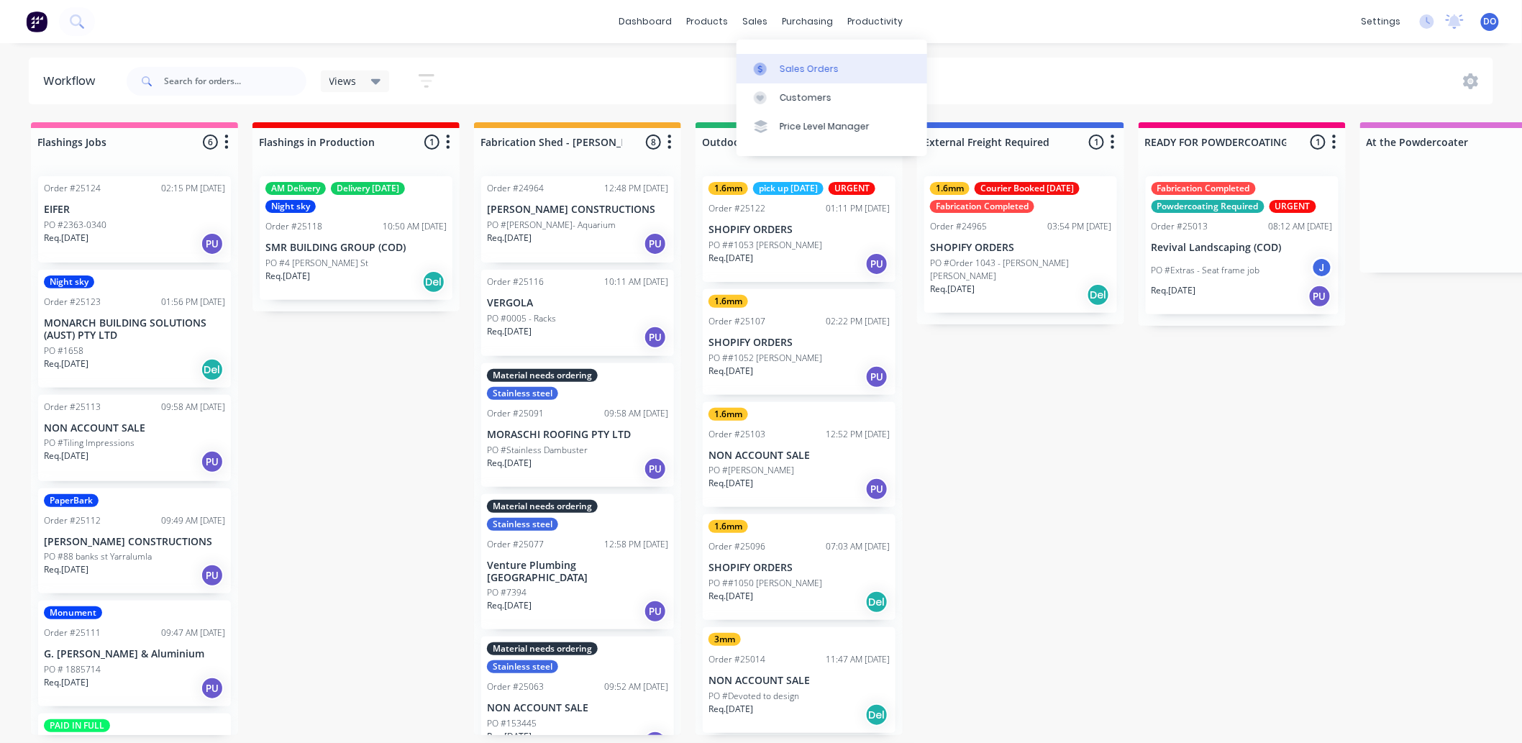
click at [776, 56] on link "Sales Orders" at bounding box center [832, 68] width 191 height 29
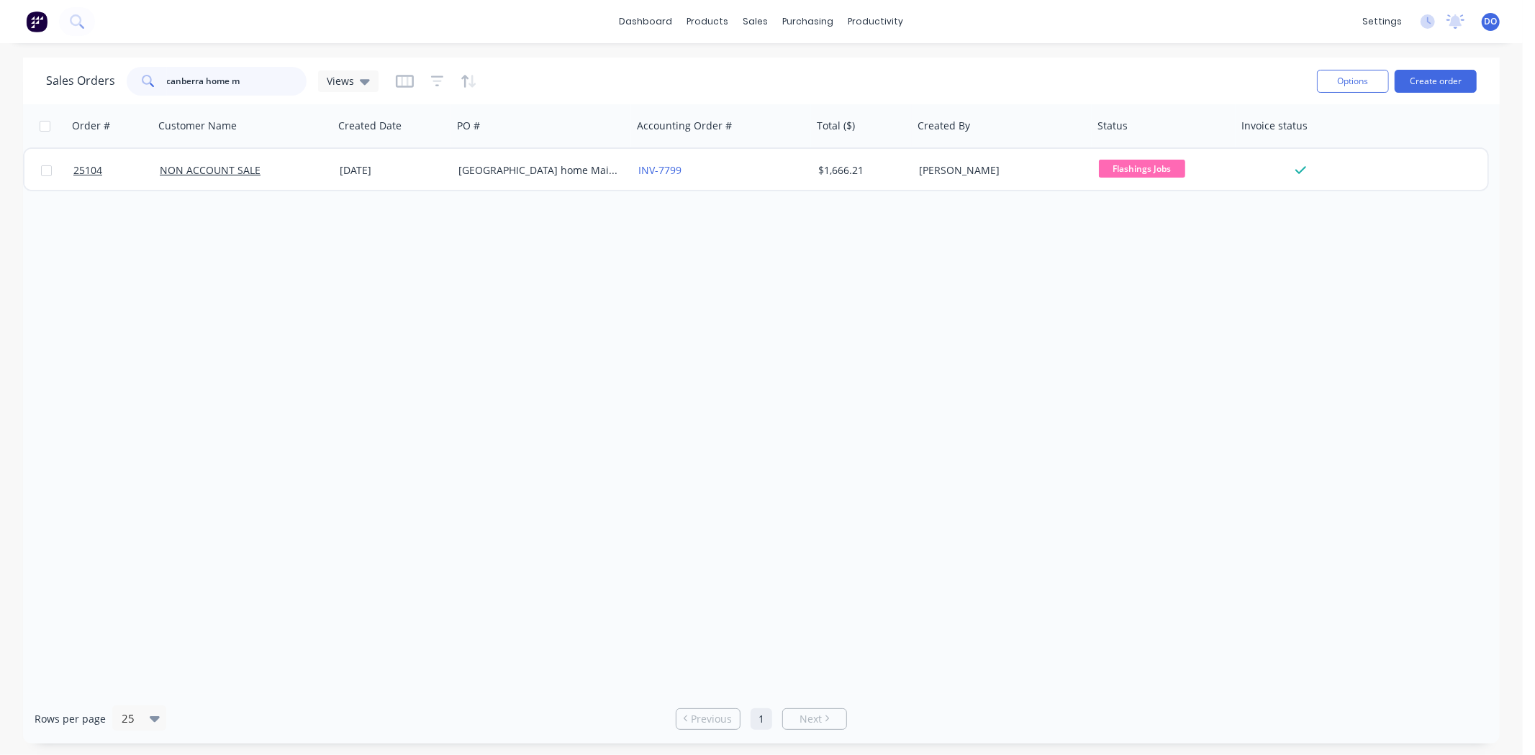
drag, startPoint x: 268, startPoint y: 84, endPoint x: 72, endPoint y: 65, distance: 196.7
click at [72, 65] on div "Sales Orders [GEOGRAPHIC_DATA] home m Views" at bounding box center [675, 80] width 1259 height 35
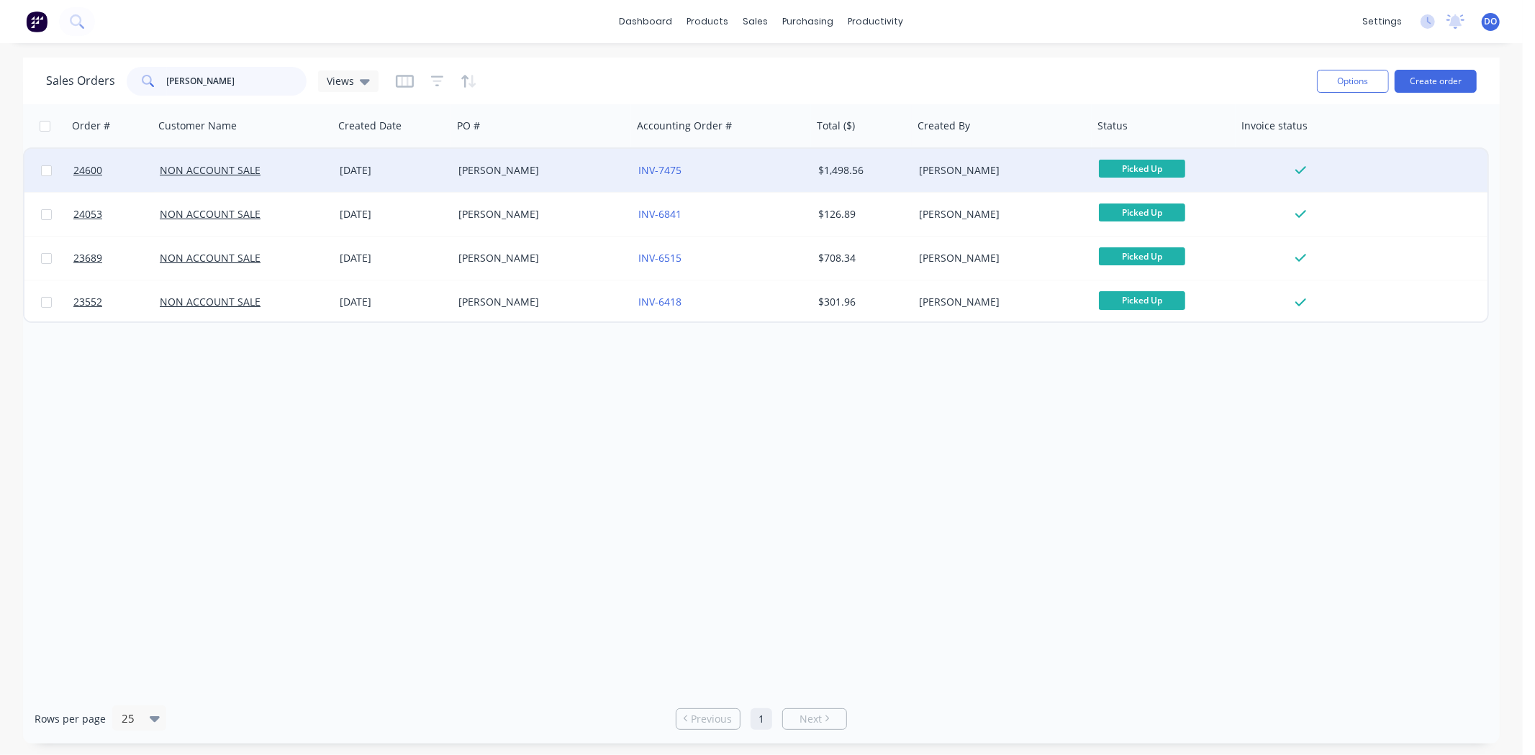
type input "[PERSON_NAME]"
click at [347, 173] on div "[DATE]" at bounding box center [393, 170] width 107 height 14
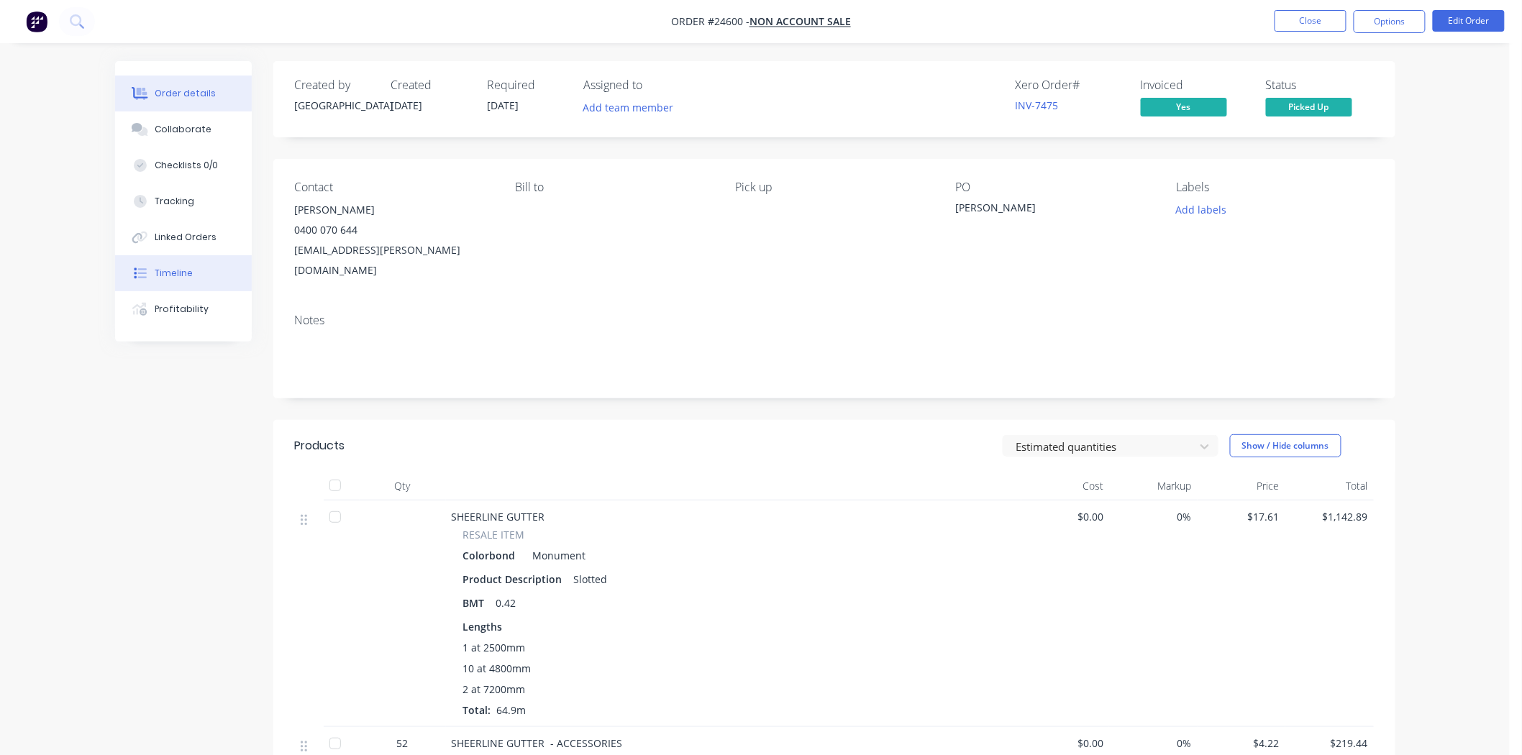
click at [160, 273] on div "Timeline" at bounding box center [174, 273] width 38 height 13
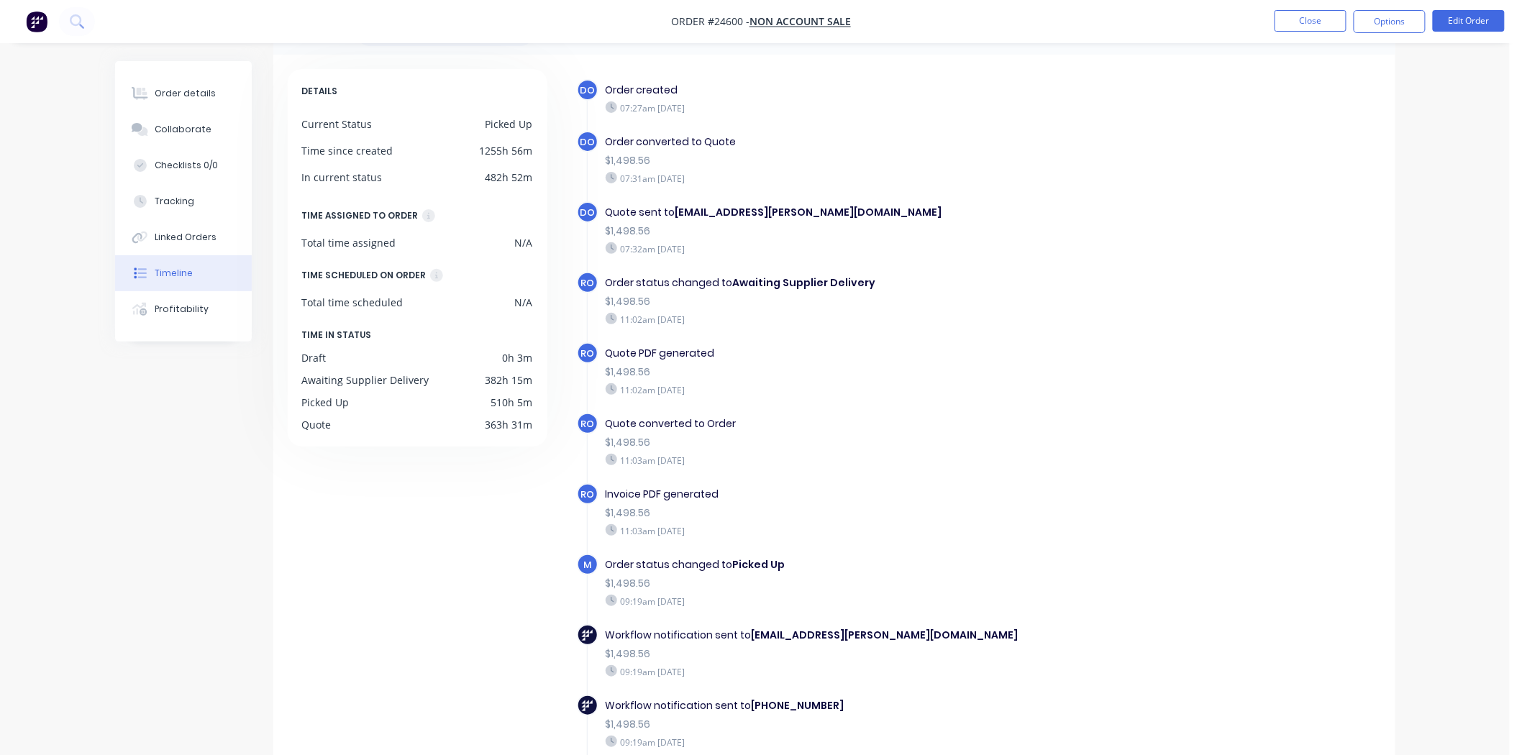
scroll to position [106, 0]
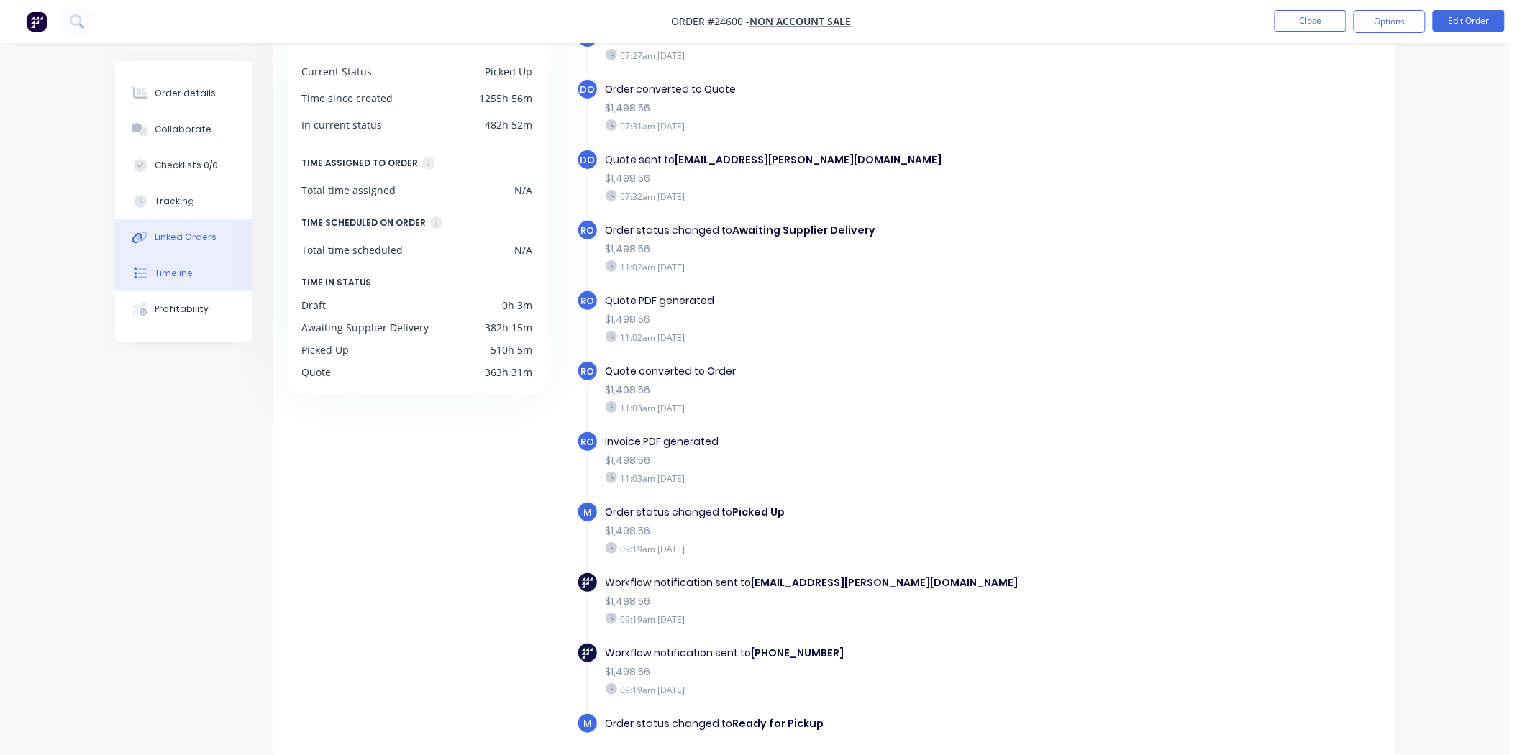
click at [191, 242] on div "Linked Orders" at bounding box center [186, 237] width 62 height 13
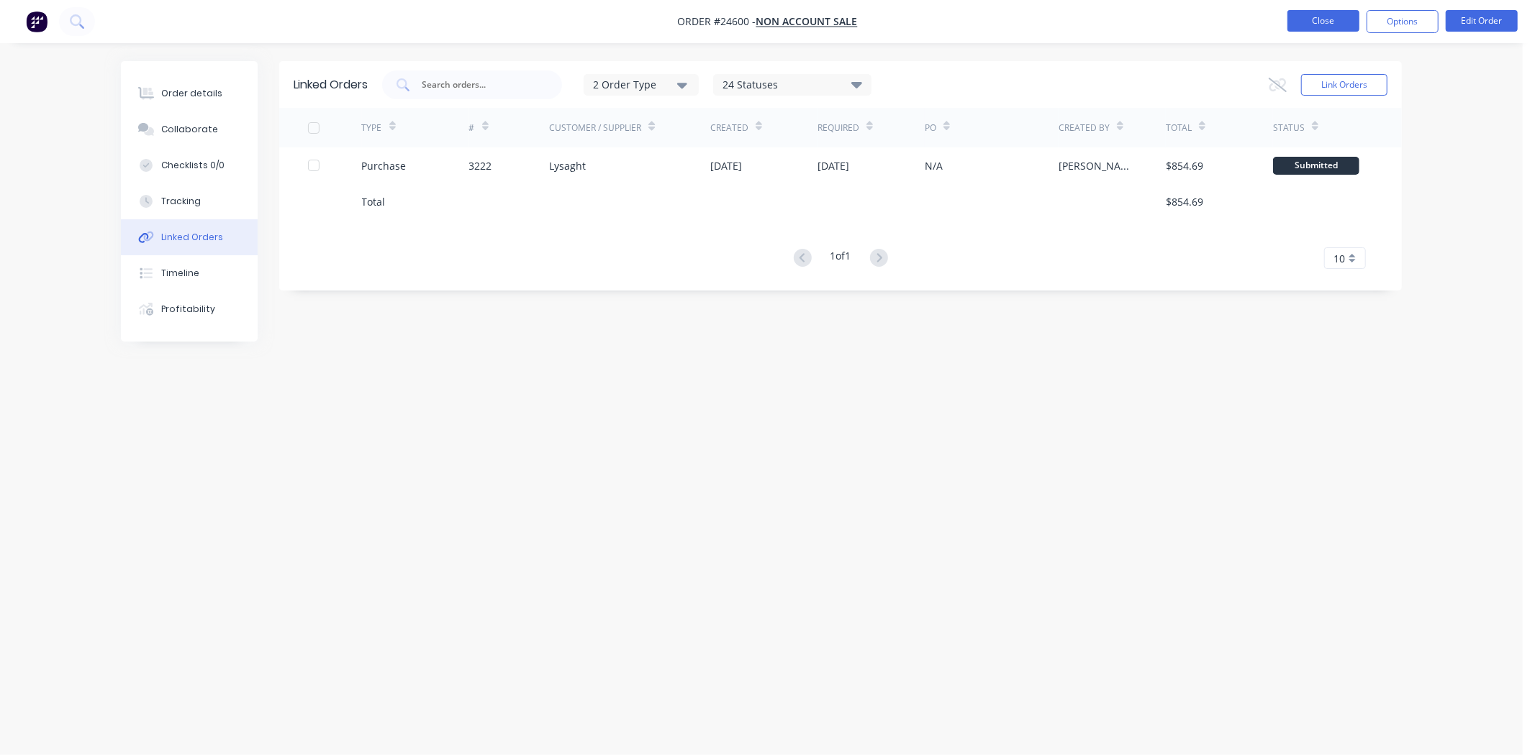
click at [1322, 30] on button "Close" at bounding box center [1323, 21] width 72 height 22
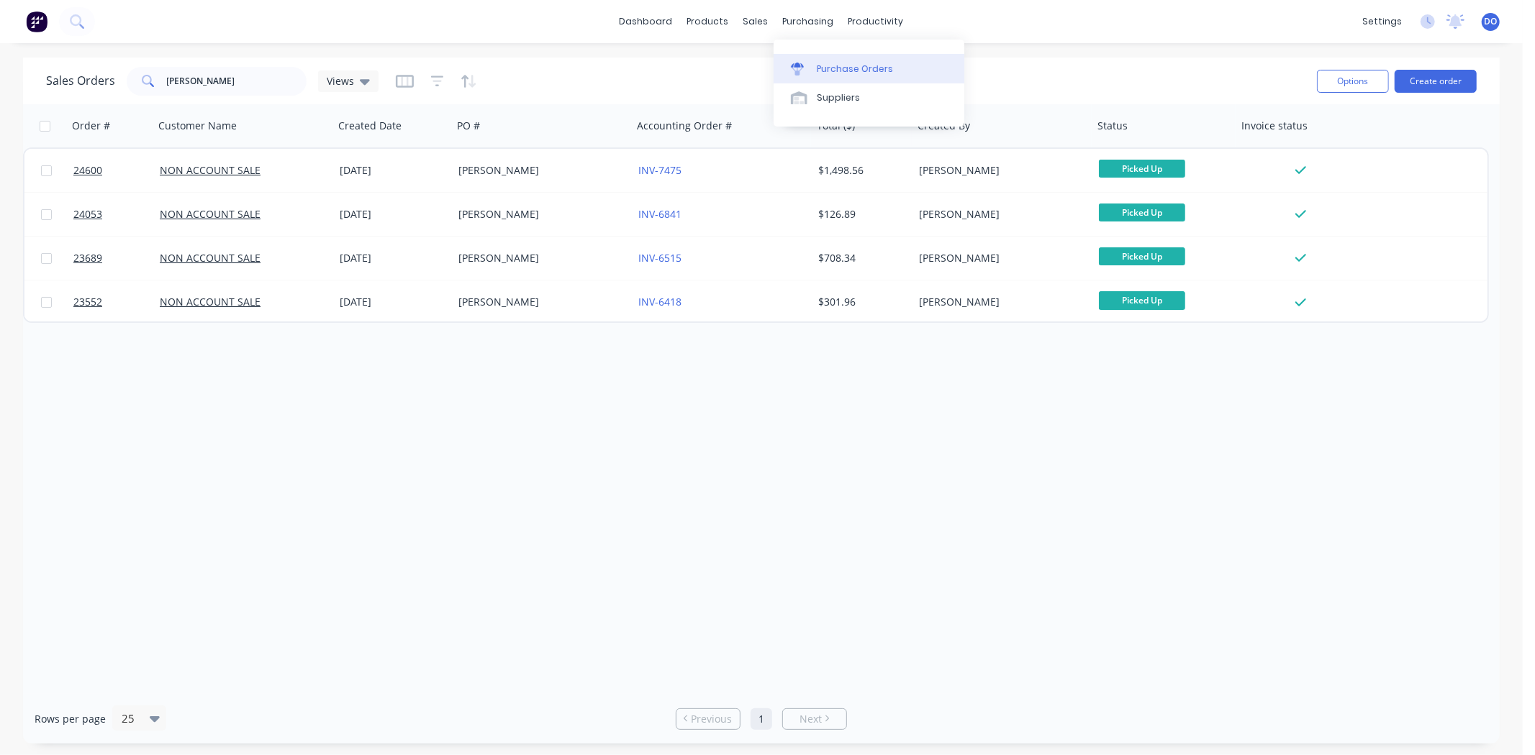
click at [827, 62] on link "Purchase Orders" at bounding box center [868, 68] width 191 height 29
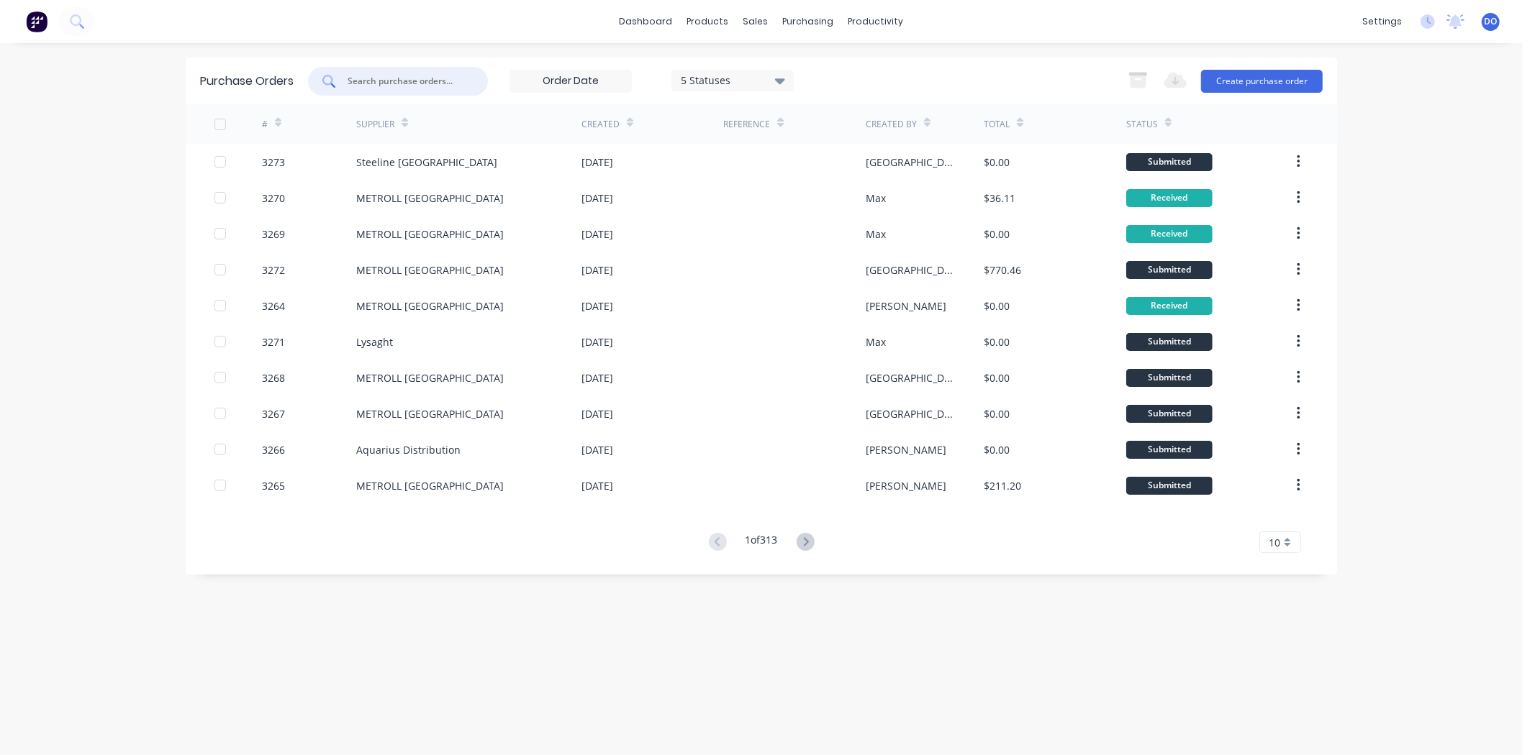
click at [428, 84] on input "text" at bounding box center [405, 81] width 119 height 14
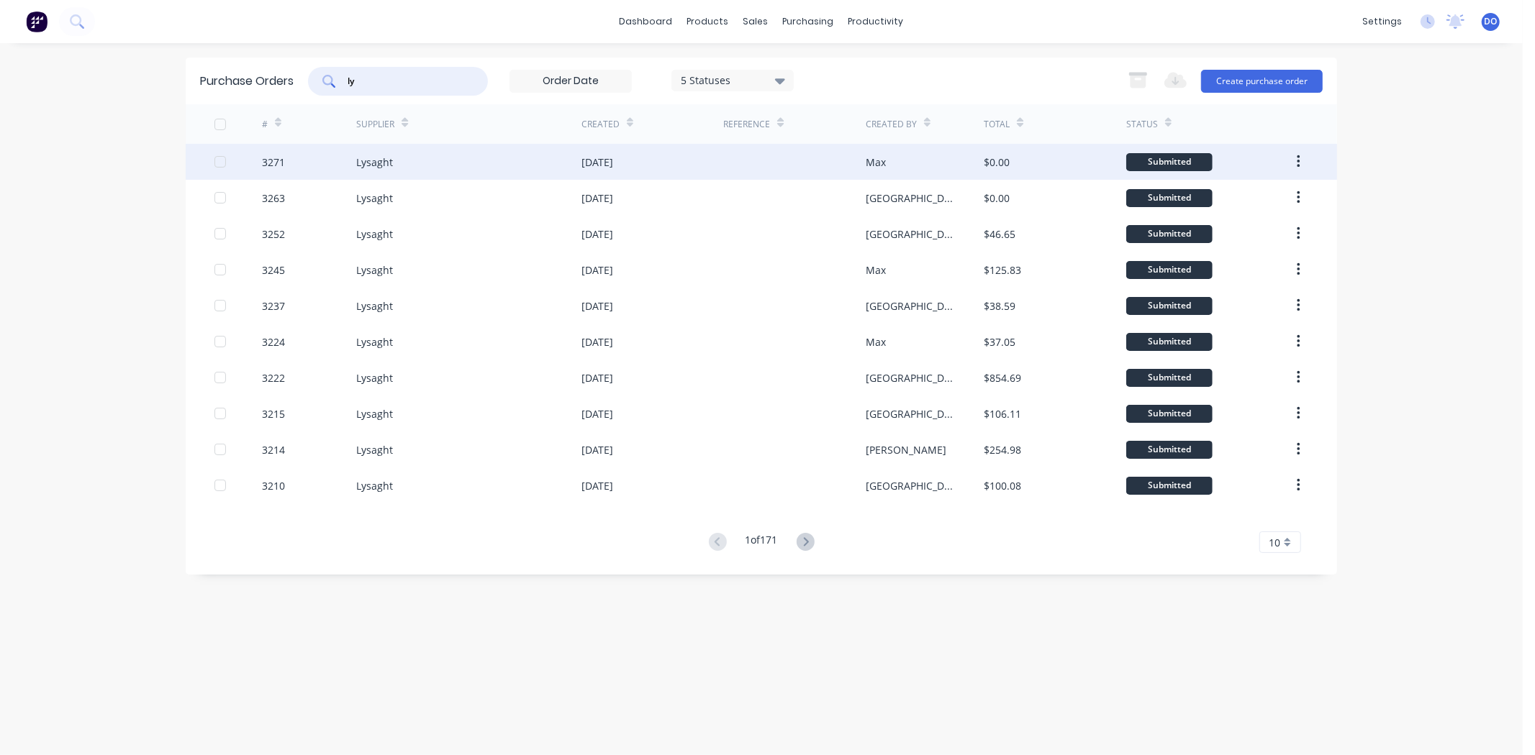
type input "ly"
click at [427, 160] on div "Lysaght" at bounding box center [468, 162] width 225 height 36
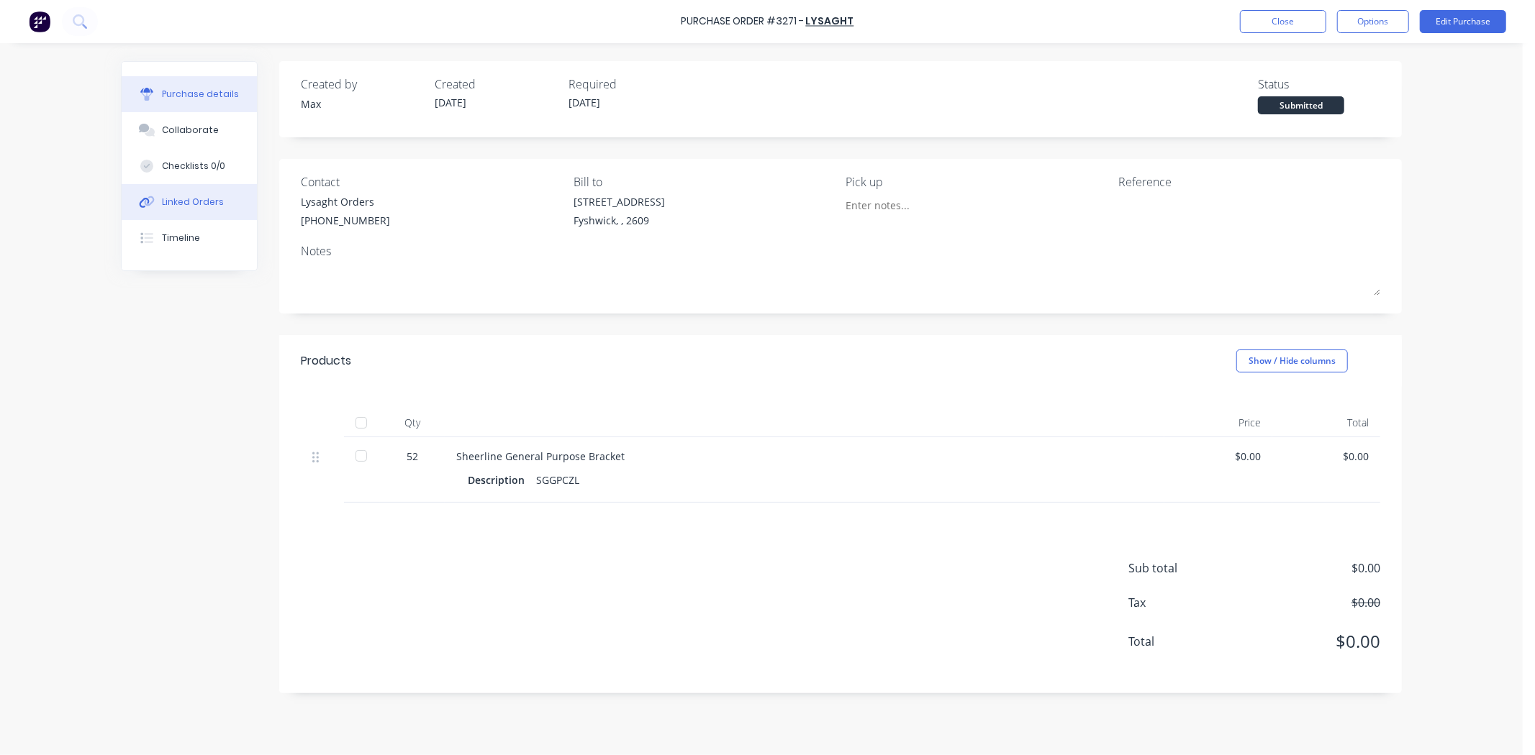
click at [139, 209] on button "Linked Orders" at bounding box center [189, 202] width 135 height 36
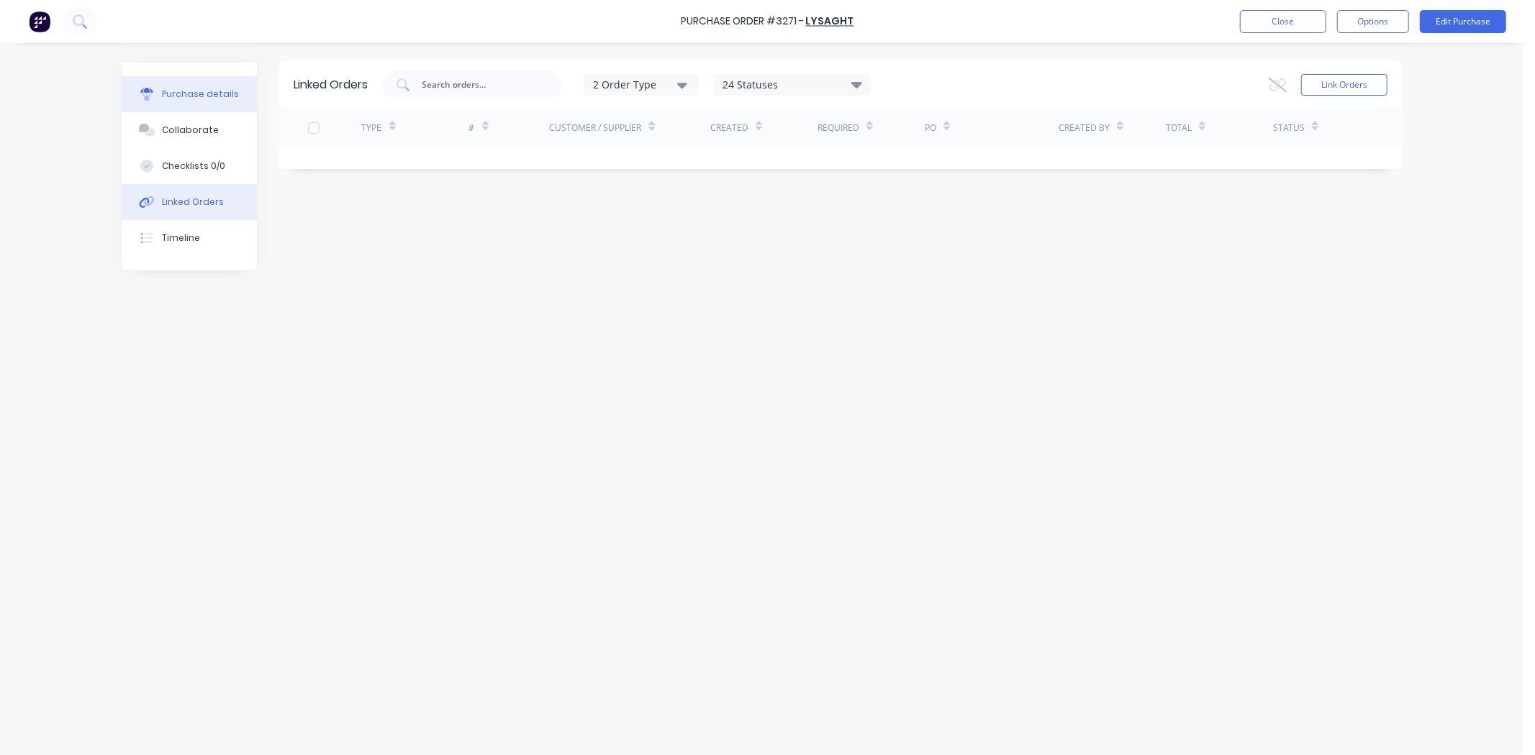
click at [203, 88] on div "Purchase details" at bounding box center [200, 94] width 77 height 13
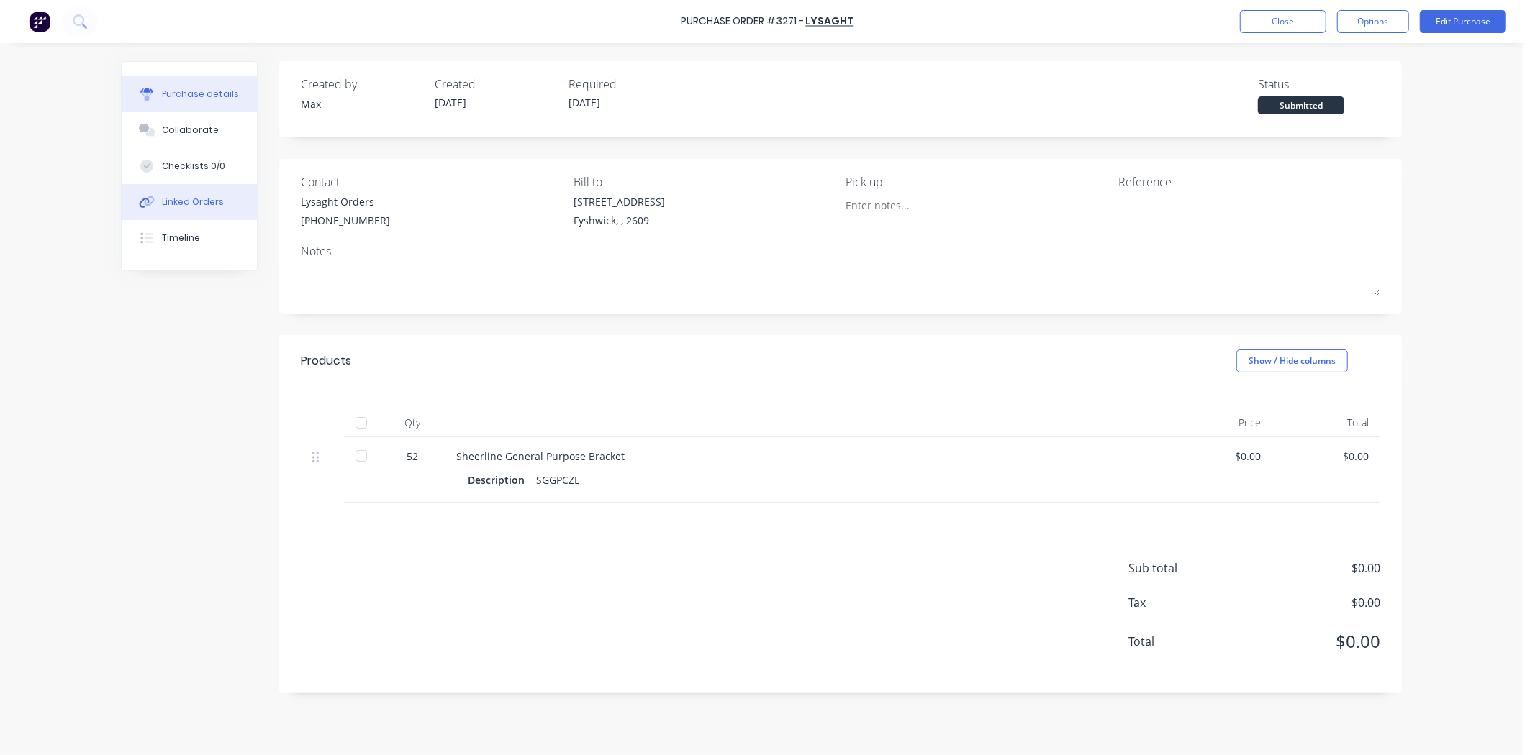
click at [160, 211] on button "Linked Orders" at bounding box center [189, 202] width 135 height 36
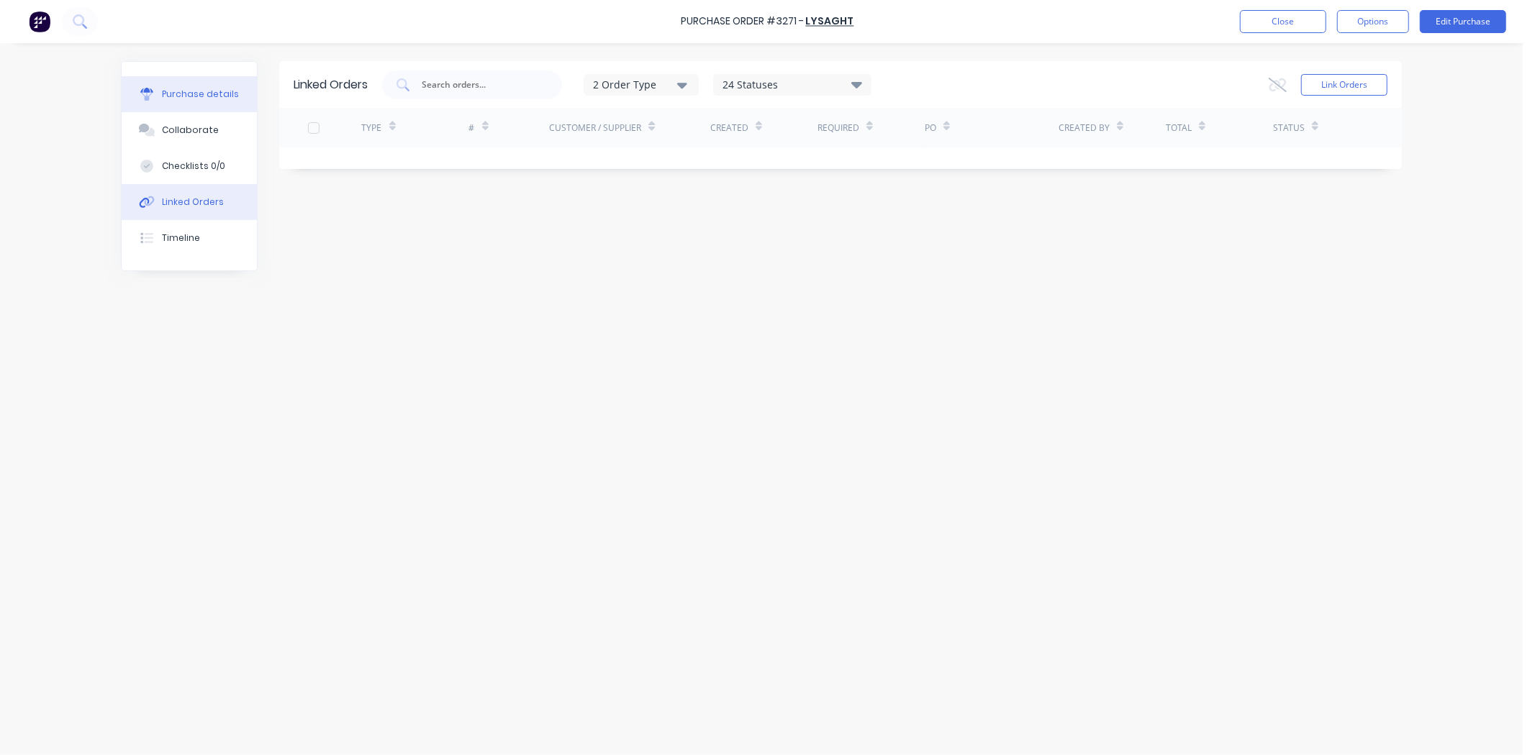
click at [231, 91] on div "Purchase details" at bounding box center [200, 94] width 77 height 13
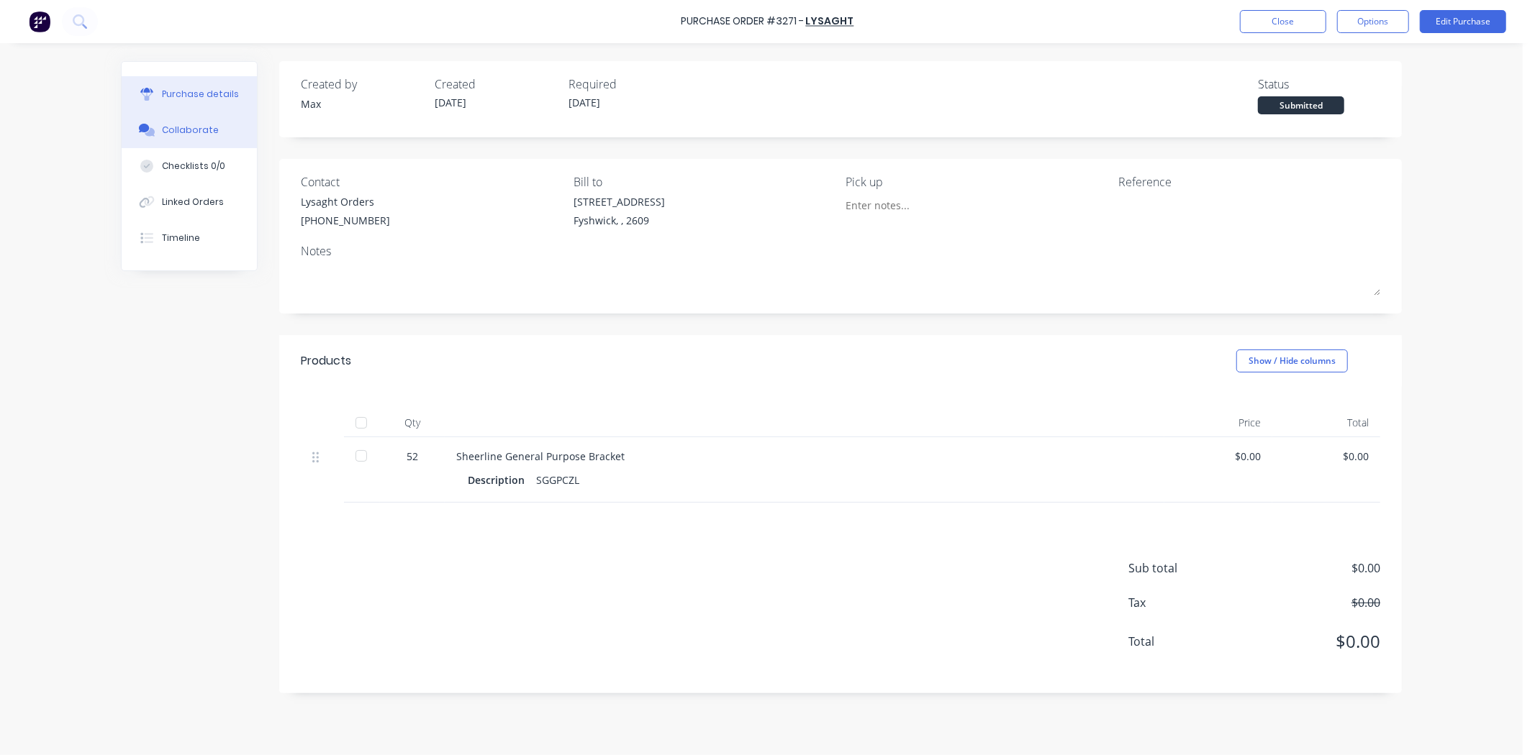
click at [203, 124] on div "Collaborate" at bounding box center [190, 130] width 57 height 13
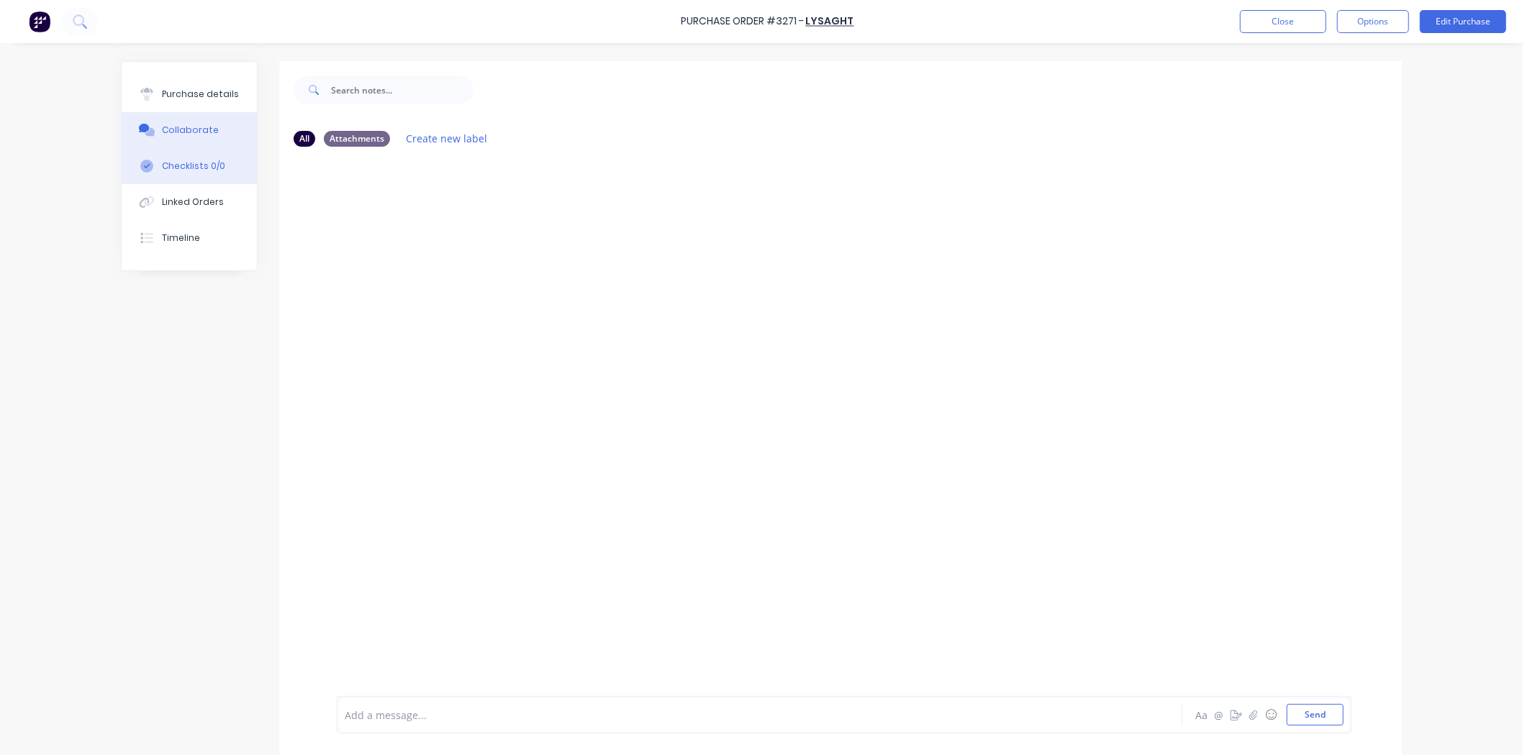
click at [188, 165] on div "Checklists 0/0" at bounding box center [193, 166] width 63 height 13
type textarea "x"
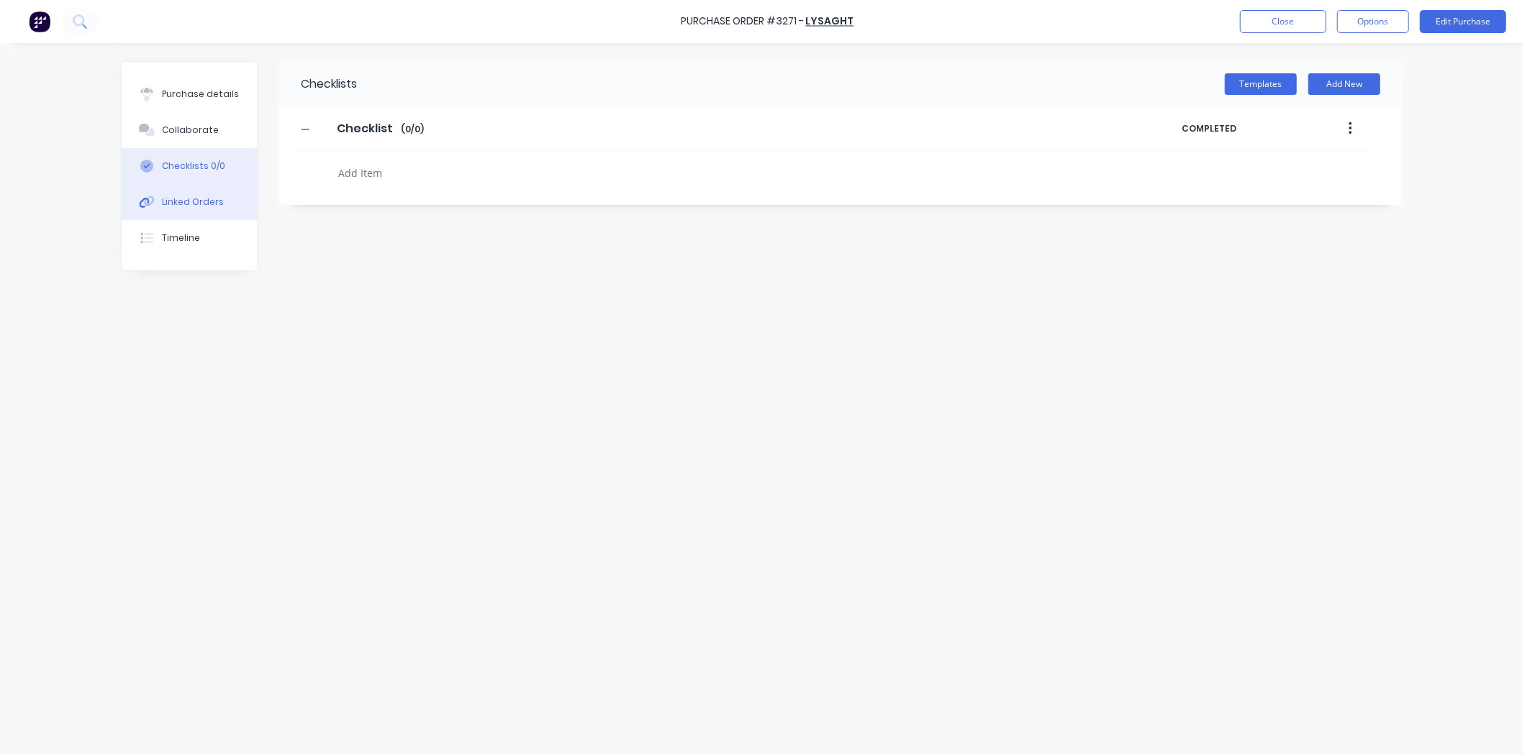
click at [181, 198] on div "Linked Orders" at bounding box center [193, 202] width 62 height 13
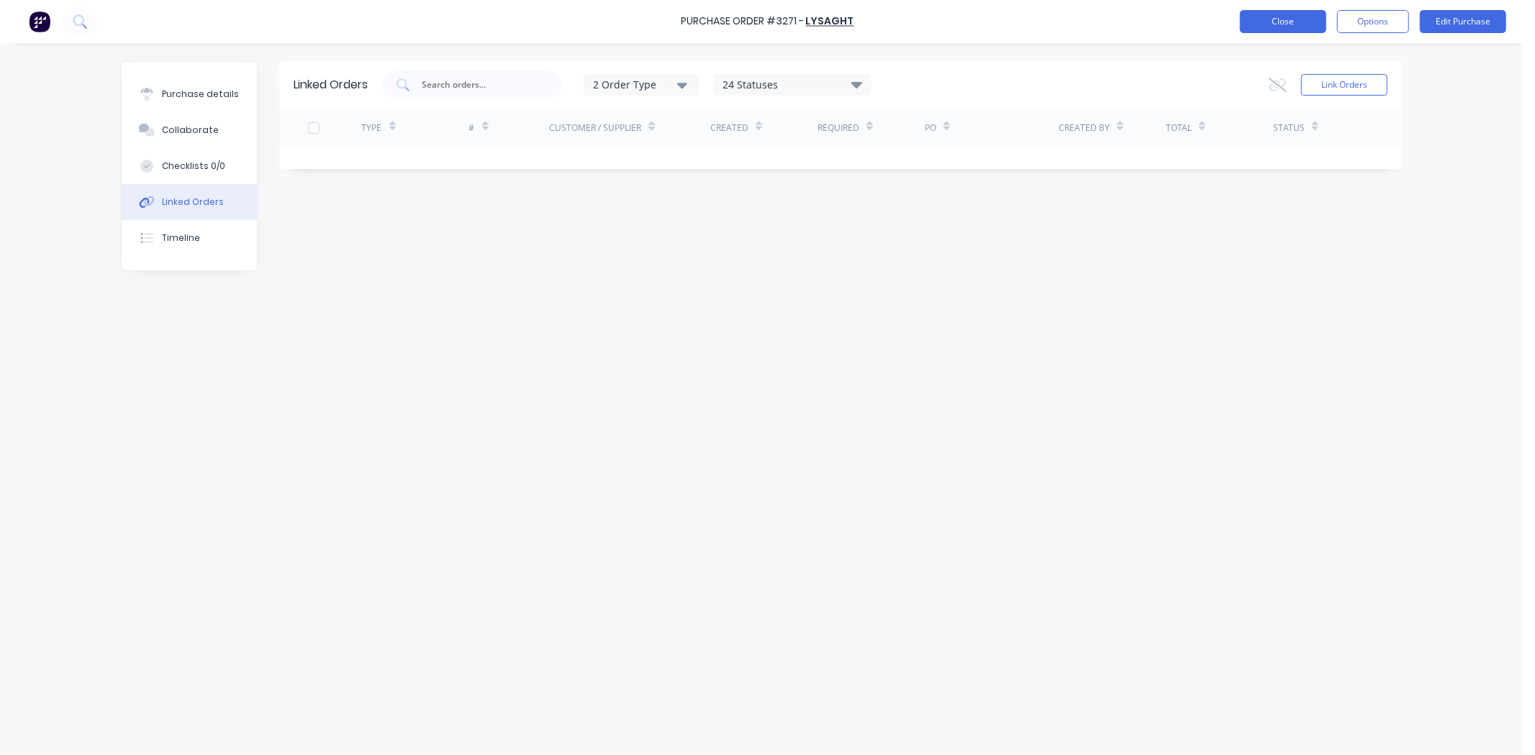
click at [1281, 18] on button "Close" at bounding box center [1283, 21] width 86 height 23
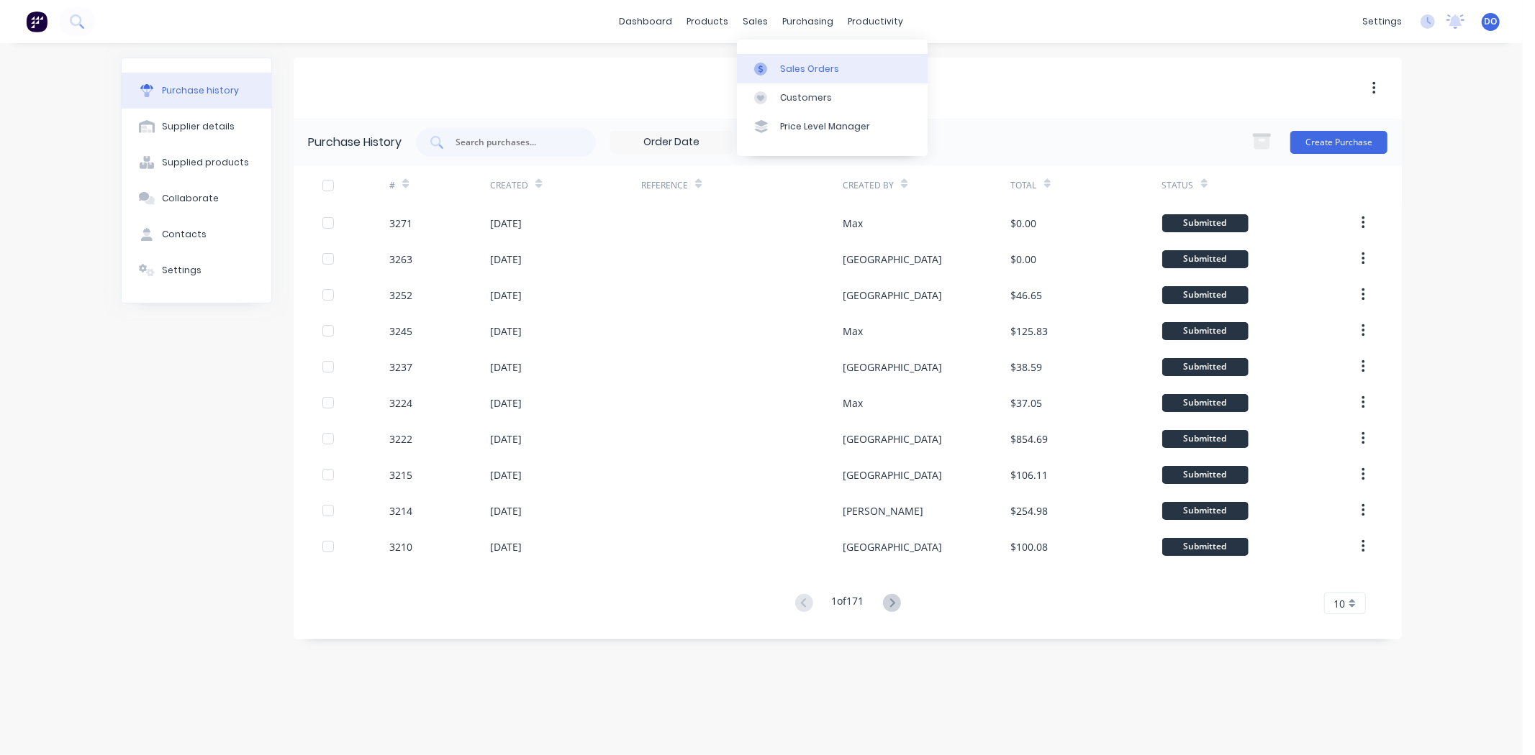
click at [784, 67] on div "Sales Orders" at bounding box center [809, 69] width 59 height 13
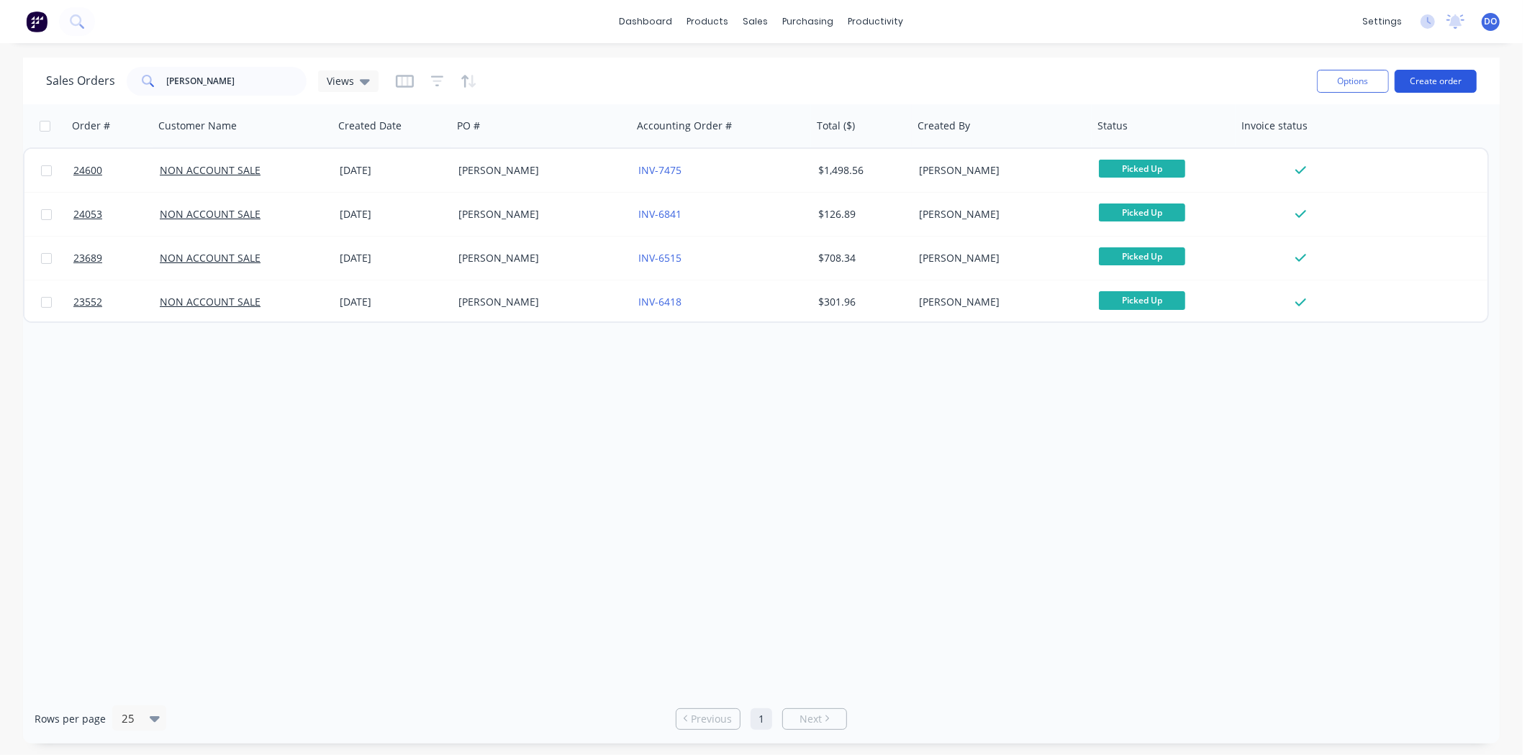
click at [1451, 84] on button "Create order" at bounding box center [1435, 81] width 82 height 23
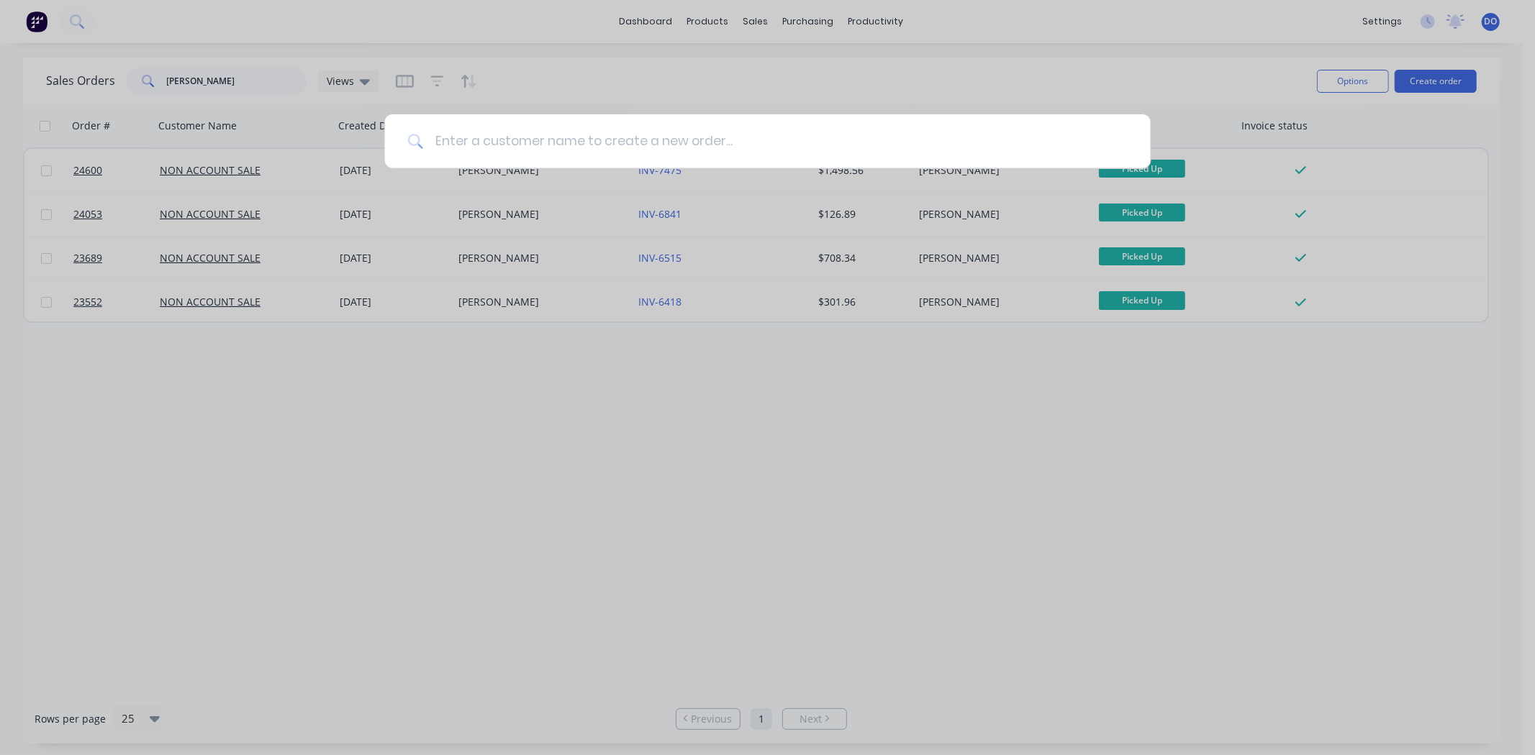
type input "t"
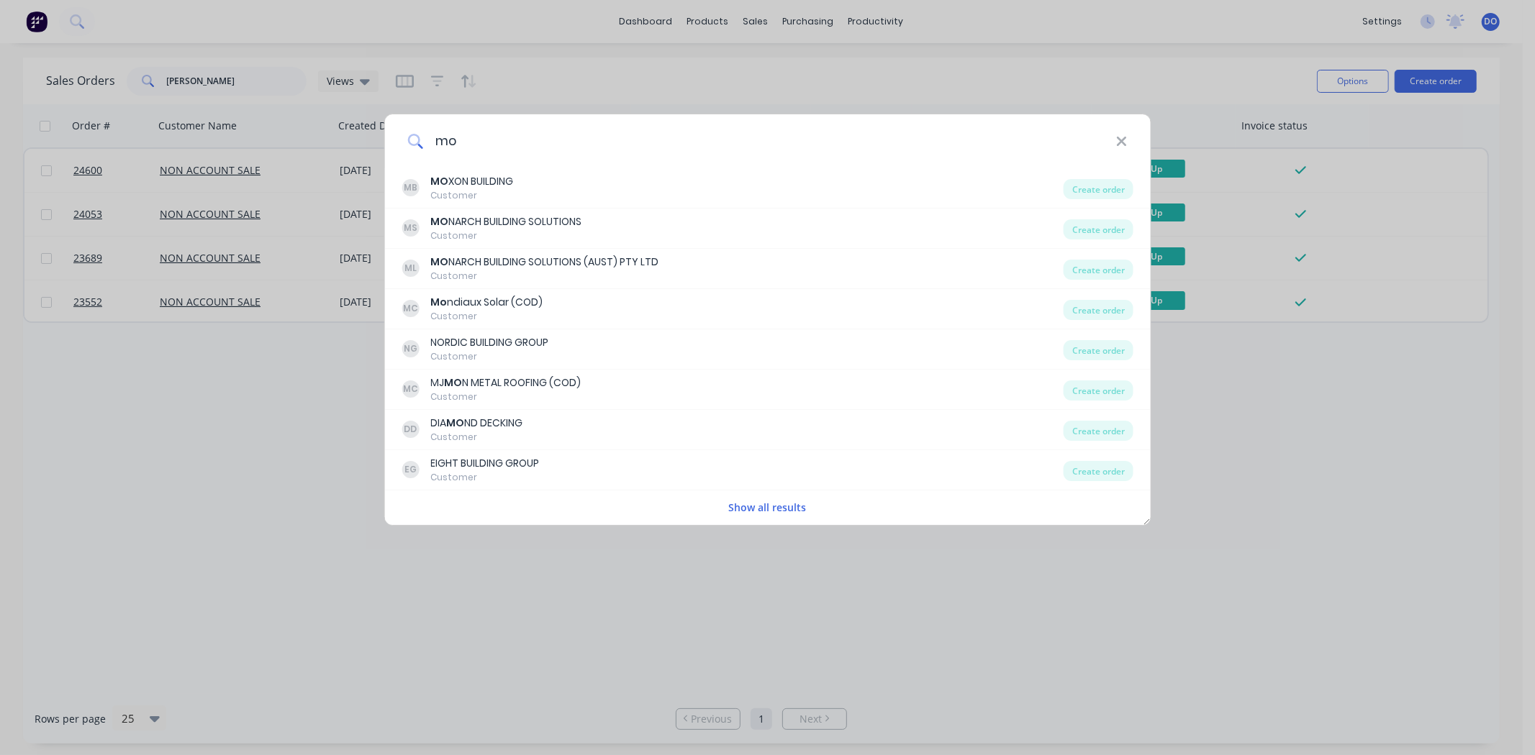
type input "m"
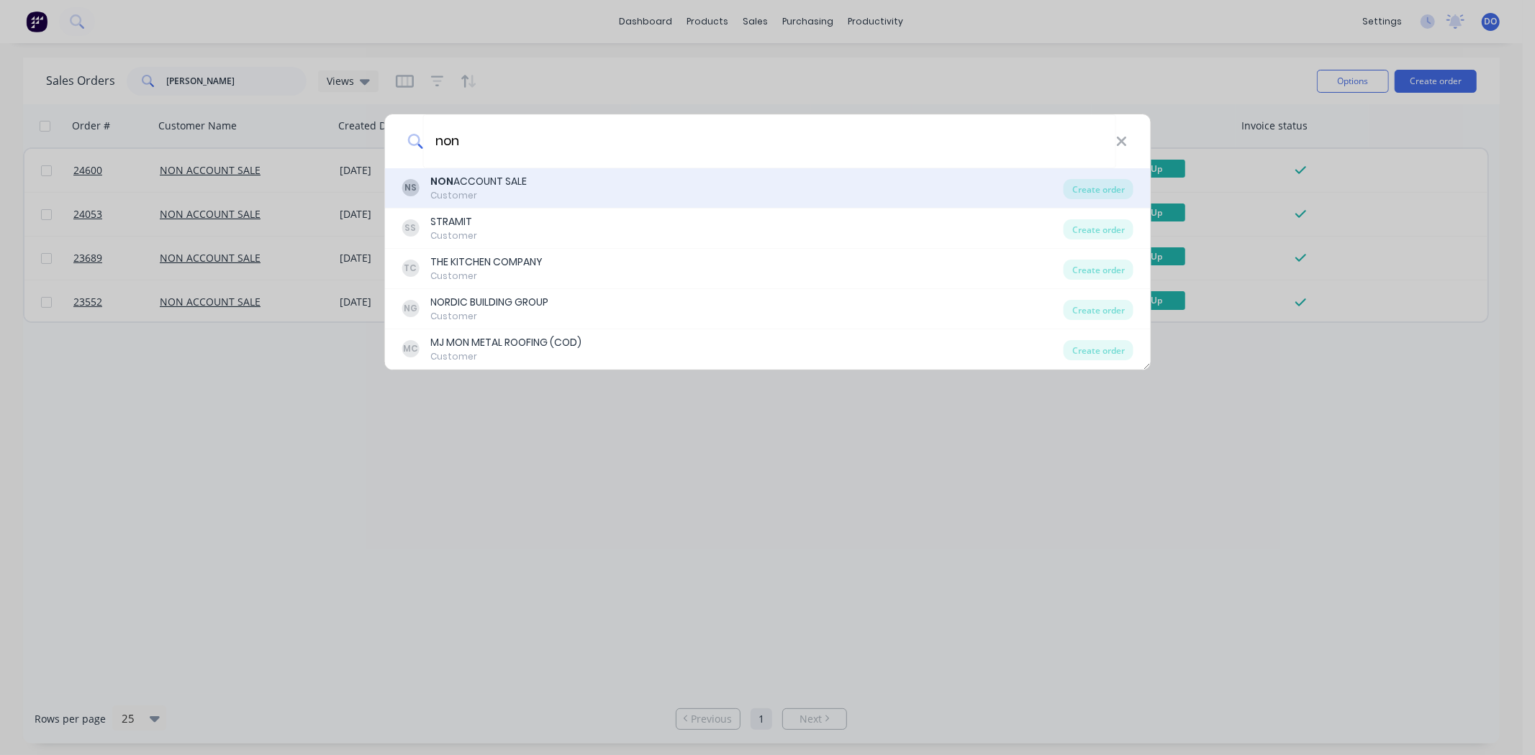
type input "non"
click at [520, 196] on div "Customer" at bounding box center [478, 195] width 96 height 13
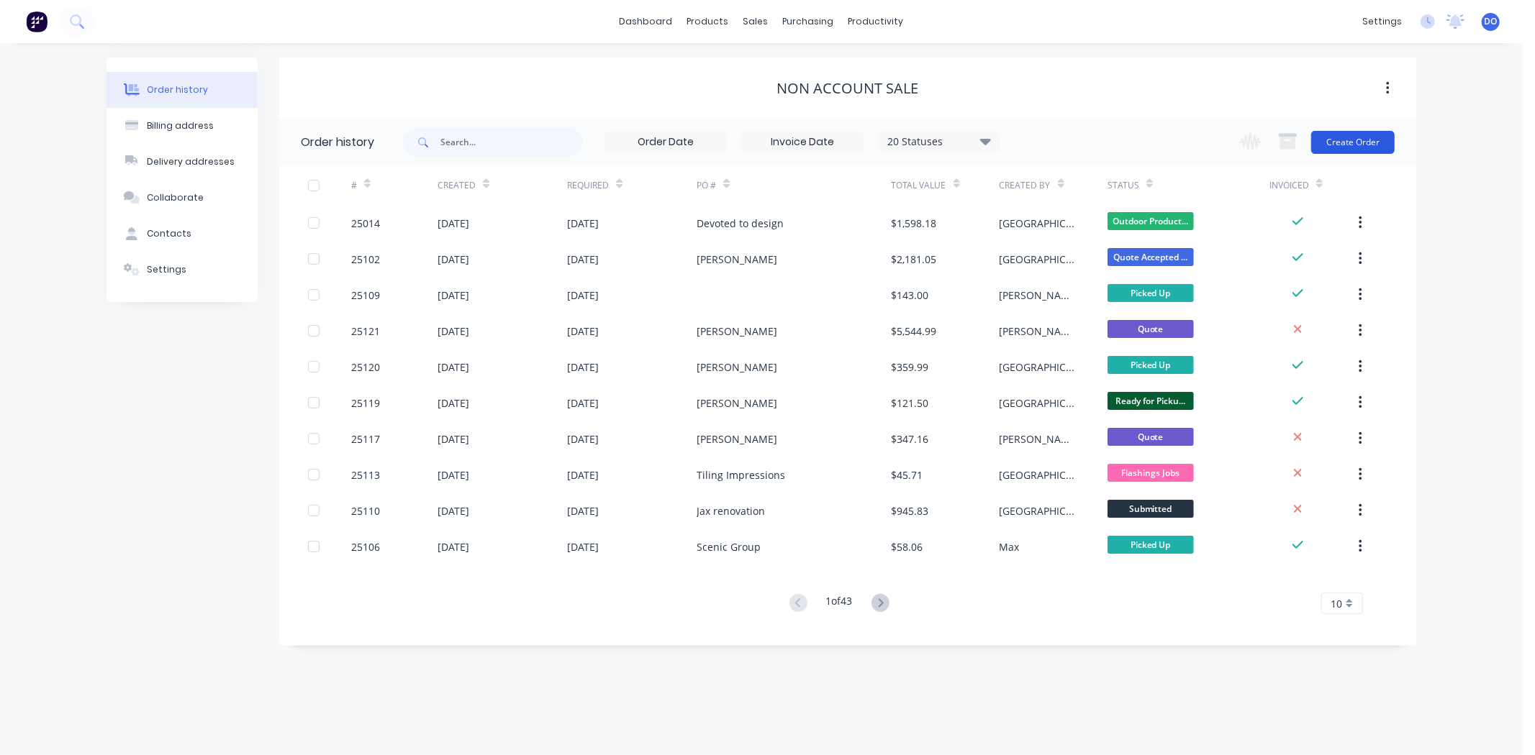
click at [1363, 140] on button "Create Order" at bounding box center [1352, 142] width 83 height 23
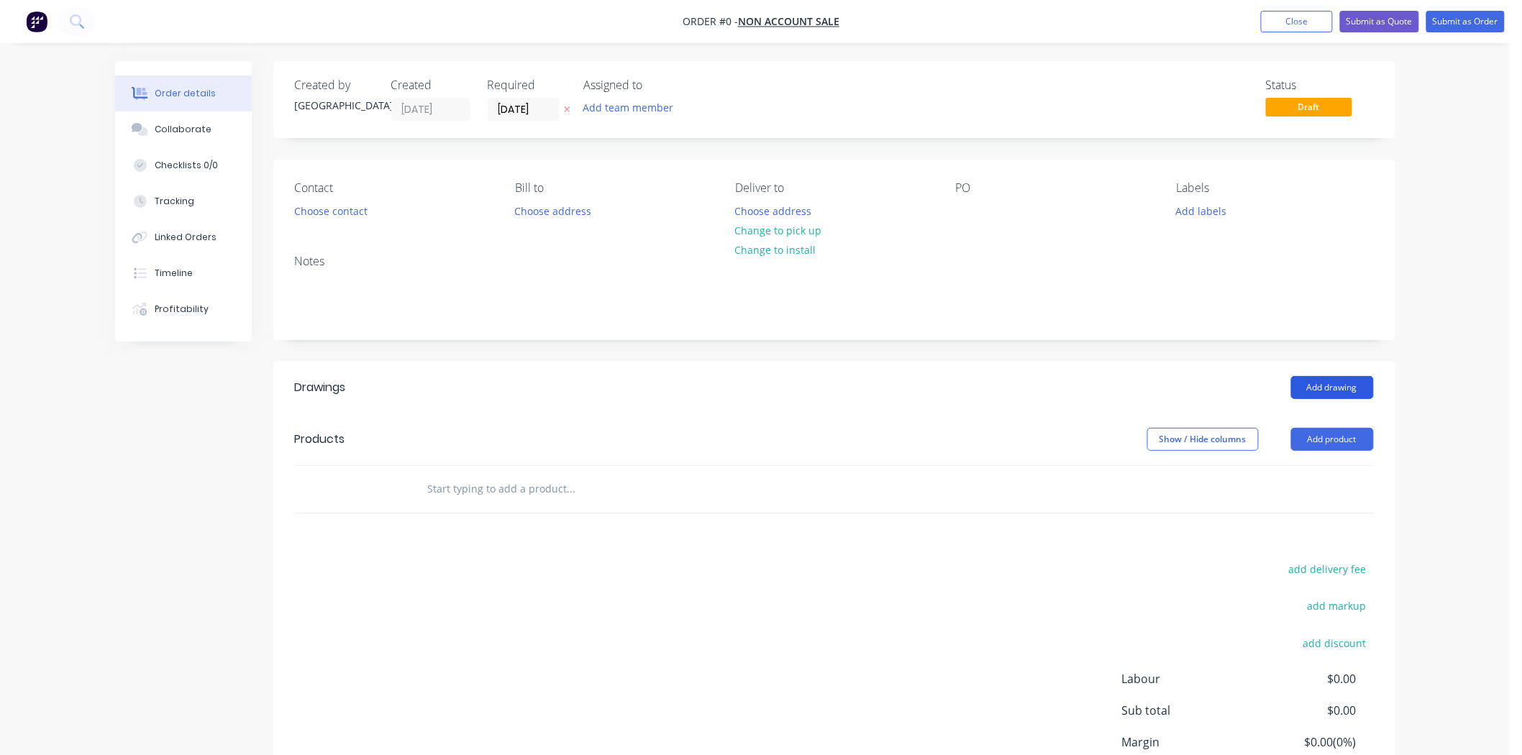
click at [1344, 382] on button "Add drawing" at bounding box center [1332, 387] width 83 height 23
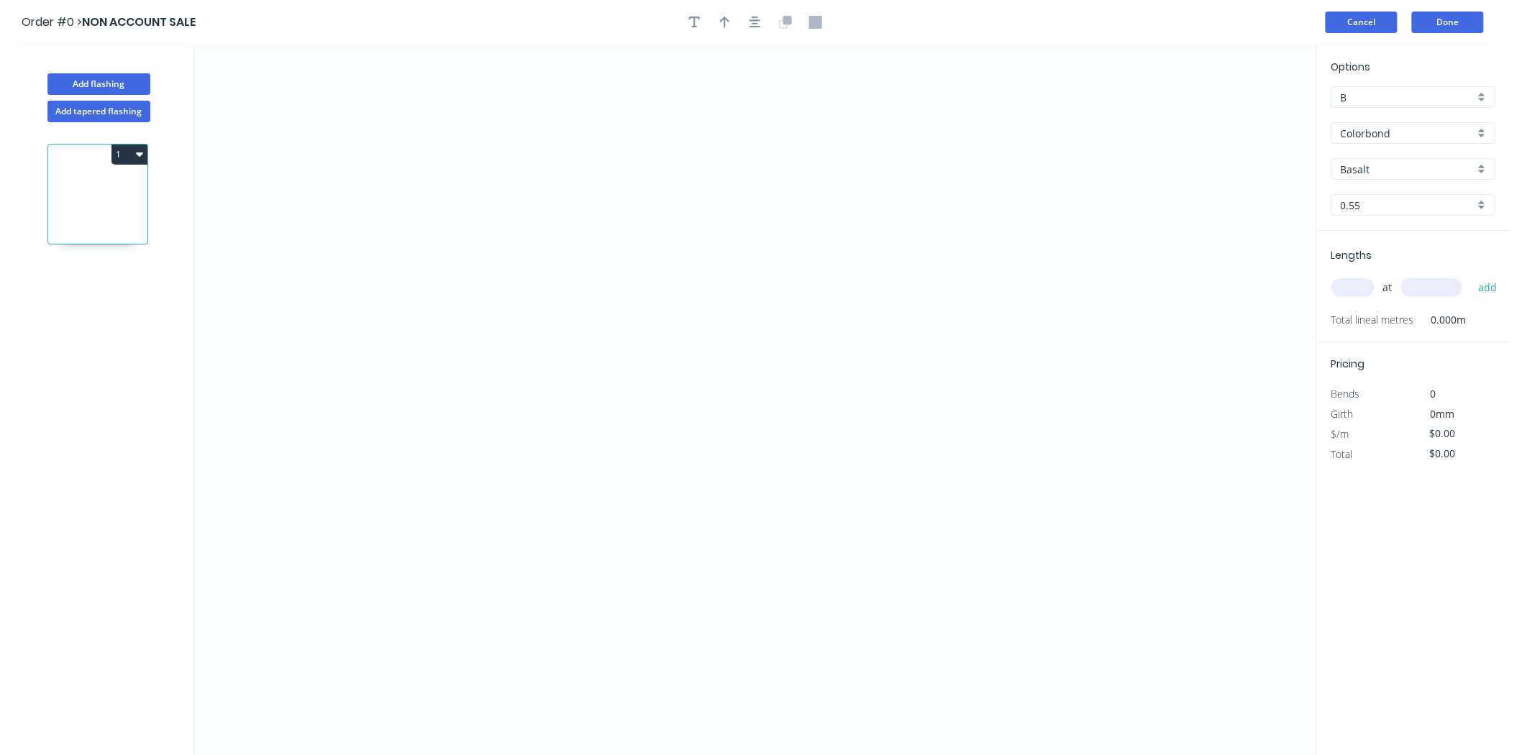
click at [1348, 16] on button "Cancel" at bounding box center [1362, 23] width 72 height 22
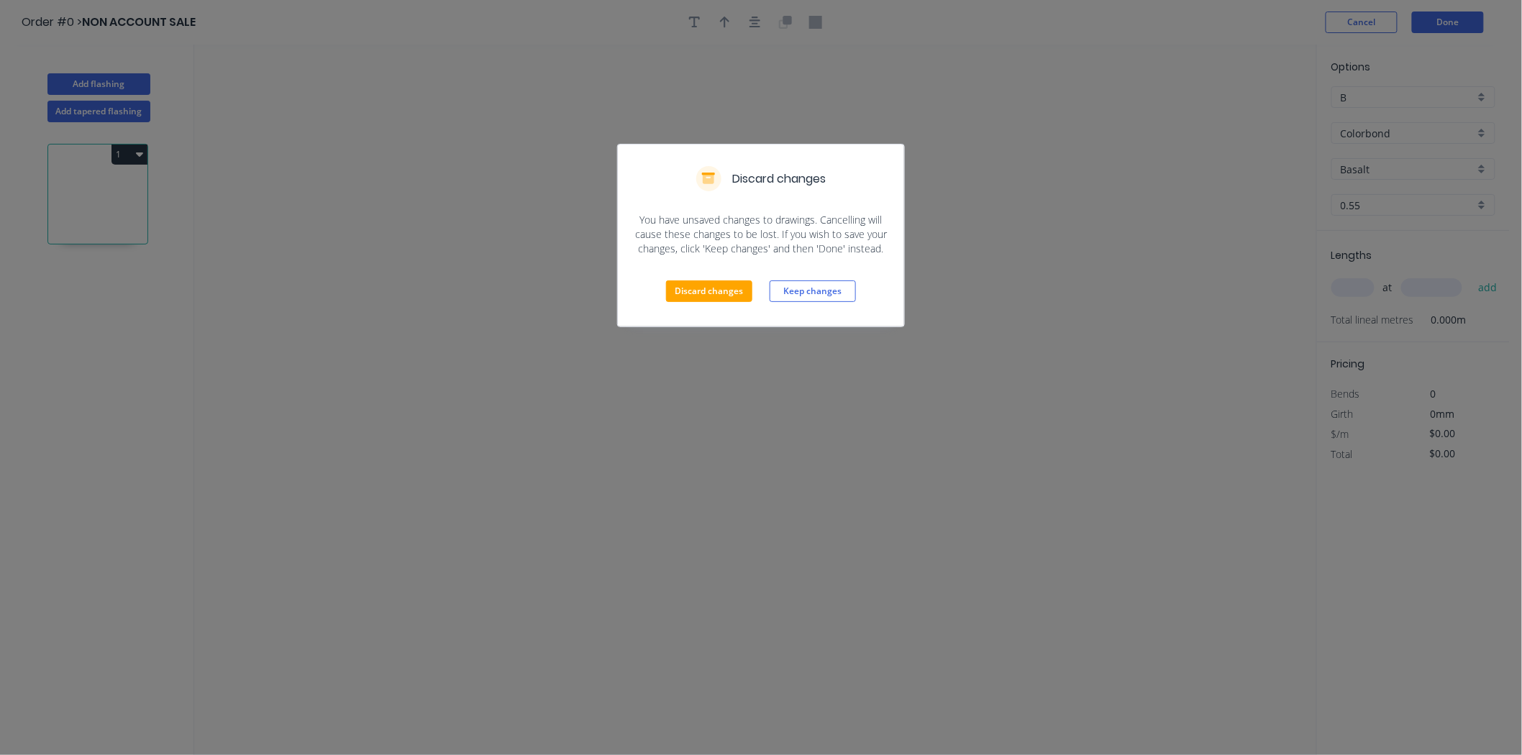
click at [694, 305] on div "Discard changes Keep changes" at bounding box center [761, 291] width 286 height 71
click at [696, 297] on button "Discard changes" at bounding box center [709, 292] width 86 height 22
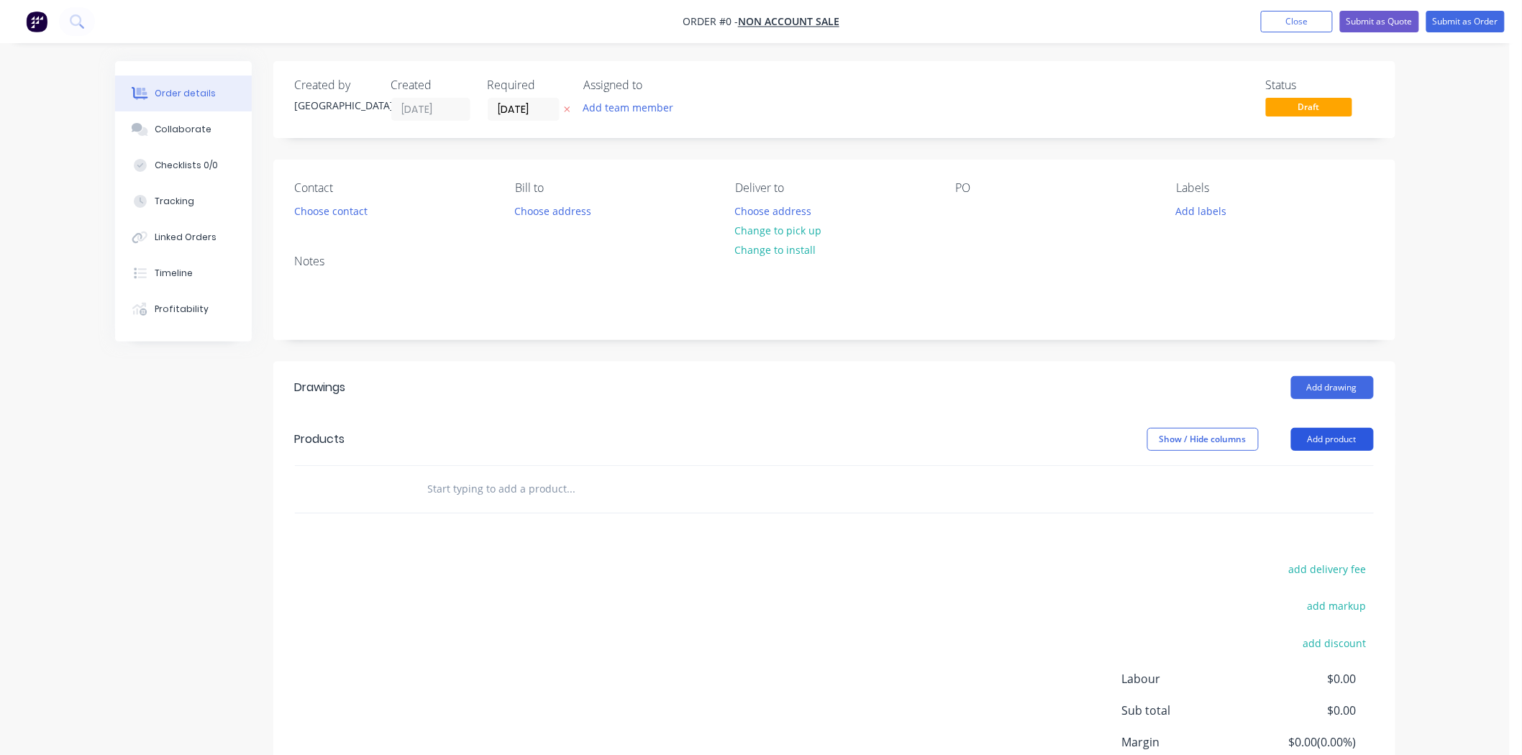
click at [1307, 437] on button "Add product" at bounding box center [1332, 439] width 83 height 23
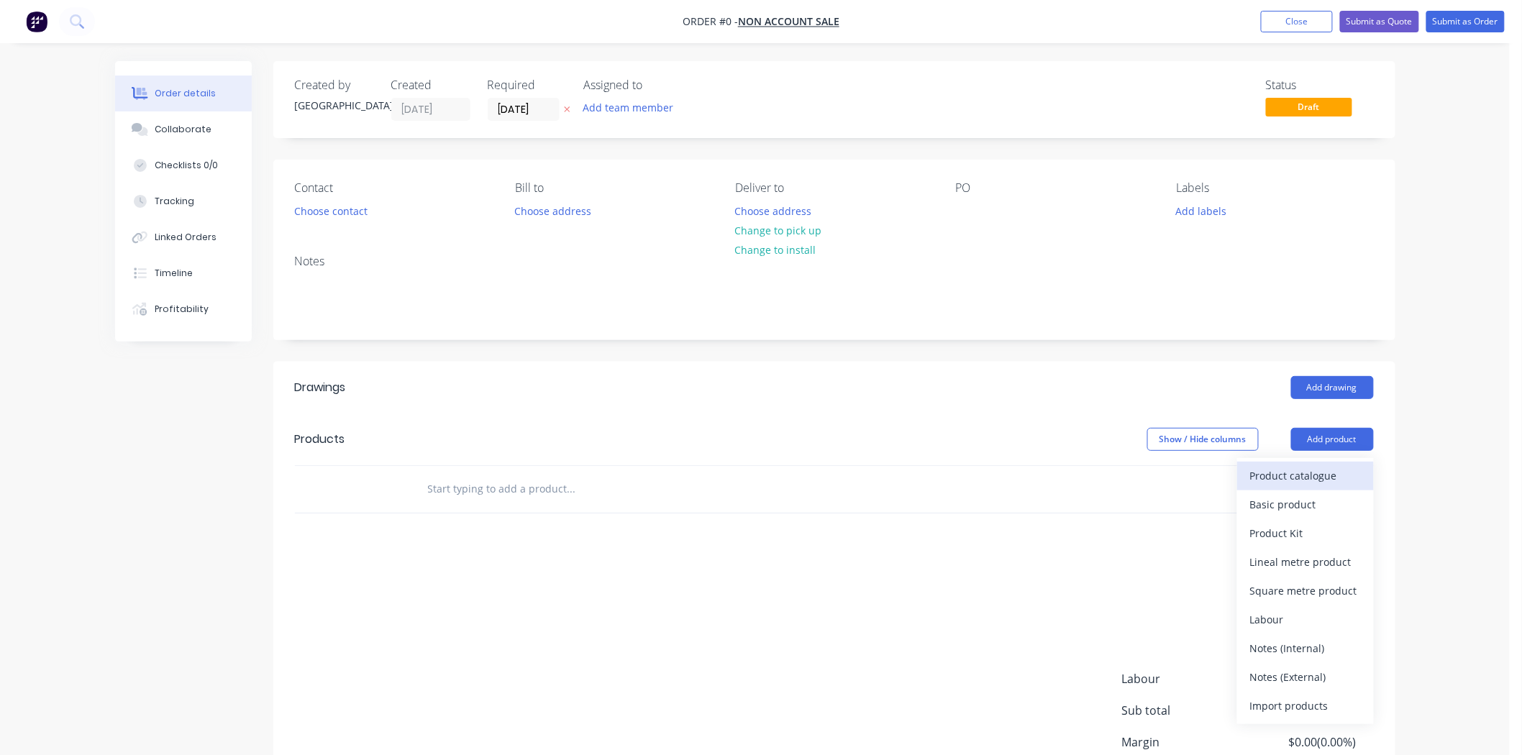
click at [1306, 473] on div "Product catalogue" at bounding box center [1305, 476] width 111 height 21
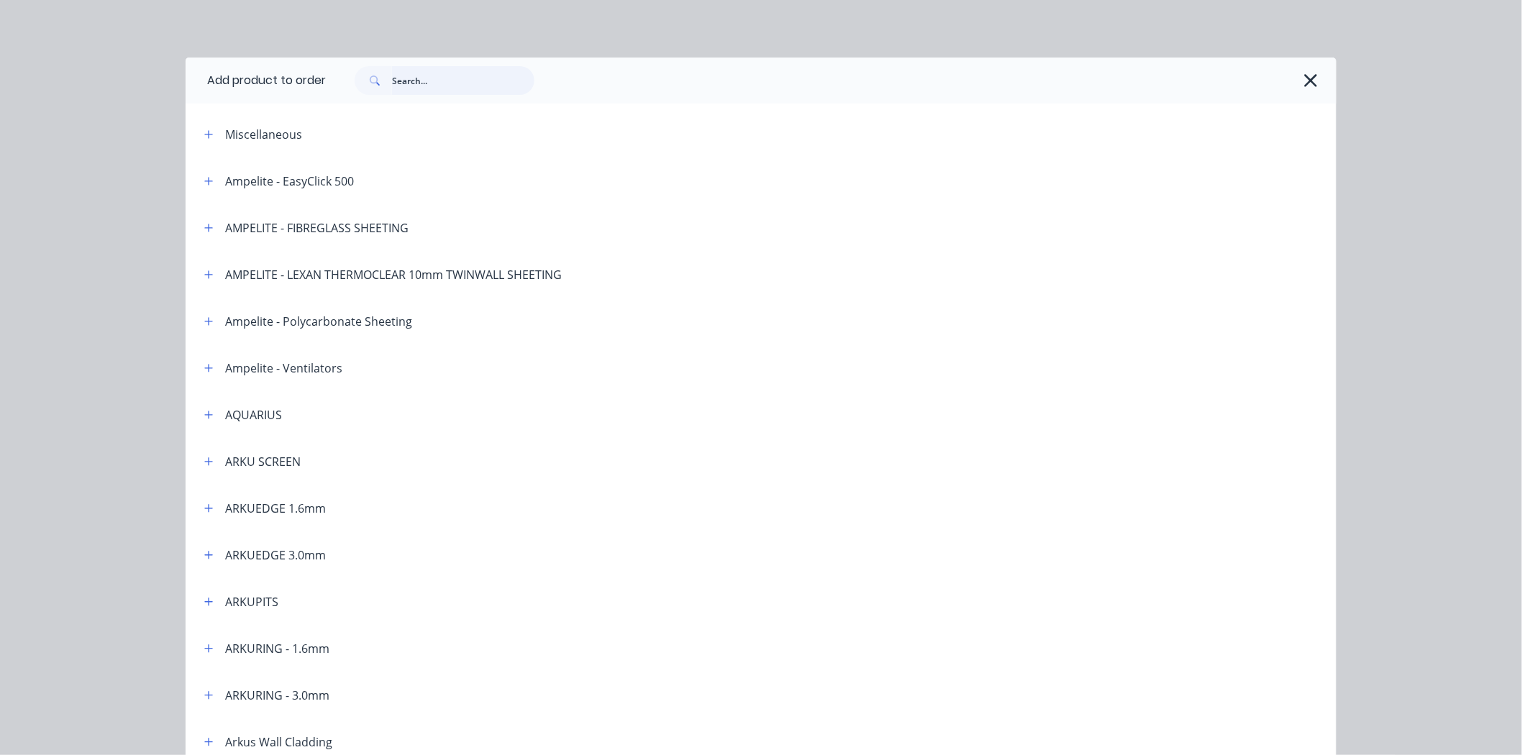
click at [419, 84] on input "text" at bounding box center [463, 80] width 142 height 29
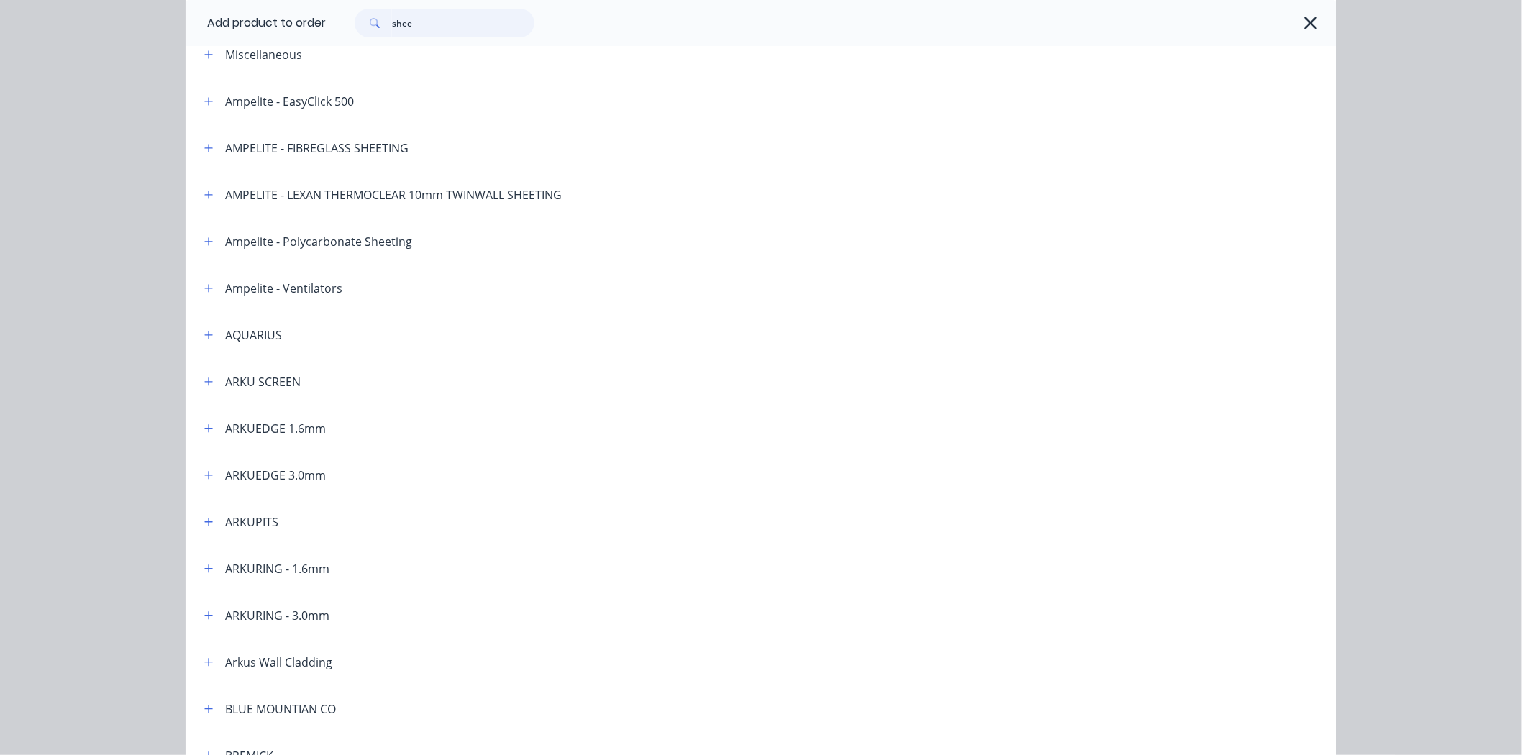
type input "sheer"
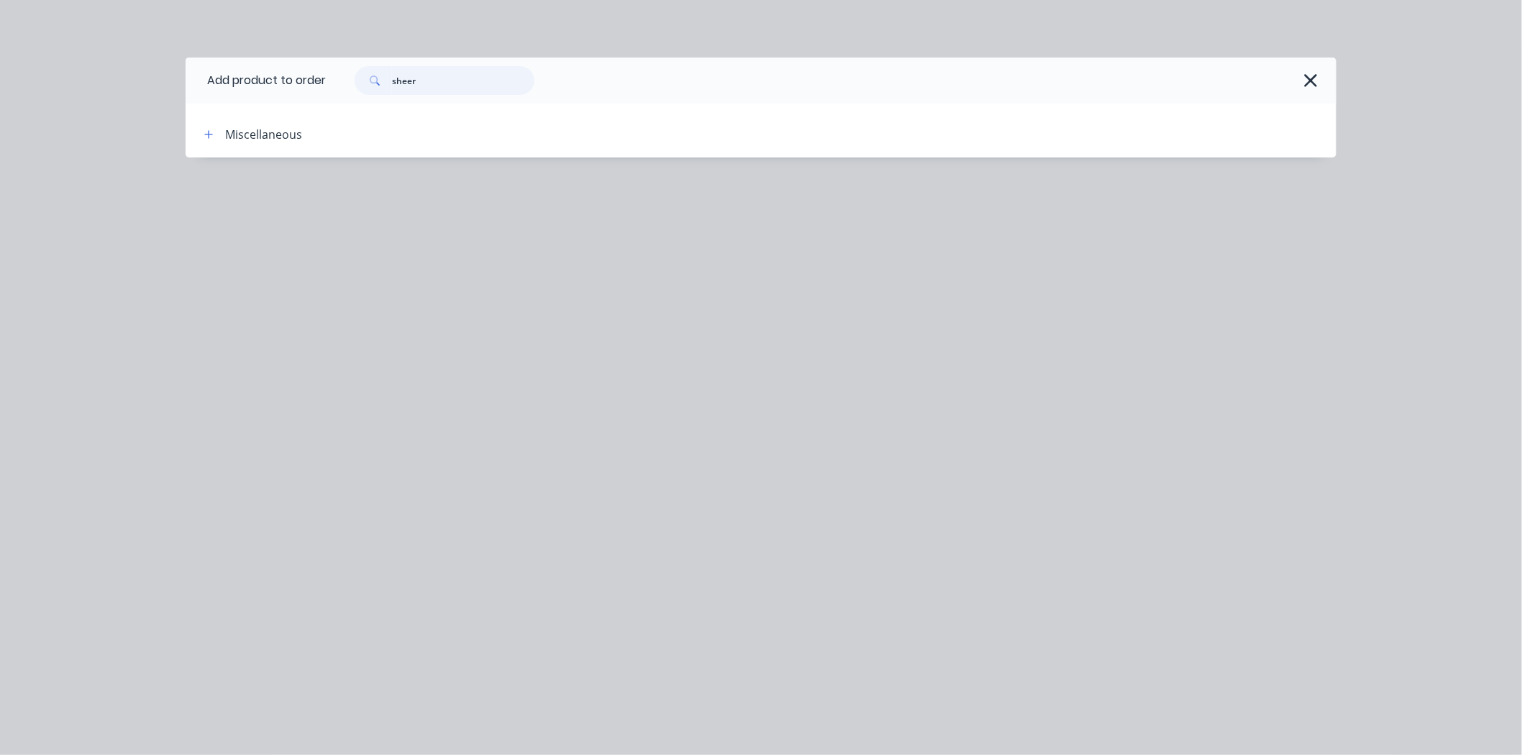
drag, startPoint x: 442, startPoint y: 72, endPoint x: 380, endPoint y: 73, distance: 61.9
click at [380, 73] on div "sheer" at bounding box center [445, 80] width 180 height 29
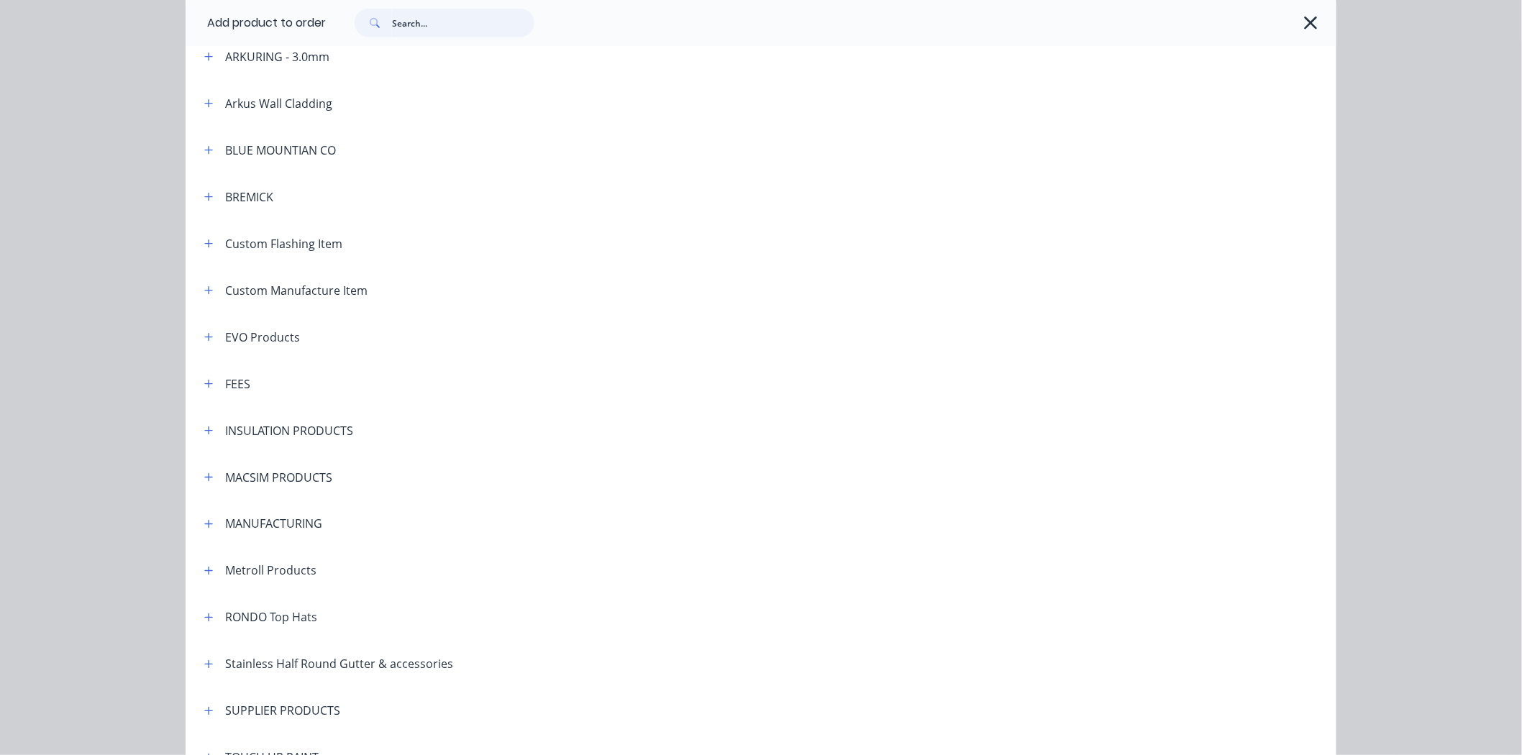
scroll to position [719, 0]
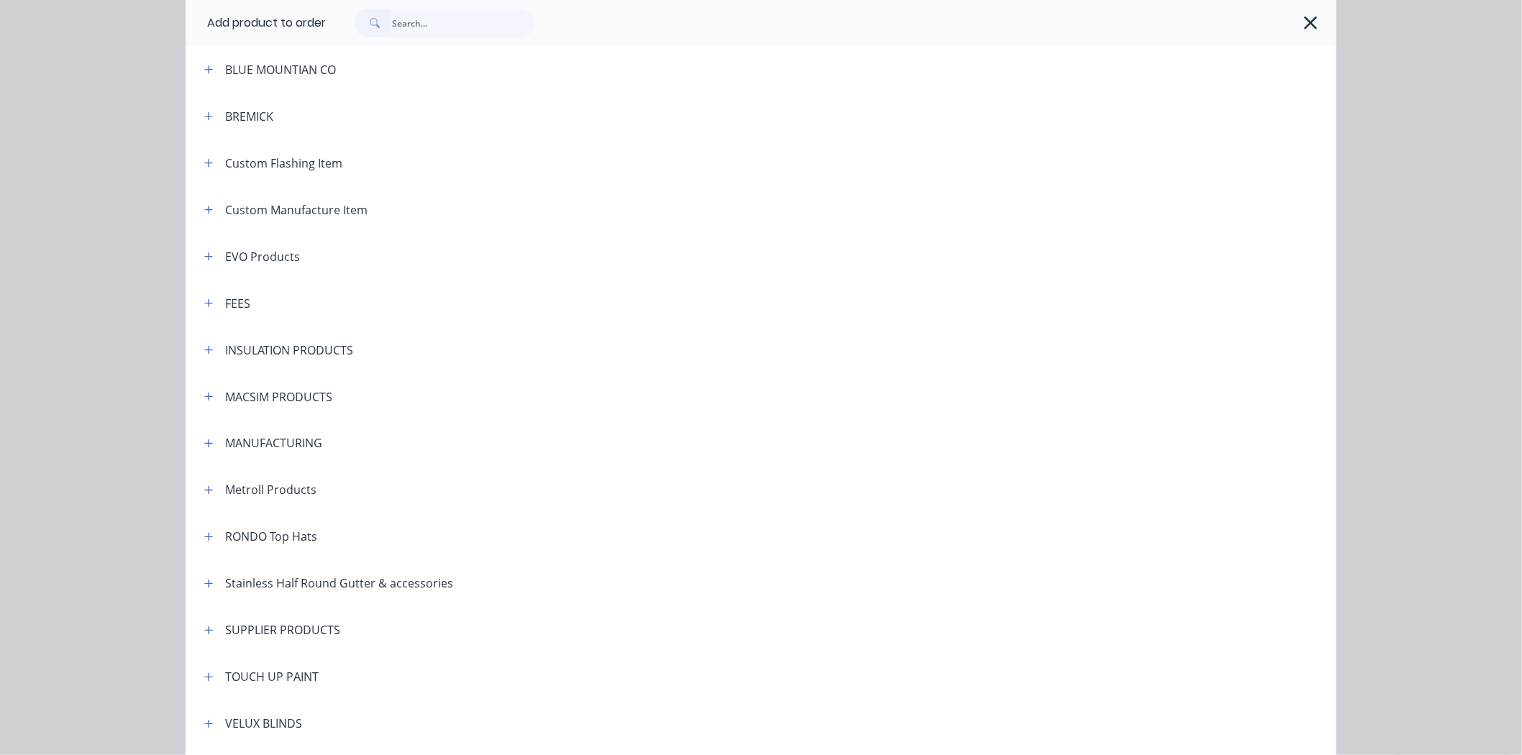
click at [200, 500] on header "Metroll Products" at bounding box center [761, 490] width 1151 height 47
click at [204, 494] on icon "button" at bounding box center [208, 491] width 9 height 10
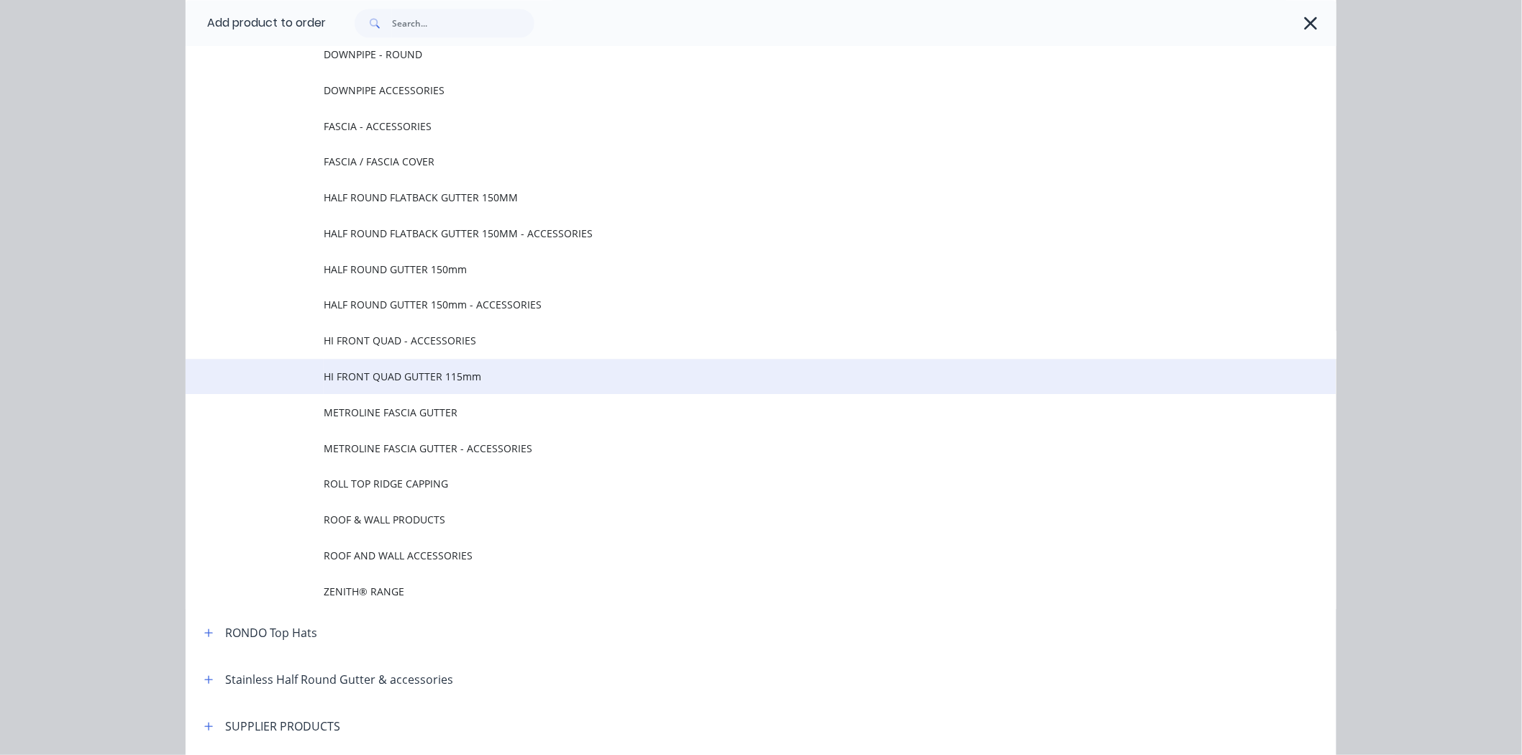
scroll to position [1279, 0]
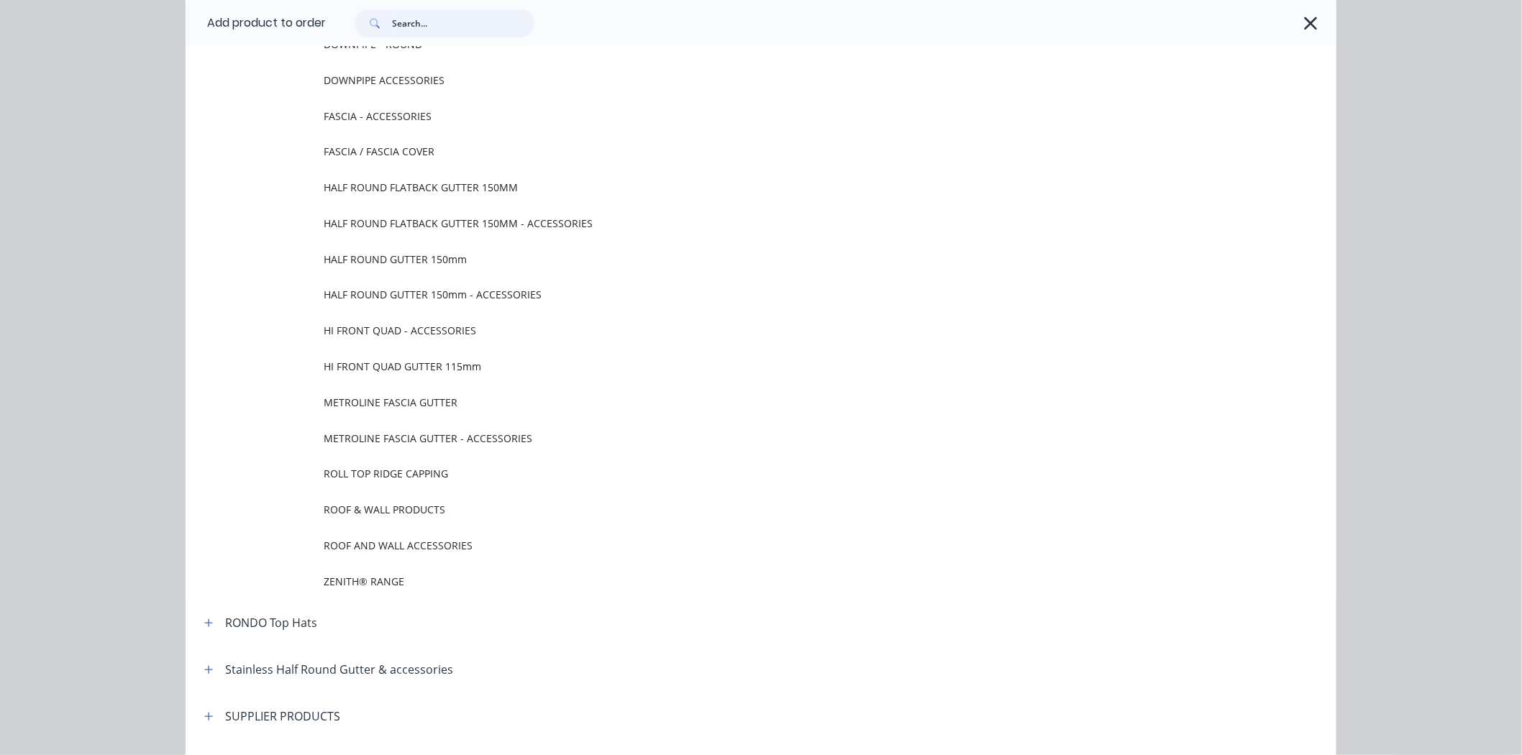
click at [428, 33] on input "text" at bounding box center [463, 23] width 142 height 29
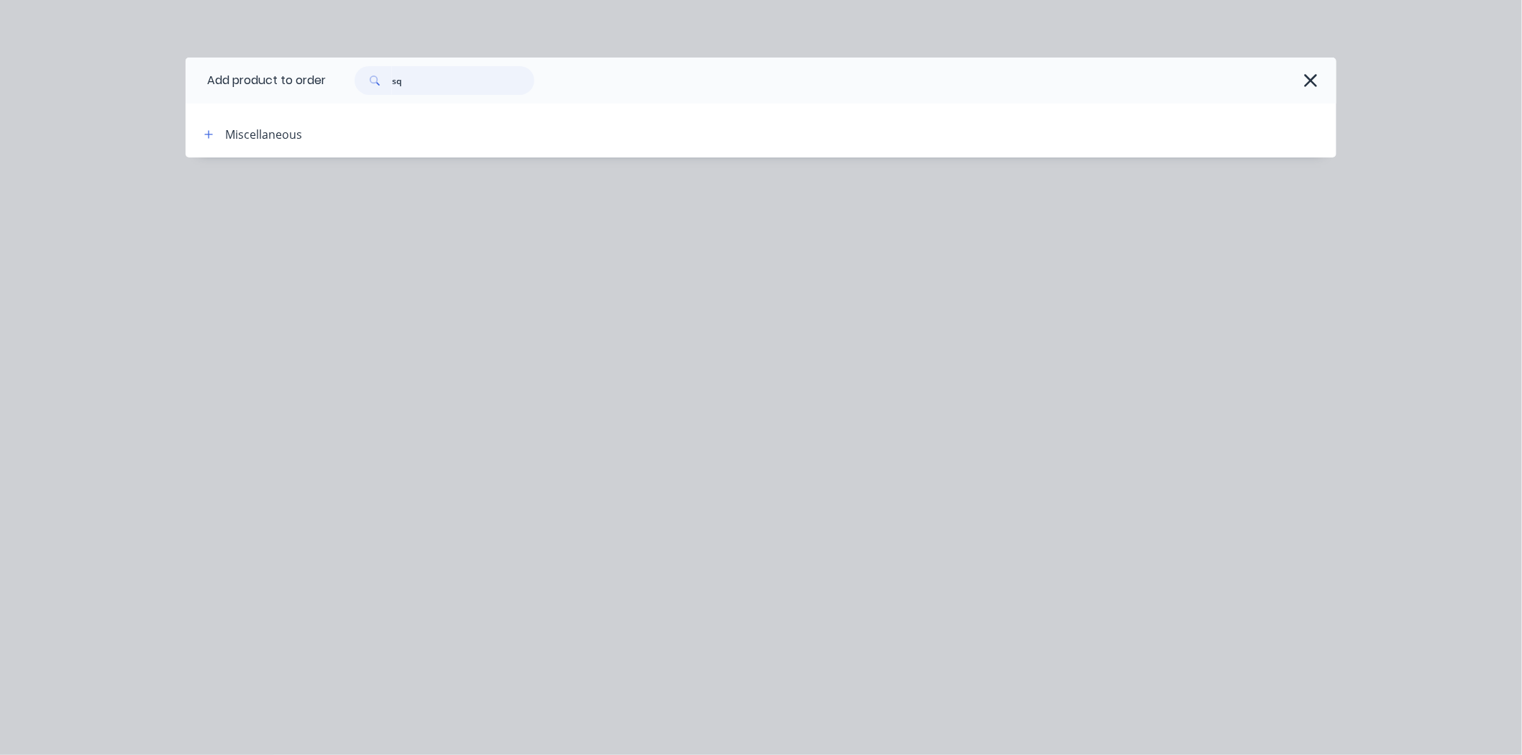
type input "s"
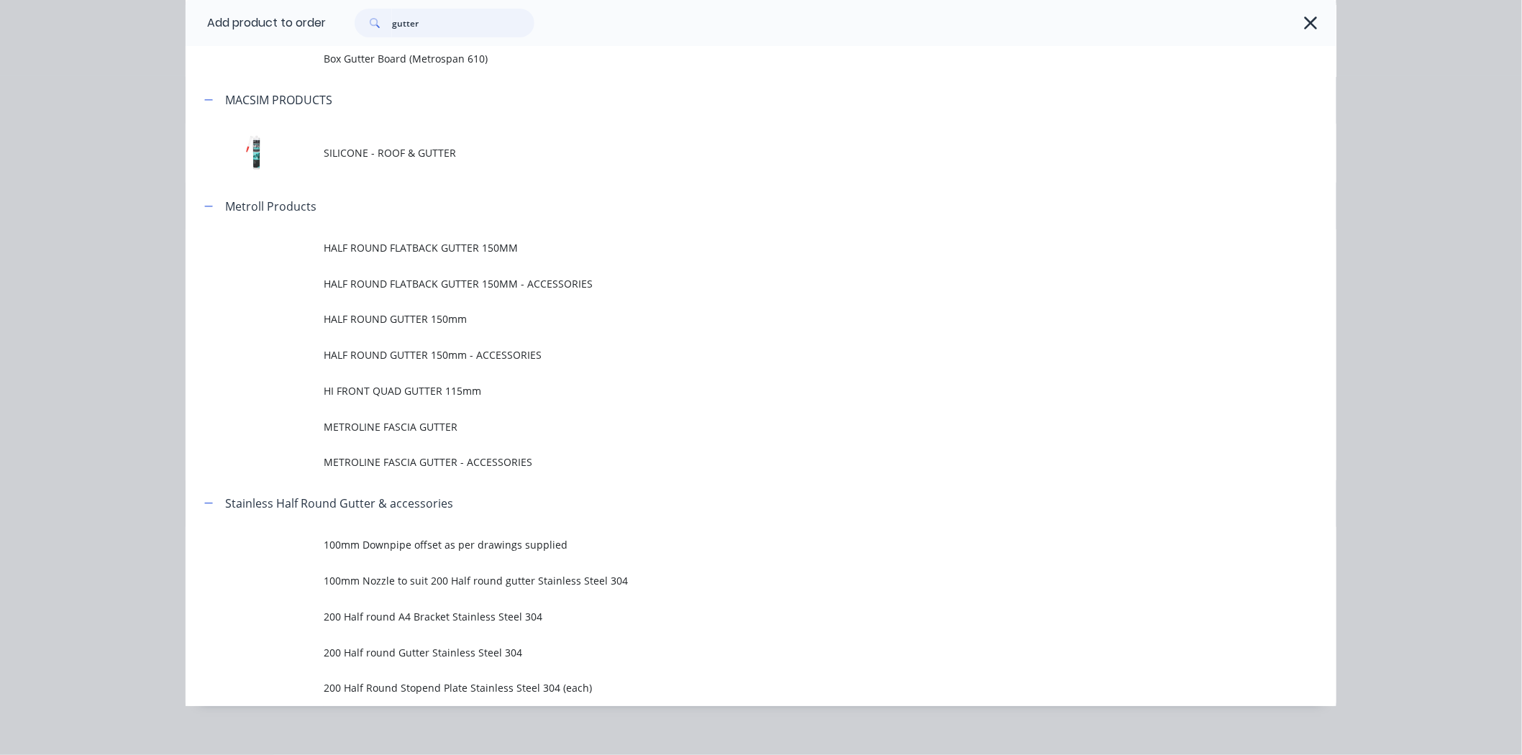
scroll to position [160, 0]
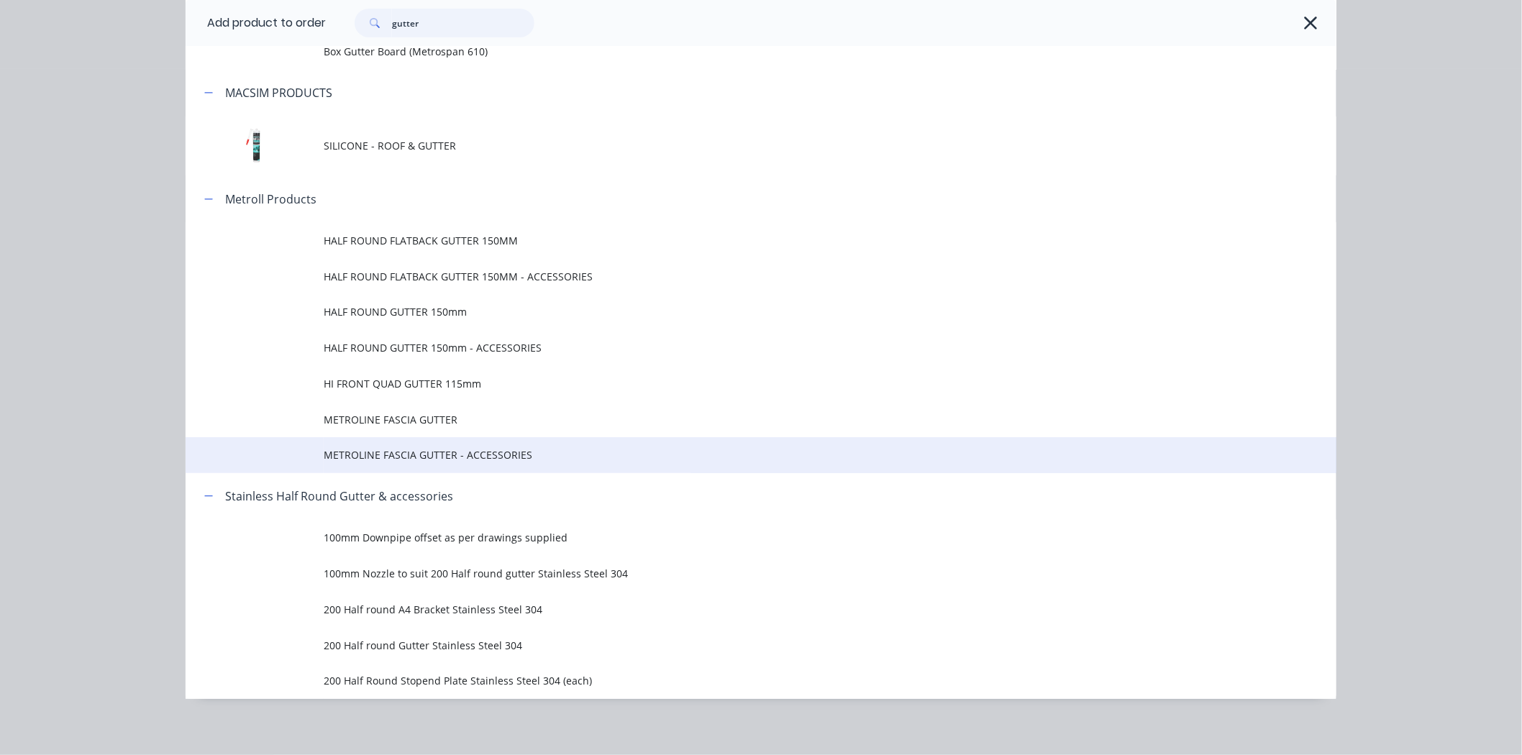
type input "gutter"
click at [338, 452] on span "METROLINE FASCIA GUTTER - ACCESSORIES" at bounding box center [729, 455] width 810 height 15
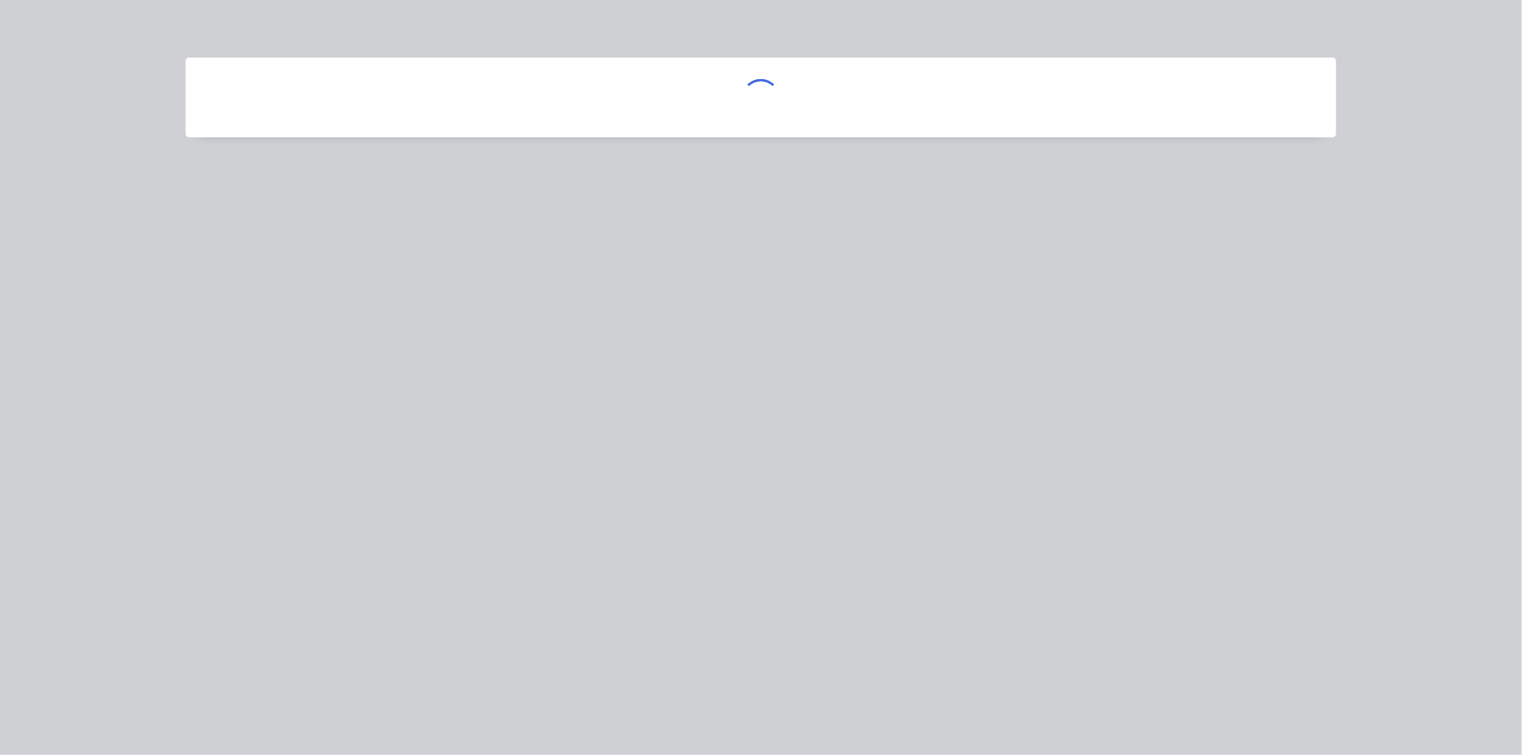
scroll to position [0, 0]
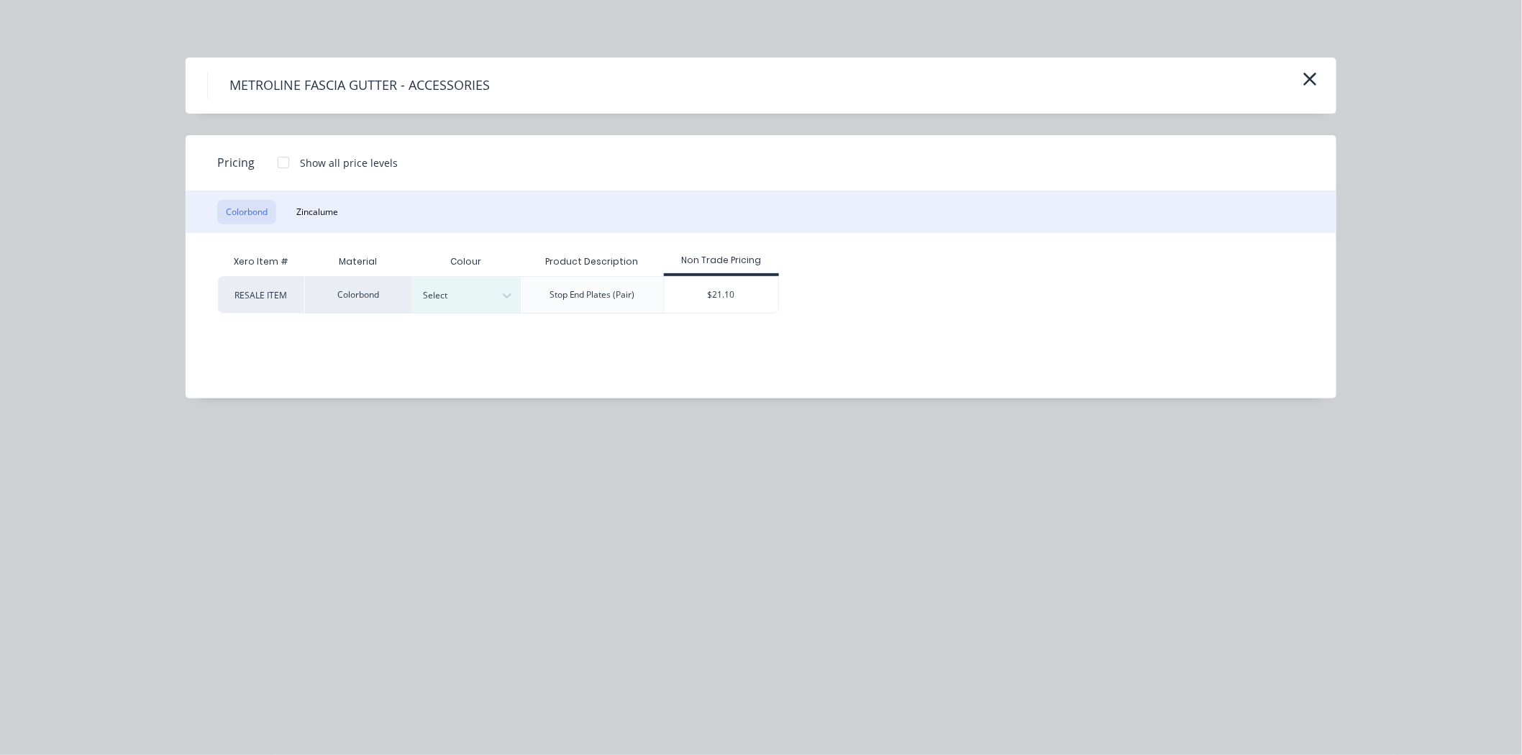
click at [320, 196] on div "Colorbond Zincalume" at bounding box center [761, 212] width 1151 height 42
click at [317, 209] on button "Zincalume" at bounding box center [317, 212] width 59 height 24
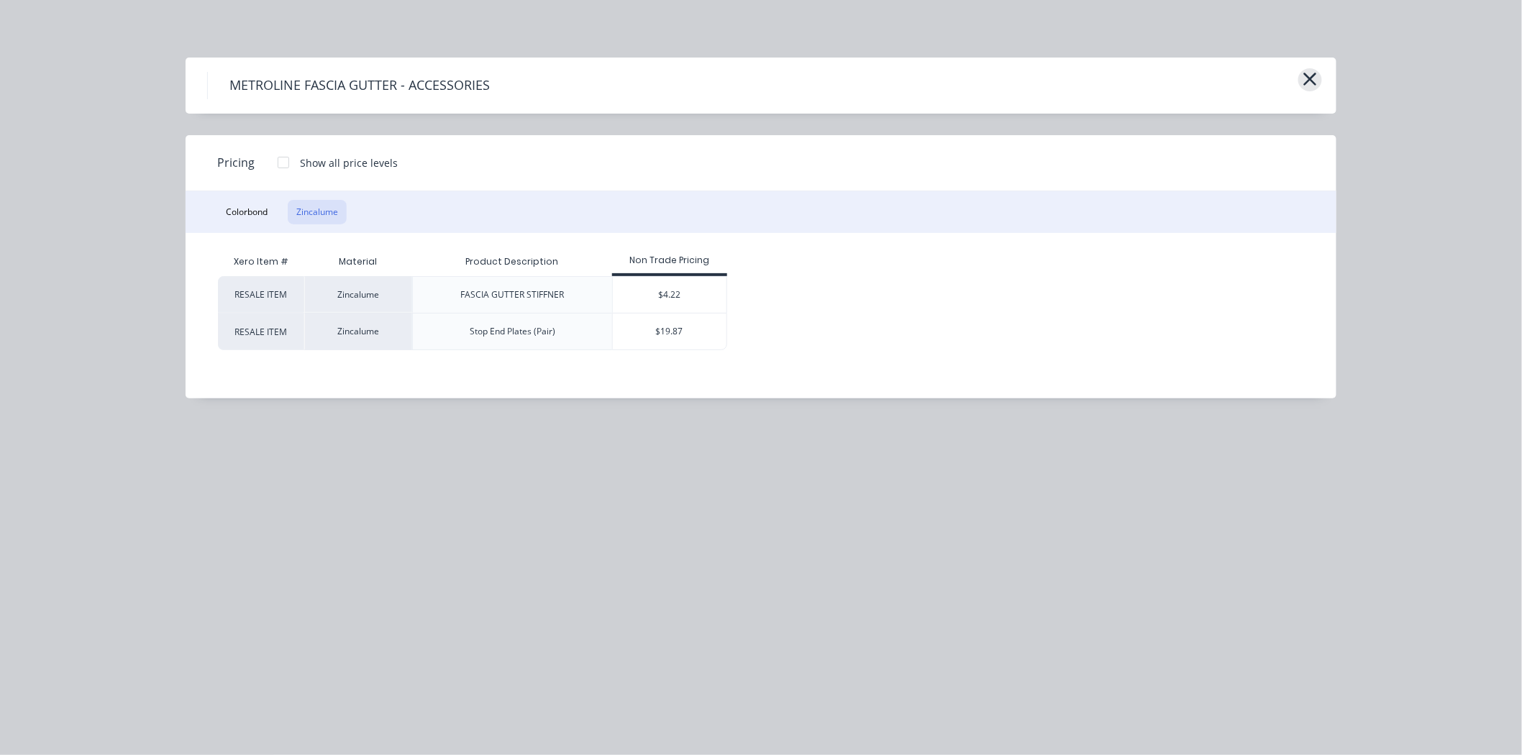
click at [1304, 79] on icon "button" at bounding box center [1310, 79] width 15 height 20
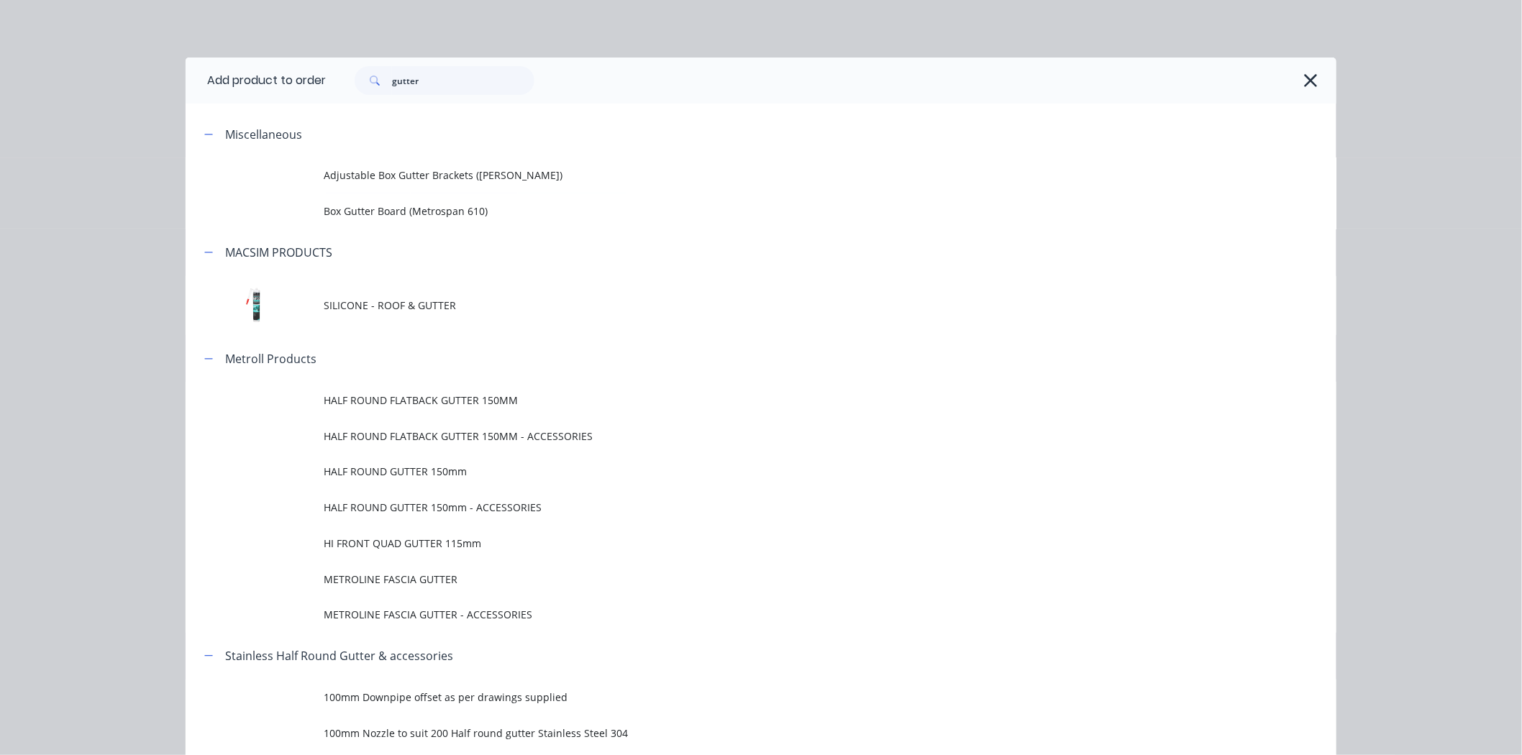
scroll to position [166, 0]
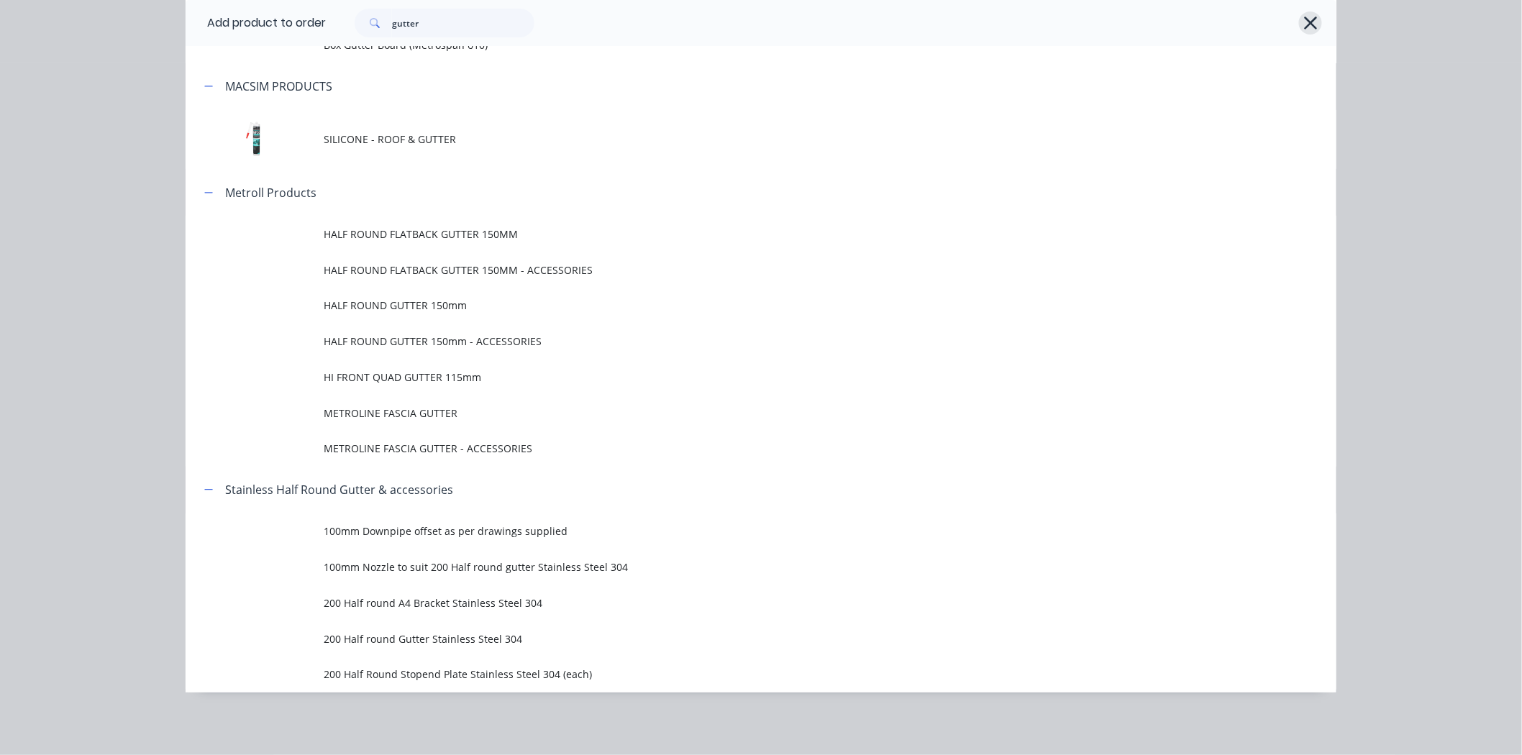
click at [1315, 22] on button "button" at bounding box center [1310, 23] width 23 height 23
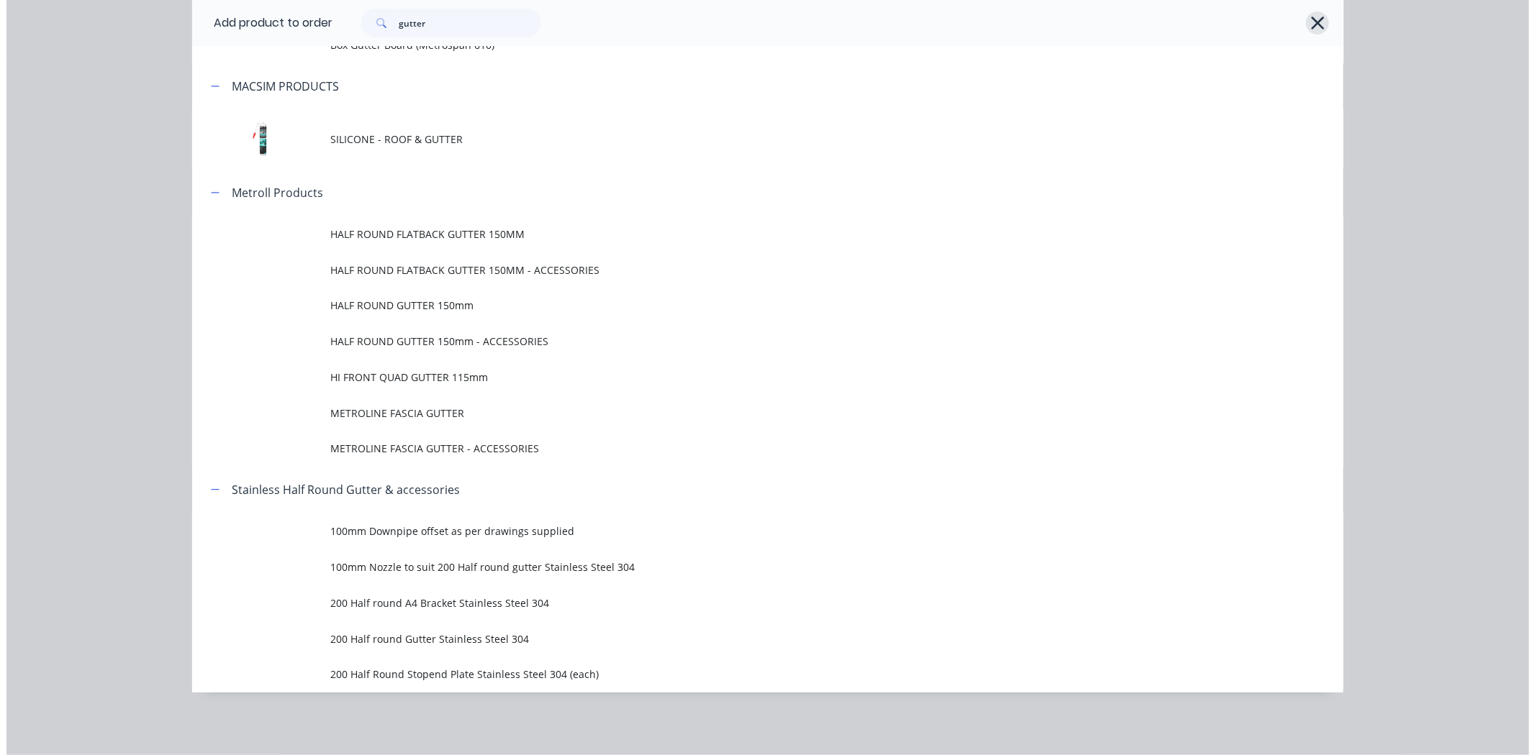
scroll to position [0, 0]
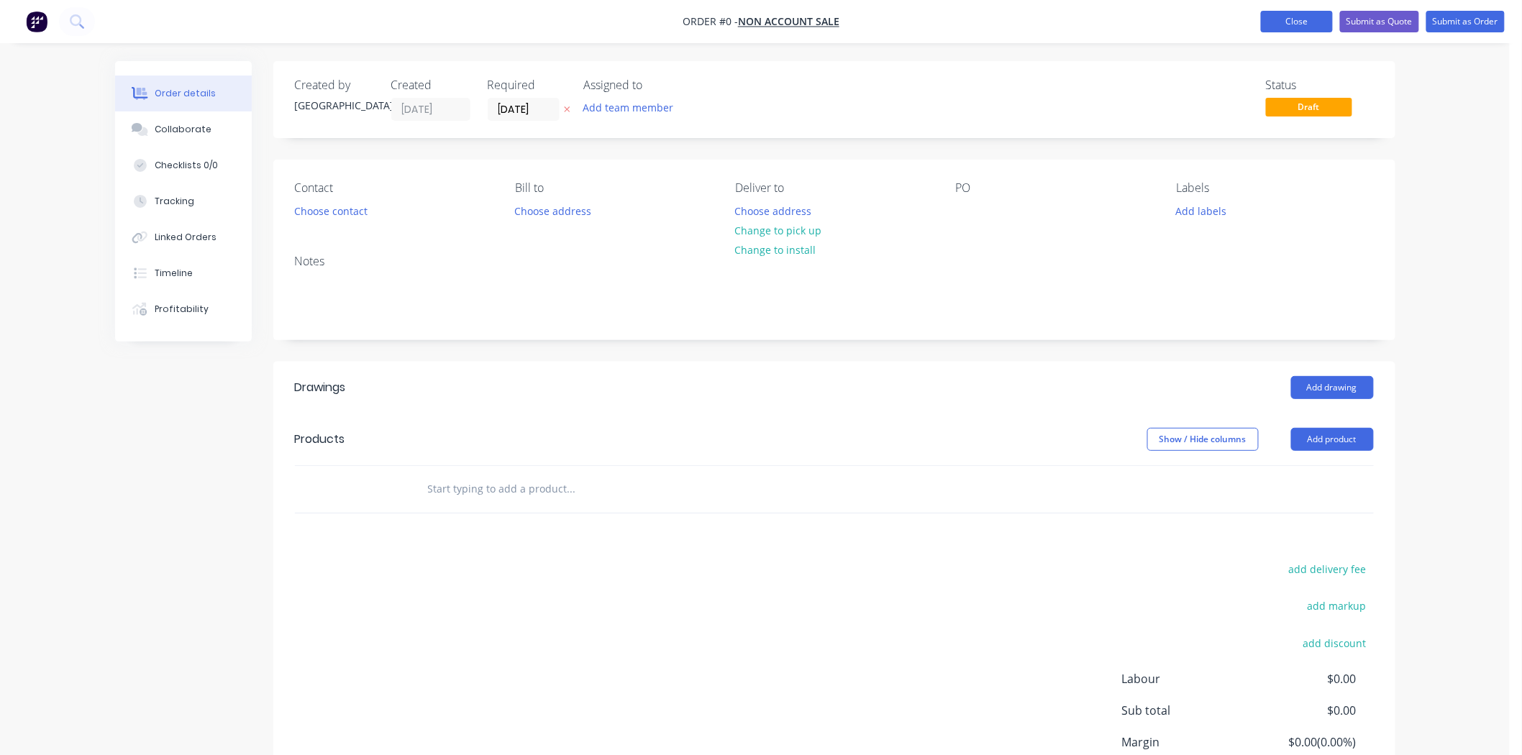
click at [1274, 24] on button "Close" at bounding box center [1297, 22] width 72 height 22
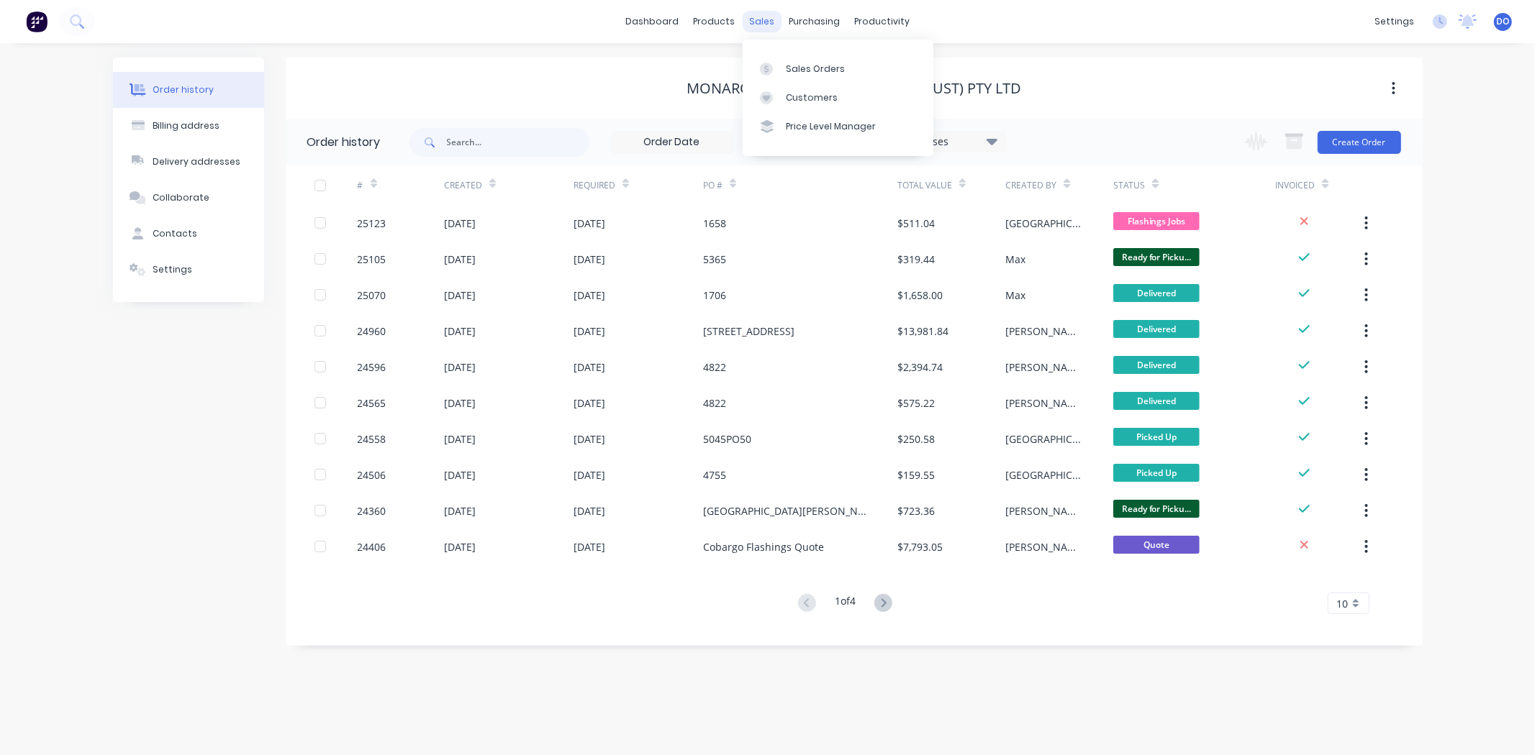
click at [753, 24] on div "sales" at bounding box center [762, 22] width 40 height 22
click at [764, 65] on icon at bounding box center [766, 69] width 13 height 13
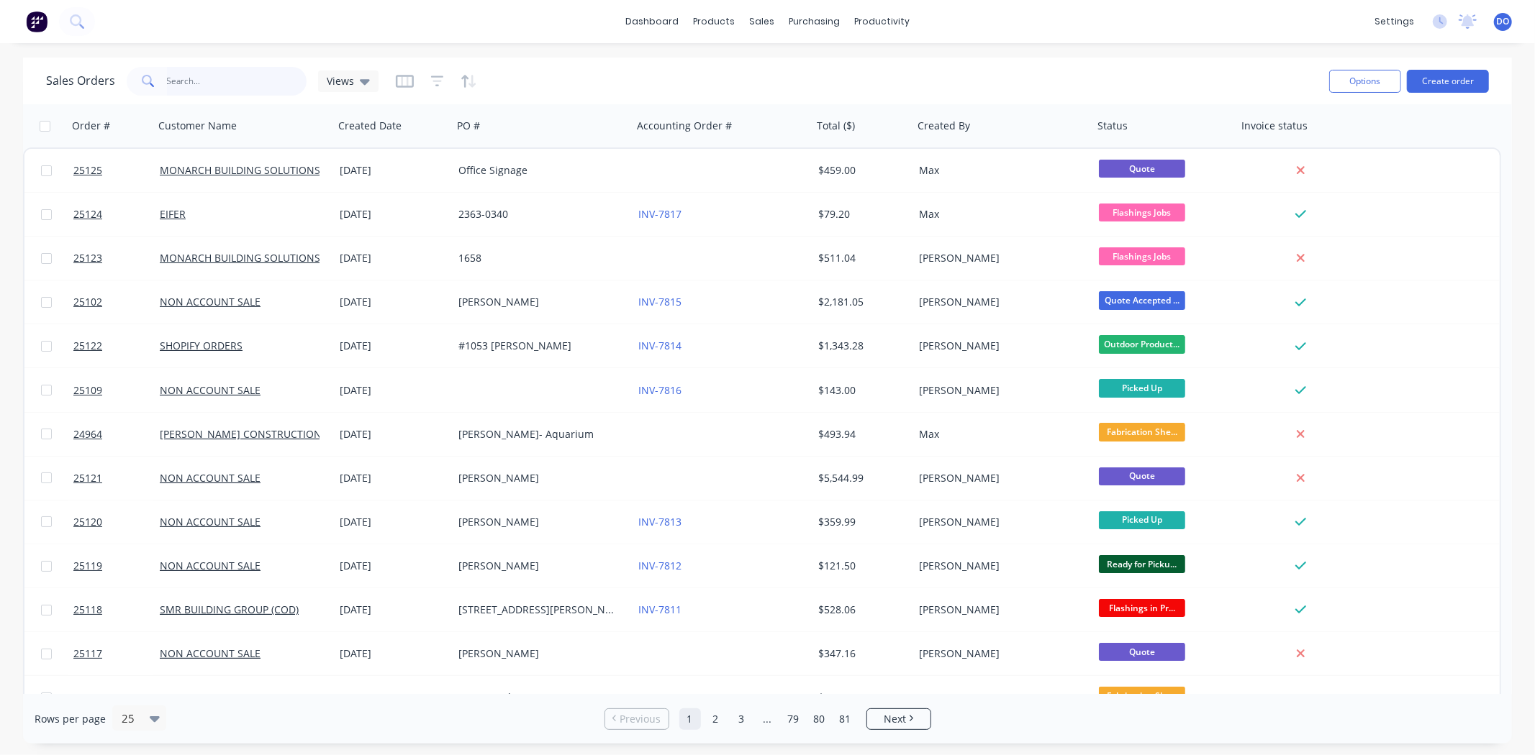
click at [206, 81] on input "text" at bounding box center [237, 81] width 140 height 29
click at [256, 76] on input "text" at bounding box center [237, 81] width 140 height 29
click at [217, 76] on input "text" at bounding box center [237, 81] width 140 height 29
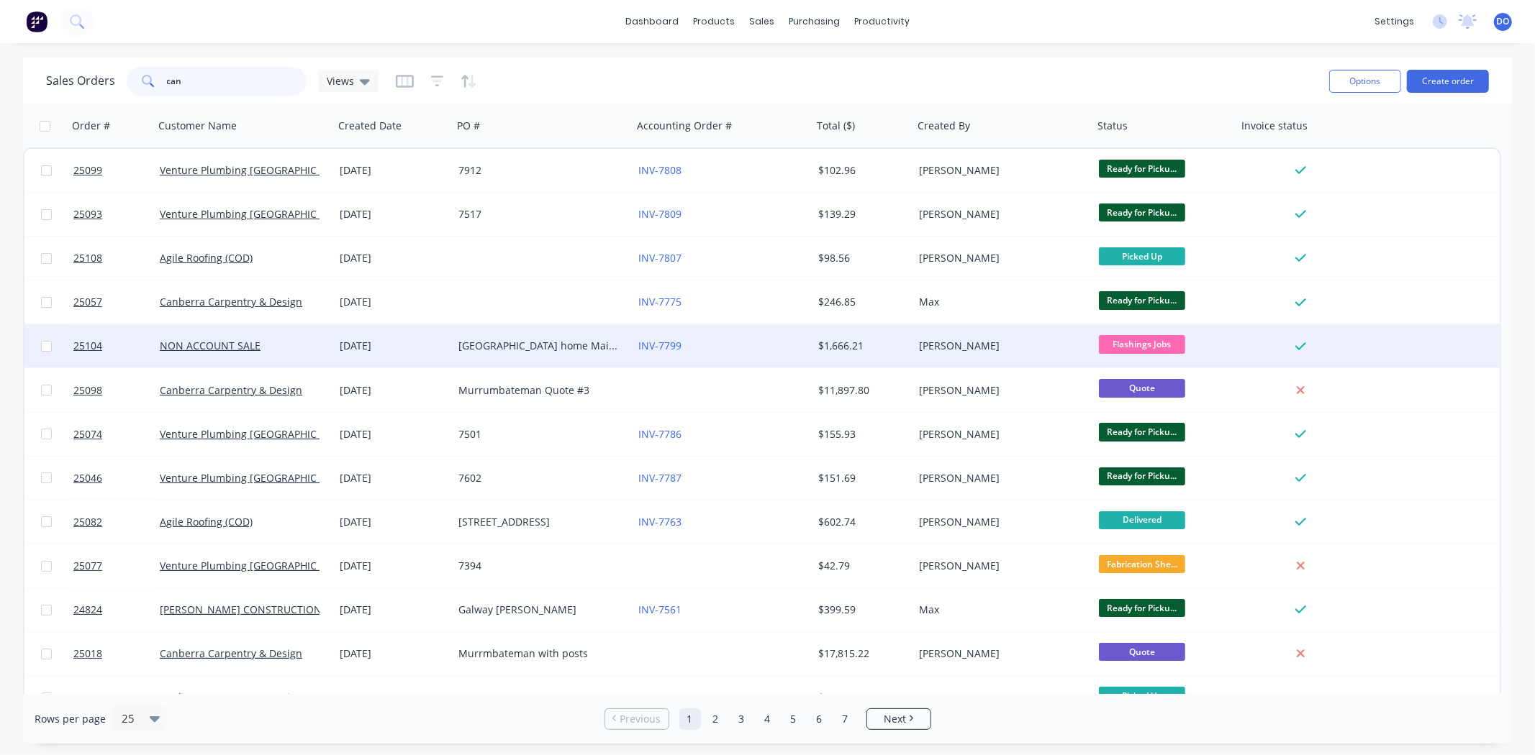
type input "can"
click at [383, 341] on div "[DATE]" at bounding box center [393, 346] width 107 height 14
